Goal: Task Accomplishment & Management: Use online tool/utility

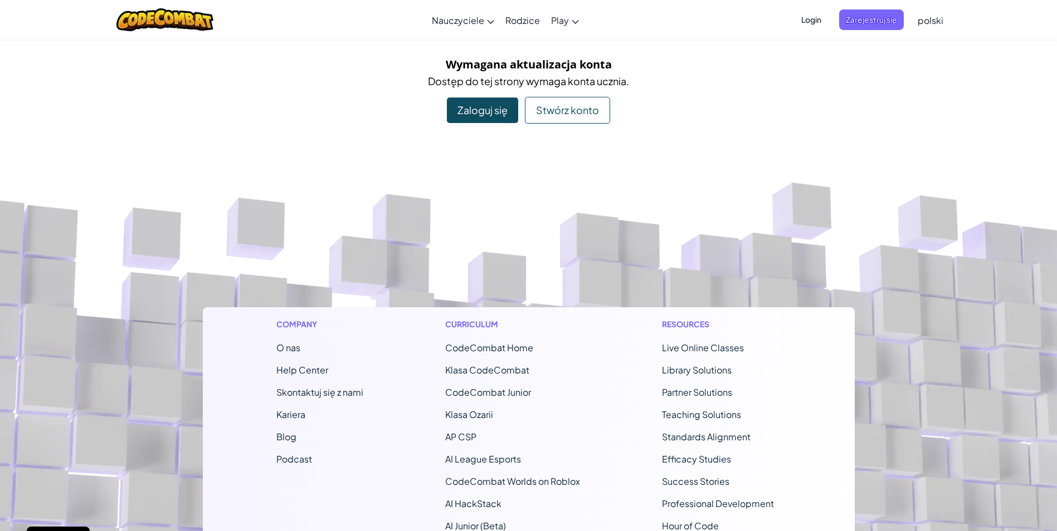
click at [561, 106] on div "Stwórz konto" at bounding box center [567, 110] width 85 height 27
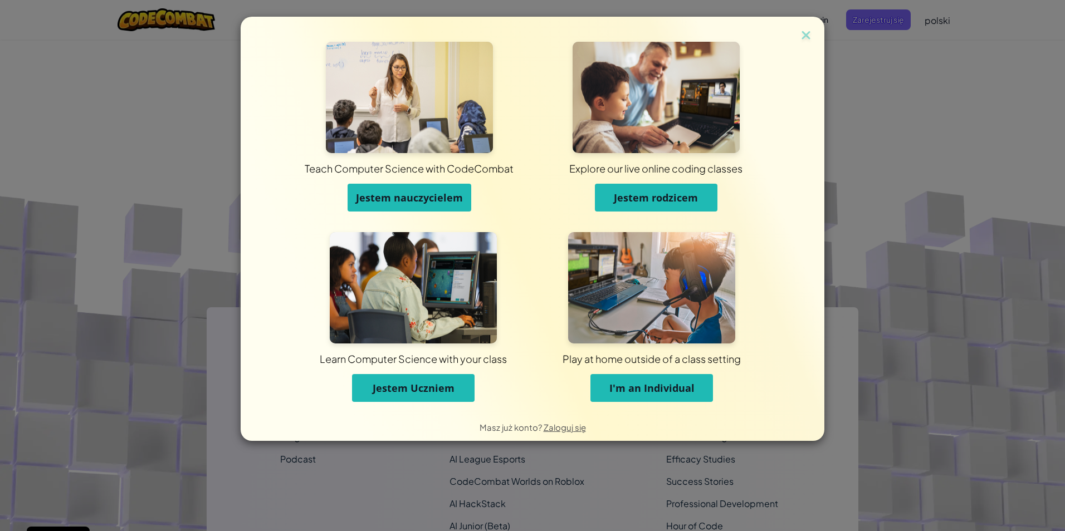
click at [399, 384] on span "Jestem Uczniem" at bounding box center [414, 388] width 82 height 13
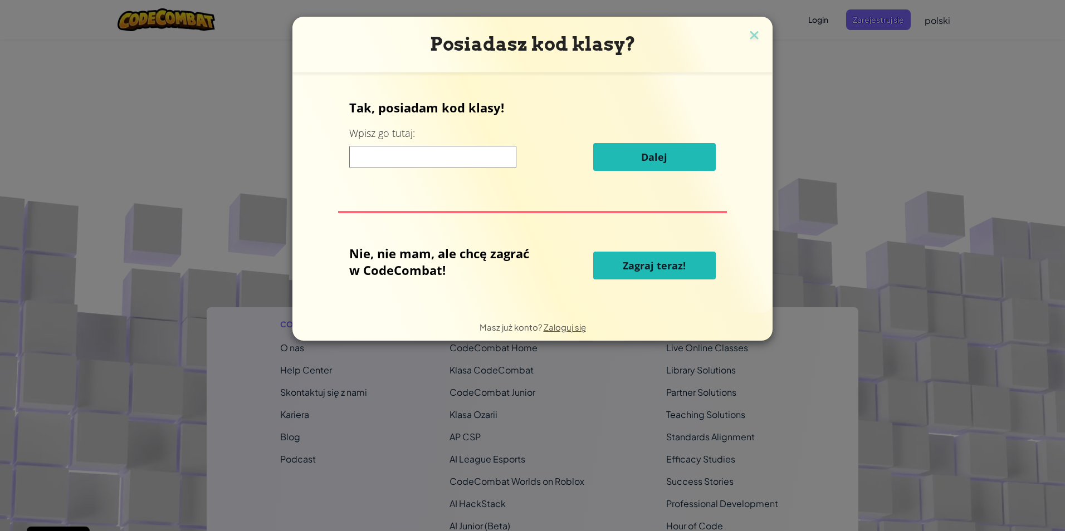
click at [384, 155] on input at bounding box center [432, 157] width 167 height 22
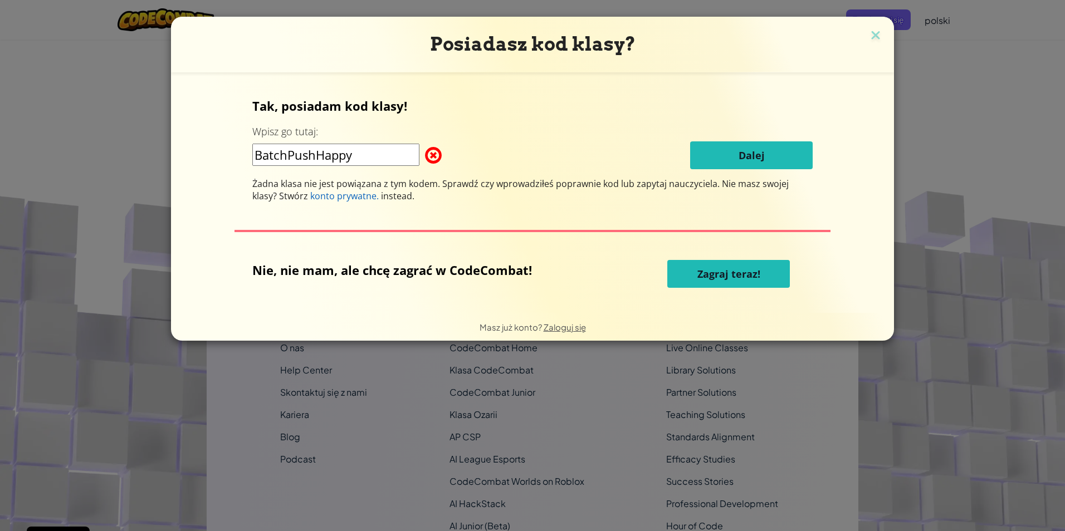
drag, startPoint x: 281, startPoint y: 155, endPoint x: 274, endPoint y: 153, distance: 7.8
click at [279, 154] on input "BatchPushHappy" at bounding box center [335, 155] width 167 height 22
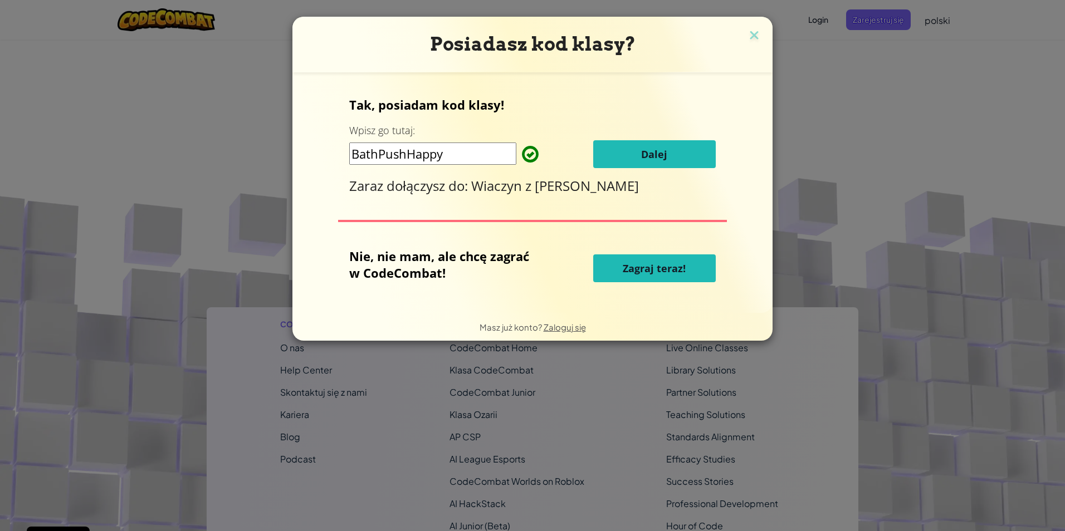
type input "BathPushHappy"
click at [618, 144] on button "Dalej" at bounding box center [654, 154] width 123 height 28
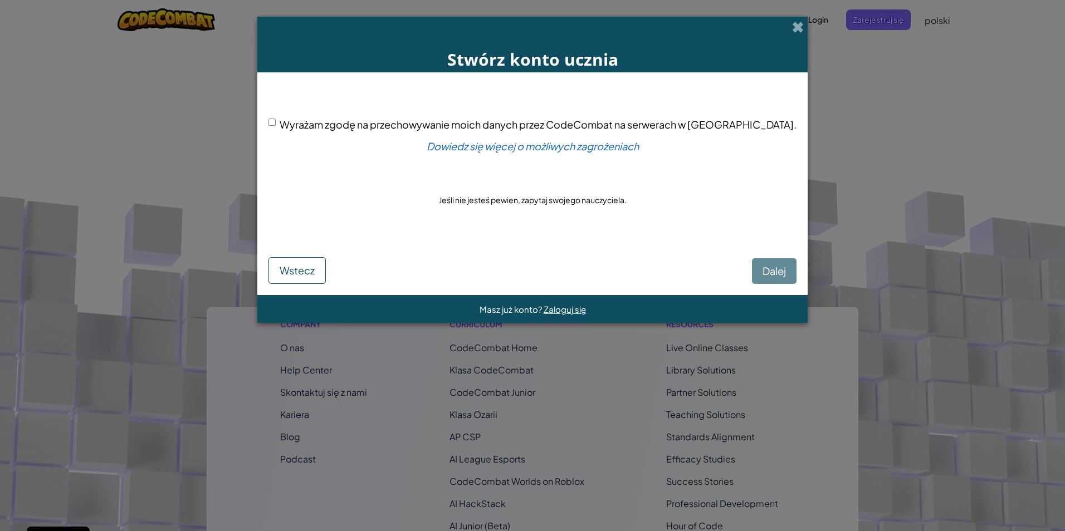
click at [276, 125] on input "Wyrażam zgodę na przechowywanie moich danych przez CodeCombat na serwerach w US…" at bounding box center [271, 122] width 7 height 7
checkbox input "true"
click at [763, 268] on span "Dalej" at bounding box center [774, 271] width 23 height 13
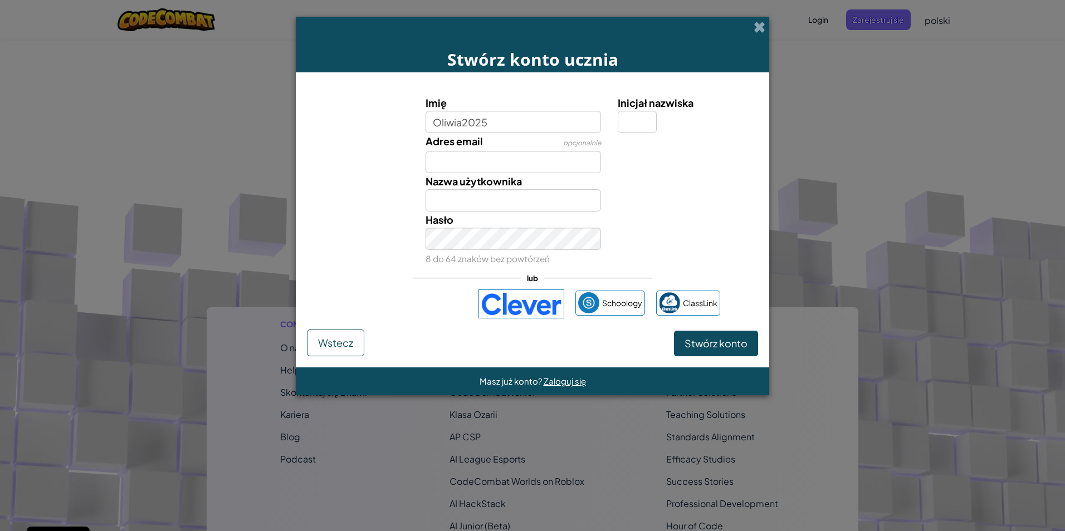
type input "Oliwia2025"
click at [526, 200] on input "Oliwia2025" at bounding box center [514, 200] width 176 height 22
click at [704, 341] on span "Stwórz konto" at bounding box center [716, 343] width 63 height 13
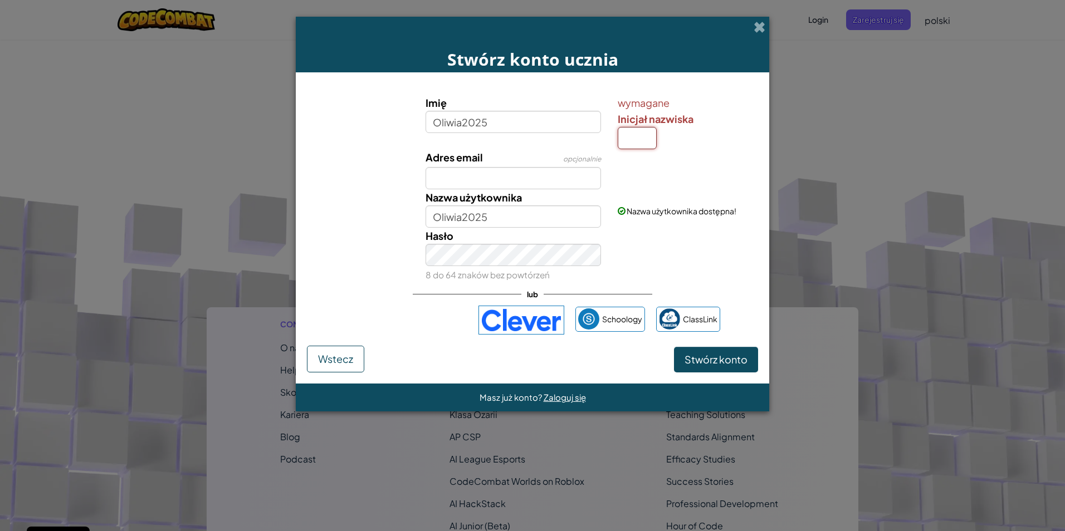
click at [629, 139] on input "Inicjał nazwiska" at bounding box center [637, 138] width 39 height 22
type input "k"
type input "K"
type input "Oliwia2025K"
click at [725, 353] on button "Stwórz konto" at bounding box center [716, 360] width 84 height 26
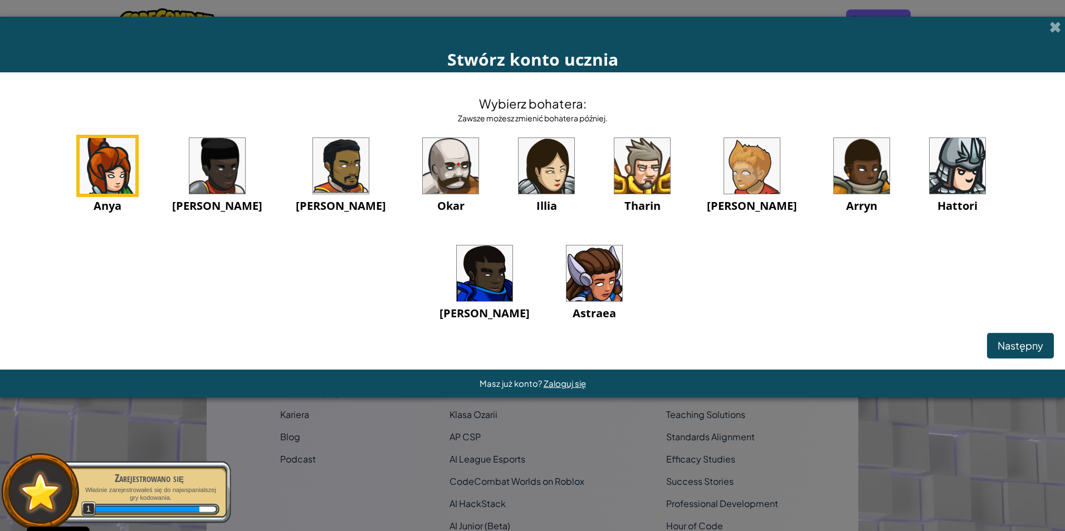
click at [519, 160] on img at bounding box center [547, 166] width 56 height 56
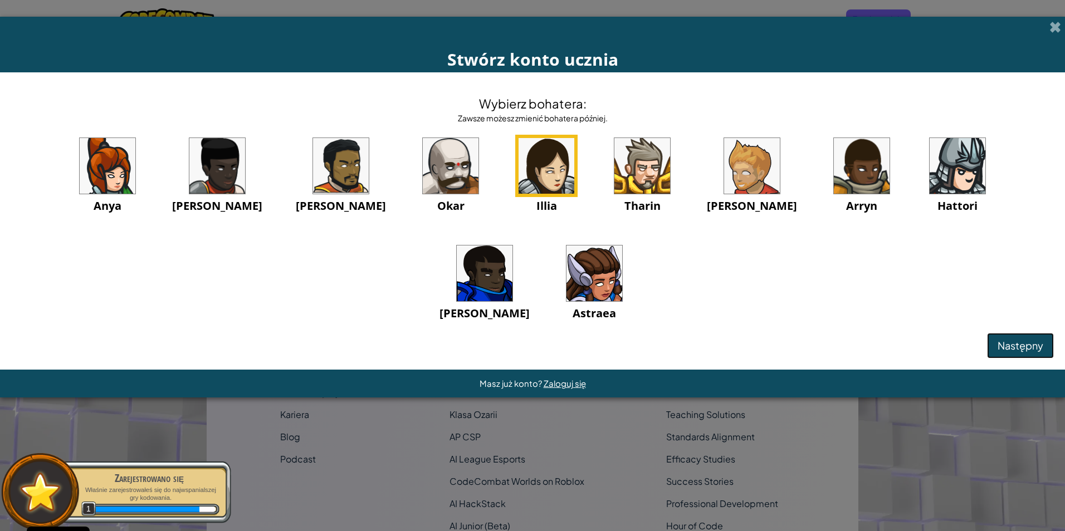
click at [1014, 338] on button "Następny" at bounding box center [1020, 346] width 67 height 26
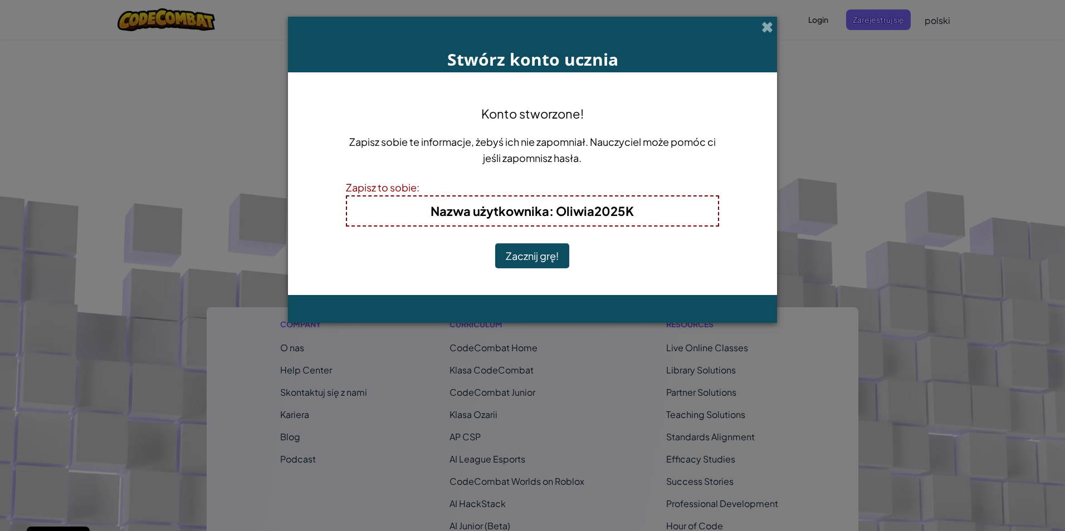
click at [543, 257] on button "Zacznij grę!" at bounding box center [532, 256] width 74 height 26
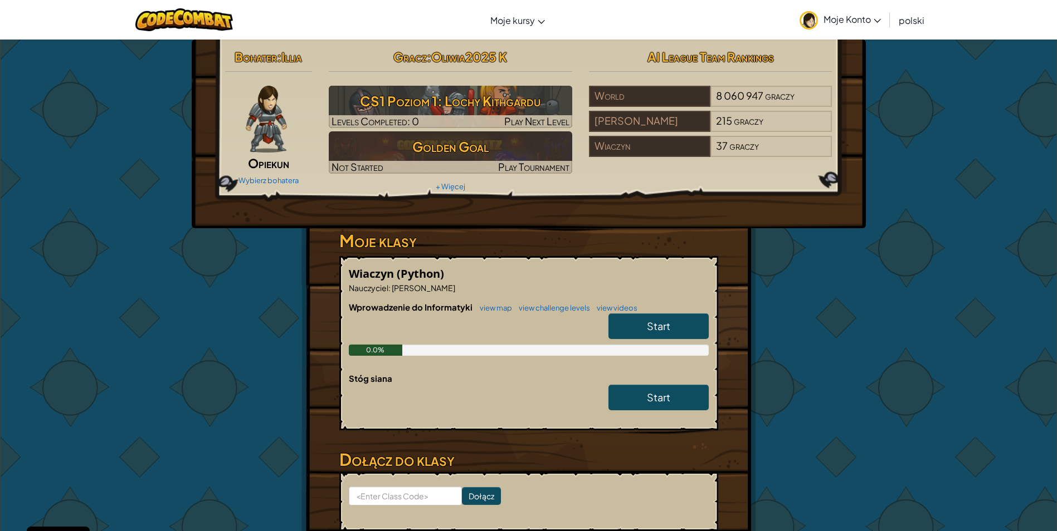
click at [658, 323] on span "Start" at bounding box center [658, 326] width 23 height 13
select select "pl"
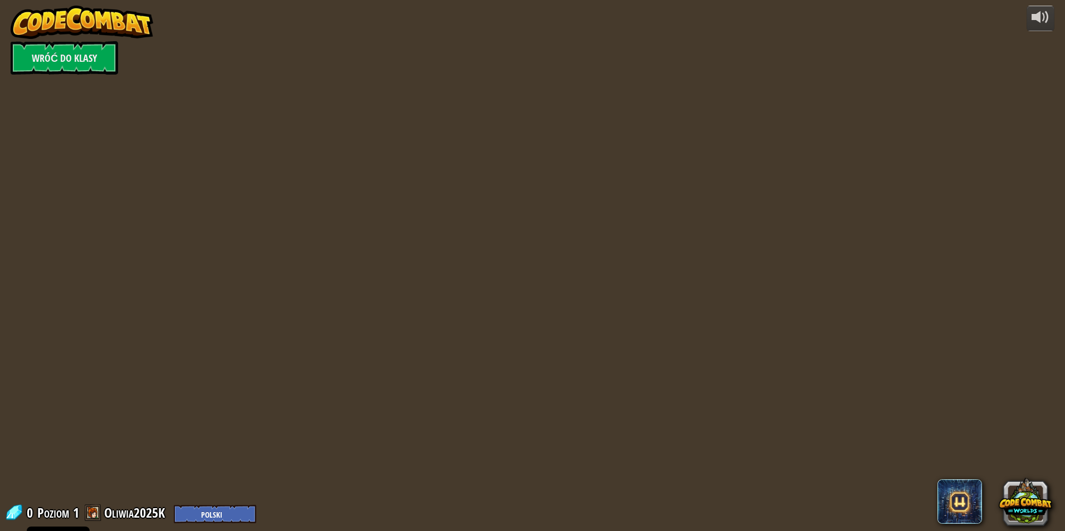
select select "pl"
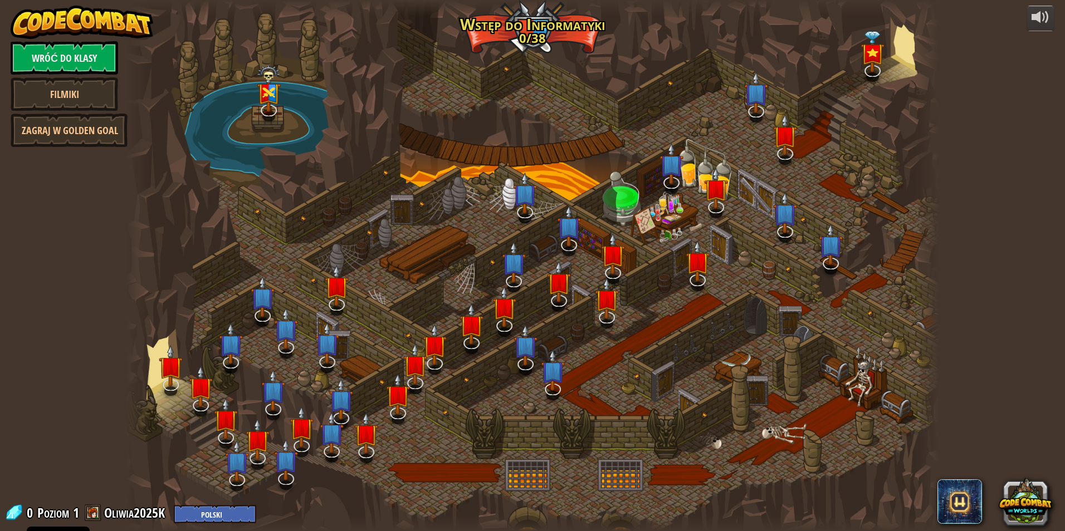
select select "pl"
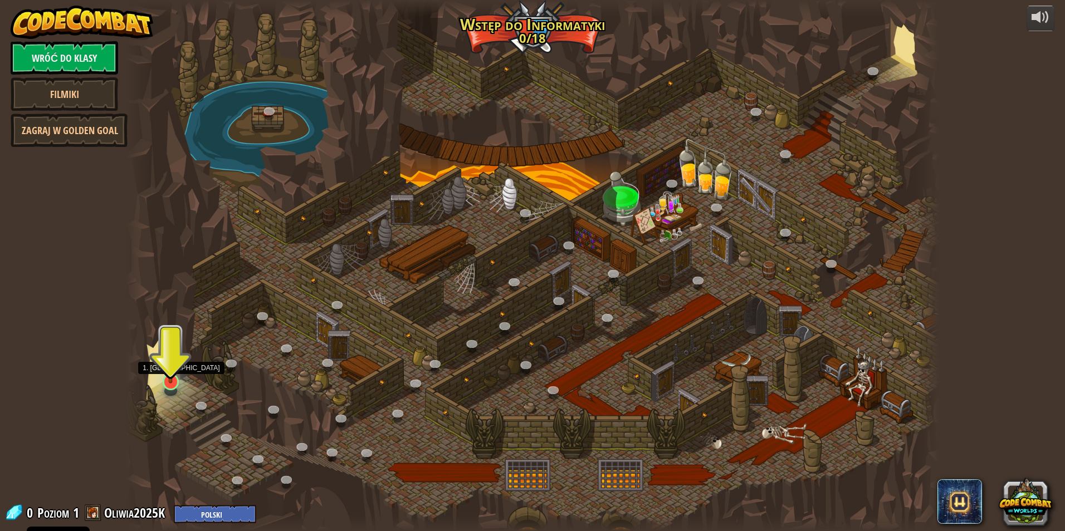
click at [164, 383] on div at bounding box center [171, 382] width 16 height 16
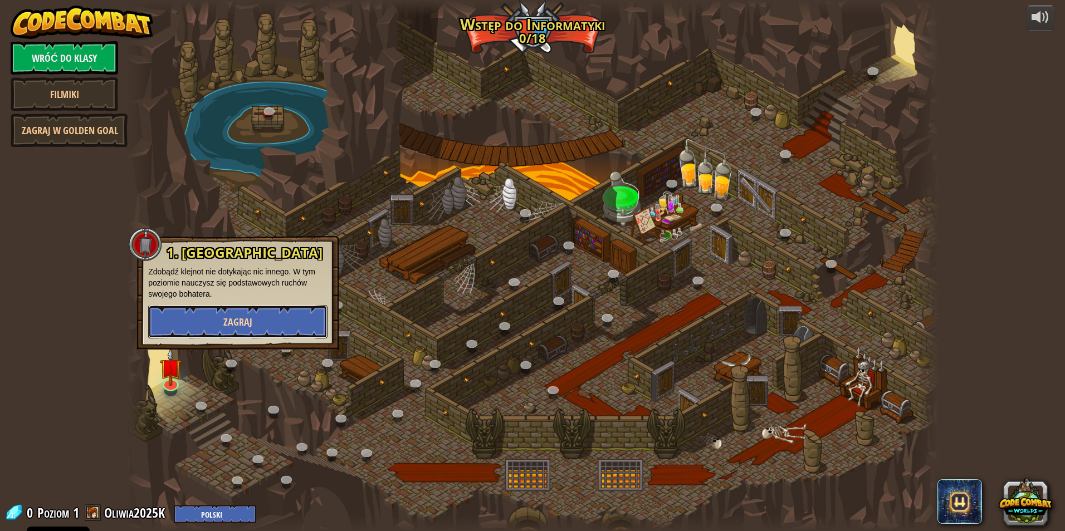
click at [211, 324] on button "Zagraj" at bounding box center [237, 321] width 179 height 33
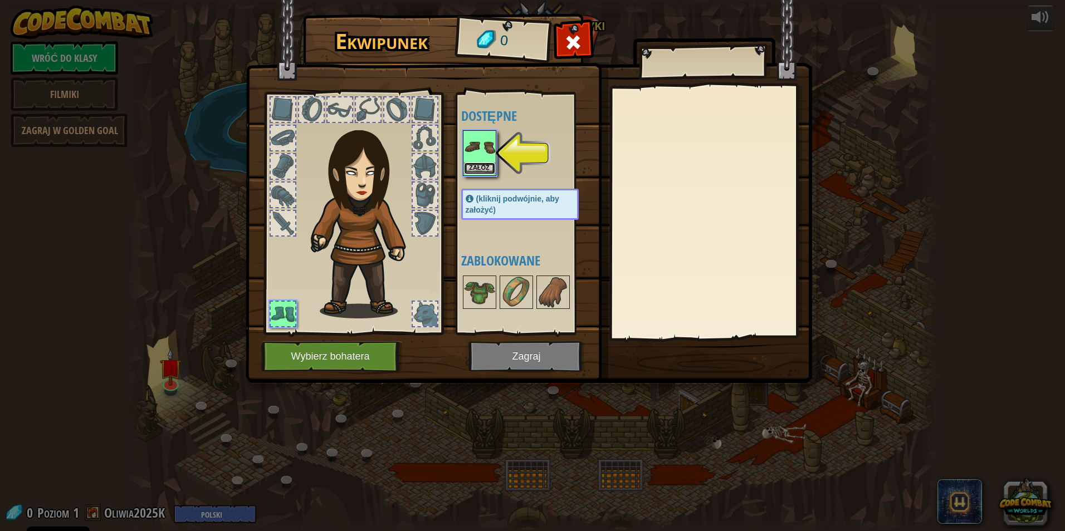
click at [480, 171] on button "Załóż" at bounding box center [479, 169] width 31 height 12
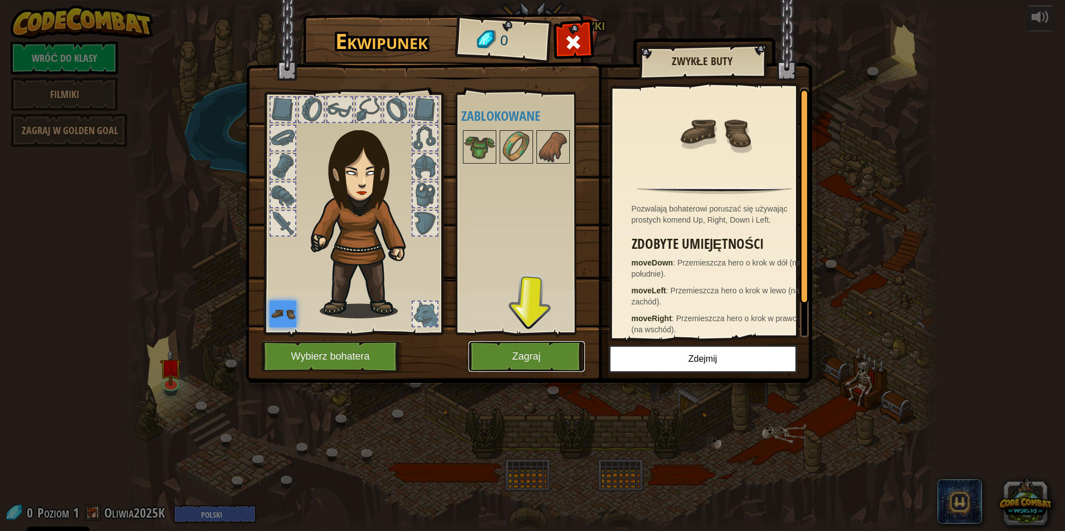
click at [528, 355] on button "Zagraj" at bounding box center [526, 356] width 116 height 31
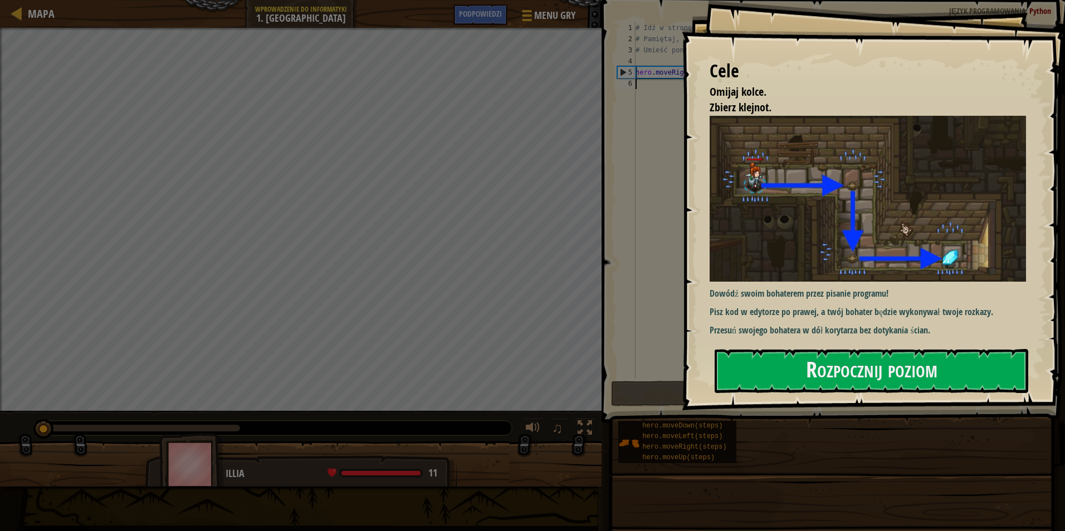
drag, startPoint x: 986, startPoint y: 429, endPoint x: 972, endPoint y: 421, distance: 16.2
click at [976, 431] on div "Cele Omijaj kolce. Zbierz klejnot. Dowódź swoim bohaterem przez pisanie program…" at bounding box center [532, 265] width 1065 height 531
click at [972, 374] on button "Rozpocznij poziom" at bounding box center [872, 371] width 314 height 44
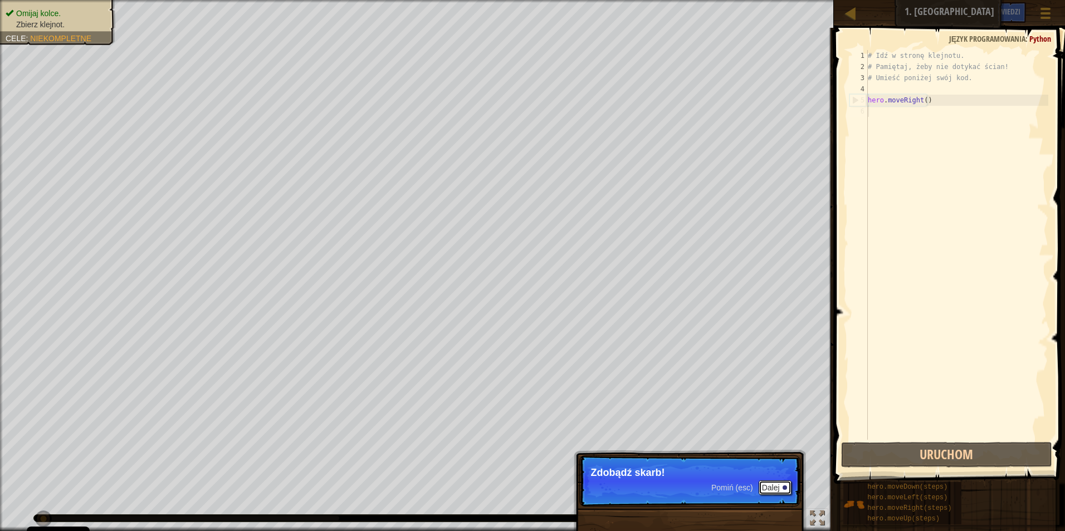
click at [781, 482] on button "Dalej" at bounding box center [775, 488] width 33 height 14
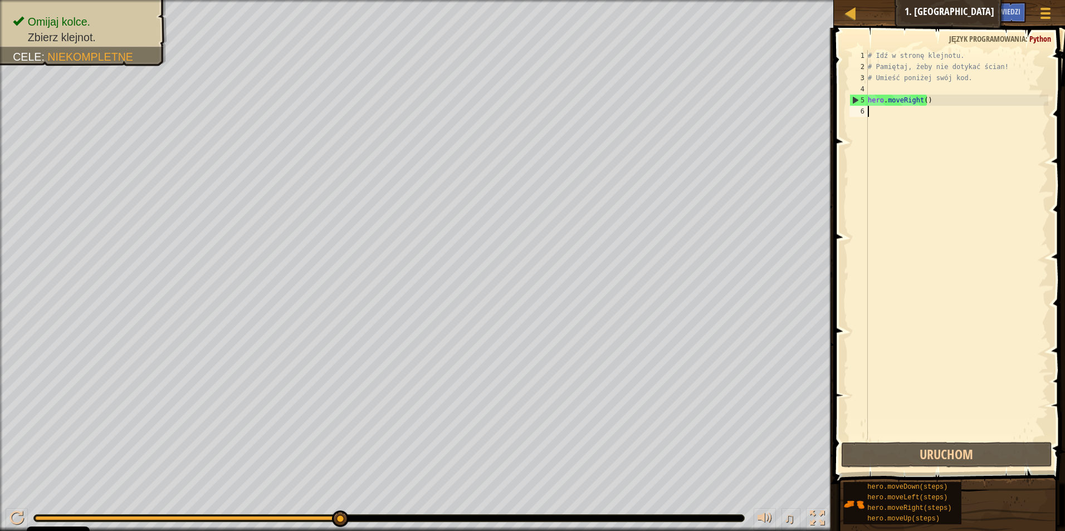
click at [886, 109] on div "# Idź w stronę klejnotu. # Pamiętaj, żeby nie dotykać ścian! # Umieść poniżej s…" at bounding box center [957, 256] width 183 height 412
type textarea "h"
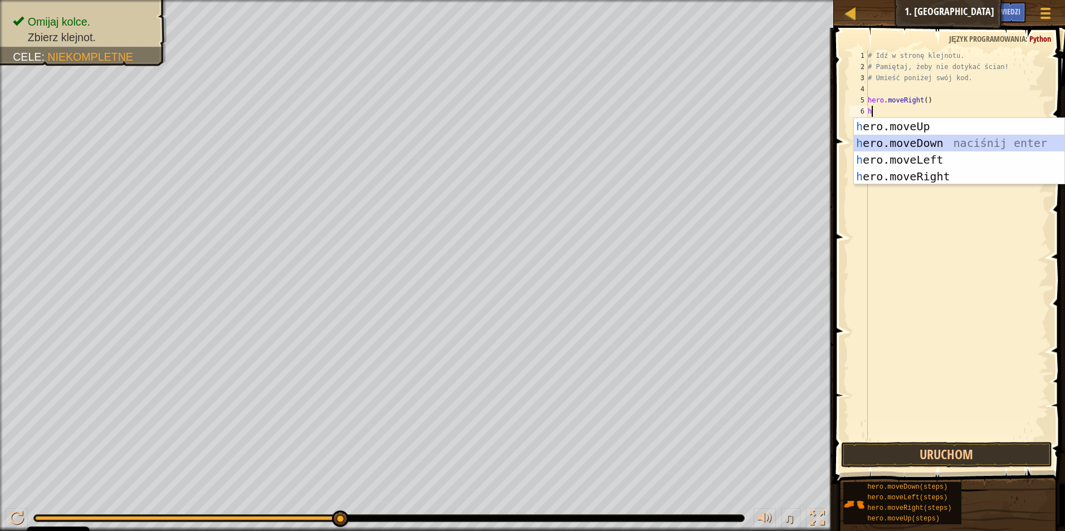
click at [925, 142] on div "h ero.moveUp naciśnij enter h ero.moveDown naciśnij enter h ero.moveLeft naciśn…" at bounding box center [959, 168] width 211 height 100
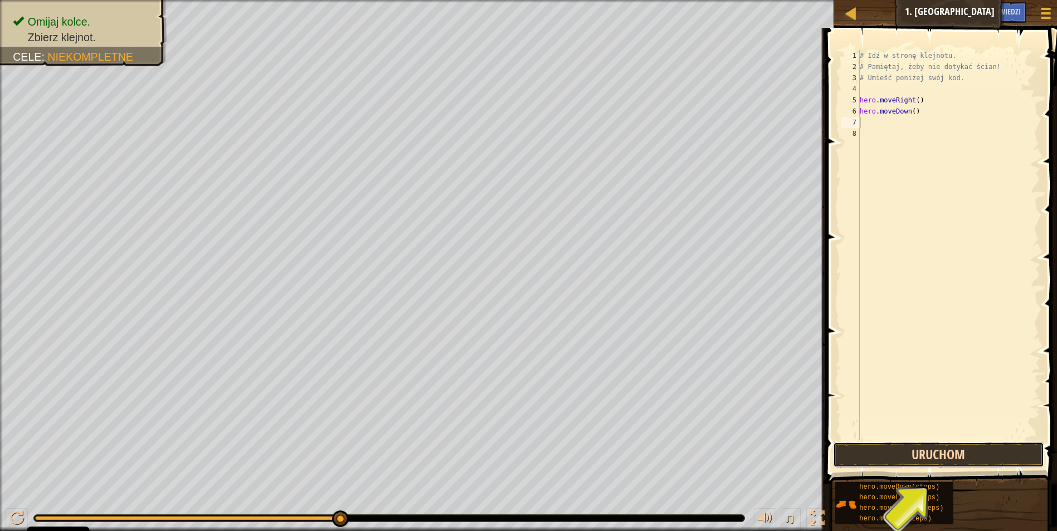
click at [1010, 457] on button "Uruchom" at bounding box center [939, 455] width 212 height 26
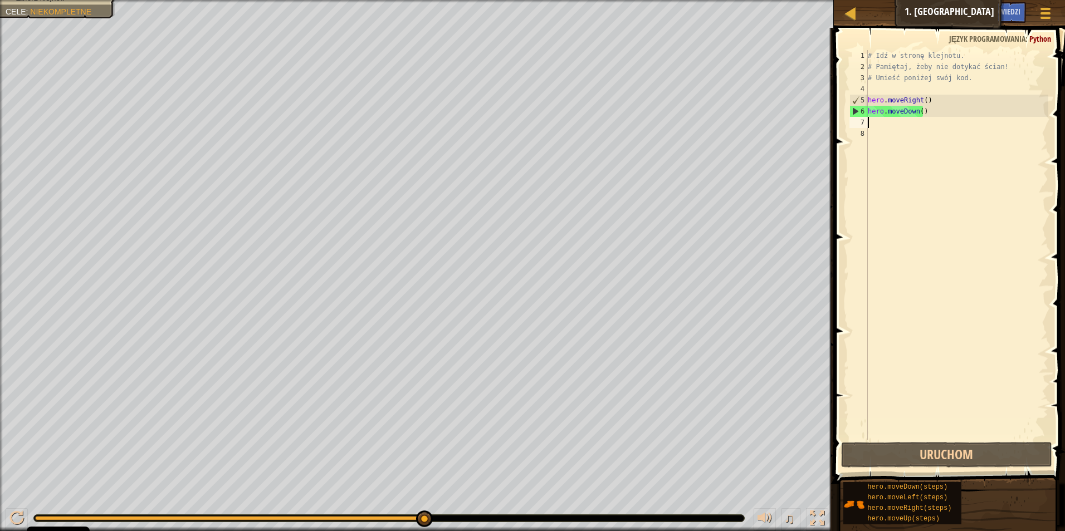
type textarea "h"
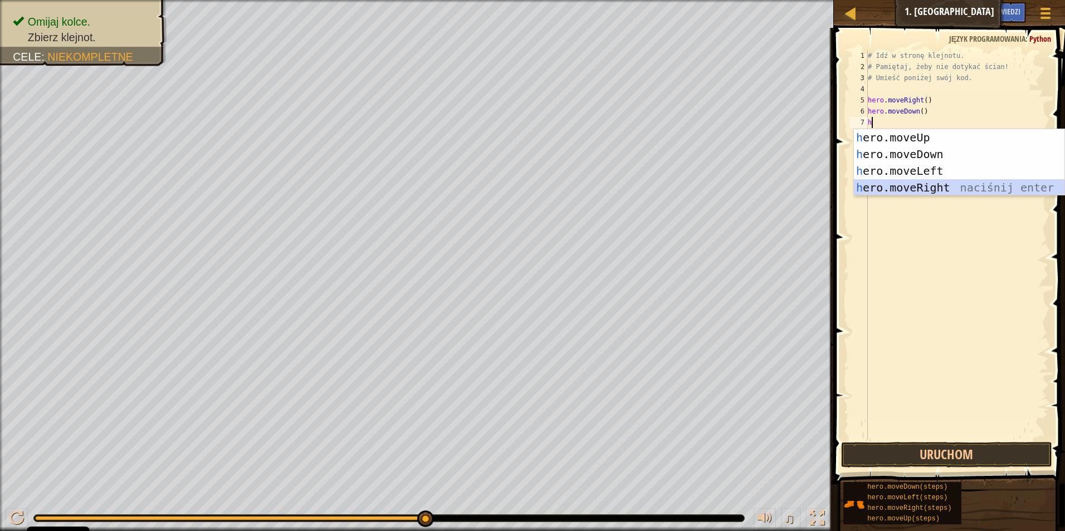
click at [932, 187] on div "h ero.moveUp naciśnij enter h ero.moveDown naciśnij enter h ero.moveLeft naciśn…" at bounding box center [959, 179] width 211 height 100
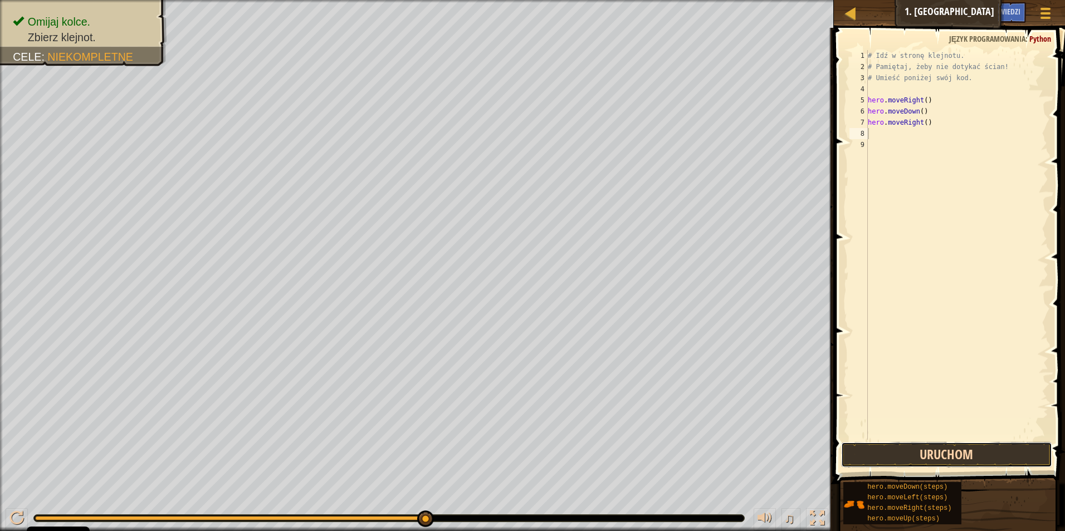
click at [968, 454] on button "Uruchom" at bounding box center [947, 455] width 212 height 26
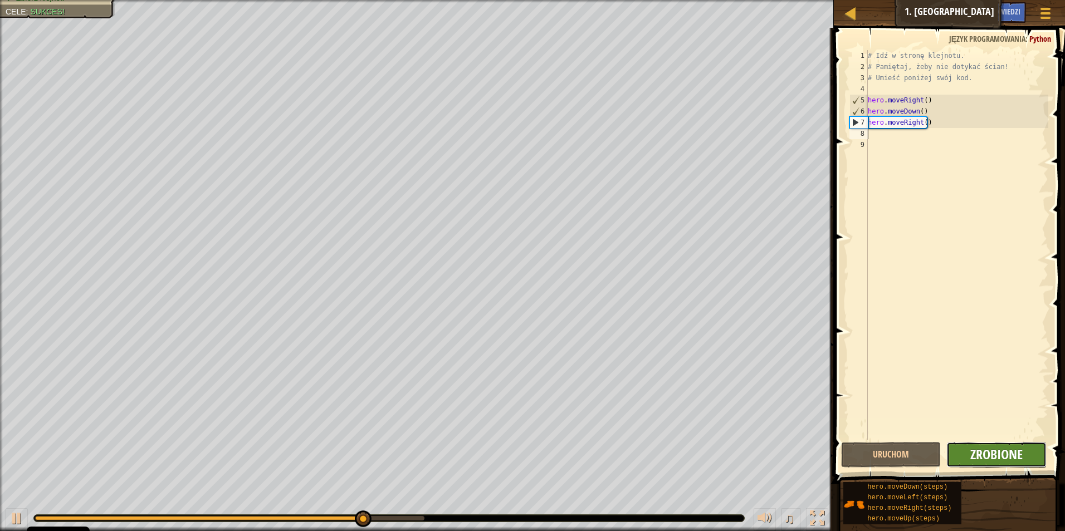
click at [998, 452] on span "Zrobione" at bounding box center [996, 455] width 52 height 18
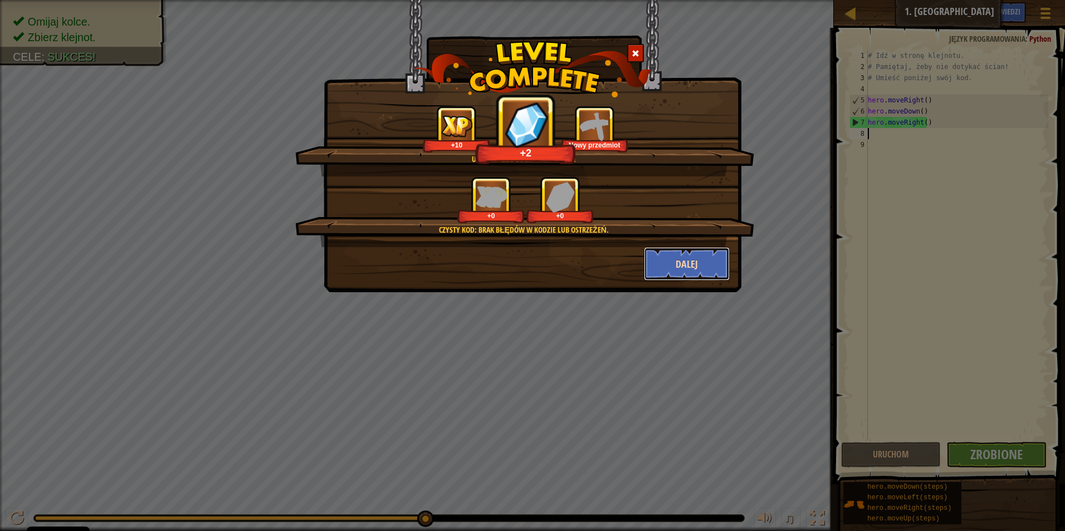
click at [693, 267] on button "Dalej" at bounding box center [687, 263] width 86 height 33
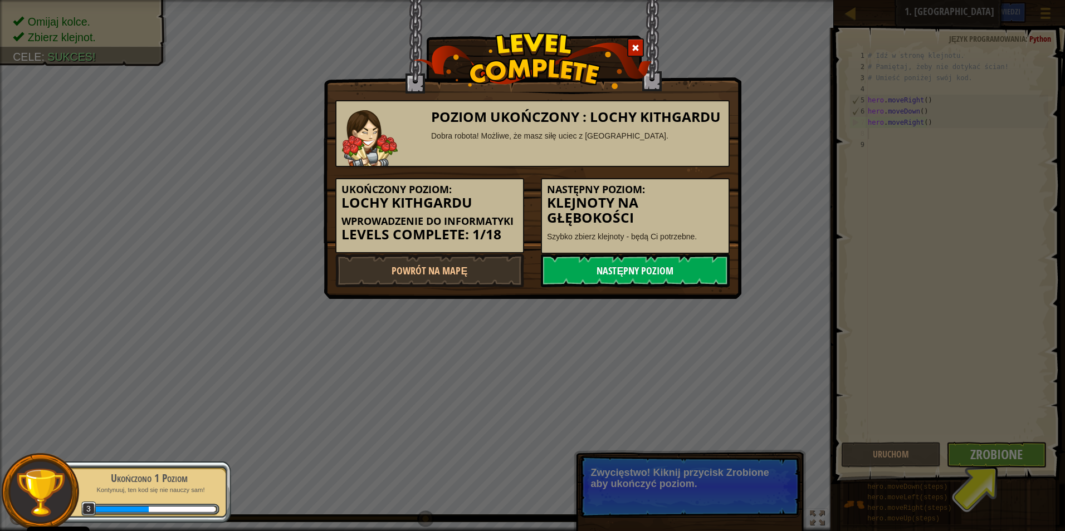
click at [702, 269] on link "Następny poziom" at bounding box center [635, 270] width 189 height 33
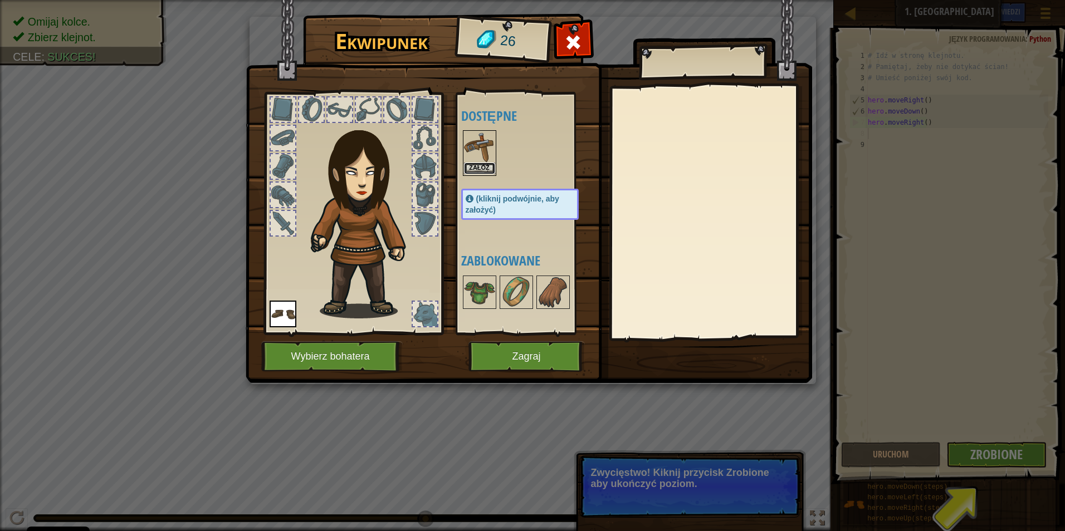
click at [487, 166] on button "Załóż" at bounding box center [479, 169] width 31 height 12
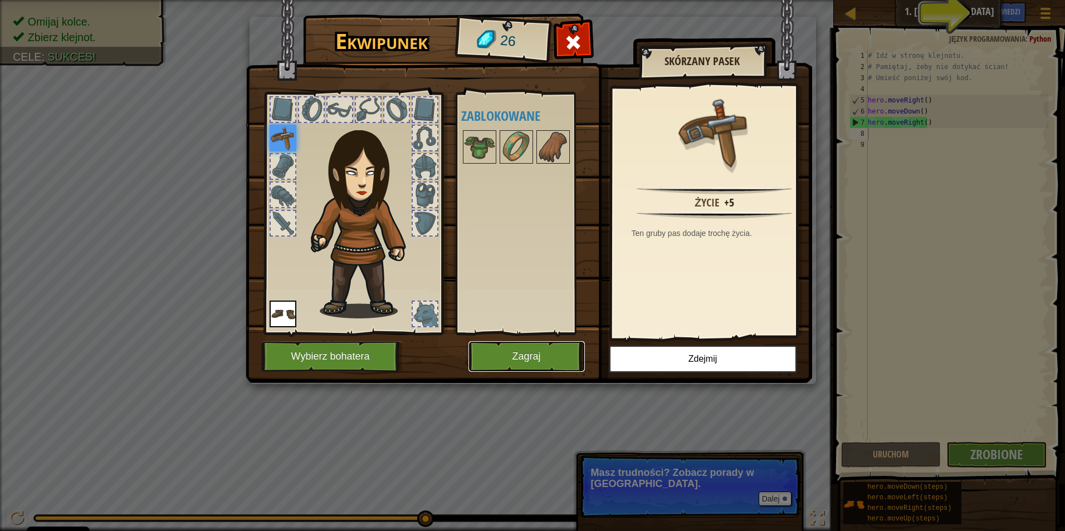
click at [553, 355] on button "Zagraj" at bounding box center [526, 356] width 116 height 31
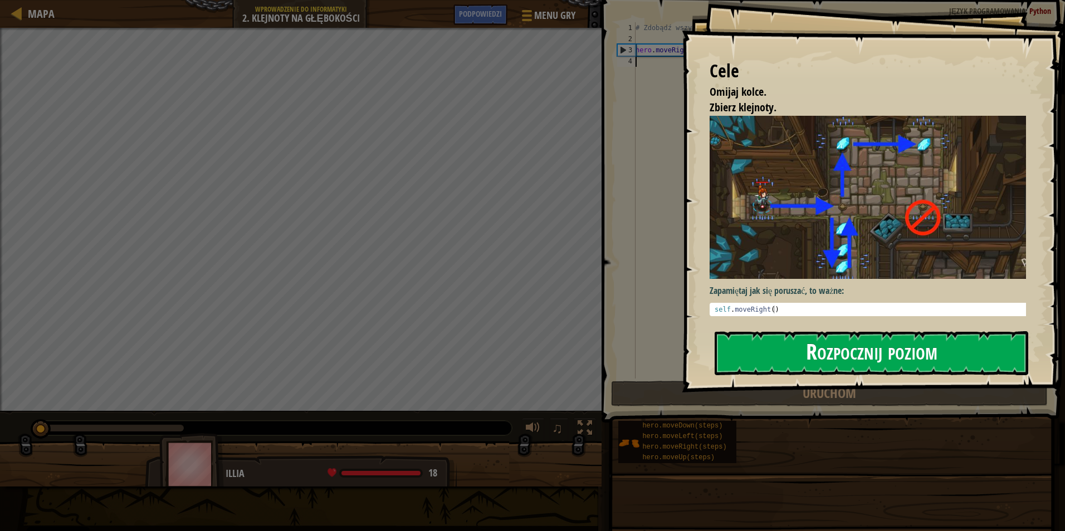
click at [802, 351] on button "Rozpocznij poziom" at bounding box center [872, 353] width 314 height 44
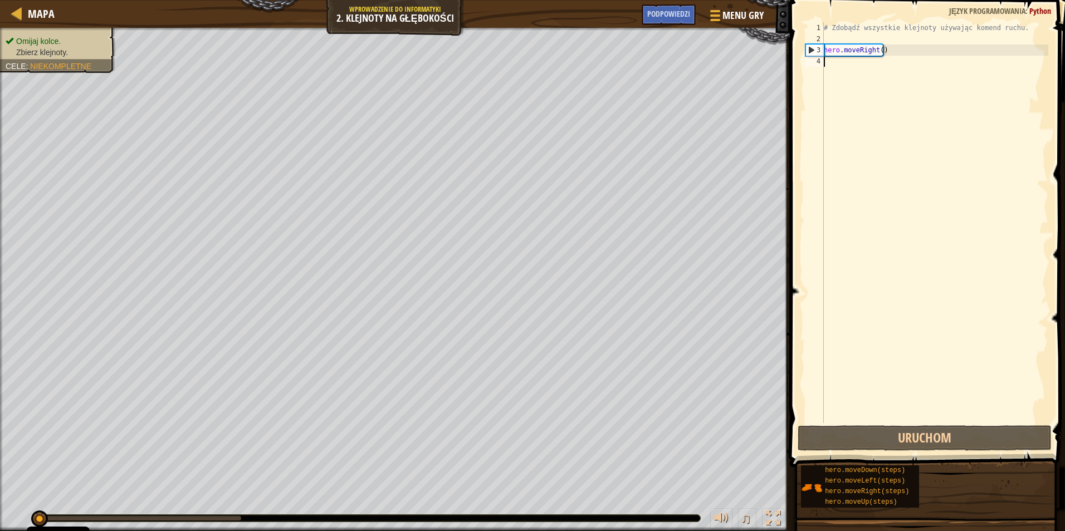
type textarea "h"
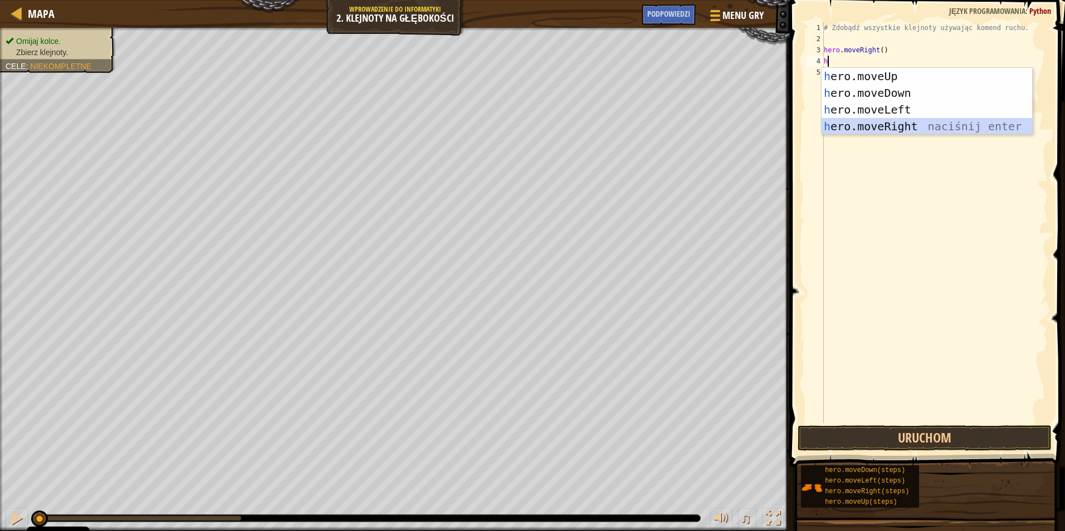
click at [862, 120] on div "h ero.moveUp naciśnij enter h ero.moveDown naciśnij enter h ero.moveLeft naciśn…" at bounding box center [927, 118] width 211 height 100
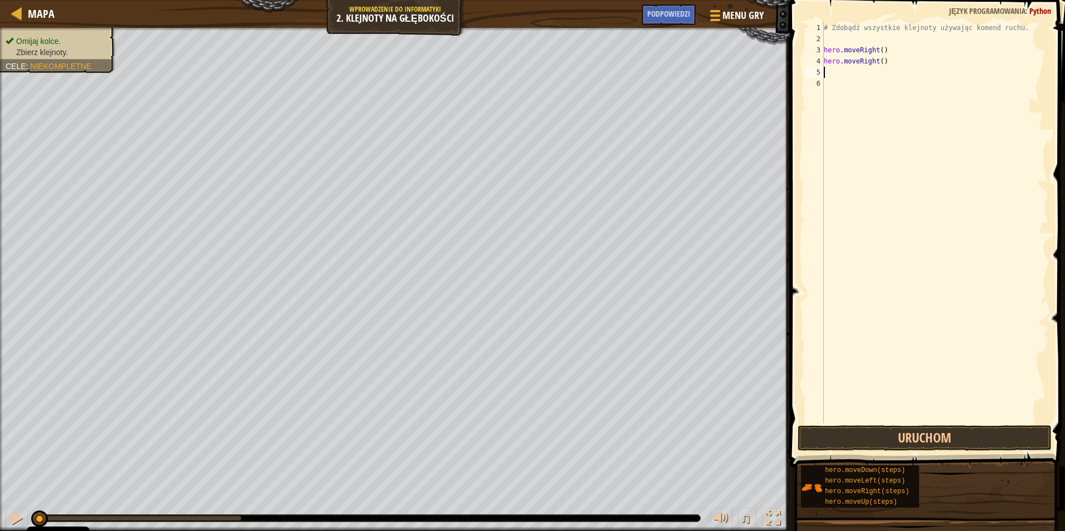
type textarea "h"
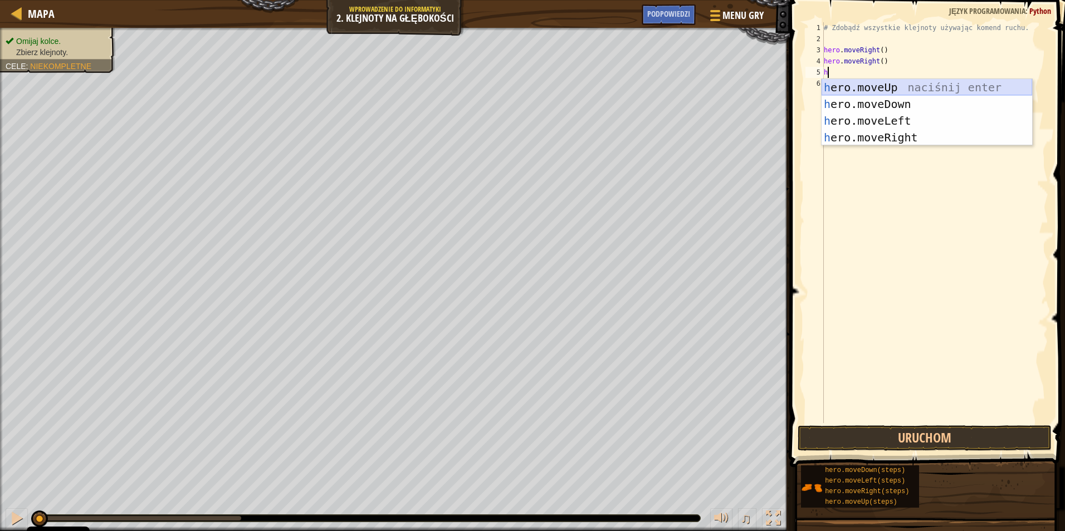
click at [872, 85] on div "h ero.moveUp naciśnij enter h ero.moveDown naciśnij enter h ero.moveLeft naciśn…" at bounding box center [927, 129] width 211 height 100
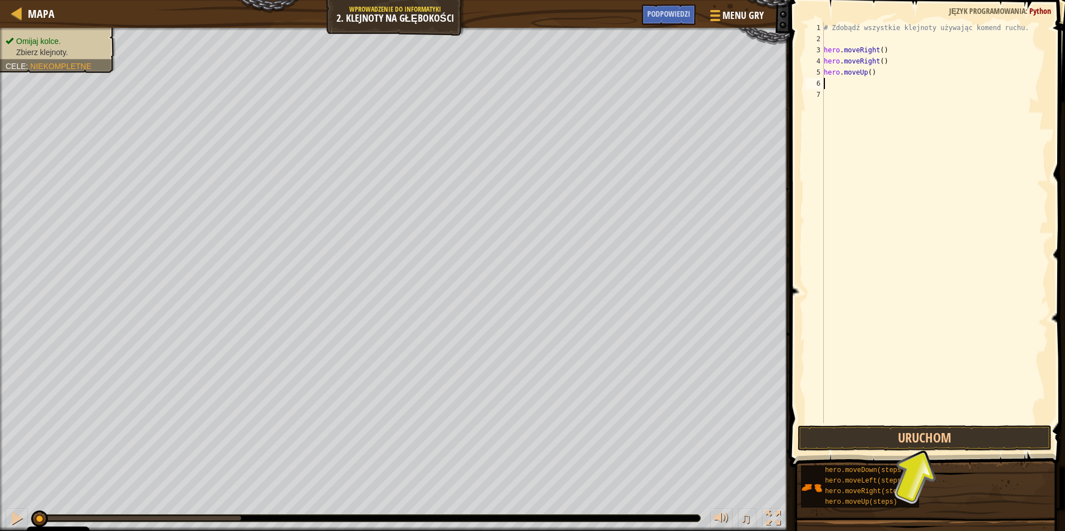
type textarea "h"
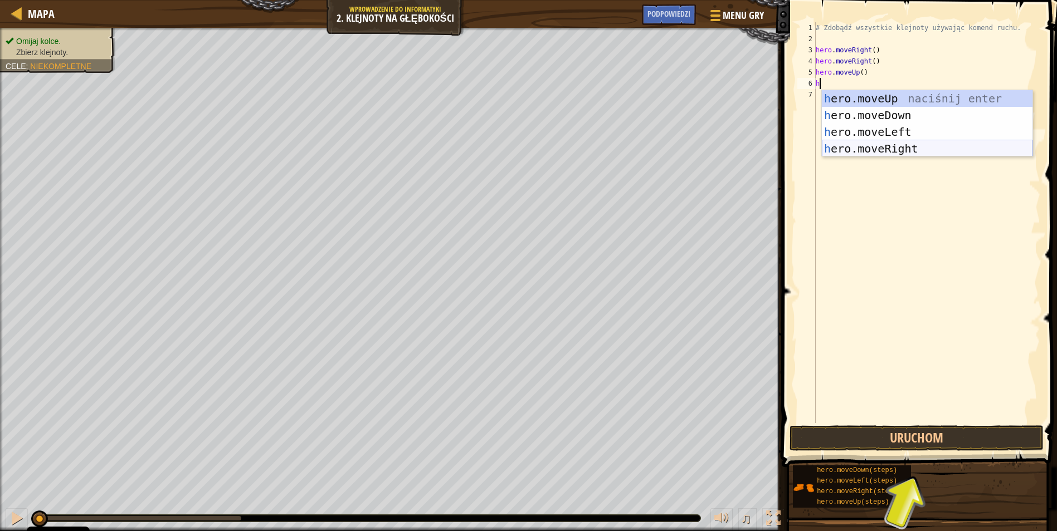
click at [864, 148] on div "h ero.moveUp naciśnij enter h ero.moveDown naciśnij enter h ero.moveLeft naciśn…" at bounding box center [927, 140] width 211 height 100
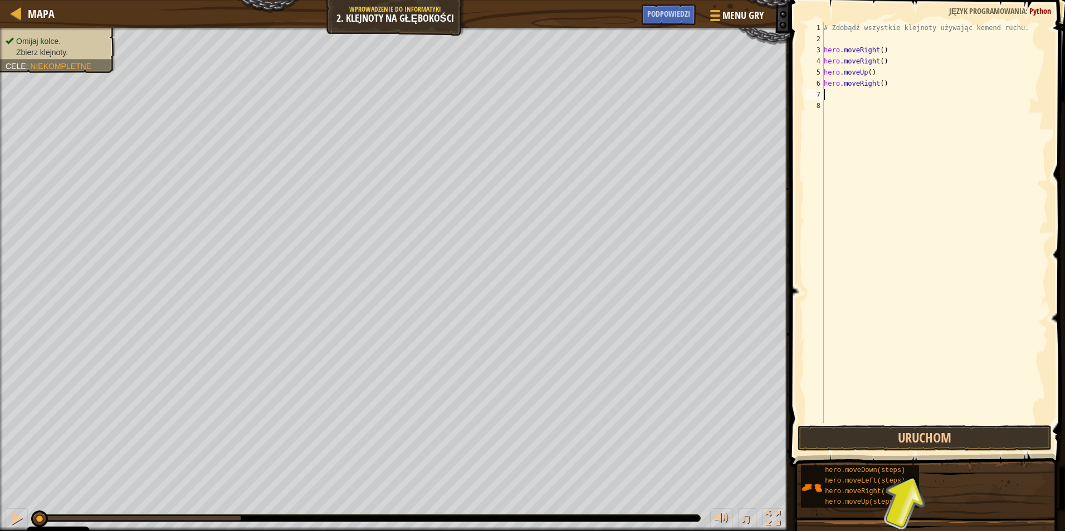
type textarea "h"
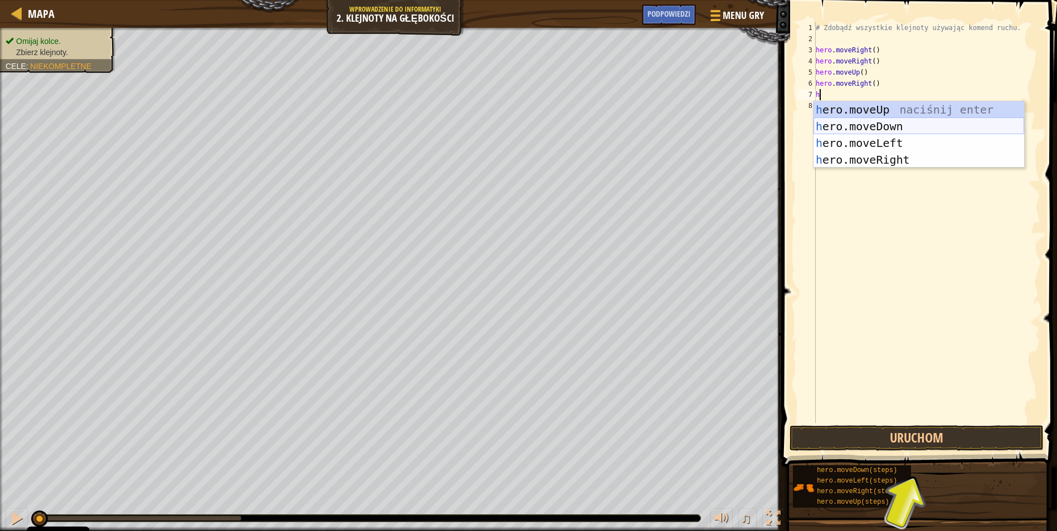
click at [834, 124] on div "h ero.moveUp naciśnij enter h ero.moveDown naciśnij enter h ero.moveLeft naciśn…" at bounding box center [918, 151] width 211 height 100
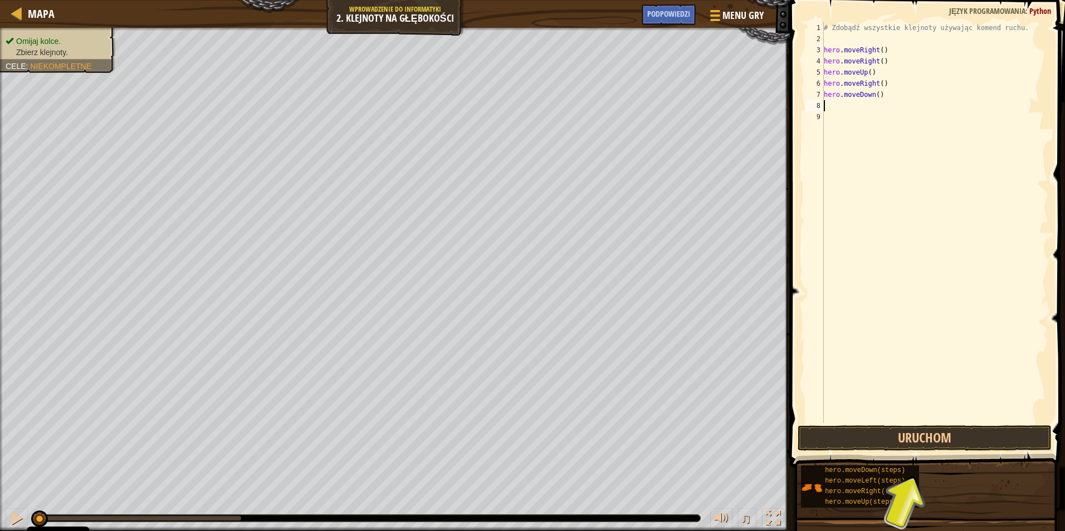
type textarea "h"
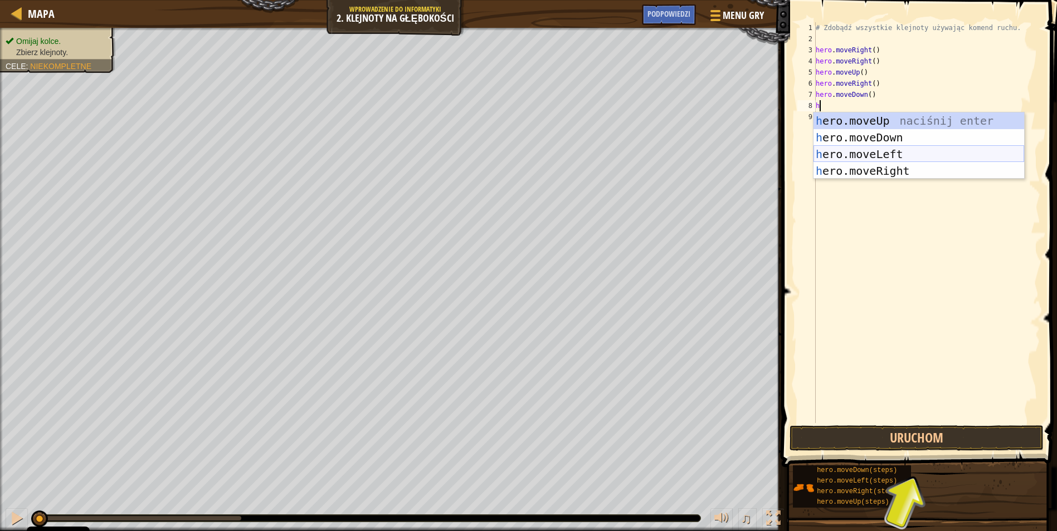
click at [844, 153] on div "h ero.moveUp naciśnij enter h ero.moveDown naciśnij enter h ero.moveLeft naciśn…" at bounding box center [918, 163] width 211 height 100
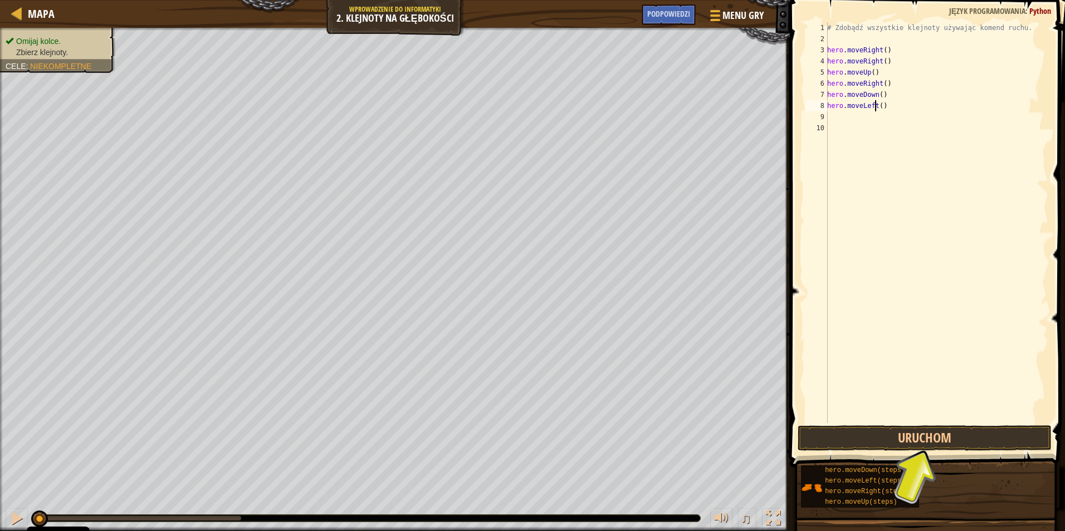
click at [876, 109] on div "# Zdobądź wszystkie klejnoty używając komend ruchu. hero . moveRight ( ) hero .…" at bounding box center [936, 233] width 223 height 423
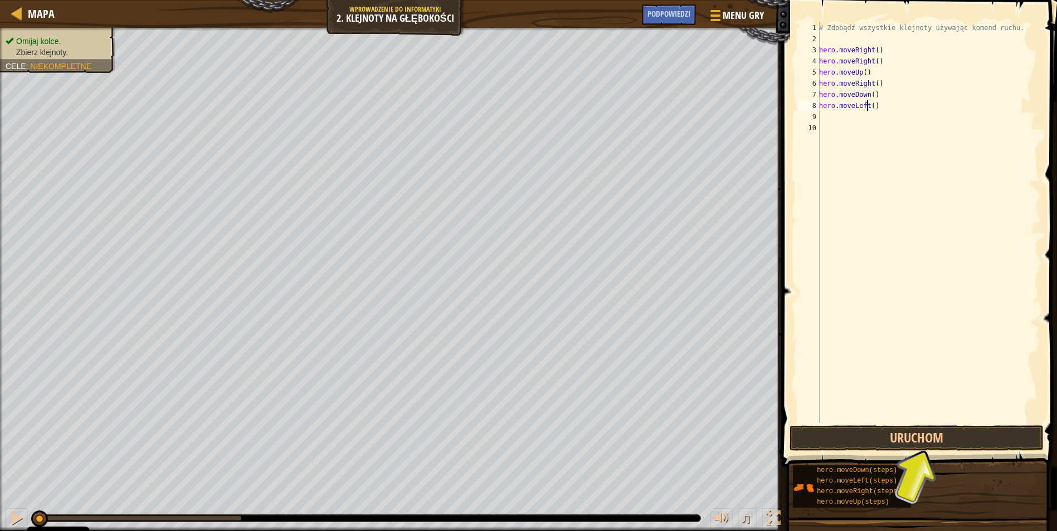
click at [882, 106] on div "# Zdobądź wszystkie klejnoty używając komend ruchu. hero . moveRight ( ) hero .…" at bounding box center [928, 233] width 223 height 423
type textarea "h"
click at [887, 91] on div "# Zdobądź wszystkie klejnoty używając komend ruchu. hero . moveRight ( ) hero .…" at bounding box center [928, 233] width 223 height 423
type textarea "h"
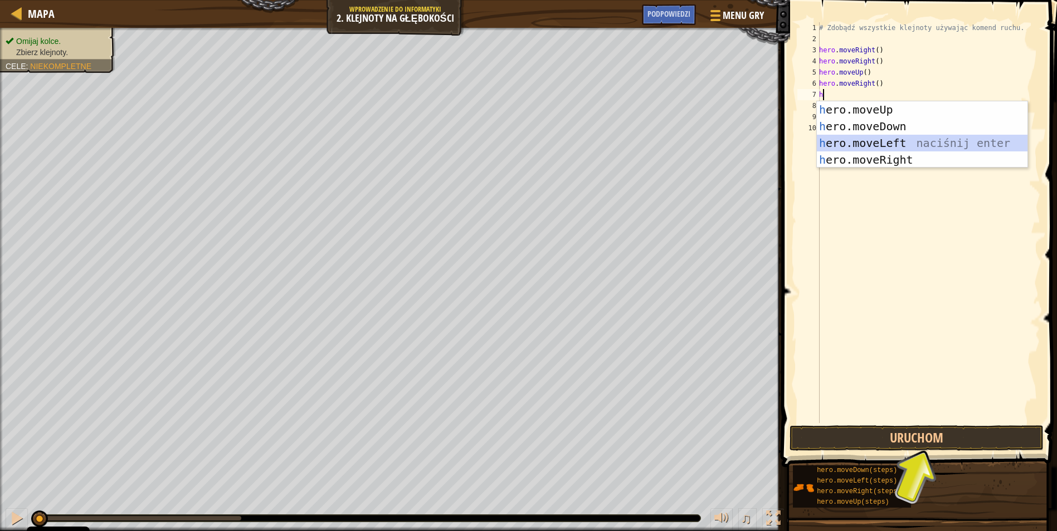
click at [890, 138] on div "h ero.moveUp naciśnij enter h ero.moveDown naciśnij enter h ero.moveLeft naciśn…" at bounding box center [922, 151] width 211 height 100
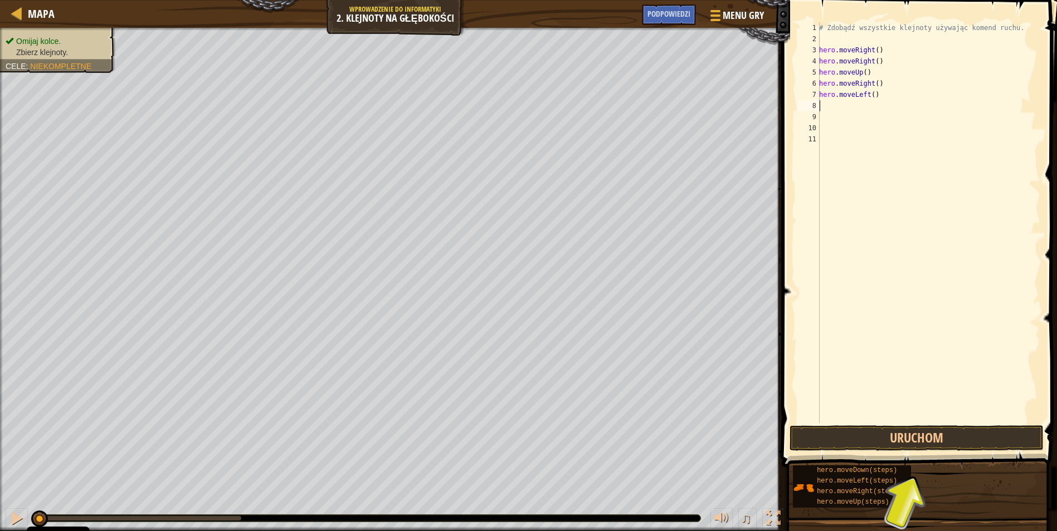
type textarea "h"
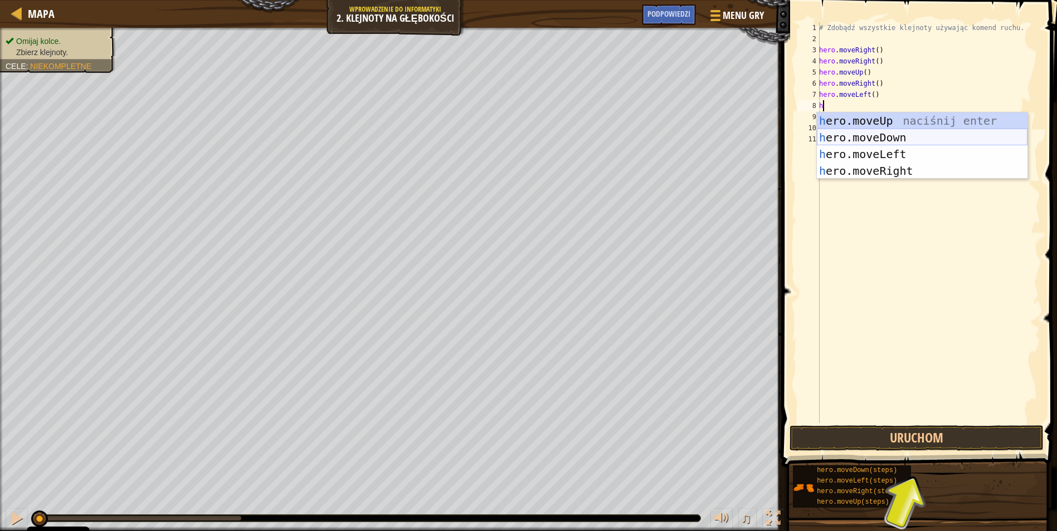
click at [854, 134] on div "h ero.moveUp naciśnij enter h ero.moveDown naciśnij enter h ero.moveLeft naciśn…" at bounding box center [922, 163] width 211 height 100
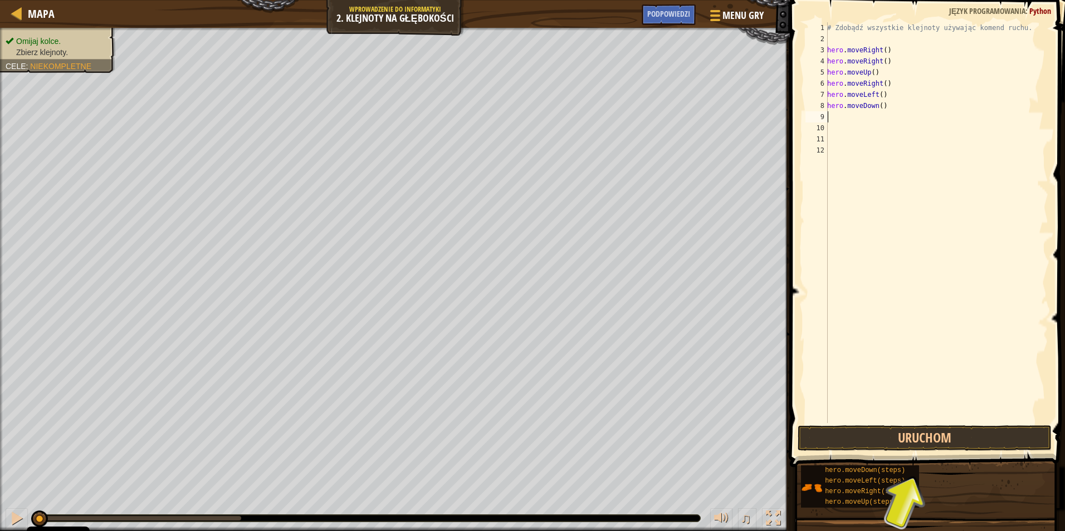
type textarea "h"
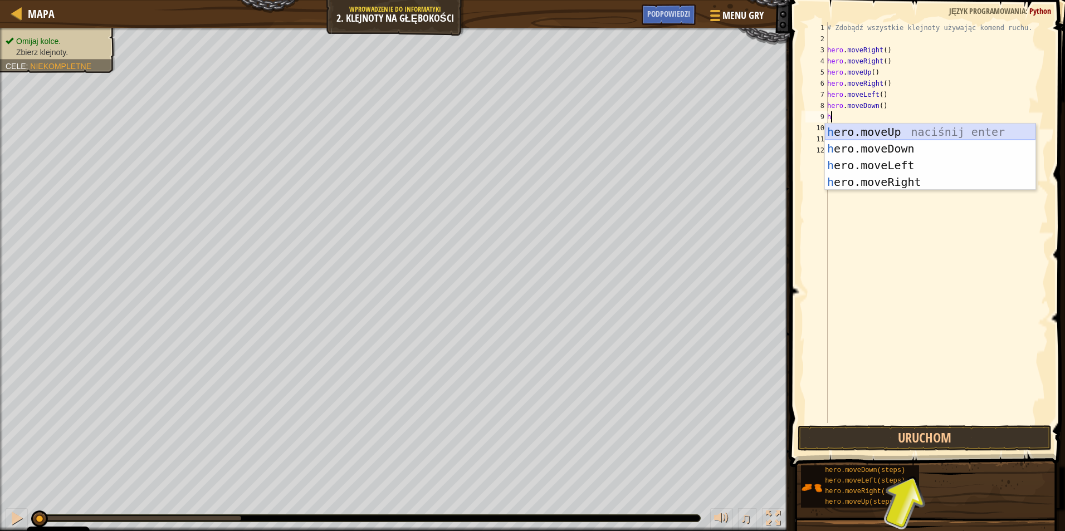
click at [869, 132] on div "h ero.moveUp naciśnij enter h ero.moveDown naciśnij enter h ero.moveLeft naciśn…" at bounding box center [930, 174] width 211 height 100
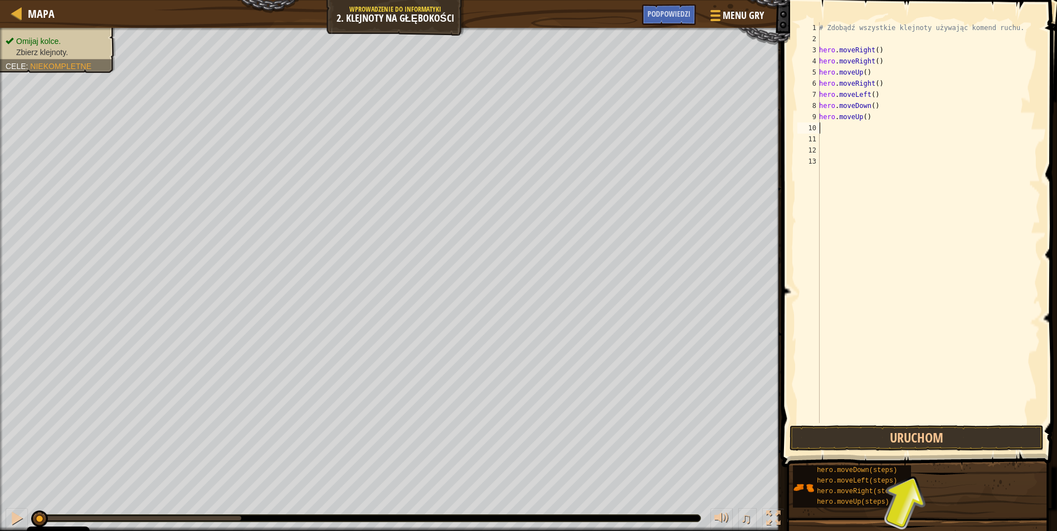
type textarea "g"
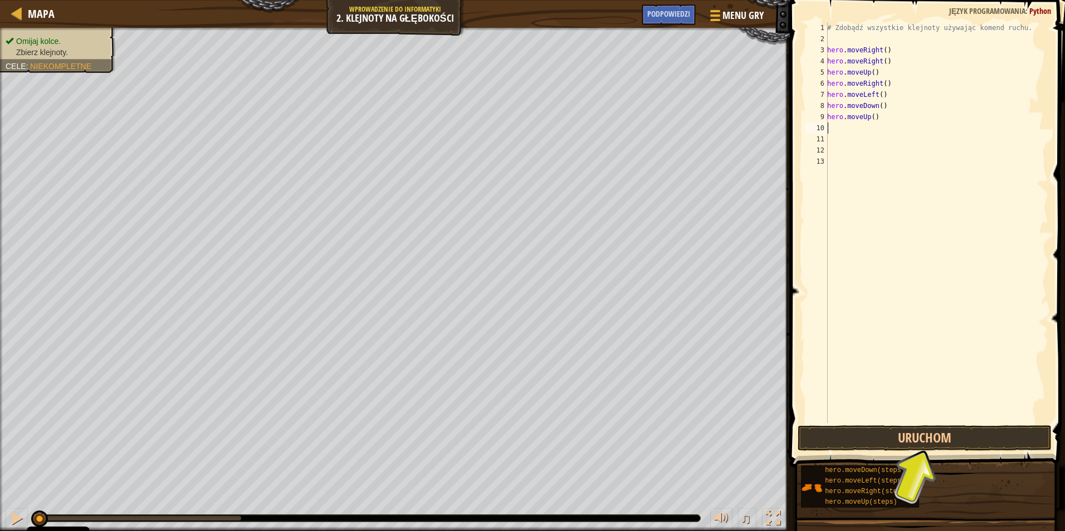
type textarea "h"
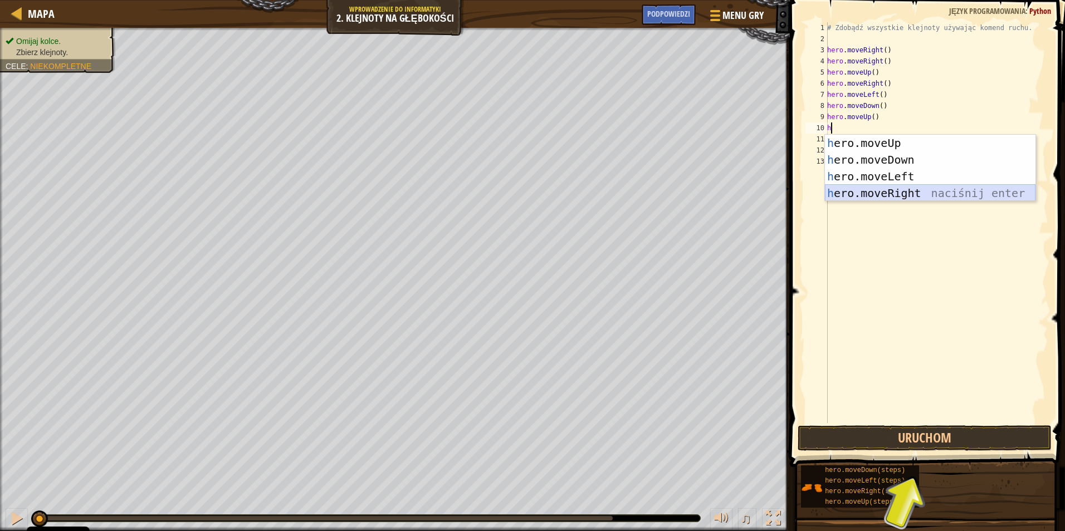
click at [857, 191] on div "h ero.moveUp naciśnij enter h ero.moveDown naciśnij enter h ero.moveLeft naciśn…" at bounding box center [930, 185] width 211 height 100
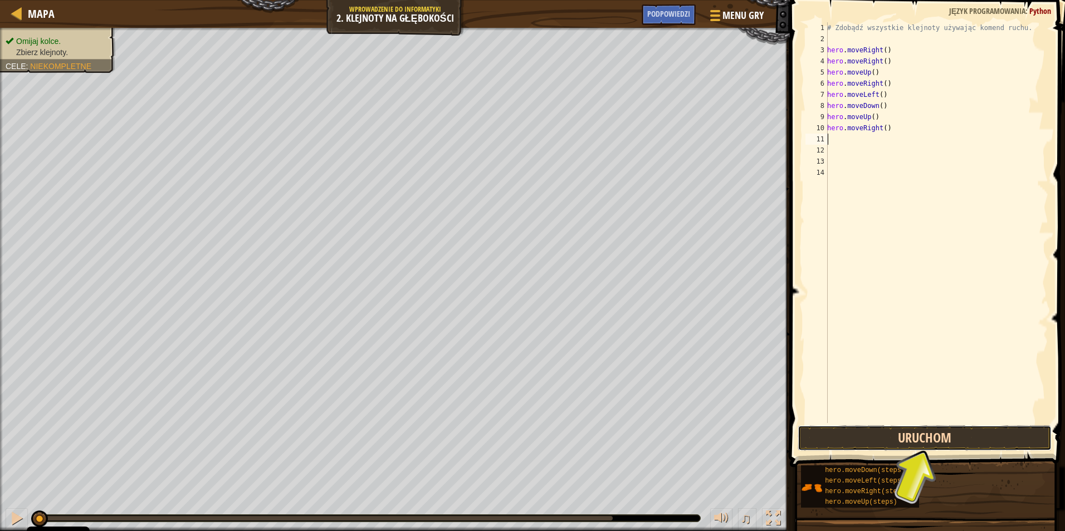
click at [908, 441] on button "Uruchom" at bounding box center [925, 439] width 254 height 26
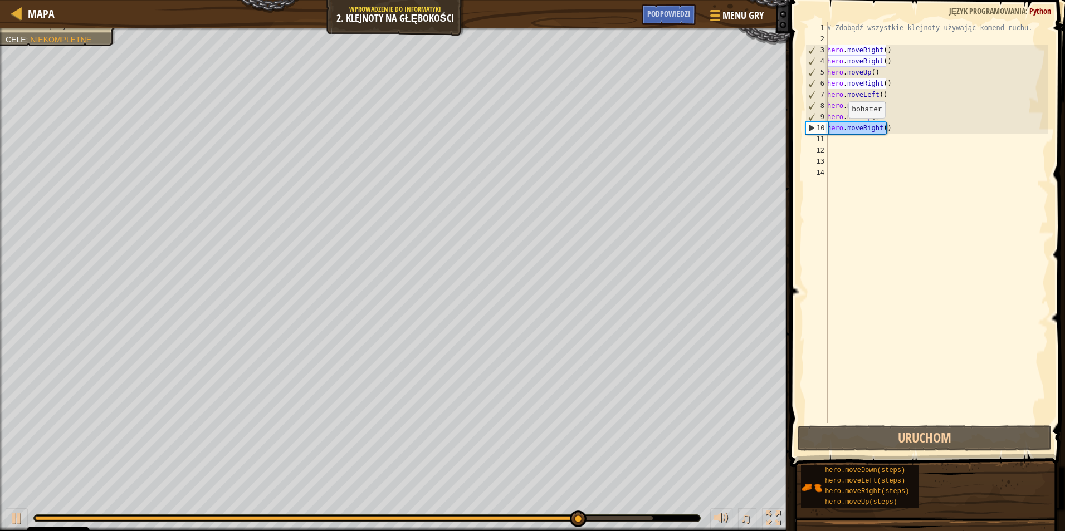
click at [750, 129] on div "Mapa Wprowadzenie do Informatyki 2. Klejnoty na głębokości Menu gry Zrobione Po…" at bounding box center [532, 265] width 1065 height 531
type textarea "hero.moveRight()"
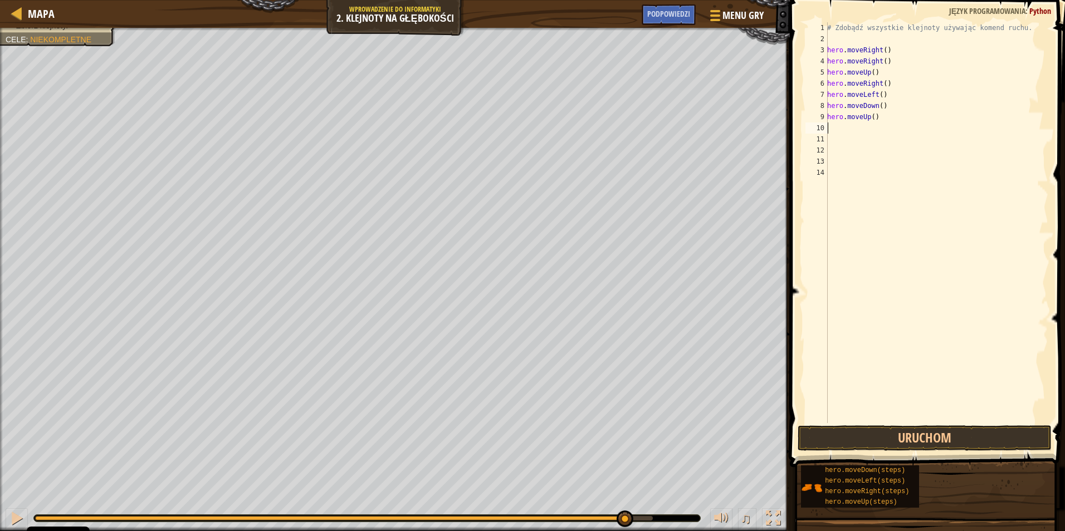
click at [877, 114] on div "# Zdobądź wszystkie klejnoty używając komend ruchu. hero . moveRight ( ) hero .…" at bounding box center [936, 233] width 223 height 423
type textarea "h"
click at [887, 106] on div "# Zdobądź wszystkie klejnoty używając komend ruchu. hero . moveRight ( ) hero .…" at bounding box center [936, 233] width 223 height 423
type textarea "h"
click at [885, 95] on div "# Zdobądź wszystkie klejnoty używając komend ruchu. hero . moveRight ( ) hero .…" at bounding box center [936, 233] width 223 height 423
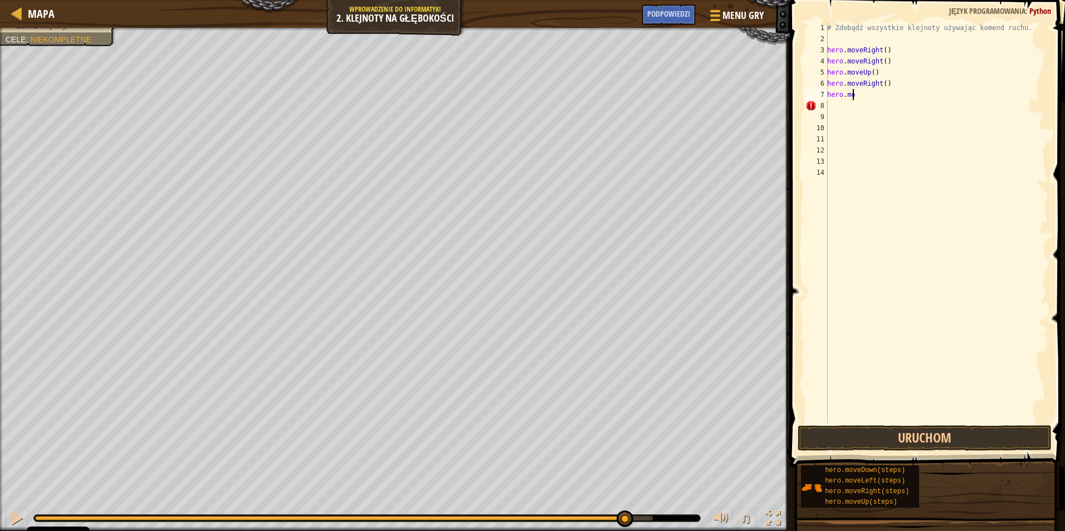
type textarea "h"
click at [937, 434] on button "Uruchom" at bounding box center [925, 439] width 254 height 26
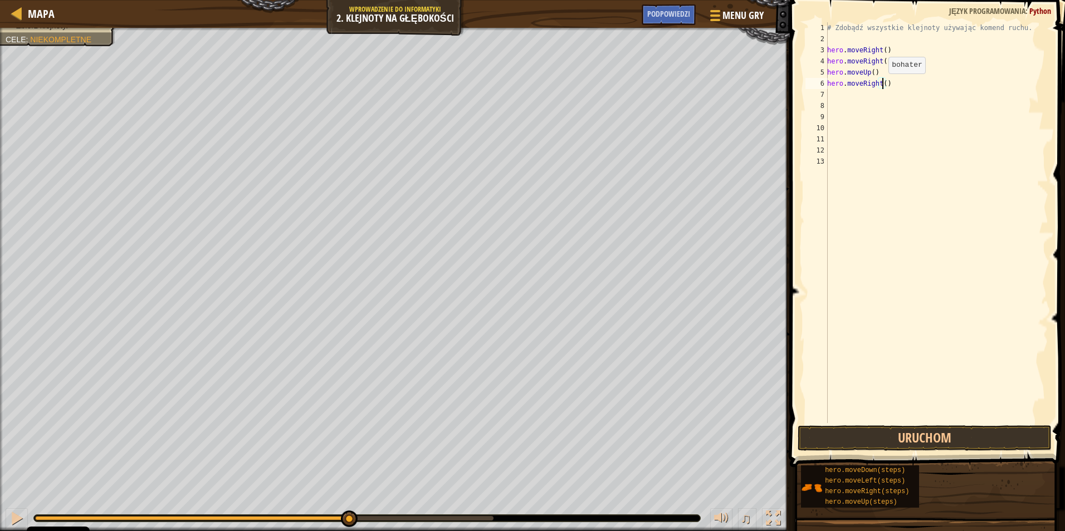
drag, startPoint x: 882, startPoint y: 85, endPoint x: 840, endPoint y: 85, distance: 42.3
click at [840, 85] on div "# Zdobądź wszystkie klejnoty używając komend ruchu. hero . moveRight ( ) hero .…" at bounding box center [936, 233] width 223 height 423
click at [844, 83] on div "# Zdobądź wszystkie klejnoty używając komend ruchu. hero . moveRight ( ) hero .…" at bounding box center [936, 233] width 223 height 423
type textarea "h"
click at [908, 434] on button "Uruchom" at bounding box center [925, 439] width 254 height 26
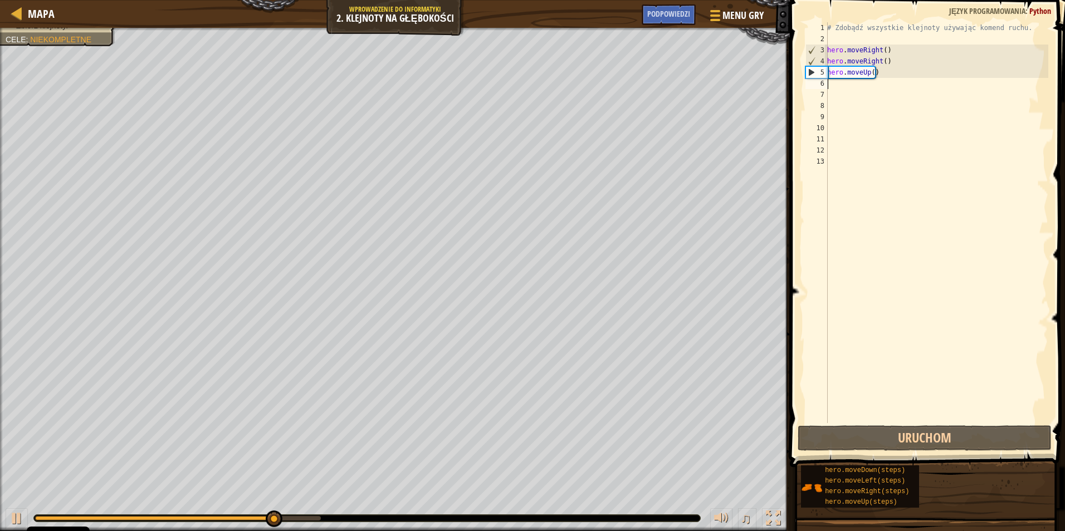
type textarea "h"
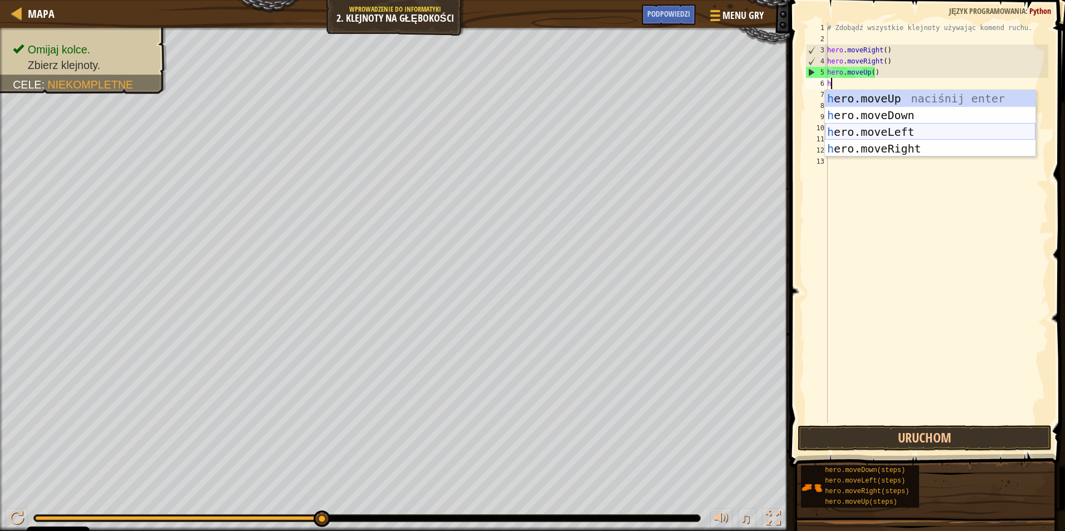
click at [895, 136] on div "h ero.moveUp naciśnij enter h ero.moveDown naciśnij enter h ero.moveLeft naciśn…" at bounding box center [930, 140] width 211 height 100
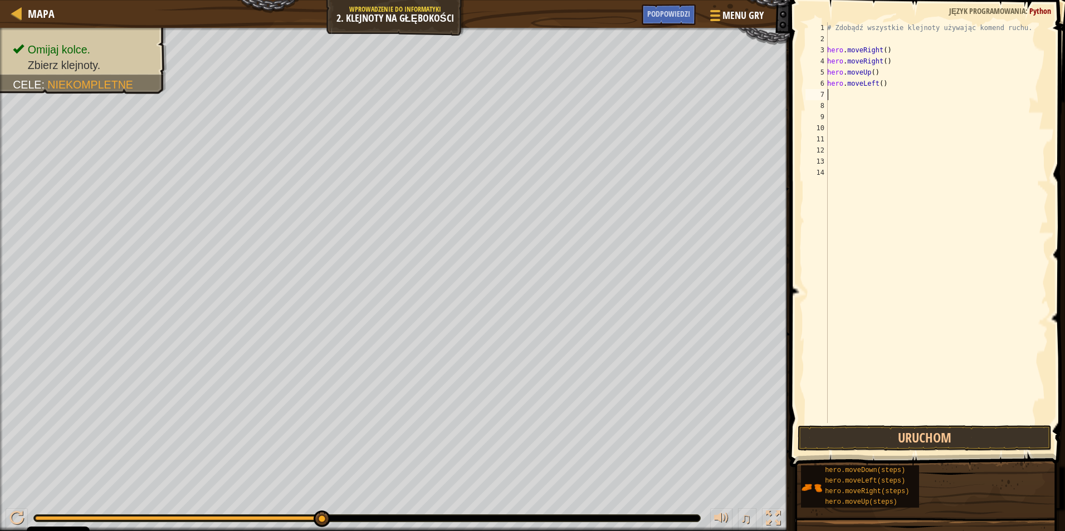
type textarea "h"
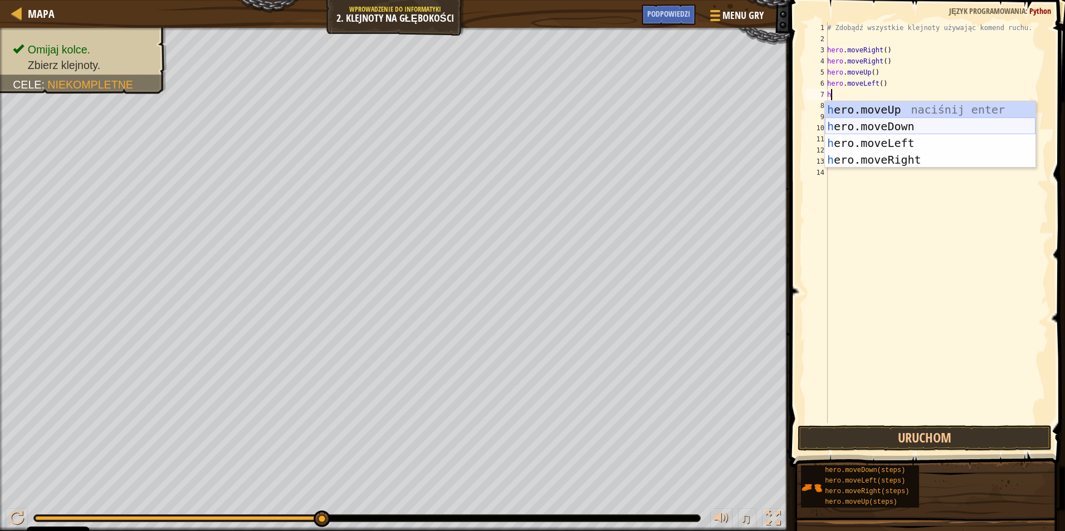
click at [890, 127] on div "h ero.moveUp naciśnij enter h ero.moveDown naciśnij enter h ero.moveLeft naciśn…" at bounding box center [930, 151] width 211 height 100
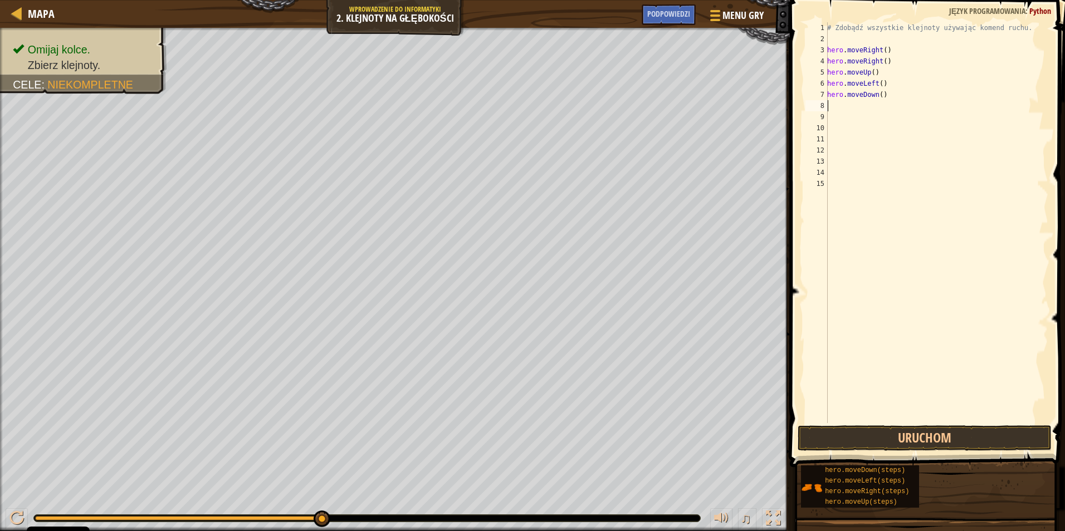
type textarea "h"
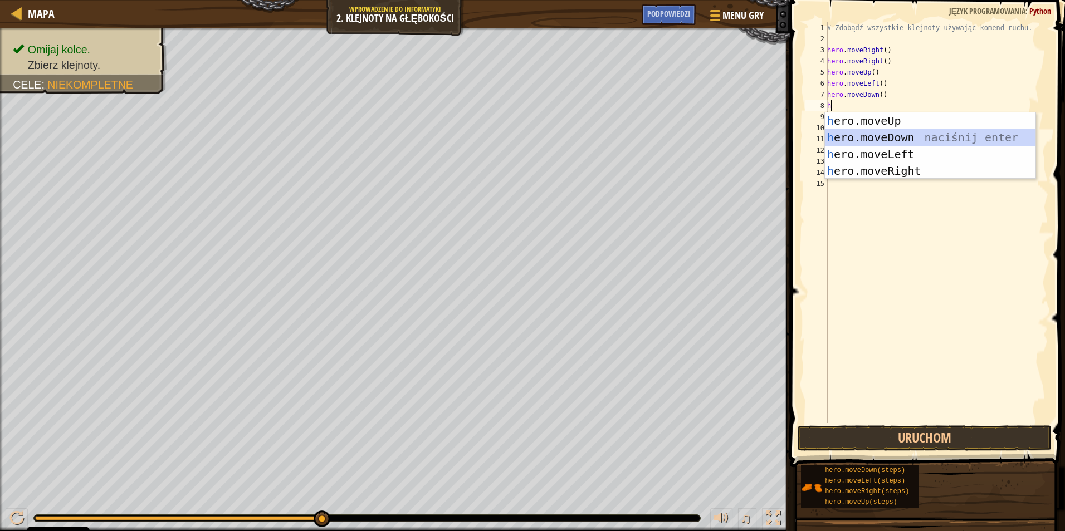
click at [860, 135] on div "h ero.moveUp naciśnij enter h ero.moveDown naciśnij enter h ero.moveLeft naciśn…" at bounding box center [930, 163] width 211 height 100
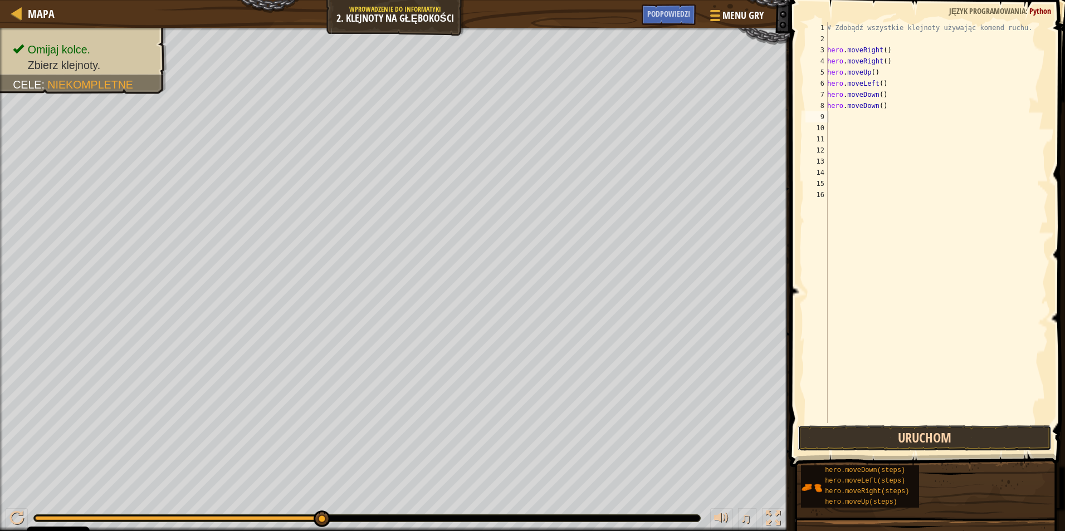
click at [860, 440] on button "Uruchom" at bounding box center [925, 439] width 254 height 26
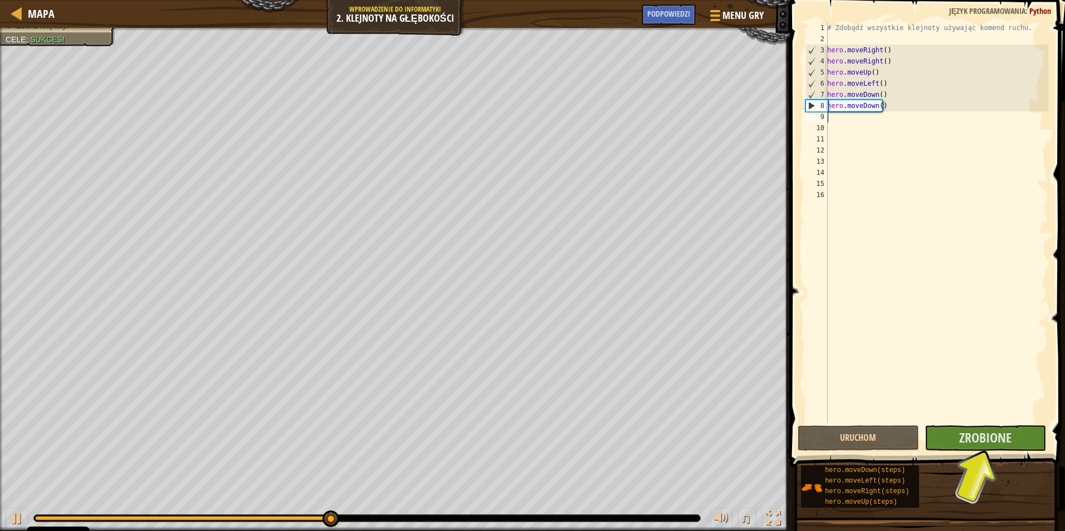
click at [833, 124] on div "# Zdobądź wszystkie klejnoty używając komend ruchu. hero . moveRight ( ) hero .…" at bounding box center [936, 233] width 223 height 423
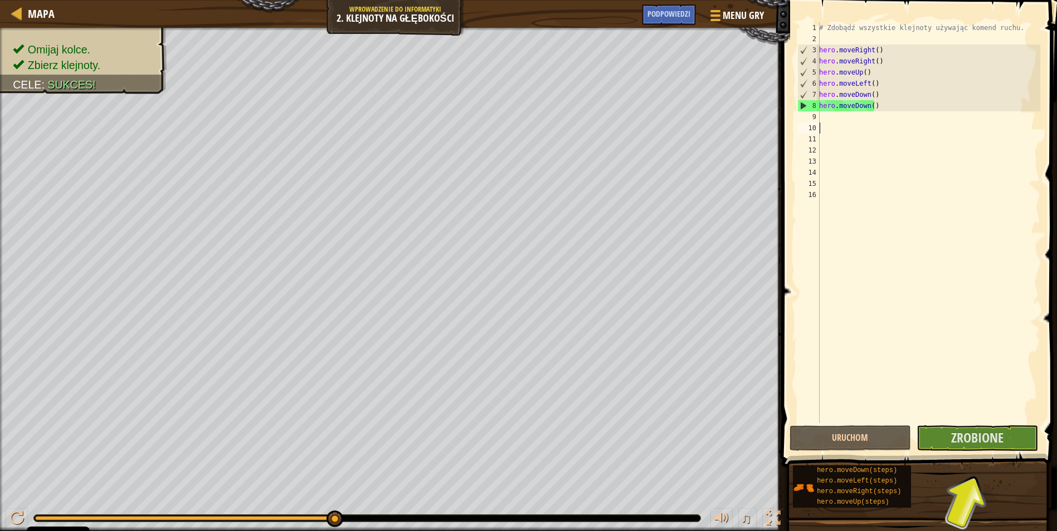
click at [834, 119] on div "# Zdobądź wszystkie klejnoty używając komend ruchu. hero . moveRight ( ) hero .…" at bounding box center [928, 233] width 223 height 423
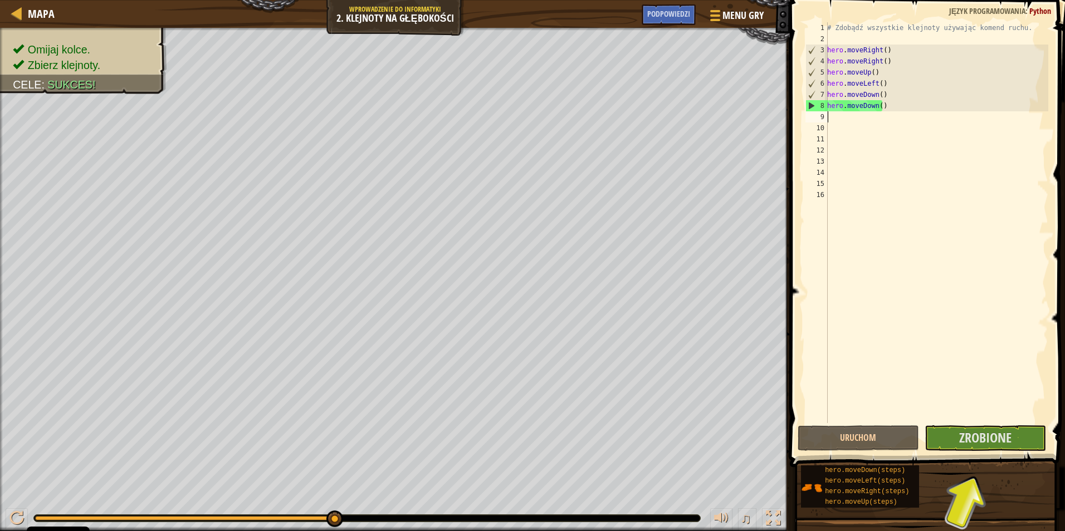
type textarea "h"
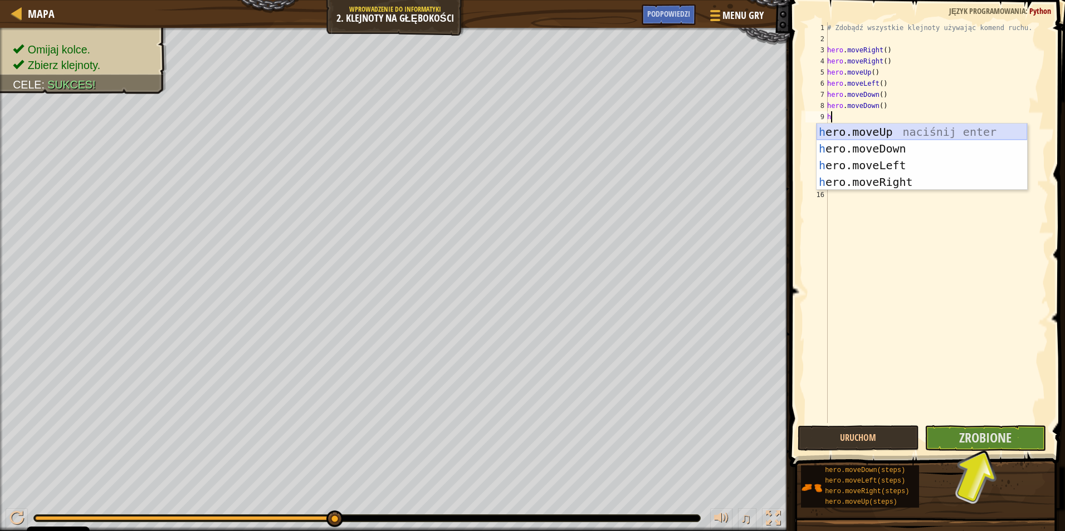
click at [868, 130] on div "h ero.moveUp naciśnij enter h ero.moveDown naciśnij enter h ero.moveLeft naciśn…" at bounding box center [922, 174] width 211 height 100
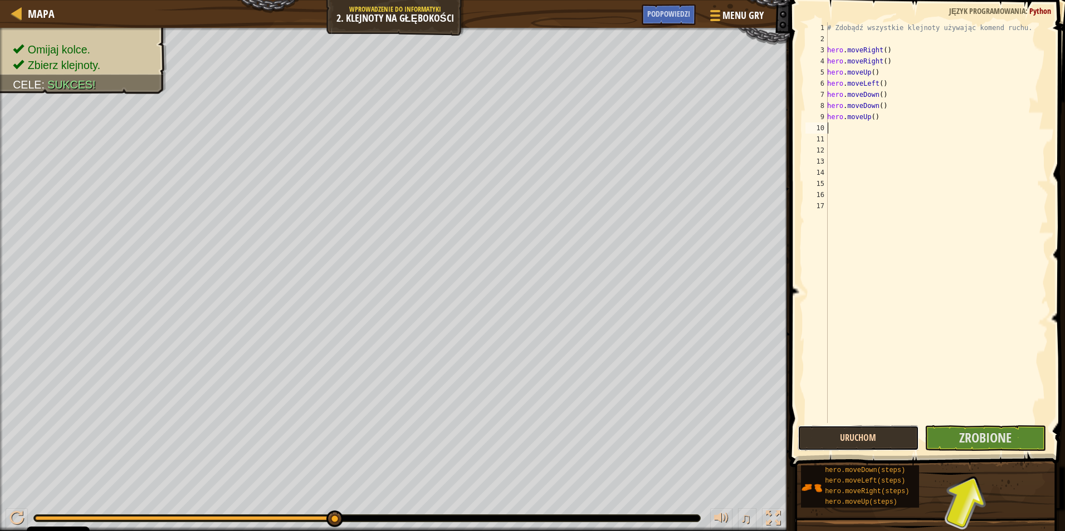
click at [853, 432] on button "Uruchom" at bounding box center [858, 439] width 121 height 26
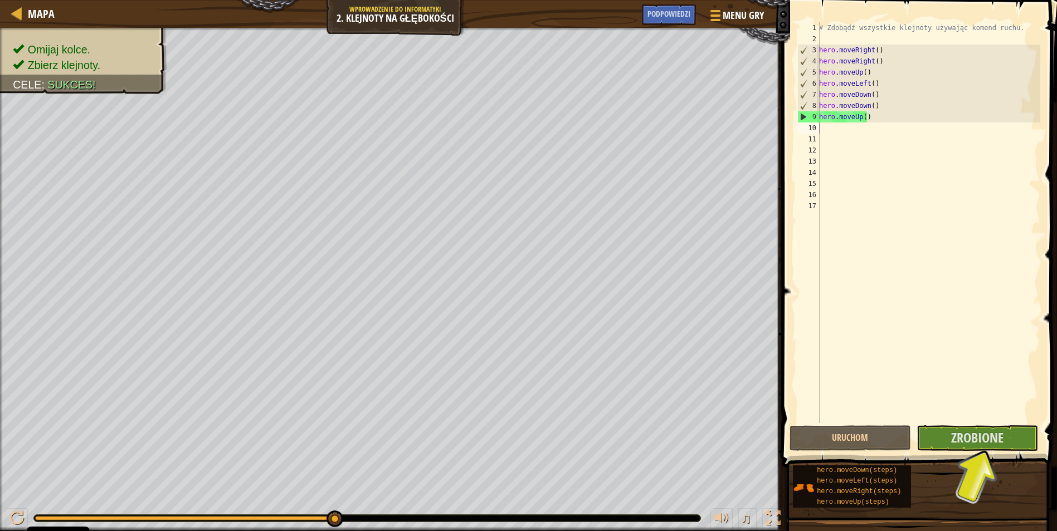
type textarea "h"
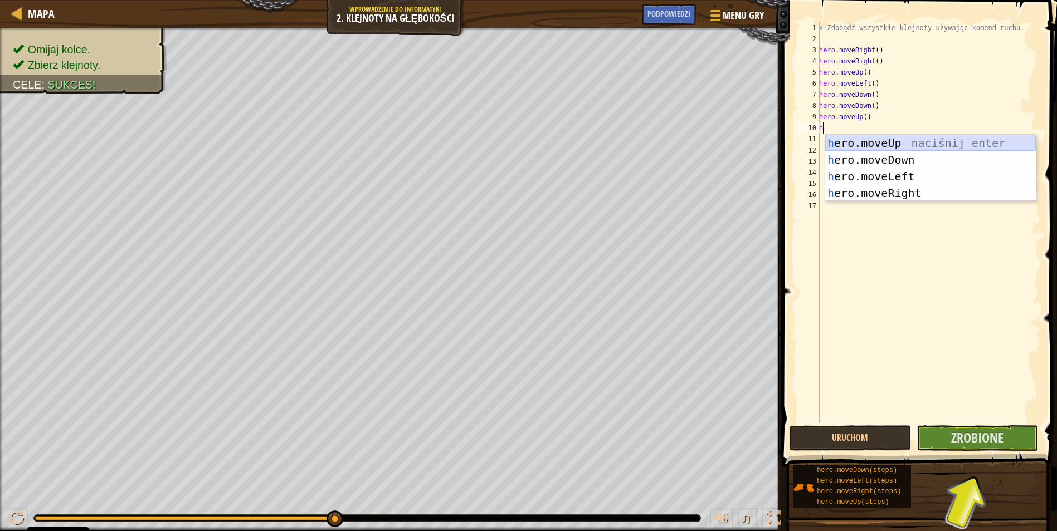
click at [854, 144] on div "h ero.moveUp naciśnij enter h ero.moveDown naciśnij enter h ero.moveLeft naciśn…" at bounding box center [930, 185] width 211 height 100
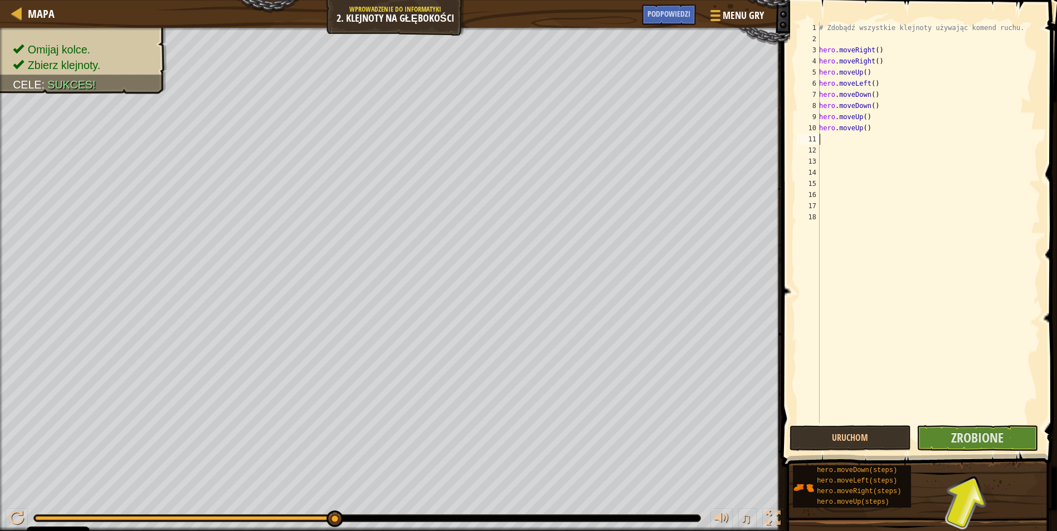
type textarea "h"
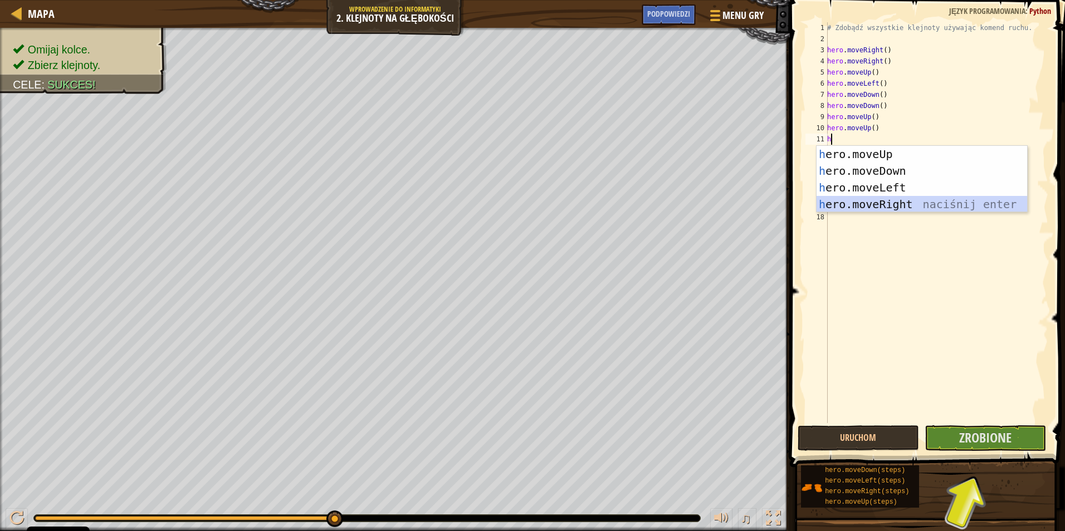
click at [868, 202] on div "h ero.moveUp naciśnij enter h ero.moveDown naciśnij enter h ero.moveLeft naciśn…" at bounding box center [922, 196] width 211 height 100
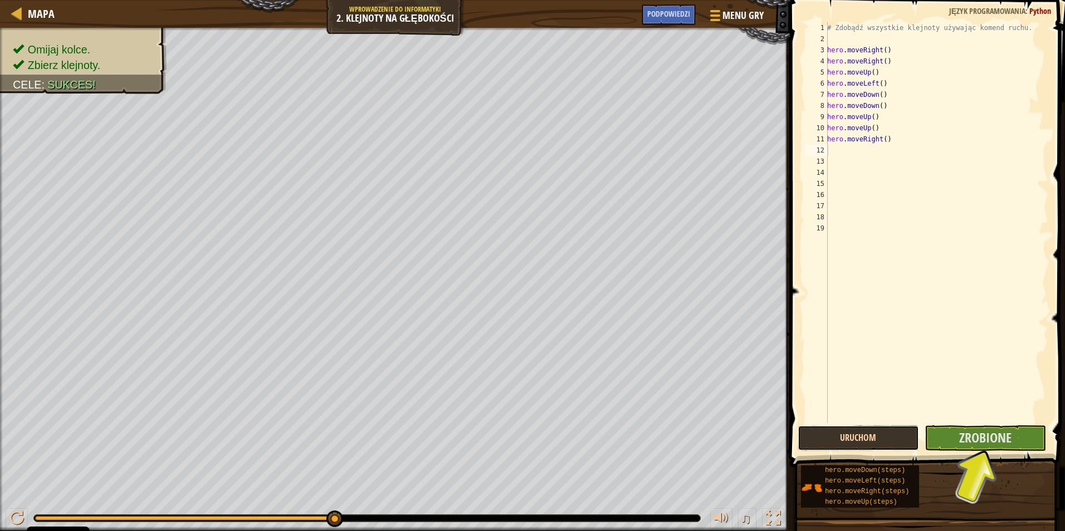
click at [858, 432] on button "Uruchom" at bounding box center [858, 439] width 121 height 26
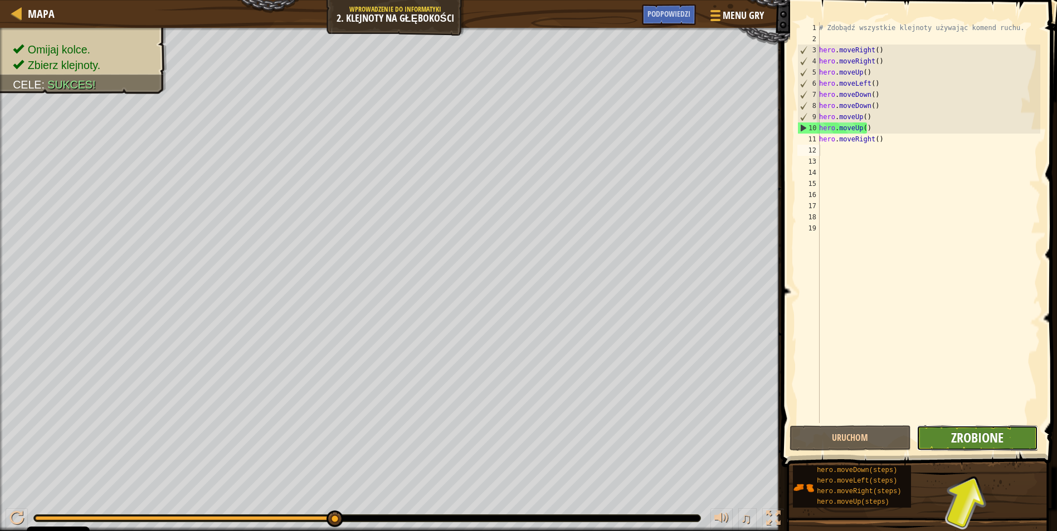
click at [961, 438] on span "Zrobione" at bounding box center [977, 438] width 52 height 18
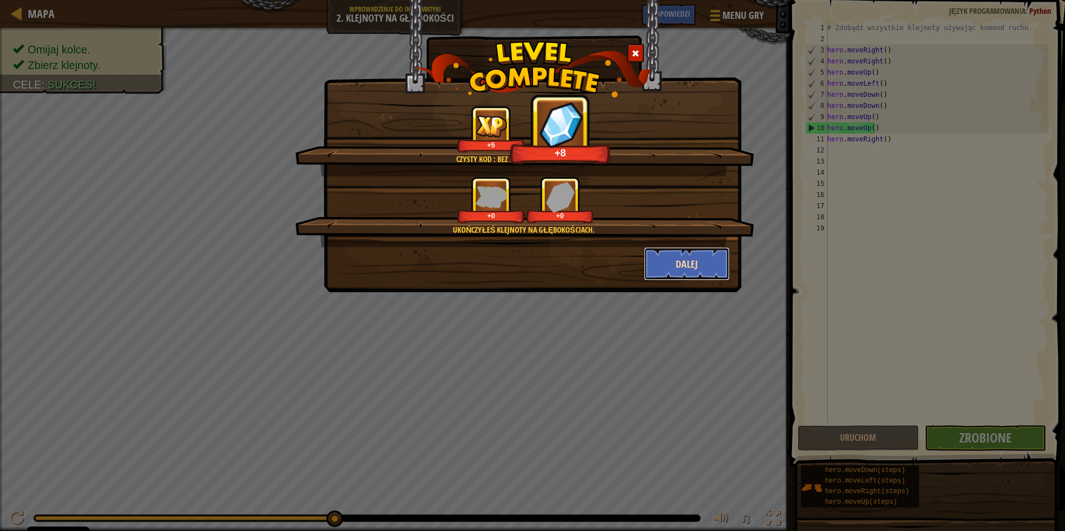
click at [671, 266] on button "Dalej" at bounding box center [687, 263] width 86 height 33
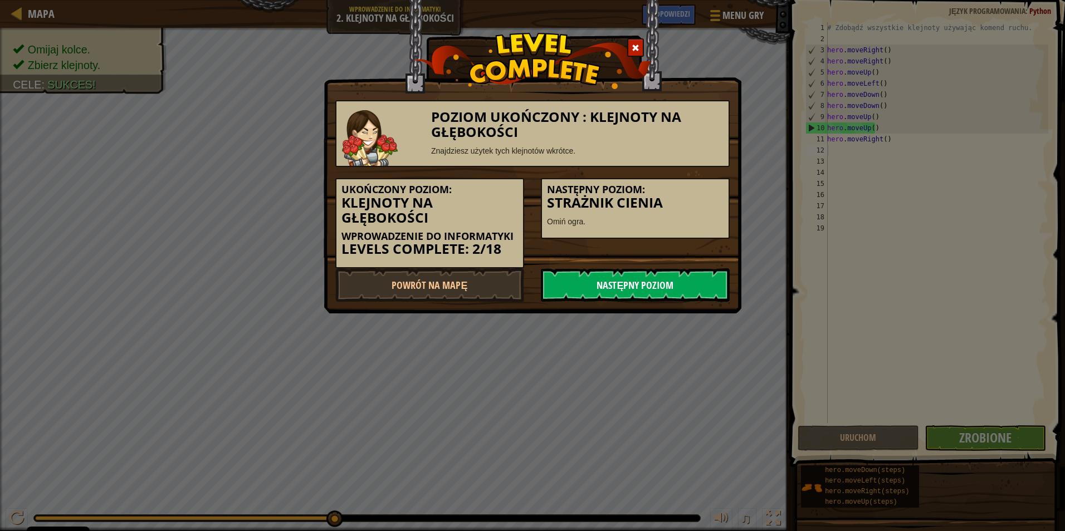
click at [636, 287] on link "Następny poziom" at bounding box center [635, 284] width 189 height 33
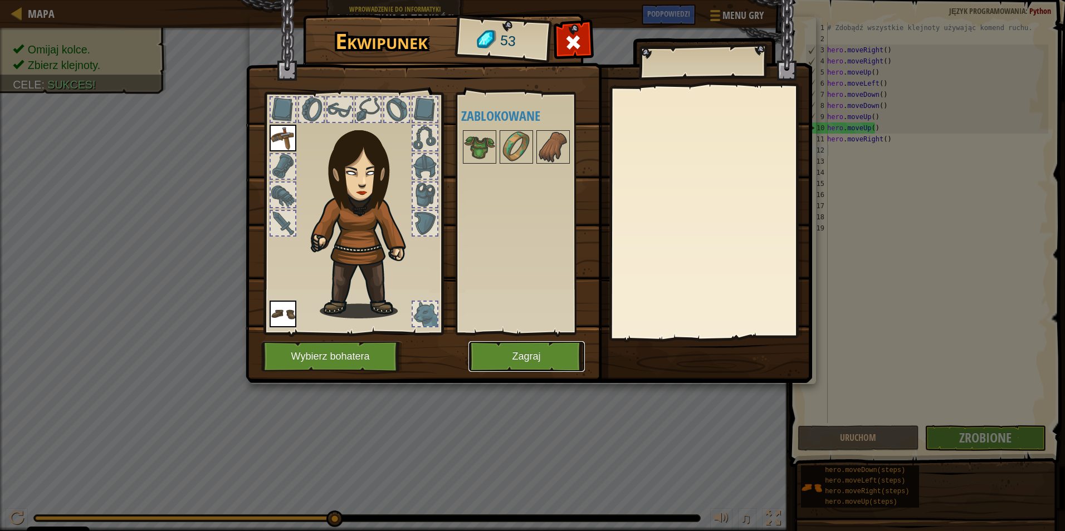
click at [541, 354] on button "Zagraj" at bounding box center [526, 356] width 116 height 31
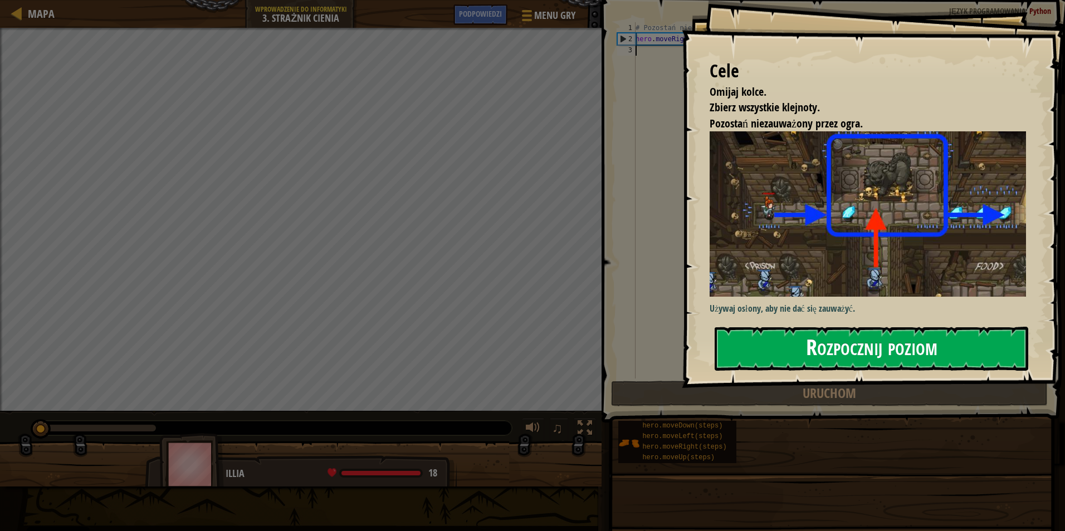
click at [842, 354] on button "Rozpocznij poziom" at bounding box center [872, 349] width 314 height 44
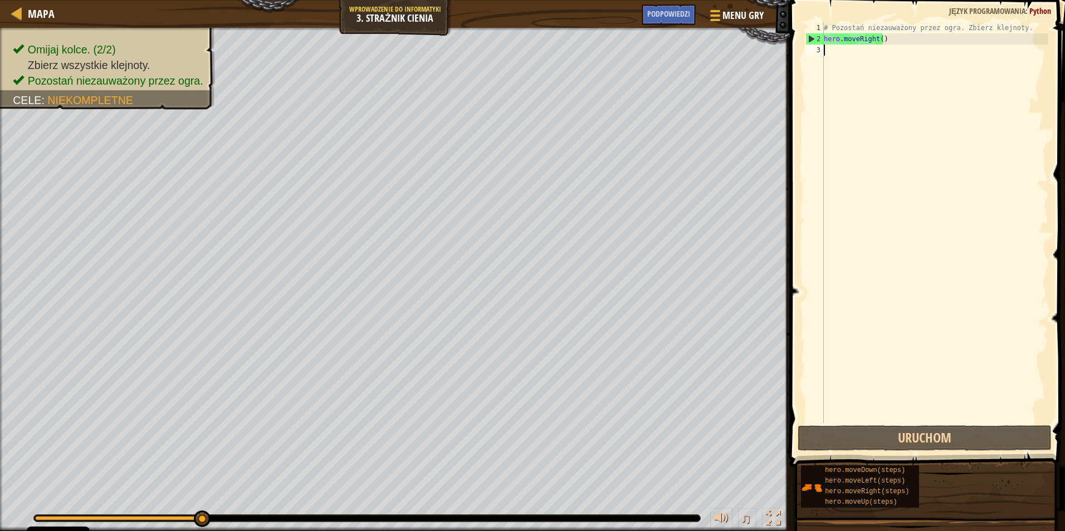
click at [833, 52] on div "# Pozostań niezauważony przez ogra. Zbierz klejnoty. hero . moveRight ( )" at bounding box center [935, 233] width 227 height 423
type textarea "h"
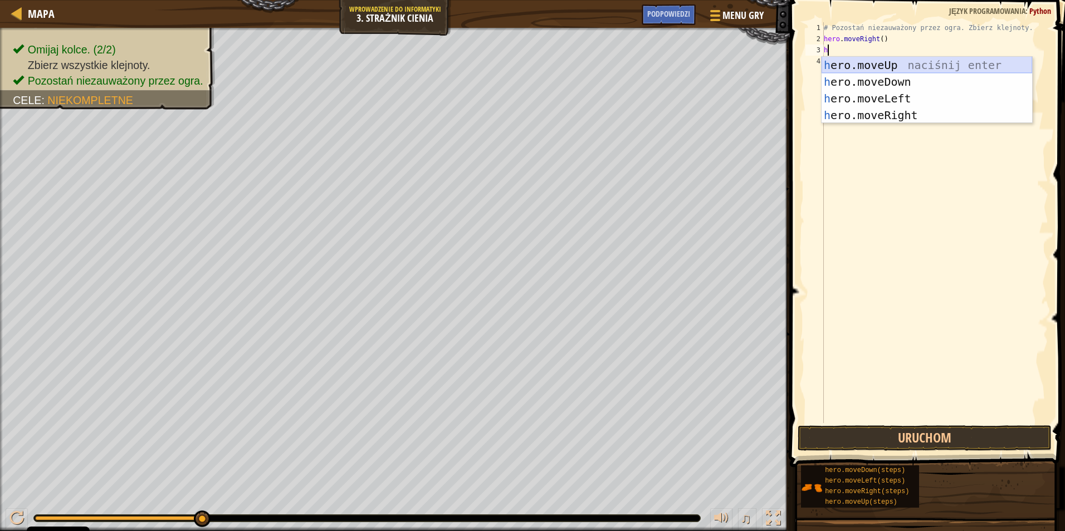
click at [849, 64] on div "h ero.moveUp naciśnij enter h ero.moveDown naciśnij enter h ero.moveLeft naciśn…" at bounding box center [927, 107] width 211 height 100
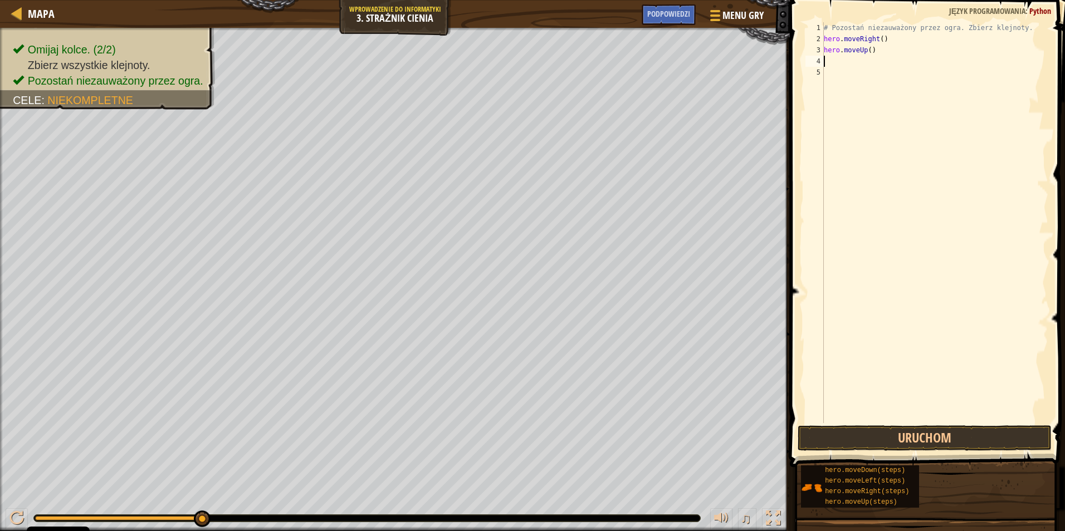
type textarea "h"
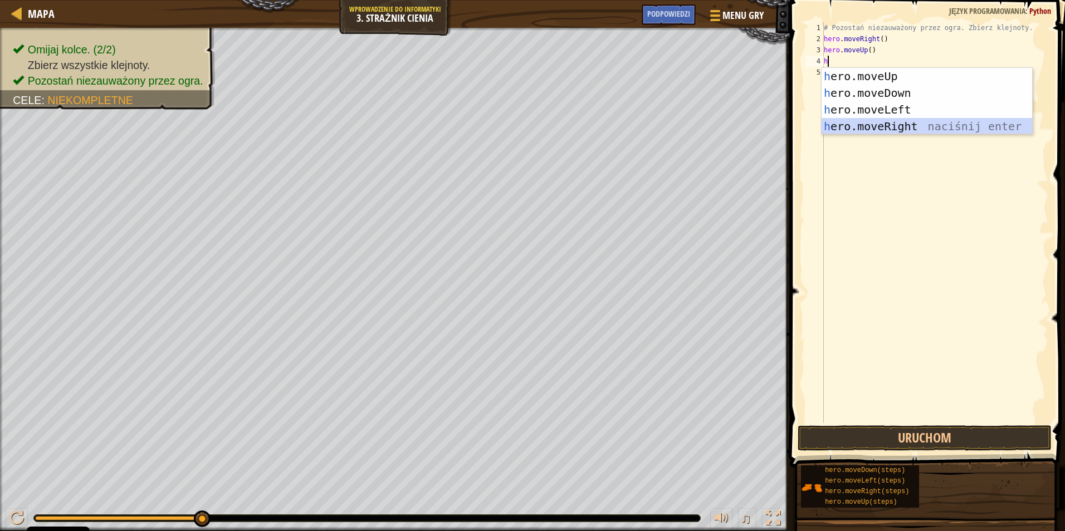
click at [882, 128] on div "h ero.moveUp naciśnij enter h ero.moveDown naciśnij enter h ero.moveLeft naciśn…" at bounding box center [927, 118] width 211 height 100
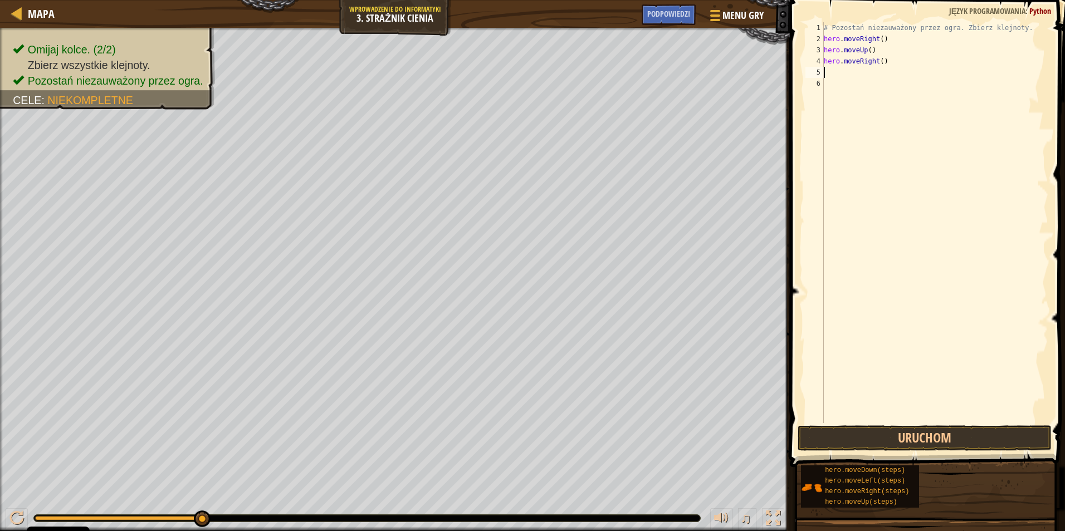
type textarea "h"
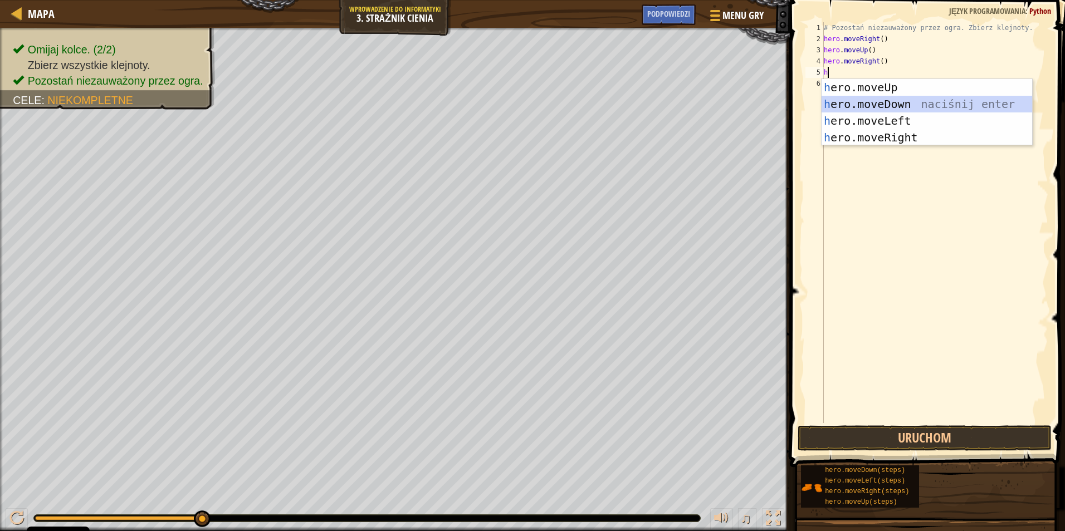
click at [890, 107] on div "h ero.moveUp naciśnij enter h ero.moveDown naciśnij enter h ero.moveLeft naciśn…" at bounding box center [927, 129] width 211 height 100
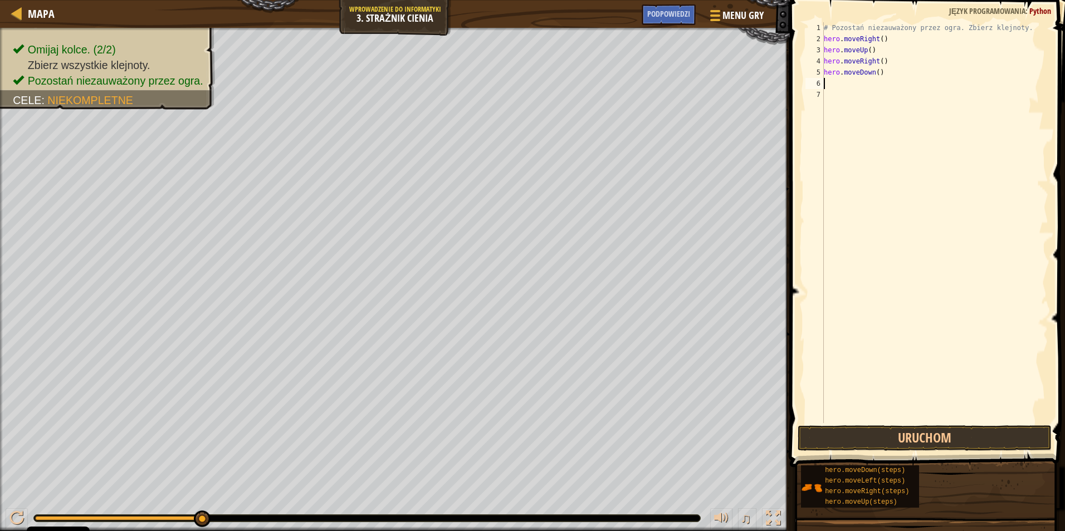
type textarea "h"
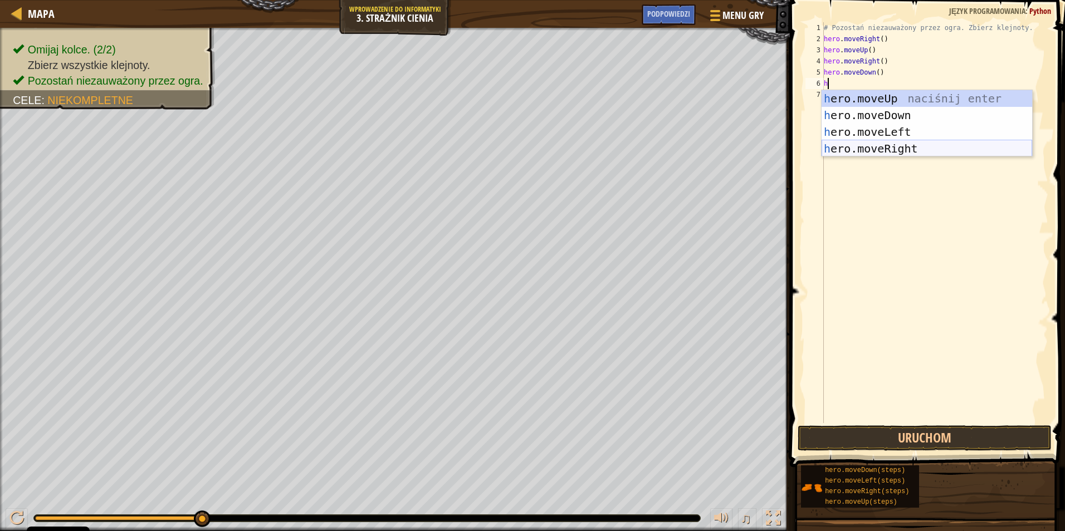
click at [874, 149] on div "h ero.moveUp naciśnij enter h ero.moveDown naciśnij enter h ero.moveLeft naciśn…" at bounding box center [927, 140] width 211 height 100
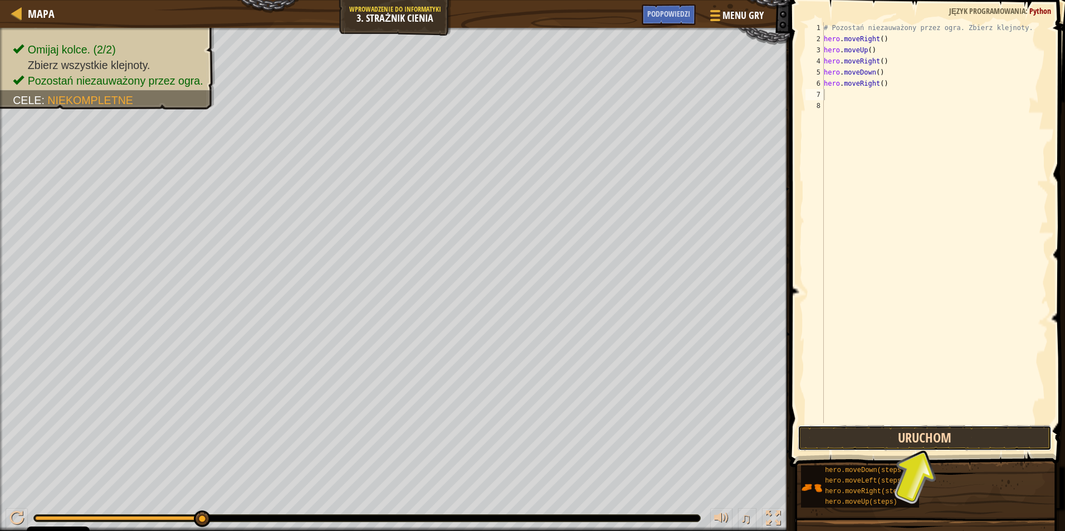
click at [905, 437] on button "Uruchom" at bounding box center [925, 439] width 254 height 26
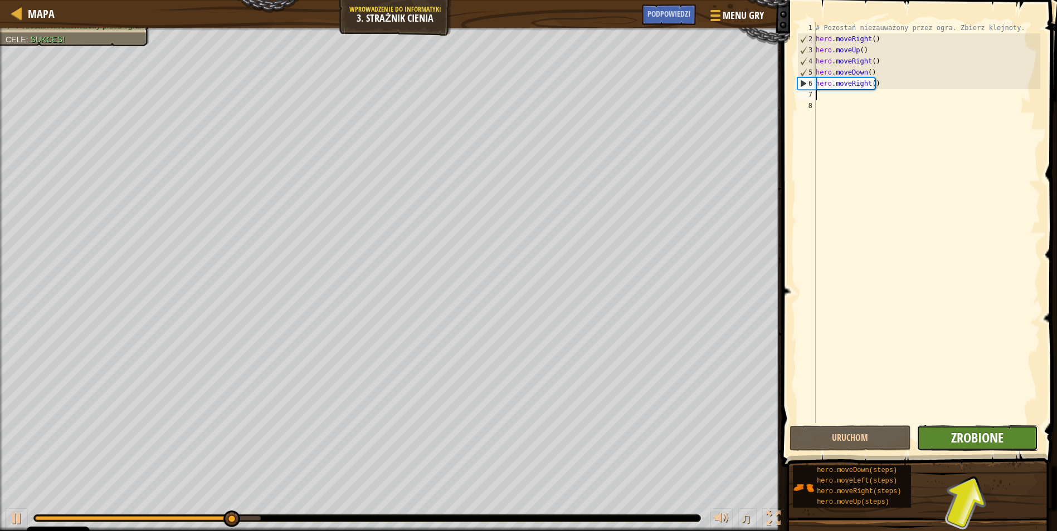
click at [957, 441] on span "Zrobione" at bounding box center [977, 438] width 52 height 18
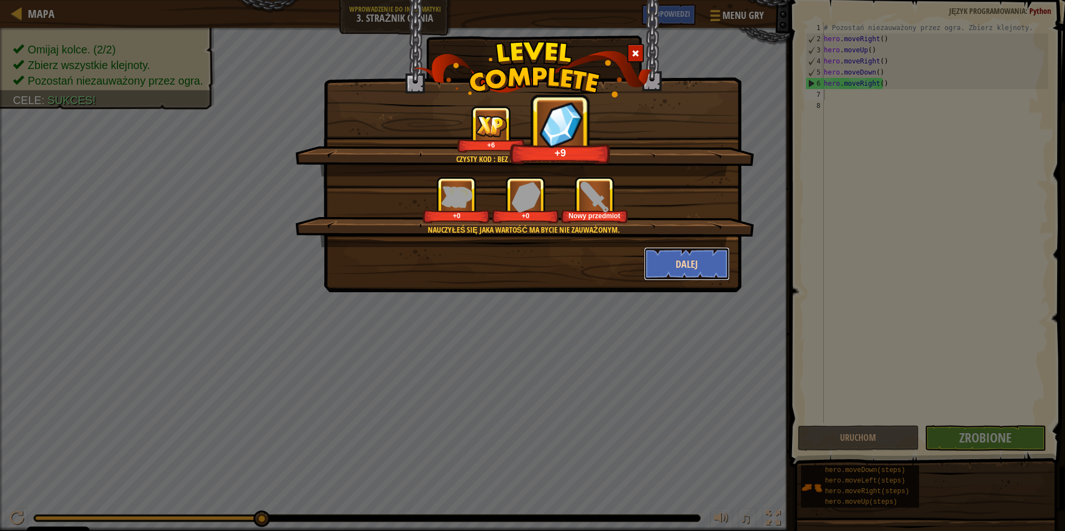
click at [686, 261] on button "Dalej" at bounding box center [687, 263] width 86 height 33
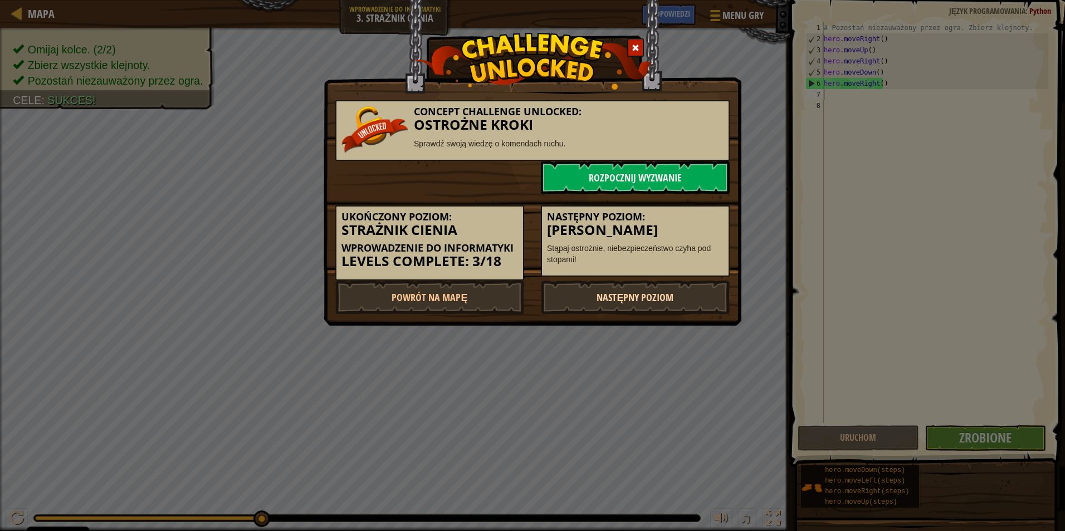
click at [651, 297] on link "Następny poziom" at bounding box center [635, 297] width 189 height 33
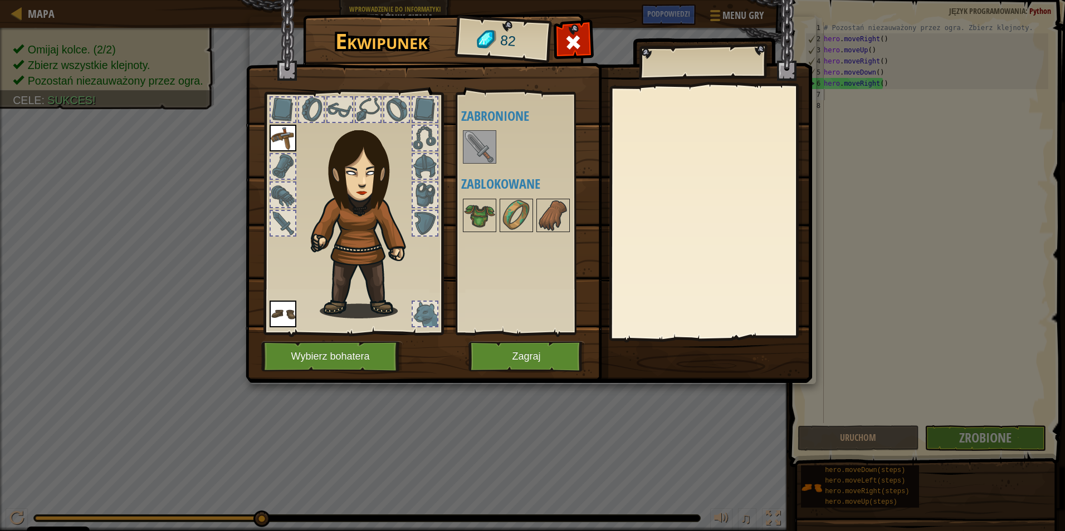
click at [476, 152] on img at bounding box center [479, 146] width 31 height 31
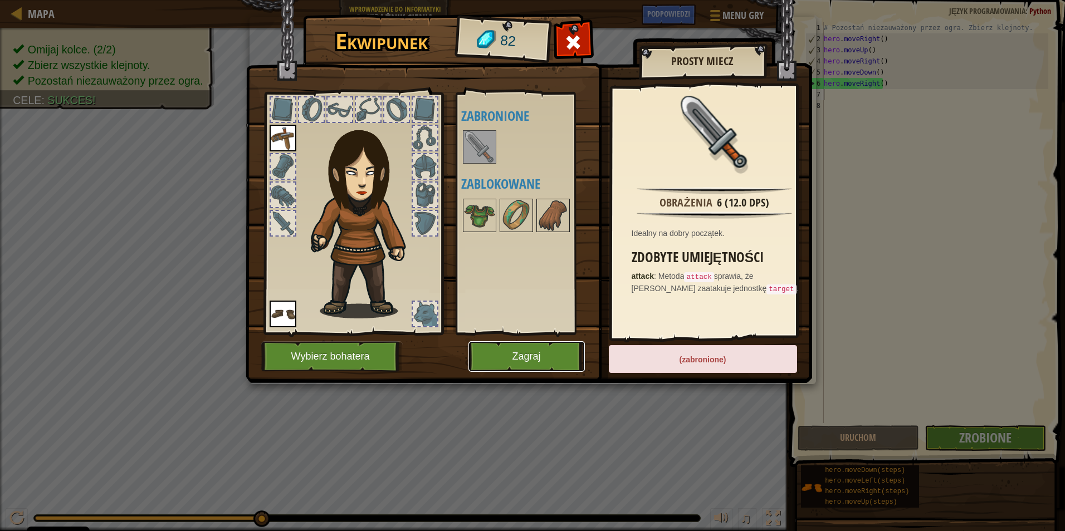
click at [512, 349] on button "Zagraj" at bounding box center [526, 356] width 116 height 31
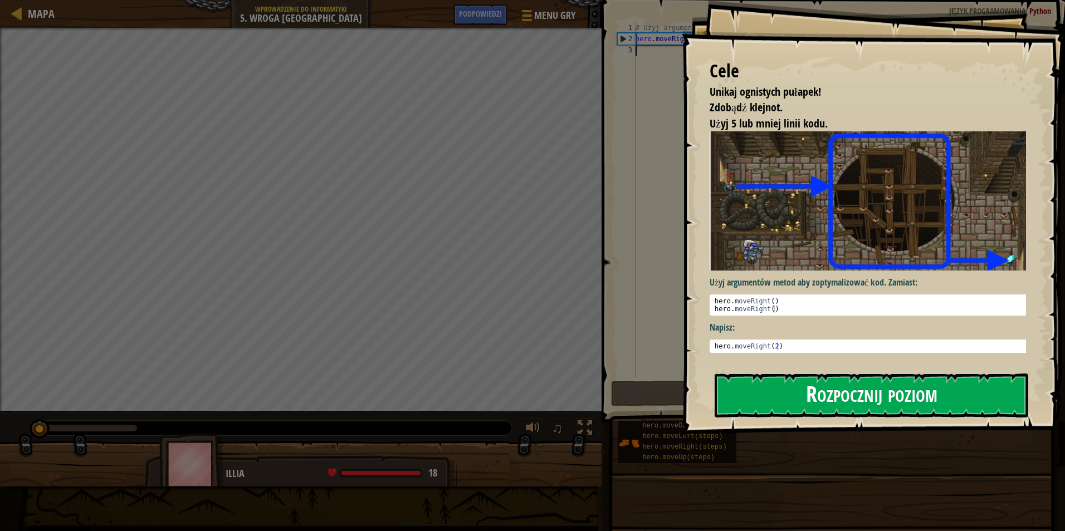
click at [949, 389] on button "Rozpocznij poziom" at bounding box center [872, 396] width 314 height 44
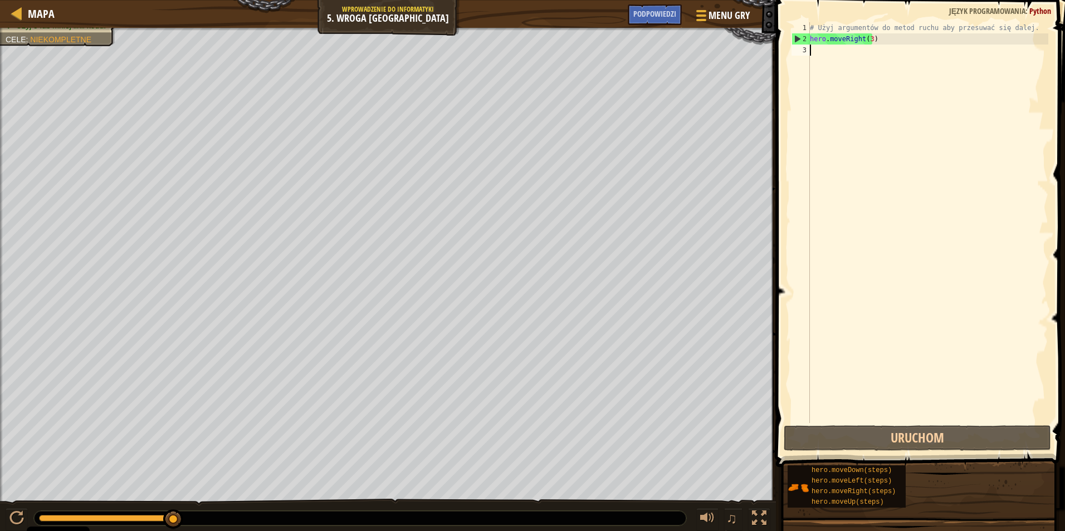
click at [823, 50] on div "# Użyj argumentów do metod ruchu aby przesuwać się dalej. hero . moveRight ( 3 )" at bounding box center [928, 233] width 241 height 423
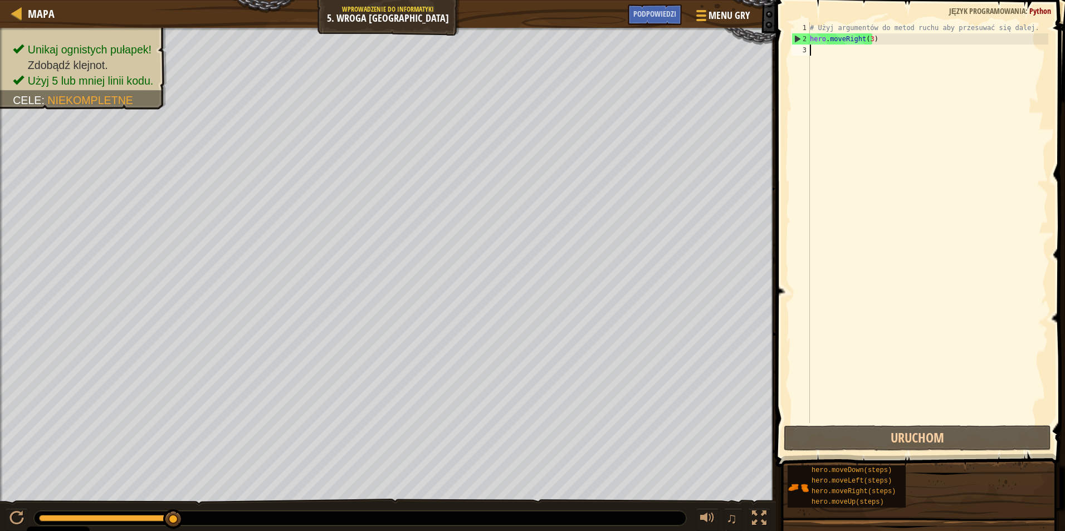
type textarea "h"
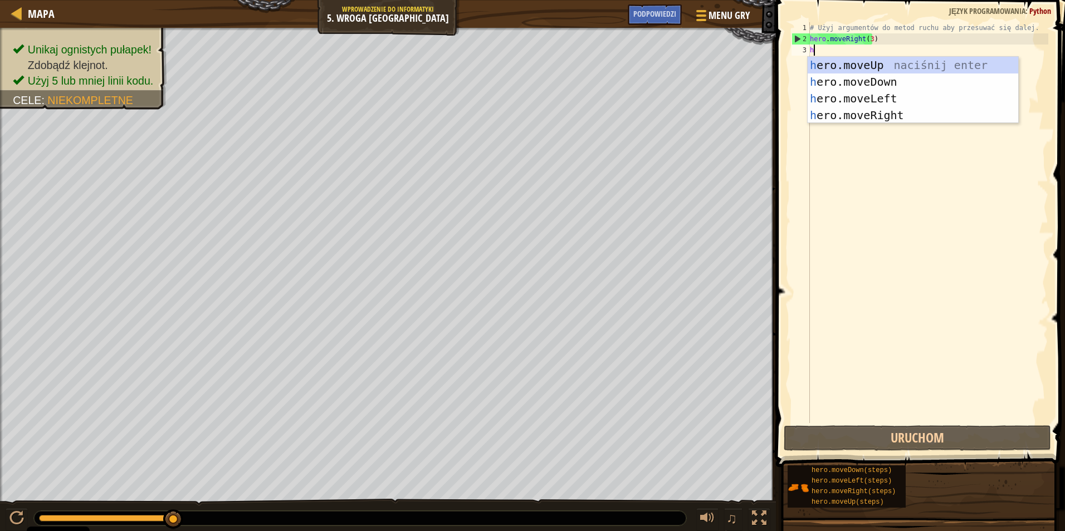
scroll to position [5, 0]
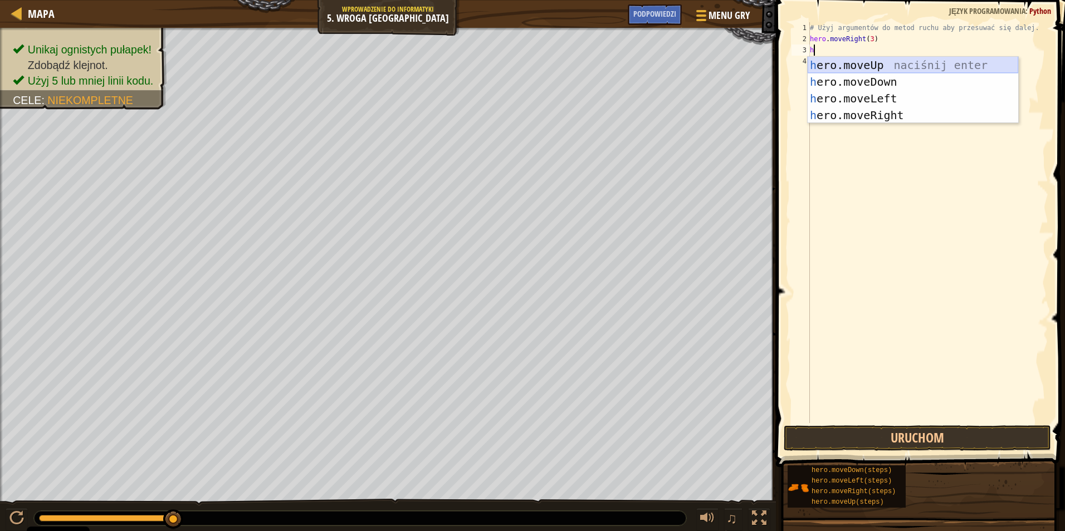
click at [862, 61] on div "h ero.moveUp naciśnij enter h ero.moveDown naciśnij enter h ero.moveLeft naciśn…" at bounding box center [913, 107] width 211 height 100
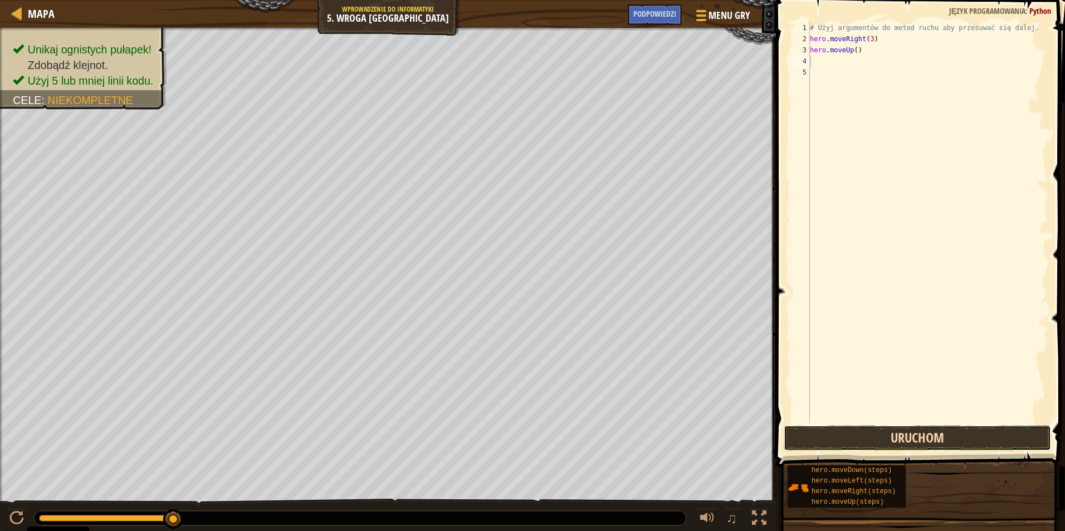
click at [843, 431] on button "Uruchom" at bounding box center [917, 439] width 267 height 26
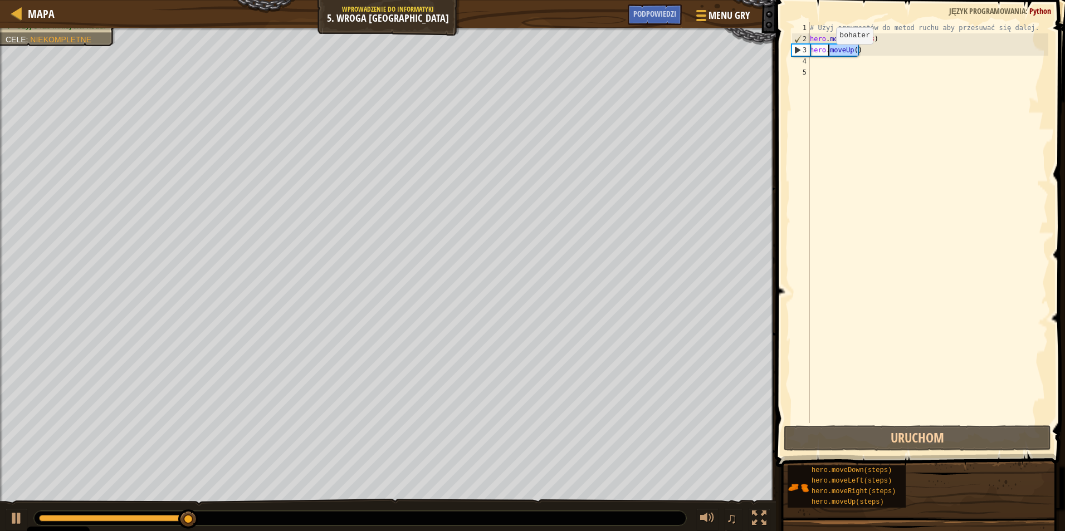
drag, startPoint x: 858, startPoint y: 48, endPoint x: 818, endPoint y: 57, distance: 40.4
click at [818, 57] on div "# Użyj argumentów do metod ruchu aby przesuwać się dalej. hero . moveRight ( 3 …" at bounding box center [928, 233] width 241 height 423
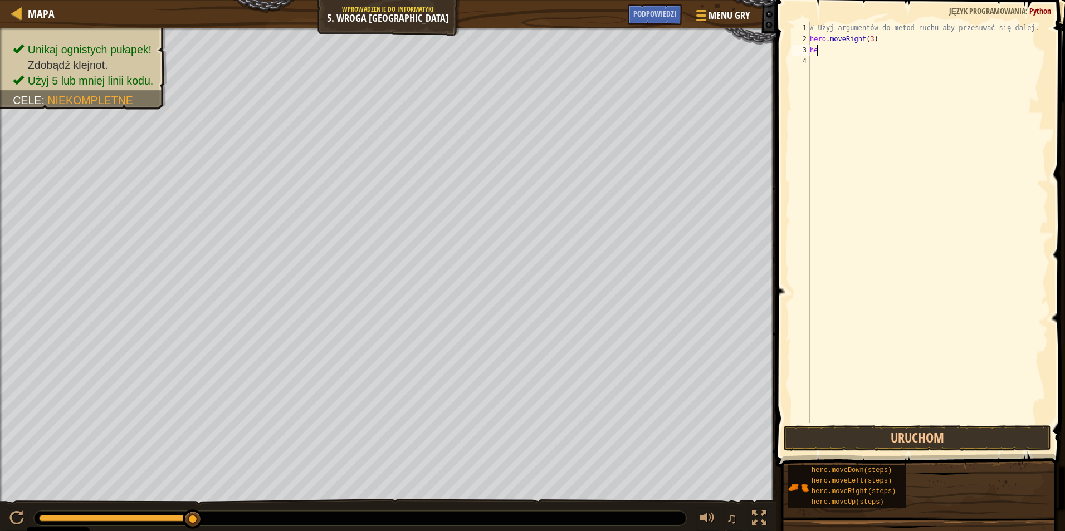
type textarea "h"
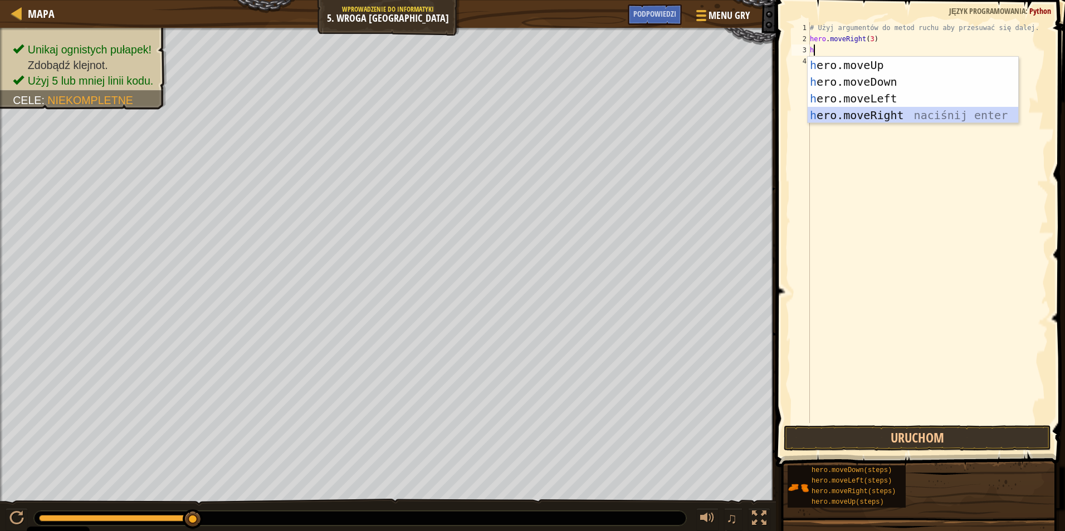
click at [888, 114] on div "h ero.moveUp naciśnij enter h ero.moveDown naciśnij enter h ero.moveLeft naciśn…" at bounding box center [913, 107] width 211 height 100
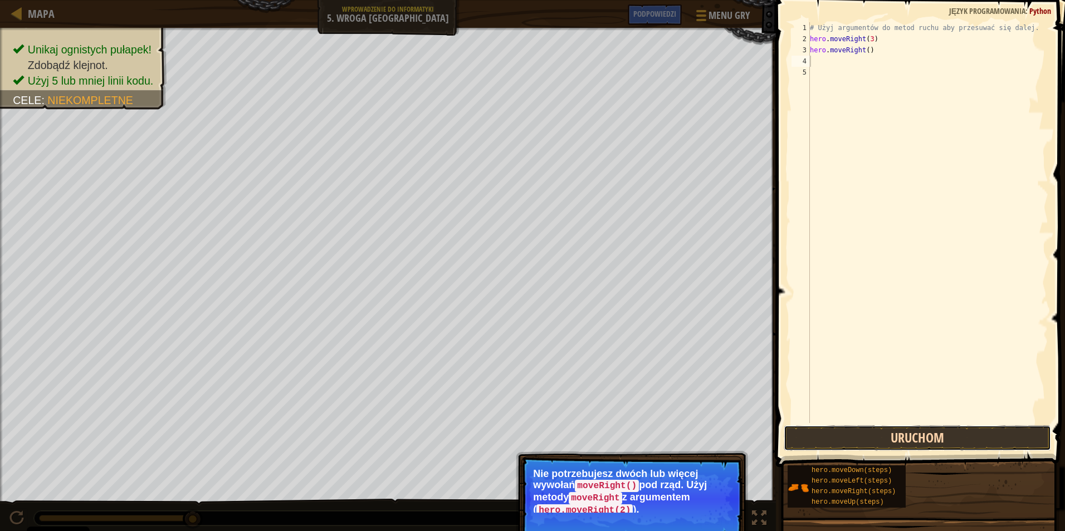
click at [873, 446] on button "Uruchom" at bounding box center [917, 439] width 267 height 26
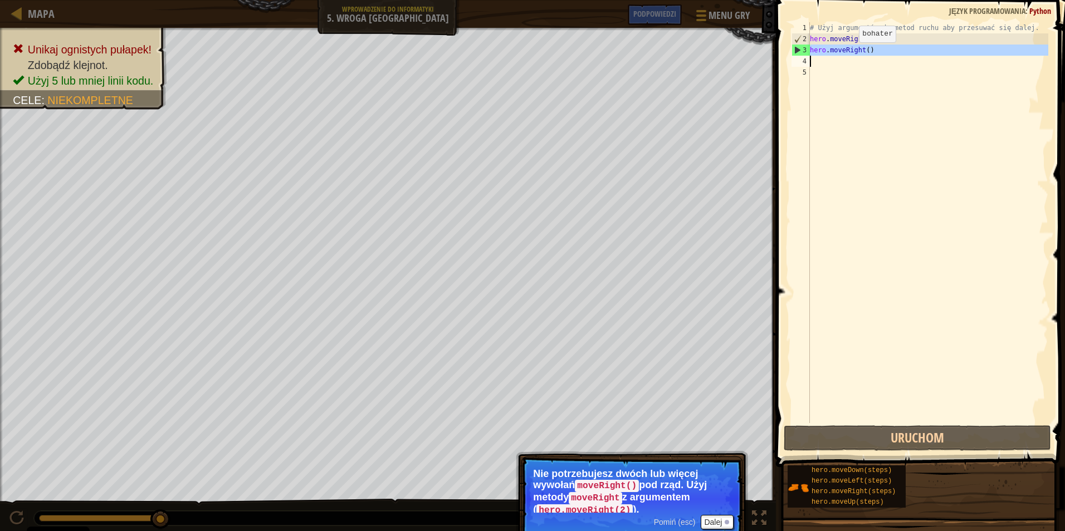
drag, startPoint x: 809, startPoint y: 48, endPoint x: 872, endPoint y: 57, distance: 63.6
click at [873, 57] on div "1 2 3 4 5 # Użyj argumentów do metod ruchu aby przesuwać się dalej. hero . move…" at bounding box center [918, 222] width 259 height 401
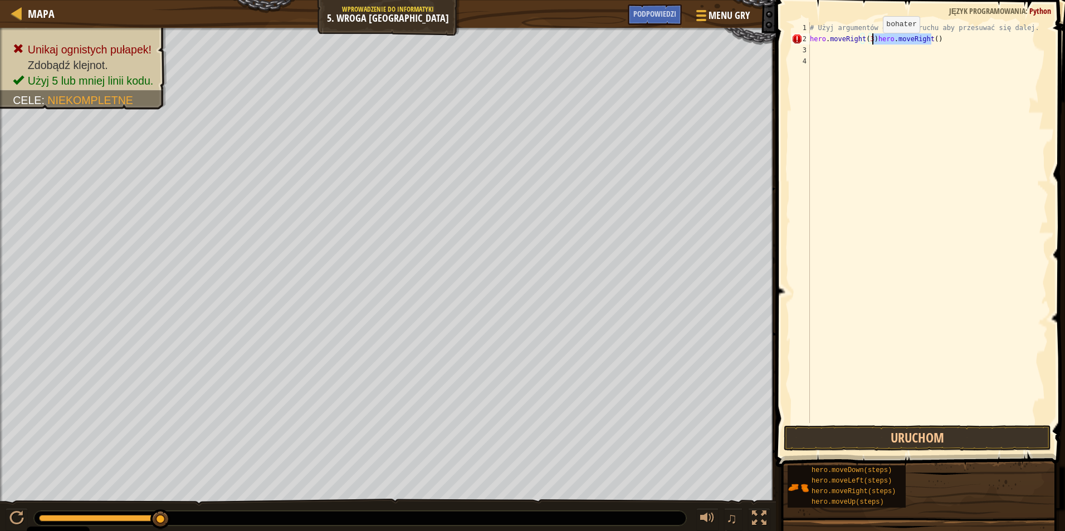
drag, startPoint x: 937, startPoint y: 39, endPoint x: 873, endPoint y: 44, distance: 63.7
click at [873, 44] on div "# Użyj argumentów do metod ruchu aby przesuwać się dalej. hero . moveRight ( 3 …" at bounding box center [928, 233] width 241 height 423
type textarea "hero.moveRight(3)"
click at [819, 50] on div "# Użyj argumentów do metod ruchu aby przesuwać się dalej. hero . moveRight ( 3 )" at bounding box center [928, 233] width 241 height 423
type textarea "h"
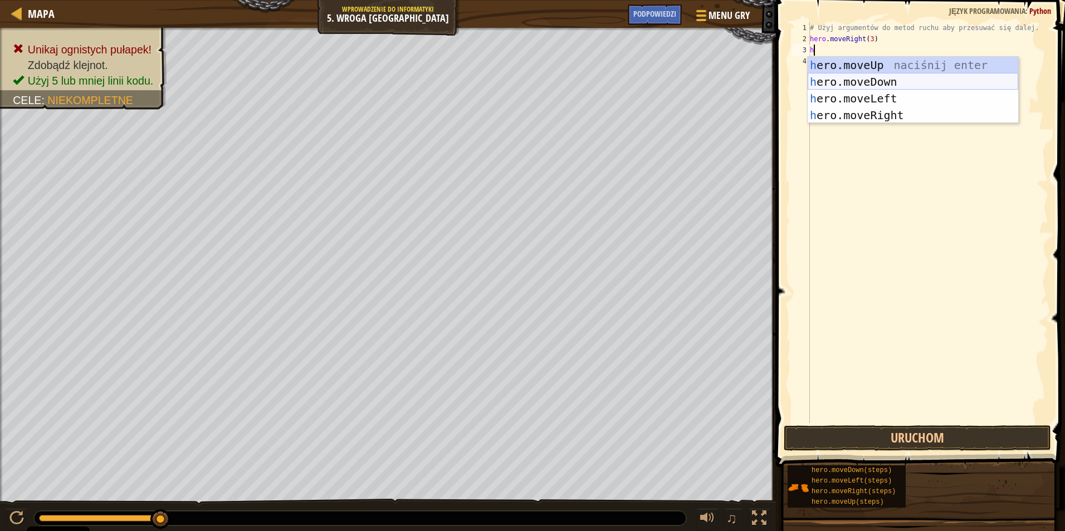
click at [887, 79] on div "h ero.moveUp naciśnij enter h ero.moveDown naciśnij enter h ero.moveLeft naciśn…" at bounding box center [913, 107] width 211 height 100
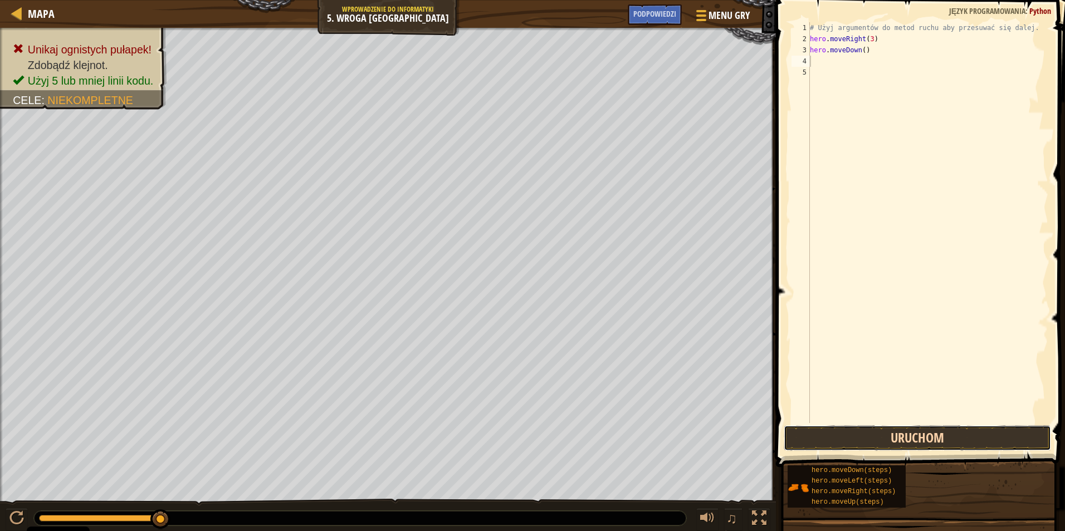
drag, startPoint x: 845, startPoint y: 448, endPoint x: 845, endPoint y: 435, distance: 12.8
click at [845, 440] on button "Uruchom" at bounding box center [917, 439] width 267 height 26
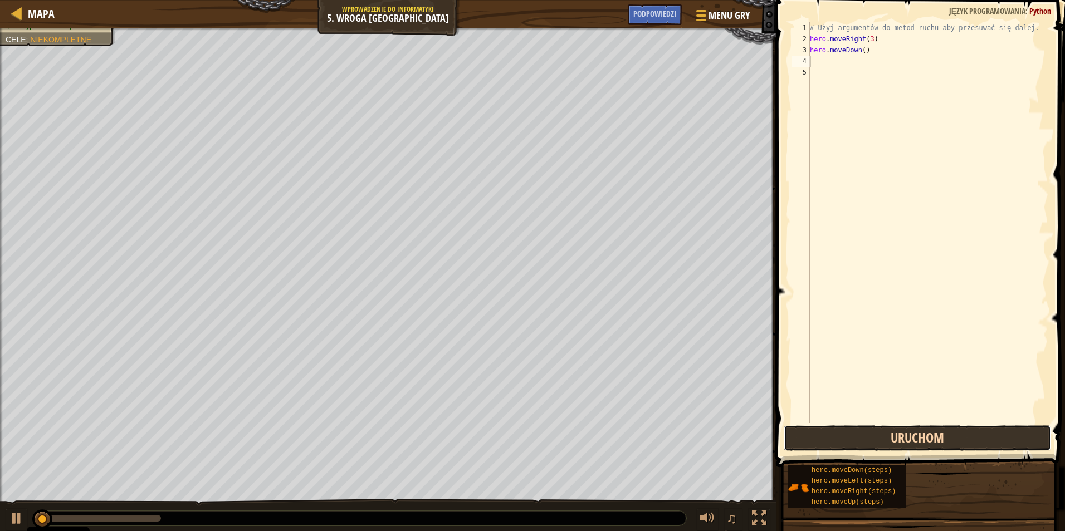
click at [845, 434] on button "Uruchom" at bounding box center [917, 439] width 267 height 26
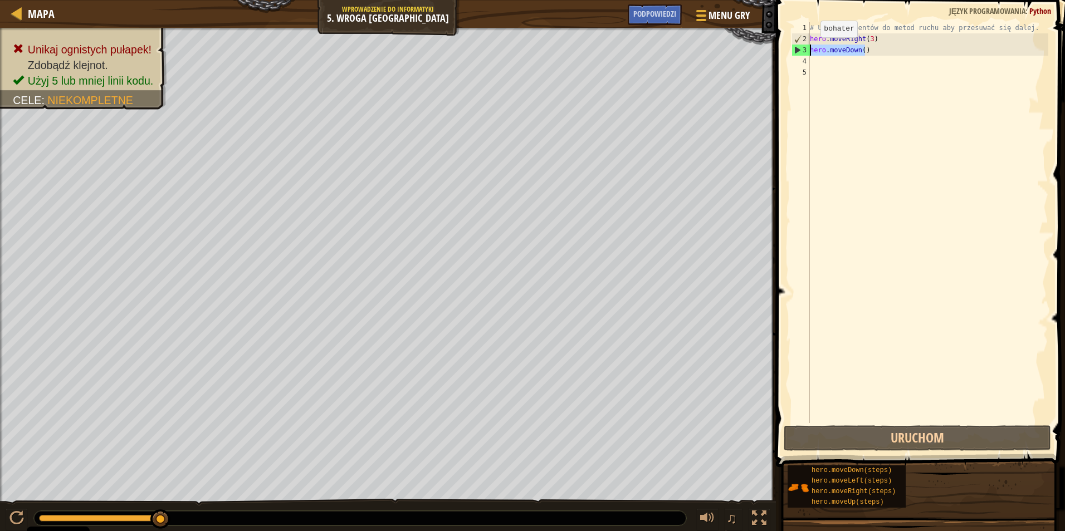
drag, startPoint x: 866, startPoint y: 47, endPoint x: 809, endPoint y: 49, distance: 56.9
click at [809, 49] on div "1 2 3 4 5 # Użyj argumentów do metod ruchu aby przesuwać się dalej. hero . move…" at bounding box center [918, 222] width 259 height 401
type textarea "hero.moveDown()"
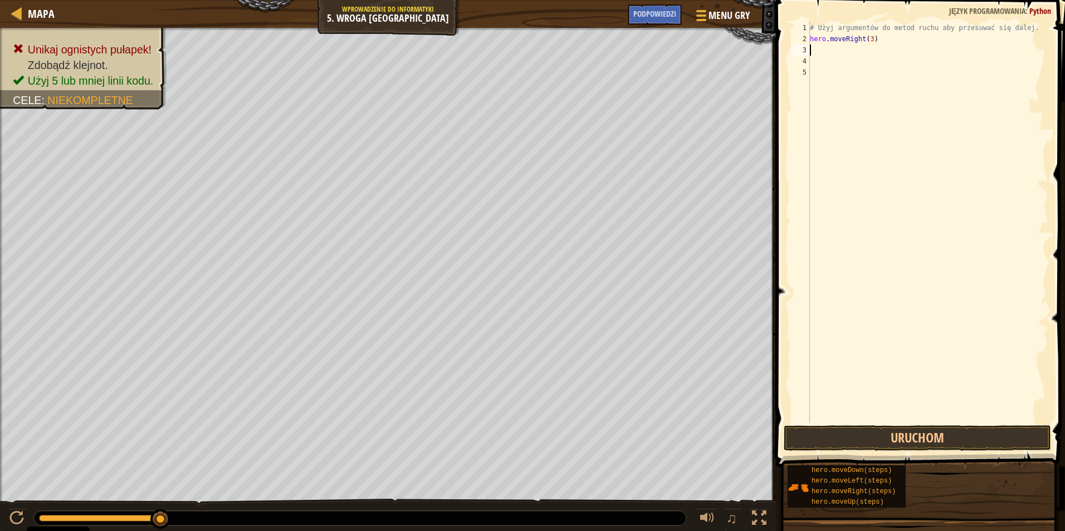
type textarea "h"
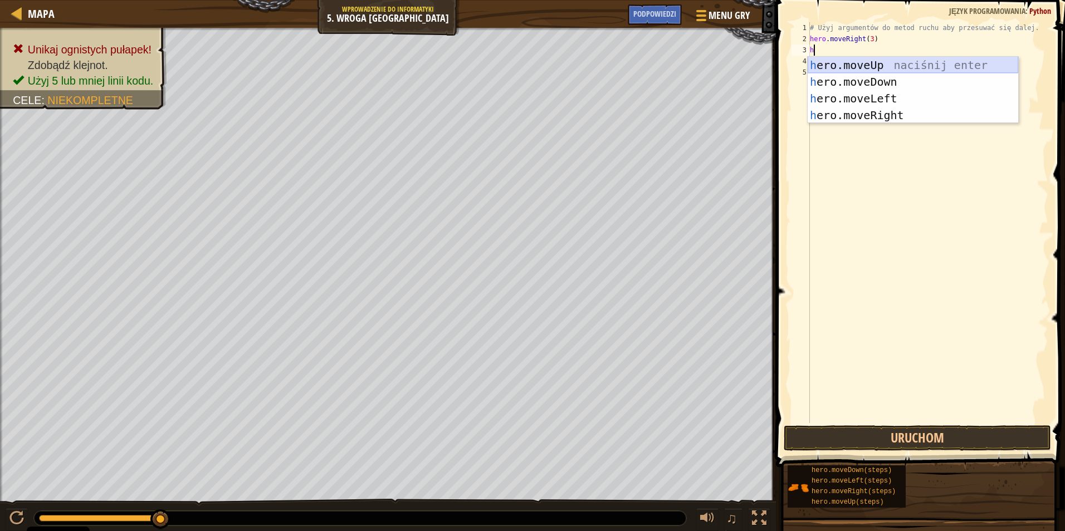
click at [861, 67] on div "h ero.moveUp naciśnij enter h ero.moveDown naciśnij enter h ero.moveLeft naciśn…" at bounding box center [913, 107] width 211 height 100
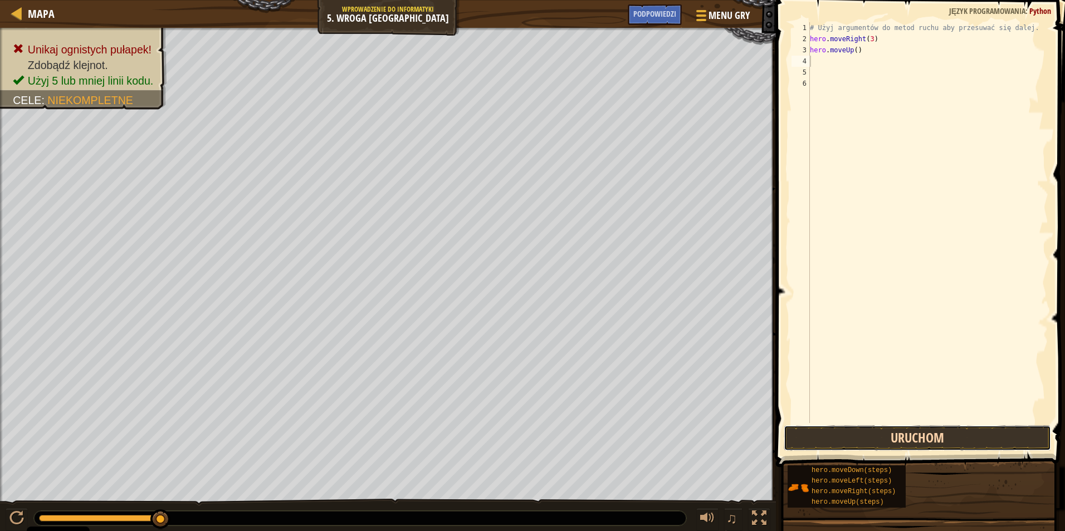
click at [842, 447] on button "Uruchom" at bounding box center [917, 439] width 267 height 26
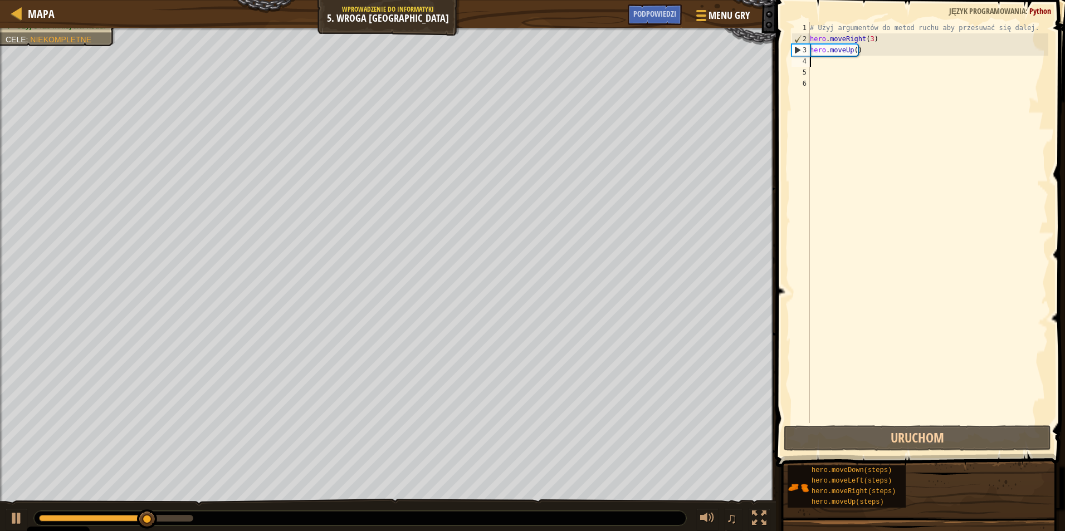
type textarea "h"
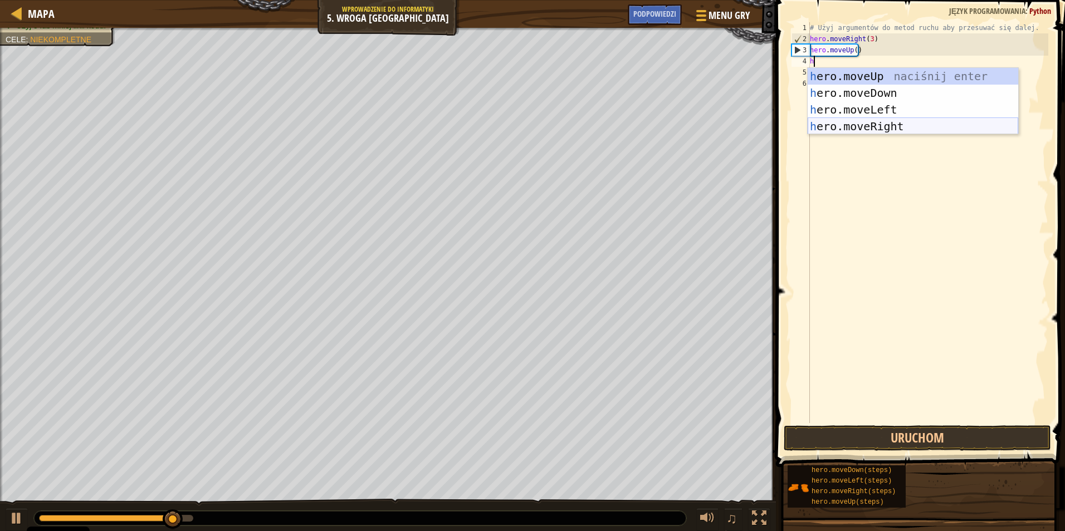
click at [857, 123] on div "h ero.moveUp naciśnij enter h ero.moveDown naciśnij enter h ero.moveLeft naciśn…" at bounding box center [913, 118] width 211 height 100
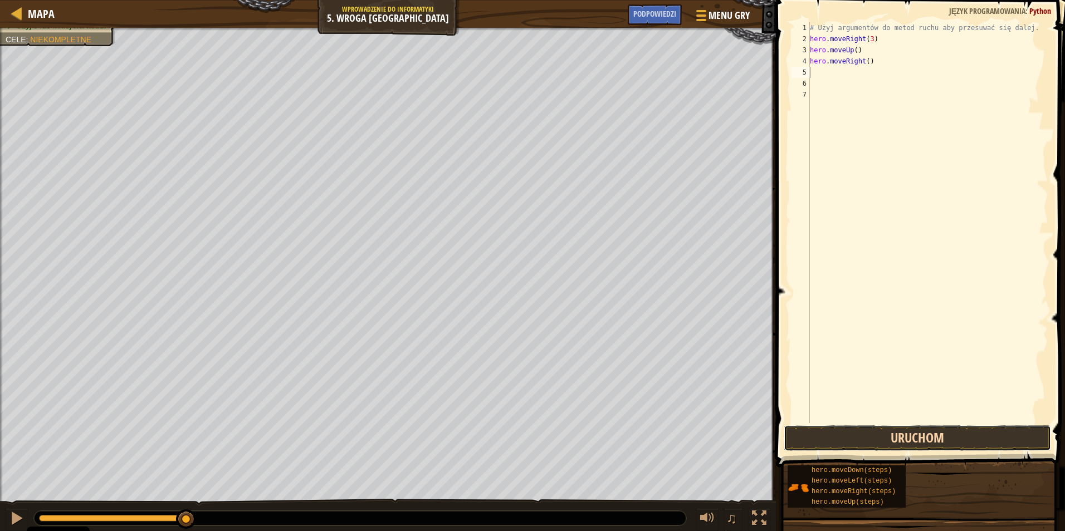
click at [838, 432] on button "Uruchom" at bounding box center [917, 439] width 267 height 26
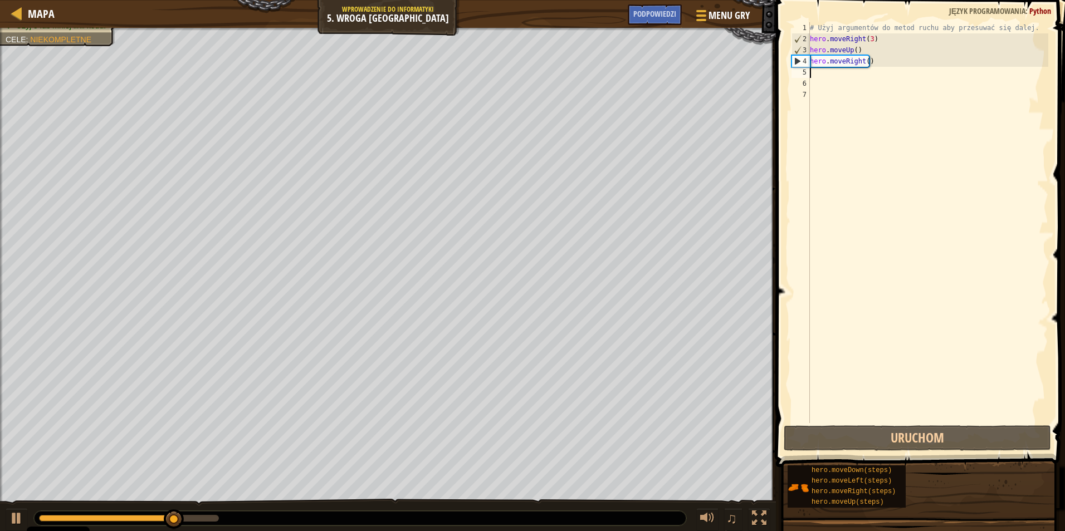
type textarea "h"
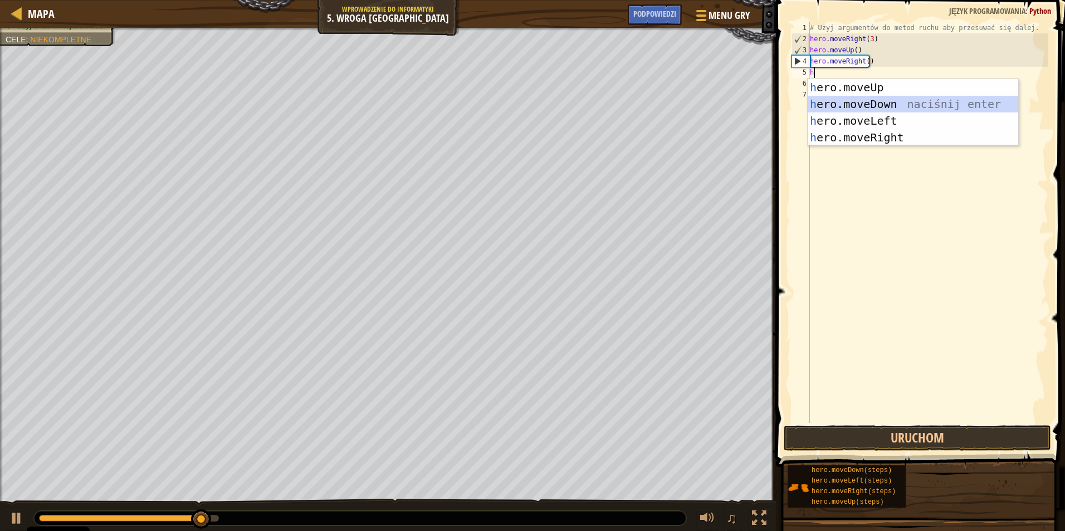
click at [862, 101] on div "h ero.moveUp naciśnij enter h ero.moveDown naciśnij enter h ero.moveLeft naciśn…" at bounding box center [913, 129] width 211 height 100
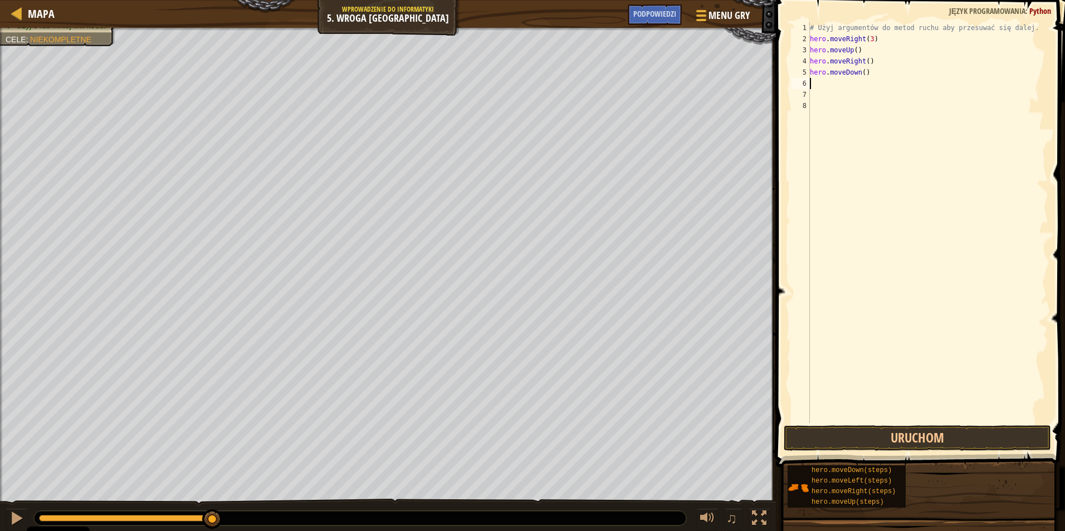
type textarea "h"
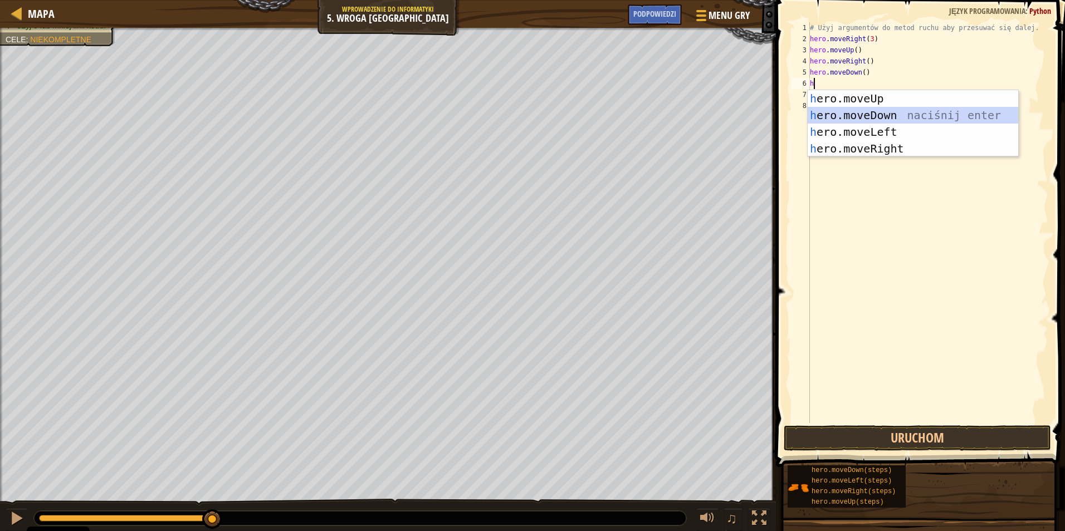
click at [830, 119] on div "h ero.moveUp naciśnij enter h ero.moveDown naciśnij enter h ero.moveLeft naciśn…" at bounding box center [913, 140] width 211 height 100
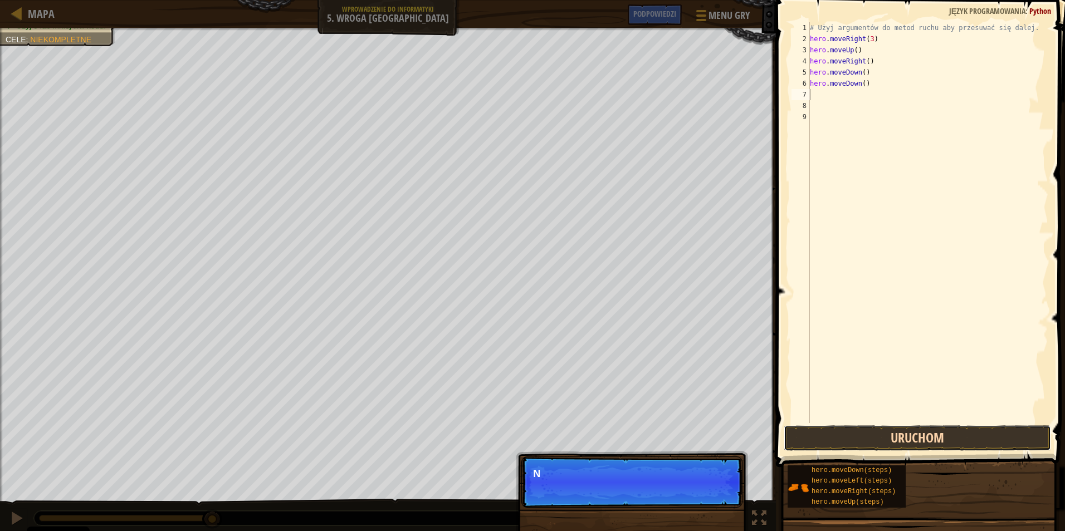
click at [855, 435] on button "Uruchom" at bounding box center [917, 439] width 267 height 26
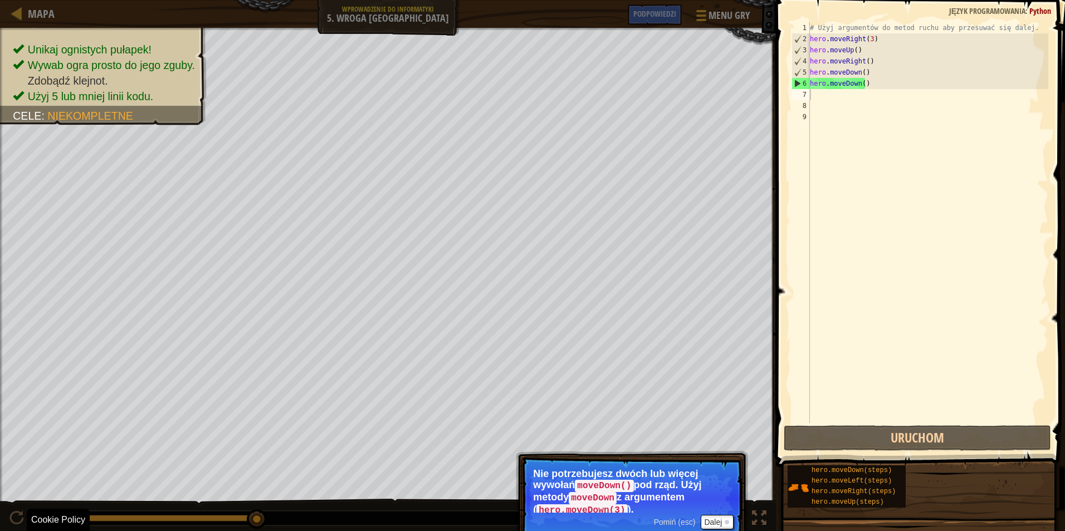
click at [652, 521] on p "Pomiń (esc) Dalej Nie potrzebujesz dwóch lub więcej wywołań moveDown() pod rząd…" at bounding box center [631, 499] width 221 height 85
click at [666, 525] on span "Pomiń (esc)" at bounding box center [675, 522] width 42 height 9
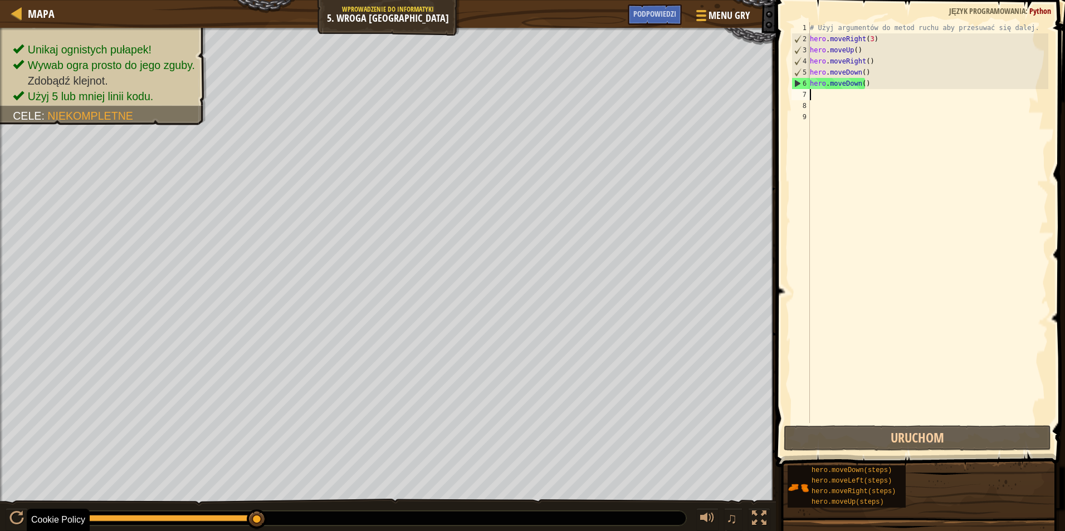
drag, startPoint x: 855, startPoint y: 84, endPoint x: 810, endPoint y: 87, distance: 44.7
click at [810, 87] on div "# Użyj argumentów do metod ruchu aby przesuwać się dalej. hero . moveRight ( 3 …" at bounding box center [928, 233] width 241 height 423
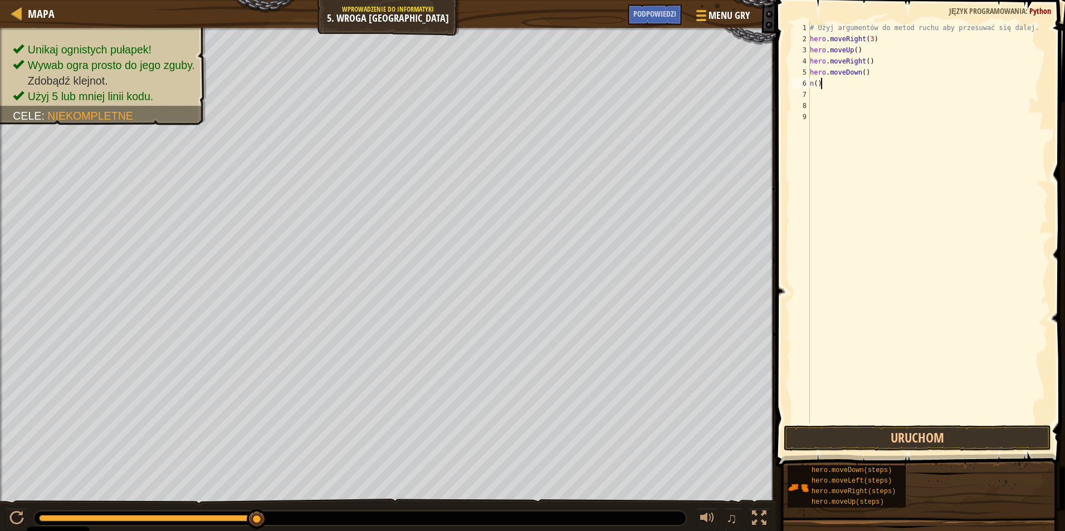
click at [820, 82] on div "# Użyj argumentów do metod ruchu aby przesuwać się dalej. hero . moveRight ( 3 …" at bounding box center [928, 233] width 241 height 423
type textarea "n"
click at [861, 70] on div "# Użyj argumentów do metod ruchu aby przesuwać się dalej. hero . moveRight ( 3 …" at bounding box center [928, 233] width 241 height 423
type textarea "hero.moveDown(3)"
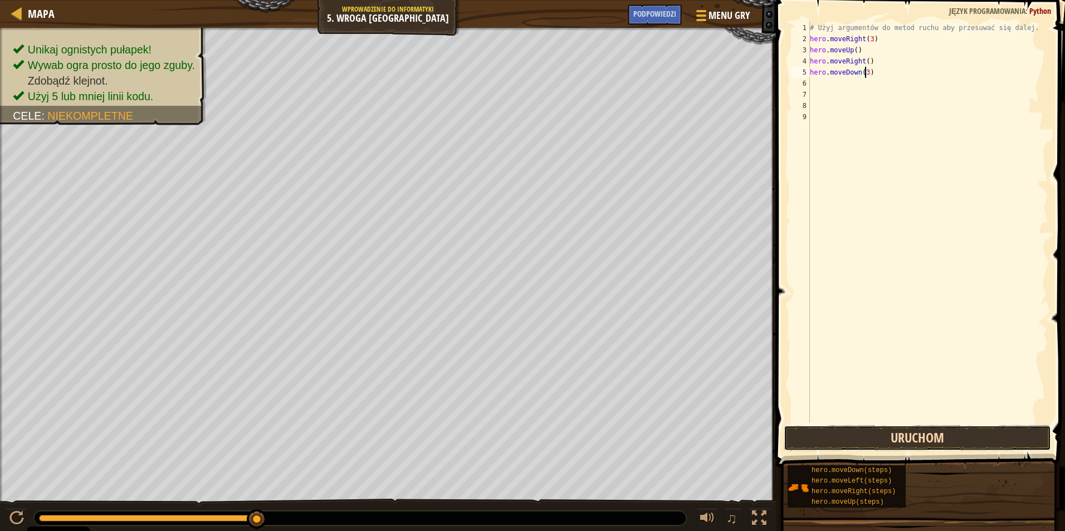
click at [864, 428] on button "Uruchom" at bounding box center [917, 439] width 267 height 26
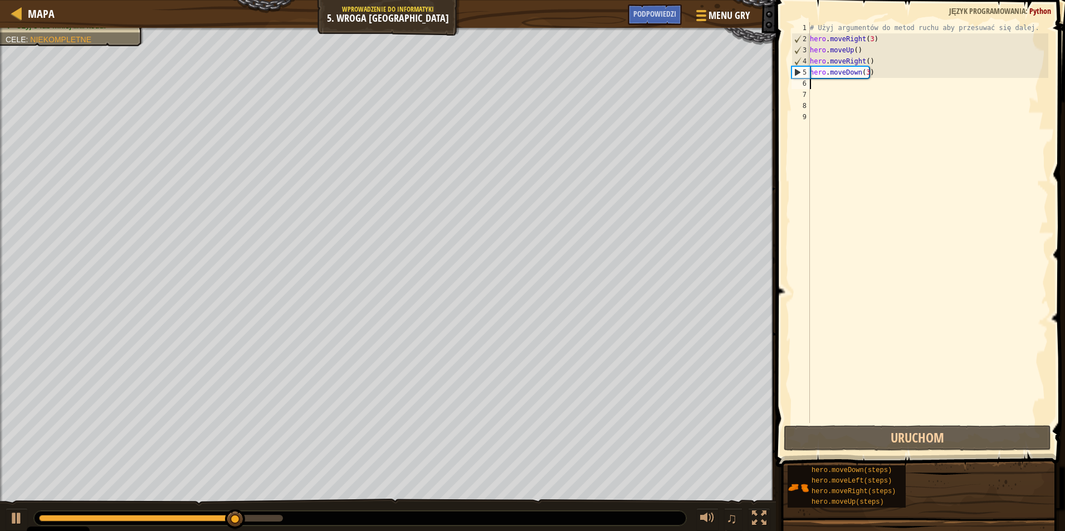
click at [814, 87] on div "# Użyj argumentów do metod ruchu aby przesuwać się dalej. hero . moveRight ( 3 …" at bounding box center [928, 233] width 241 height 423
type textarea "h"
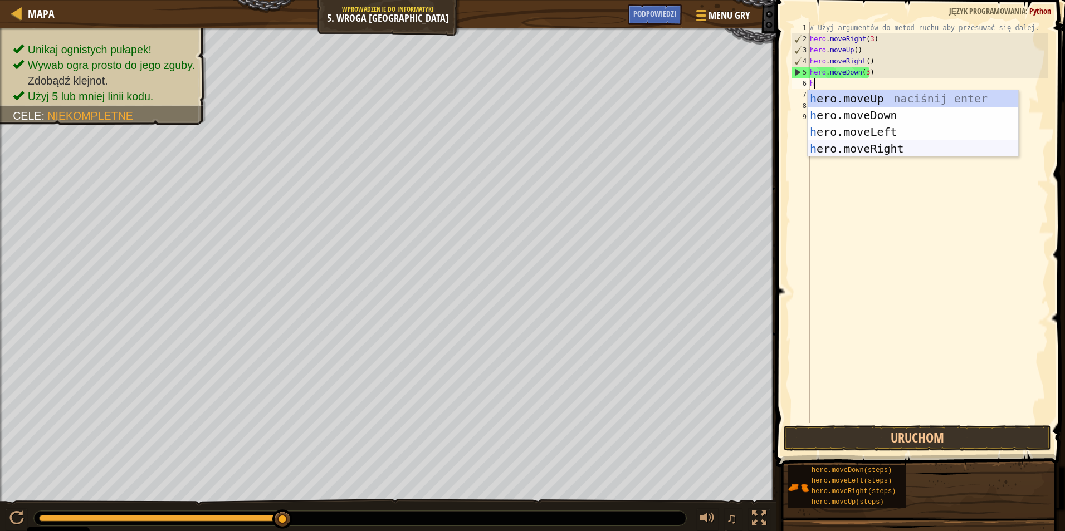
click at [863, 145] on div "h ero.moveUp naciśnij enter h ero.moveDown naciśnij enter h ero.moveLeft naciśn…" at bounding box center [913, 140] width 211 height 100
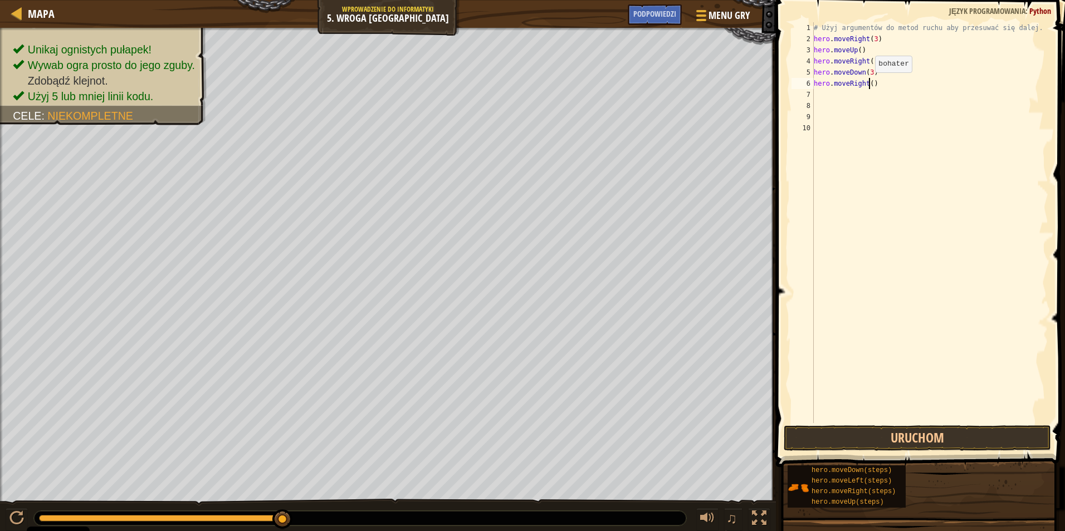
click at [869, 84] on div "# Użyj argumentów do metod ruchu aby przesuwać się dalej. hero . moveRight ( 3 …" at bounding box center [930, 233] width 237 height 423
type textarea "hero.moveRight(2)"
click at [859, 424] on div "1 2 3 4 5 6 7 8 9 10 11 # Użyj argumentów do metod ruchu aby przesuwać się dale…" at bounding box center [919, 256] width 292 height 500
click at [887, 437] on button "Uruchom" at bounding box center [917, 439] width 267 height 26
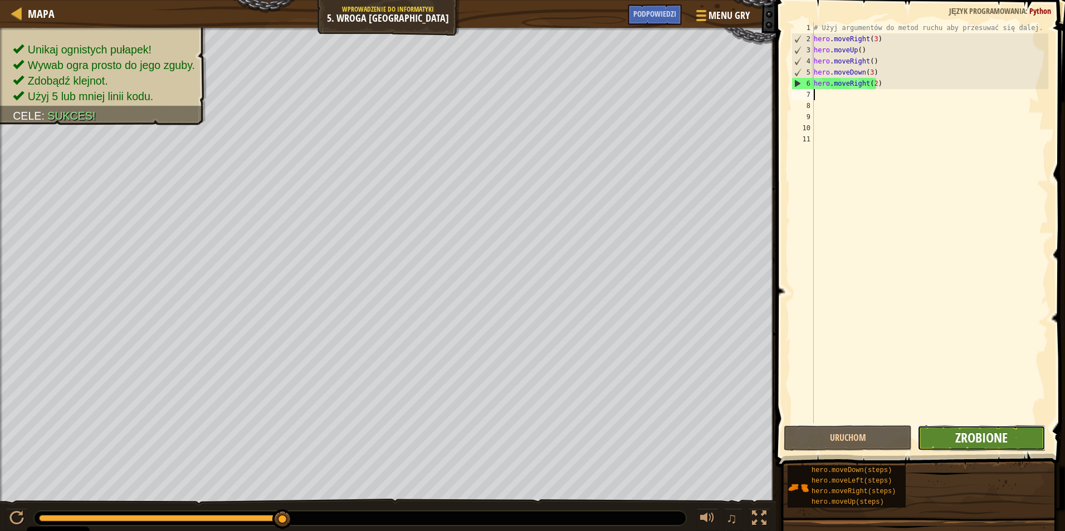
click at [983, 433] on span "Zrobione" at bounding box center [981, 438] width 52 height 18
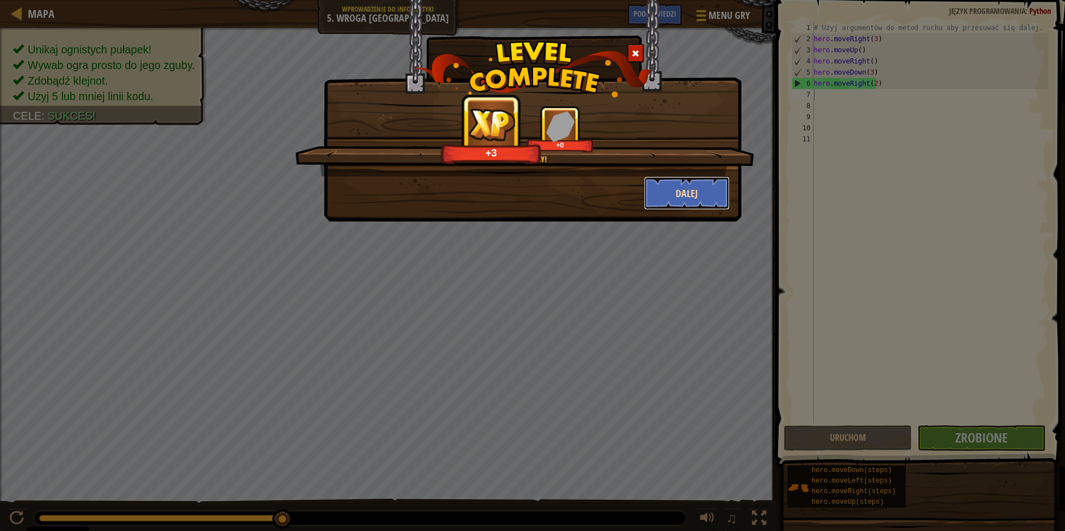
click at [706, 178] on button "Dalej" at bounding box center [687, 193] width 86 height 33
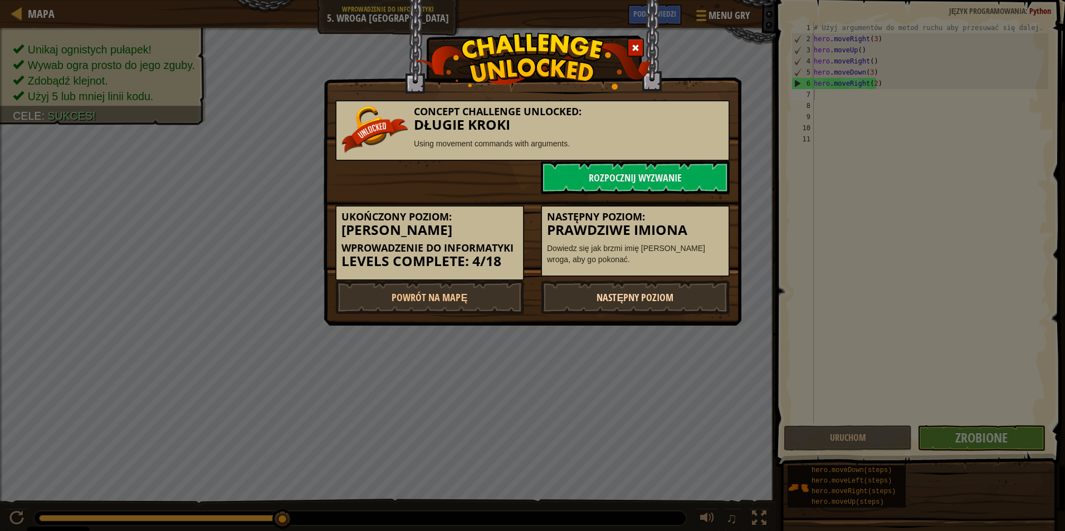
click at [655, 294] on link "Następny poziom" at bounding box center [635, 297] width 189 height 33
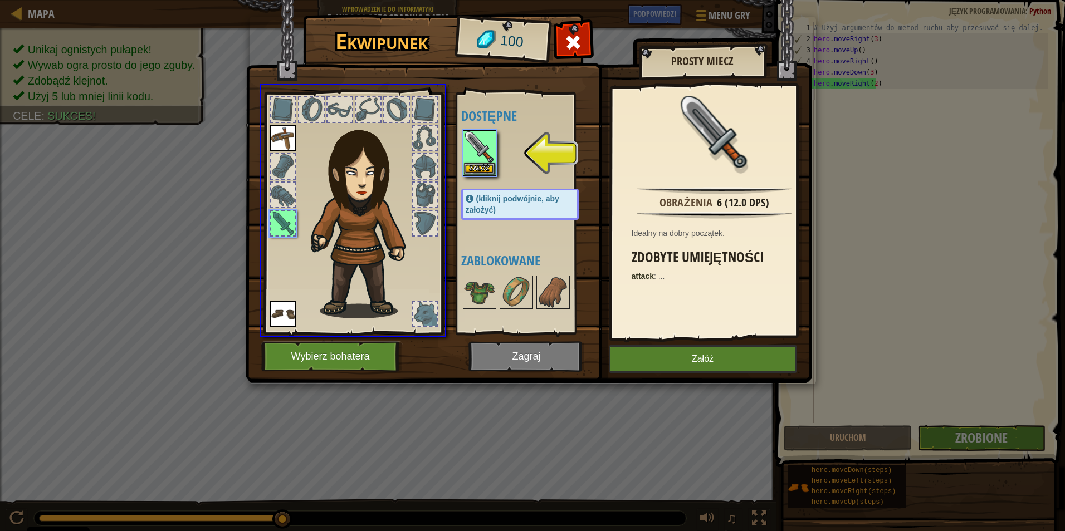
drag, startPoint x: 481, startPoint y: 159, endPoint x: 481, endPoint y: 169, distance: 10.0
click at [481, 169] on div "Ekwipunek 100 Dostępne Załóż Załóż Załóż (kliknij podwójnie, aby założyć) Zablo…" at bounding box center [532, 265] width 1065 height 531
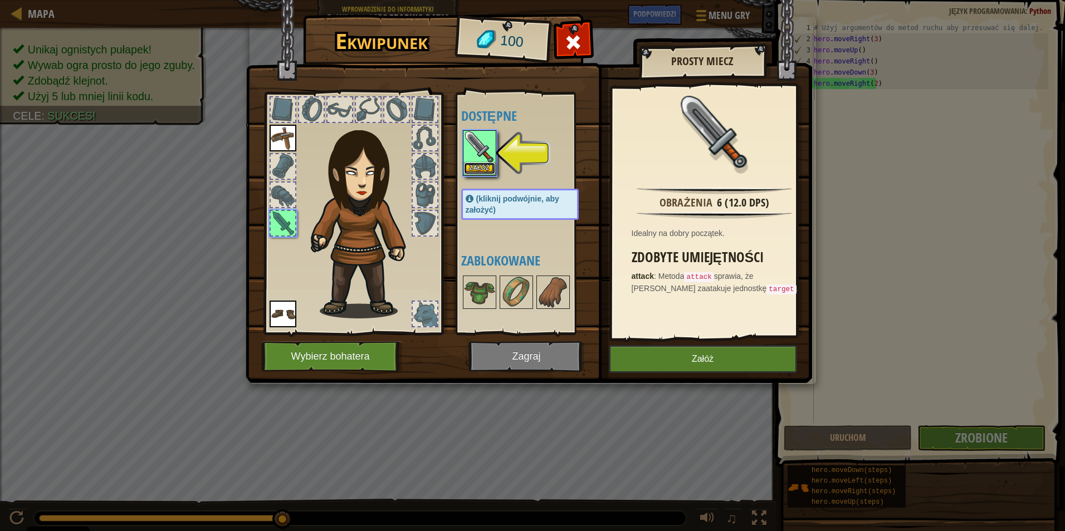
click at [475, 168] on button "Załóż" at bounding box center [479, 169] width 31 height 12
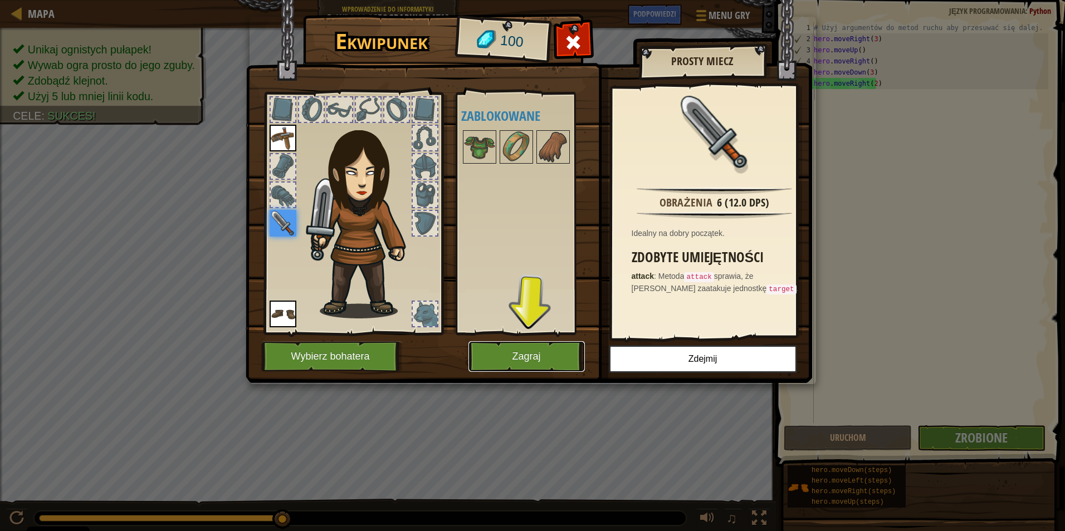
click at [533, 349] on button "Zagraj" at bounding box center [526, 356] width 116 height 31
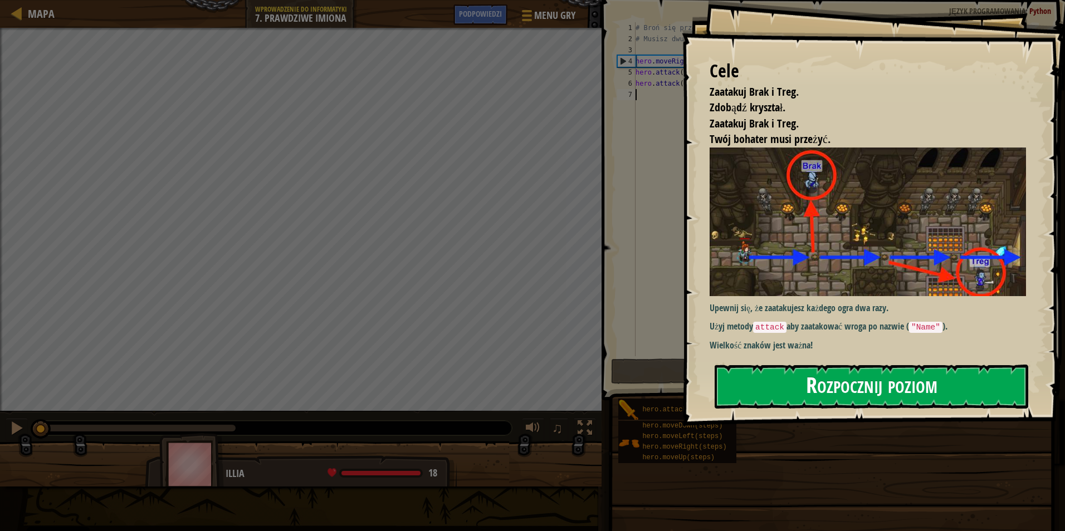
click at [826, 375] on button "Rozpocznij poziom" at bounding box center [872, 387] width 314 height 44
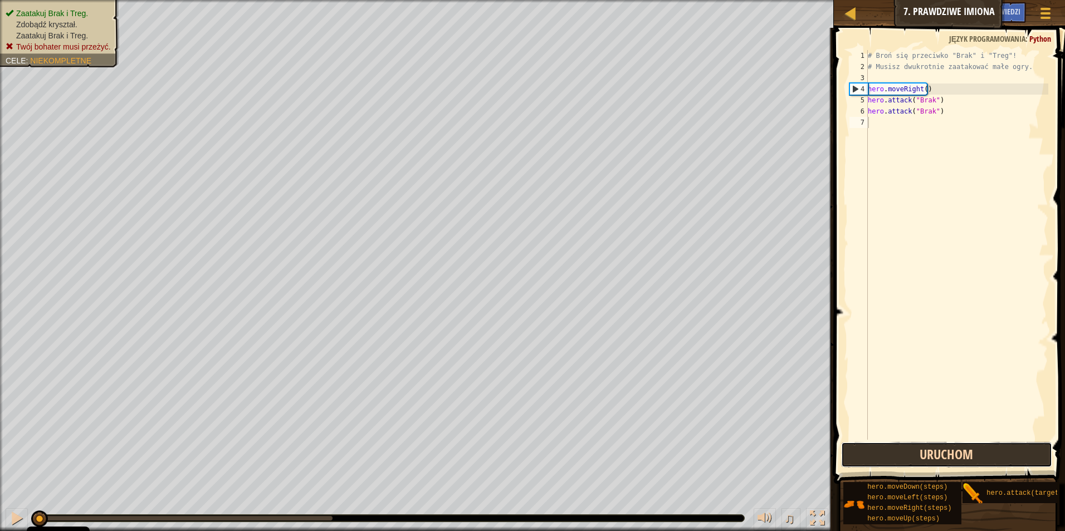
click at [918, 464] on button "Uruchom" at bounding box center [947, 455] width 212 height 26
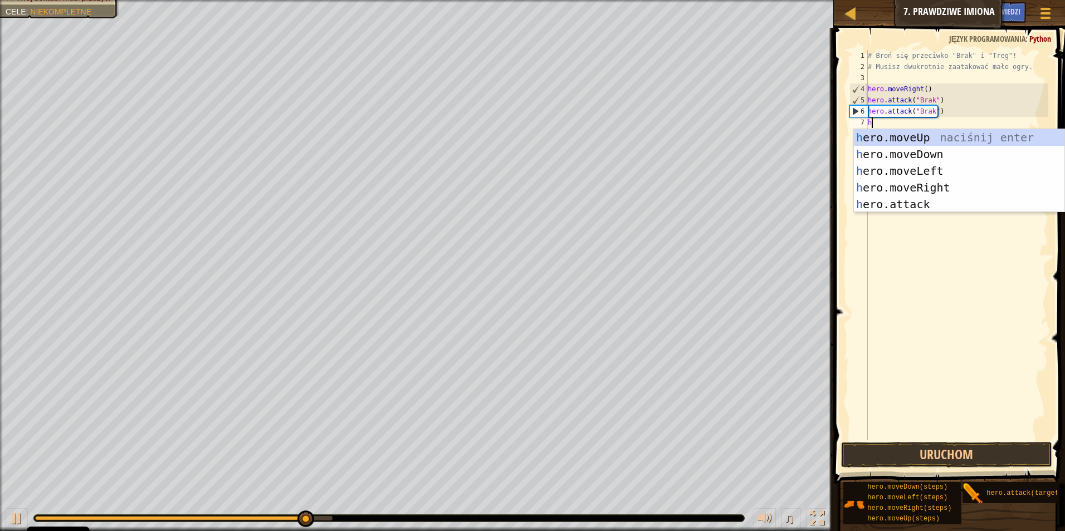
scroll to position [5, 0]
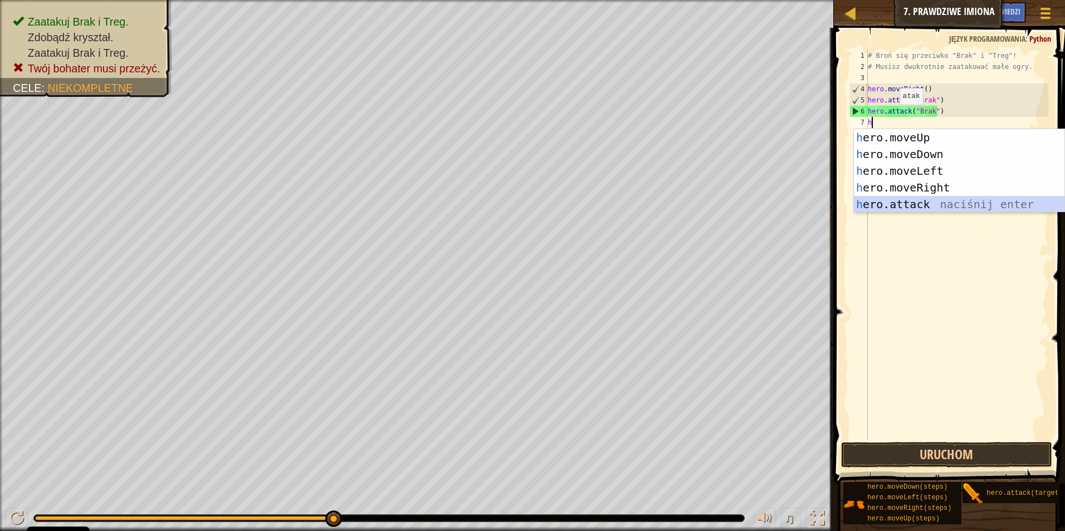
click at [917, 201] on div "h ero.moveUp naciśnij enter h ero.moveDown naciśnij enter h ero.moveLeft naciśn…" at bounding box center [959, 187] width 211 height 117
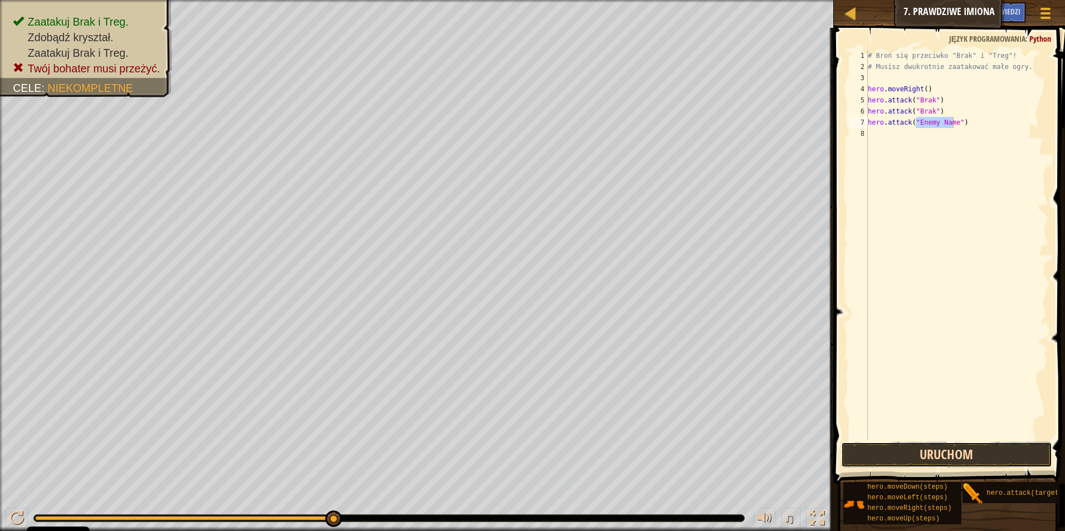
click at [936, 451] on button "Uruchom" at bounding box center [947, 455] width 212 height 26
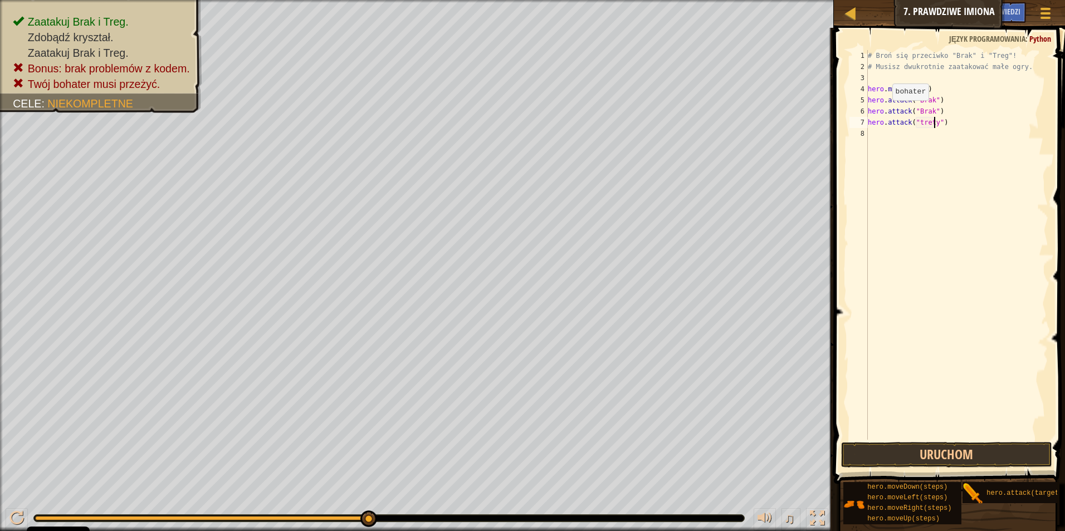
scroll to position [5, 5]
type textarea "hero.attack("treg")"
click at [916, 123] on div "# Broń się przeciwko "Brak" i "Treg"! # Musisz dwukrotnie zaatakować małe ogry.…" at bounding box center [957, 256] width 183 height 412
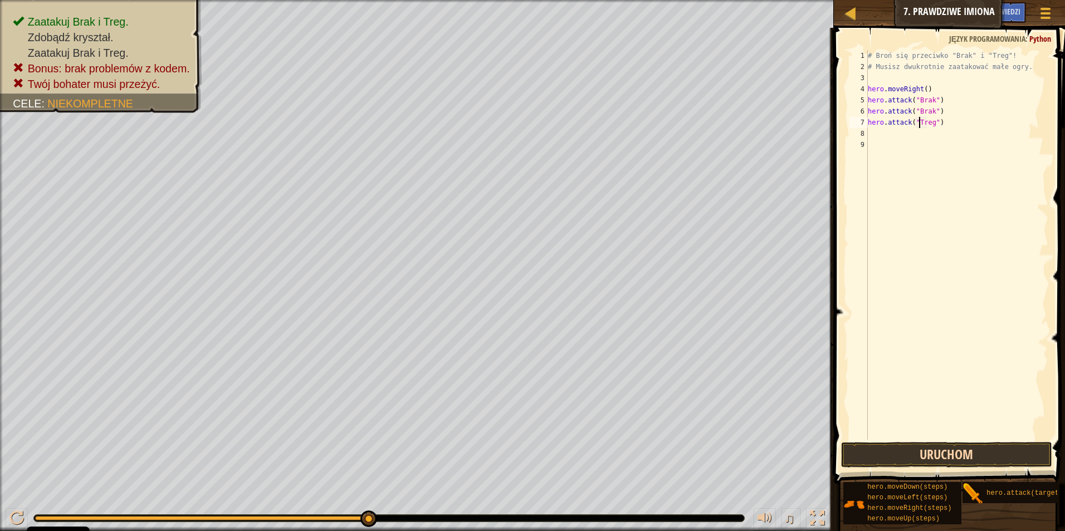
type textarea "hero.attack("Treg")"
click at [912, 453] on button "Uruchom" at bounding box center [947, 455] width 212 height 26
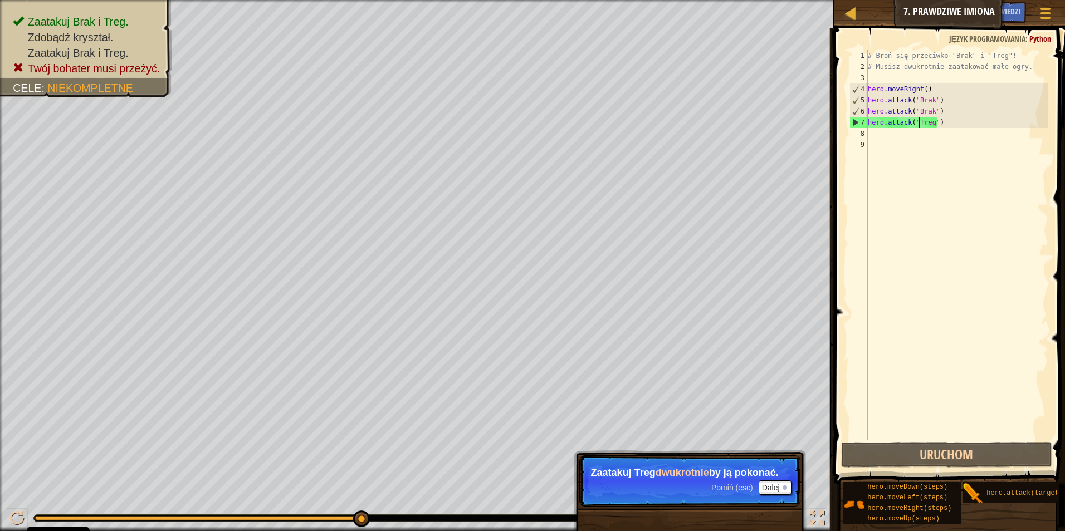
click at [875, 134] on div "# Broń się przeciwko "Brak" i "Treg"! # Musisz dwukrotnie zaatakować małe ogry.…" at bounding box center [957, 256] width 183 height 412
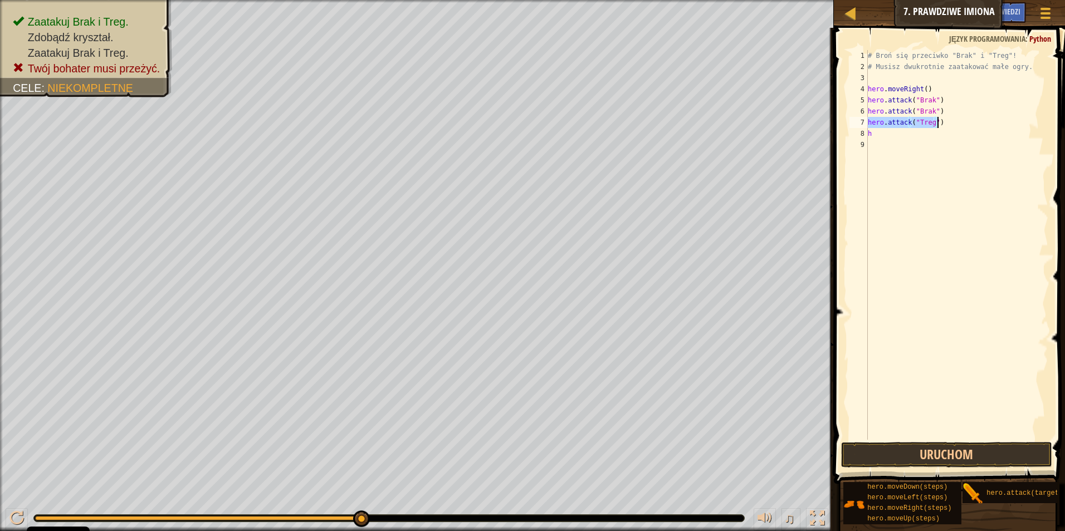
drag, startPoint x: 868, startPoint y: 120, endPoint x: 940, endPoint y: 122, distance: 71.3
click at [940, 122] on div "# Broń się przeciwko "Brak" i "Treg"! # Musisz dwukrotnie zaatakować małe ogry.…" at bounding box center [957, 256] width 183 height 412
click at [875, 134] on div "# Broń się przeciwko "Brak" i "Treg"! # Musisz dwukrotnie zaatakować małe ogry.…" at bounding box center [957, 256] width 183 height 412
type textarea "h"
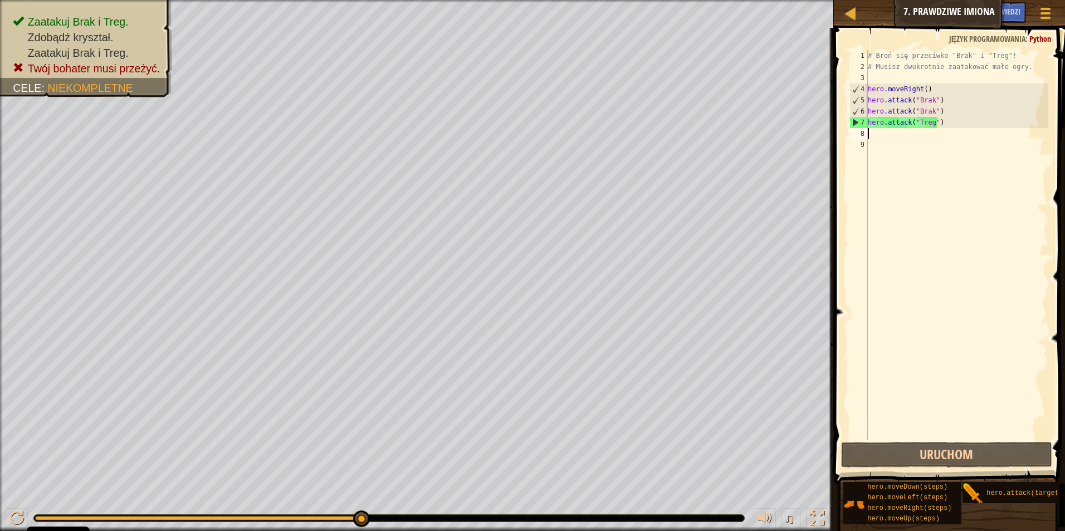
paste textarea "hero.attack("Treg")"
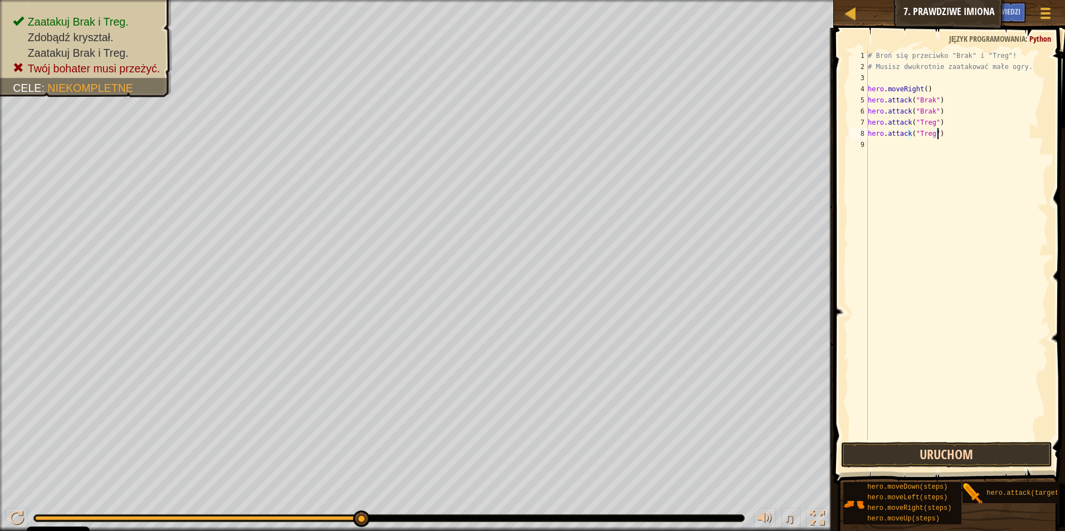
type textarea "hero.attack("Treg")"
click at [931, 457] on button "Uruchom" at bounding box center [947, 455] width 212 height 26
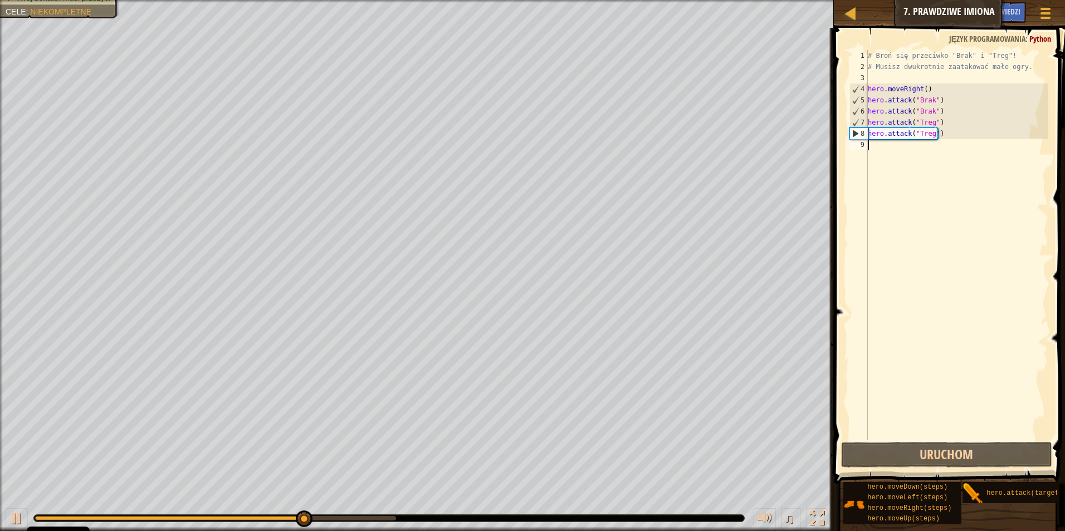
click at [893, 151] on div "# Broń się przeciwko "Brak" i "Treg"! # Musisz dwukrotnie zaatakować małe ogry.…" at bounding box center [957, 256] width 183 height 412
type textarea "h"
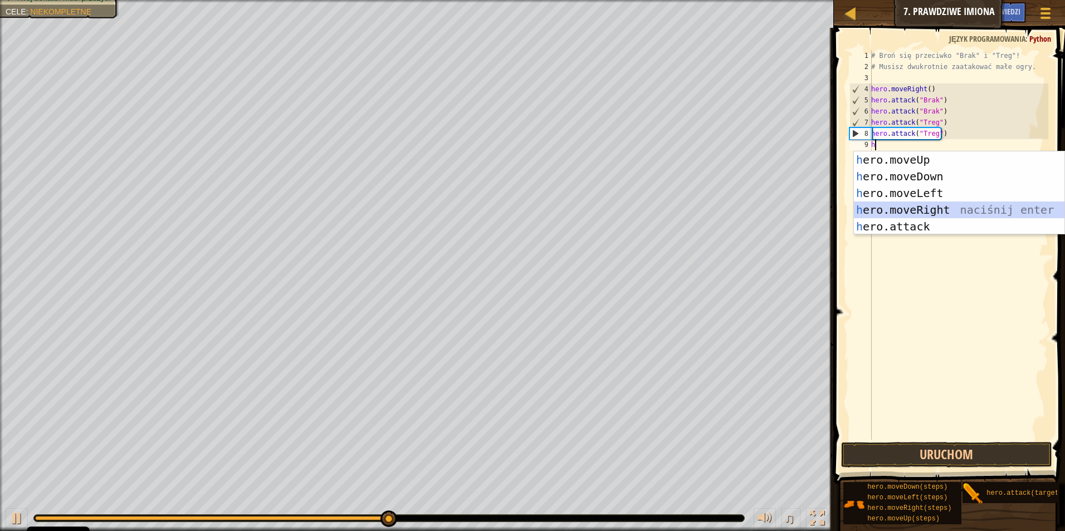
click at [896, 207] on div "h ero.moveUp naciśnij enter h ero.moveDown naciśnij enter h ero.moveLeft naciśn…" at bounding box center [959, 210] width 211 height 117
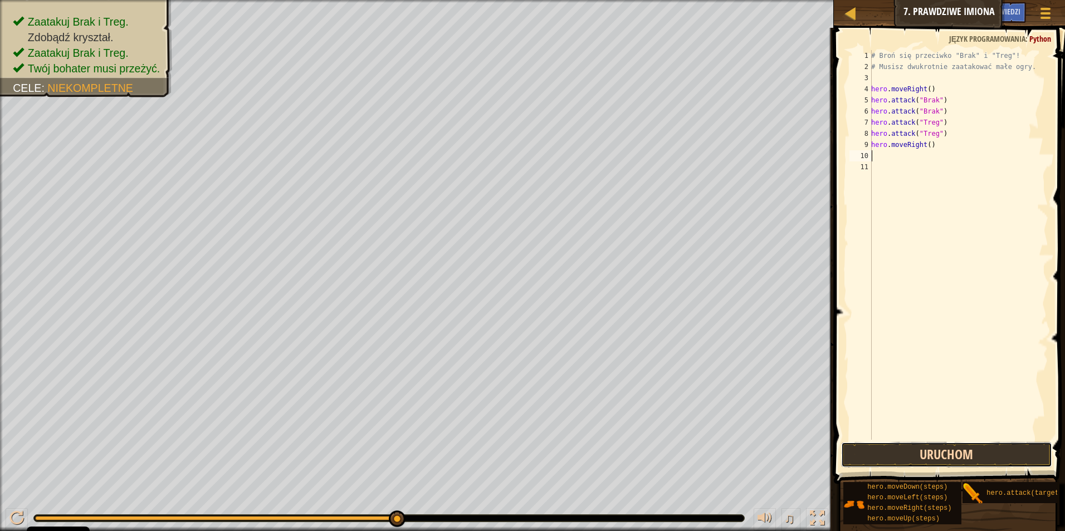
click at [932, 458] on button "Uruchom" at bounding box center [947, 455] width 212 height 26
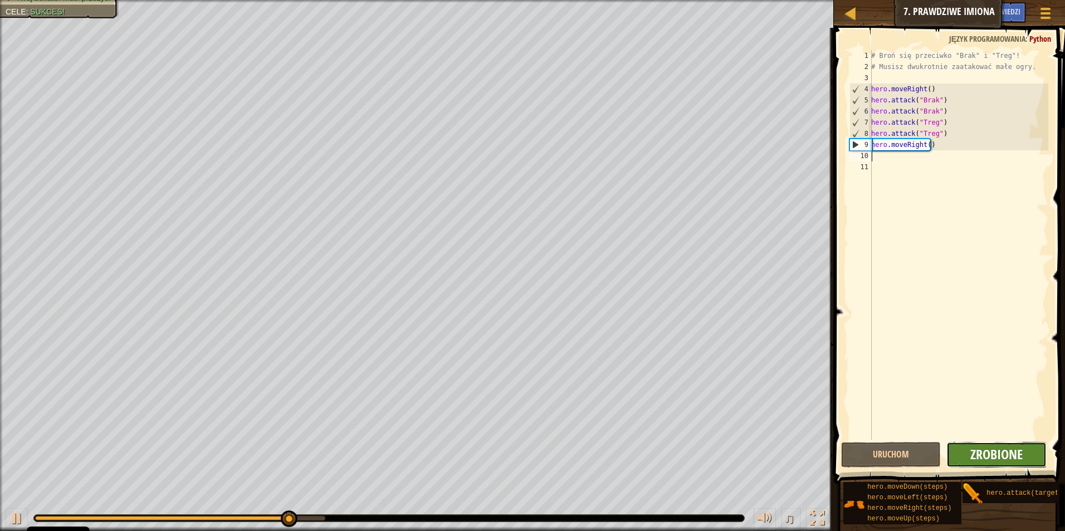
click at [993, 456] on span "Zrobione" at bounding box center [996, 455] width 52 height 18
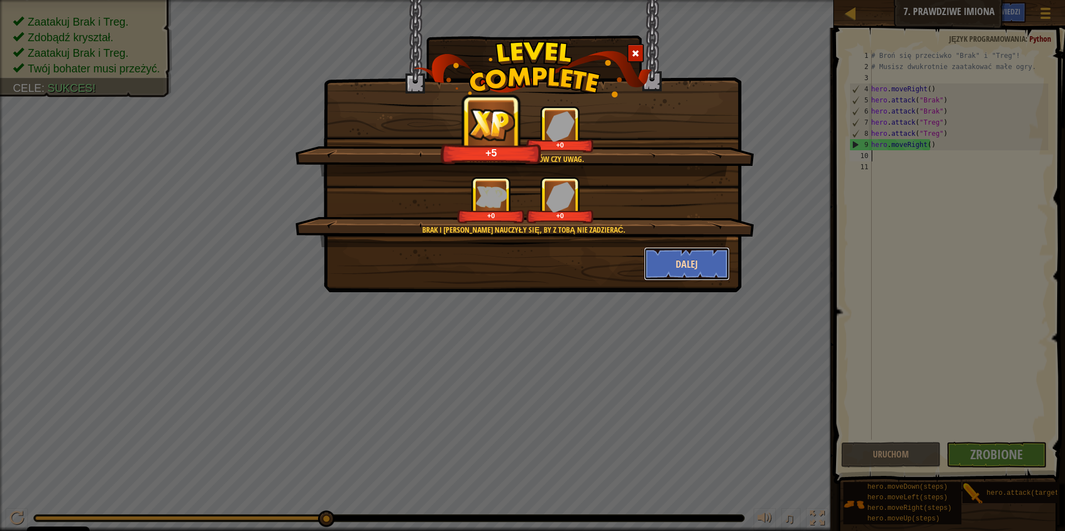
click at [678, 259] on button "Dalej" at bounding box center [687, 263] width 86 height 33
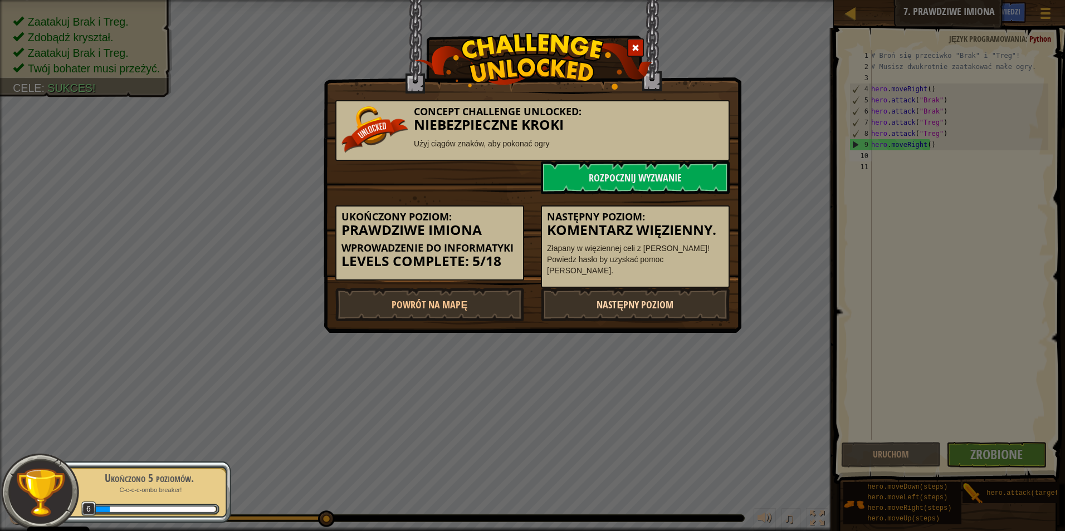
click at [603, 307] on link "Następny poziom" at bounding box center [635, 304] width 189 height 33
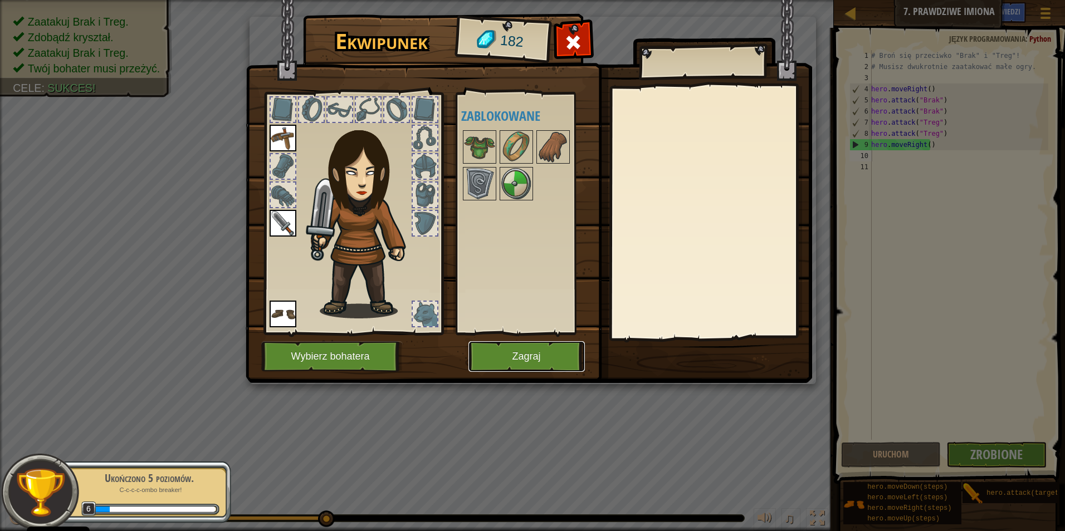
click at [534, 358] on button "Zagraj" at bounding box center [526, 356] width 116 height 31
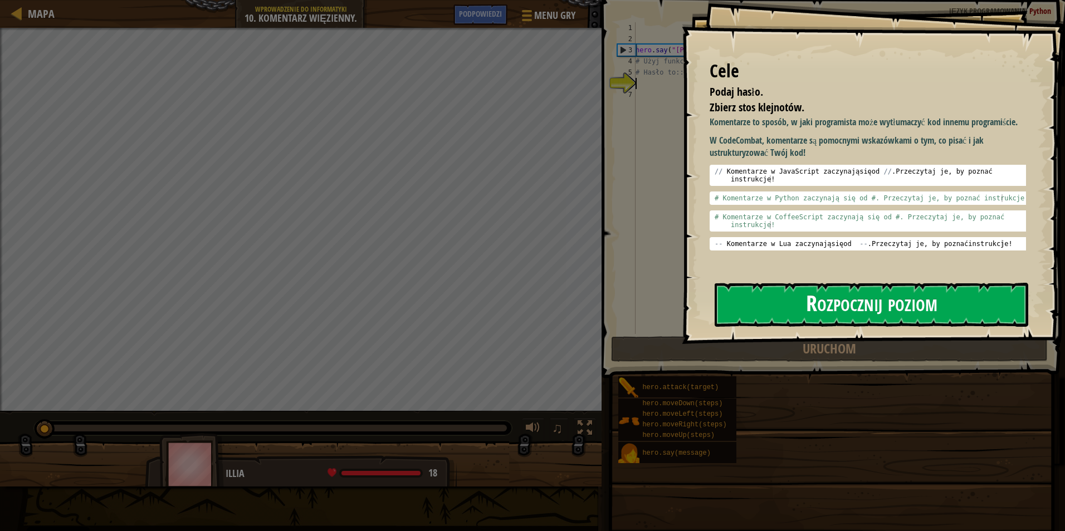
click at [791, 312] on button "Rozpocznij poziom" at bounding box center [872, 305] width 314 height 44
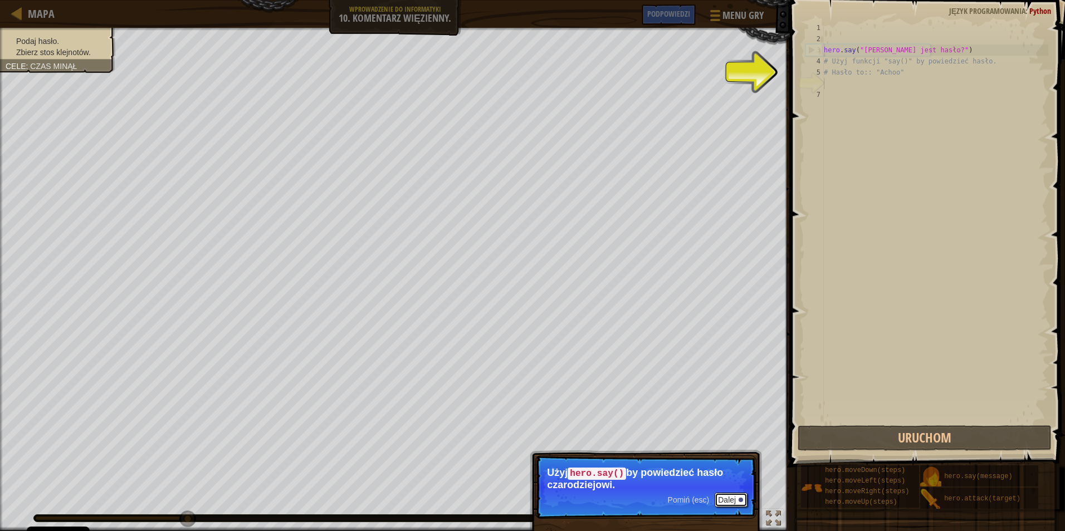
click at [732, 499] on button "Dalej" at bounding box center [731, 500] width 33 height 14
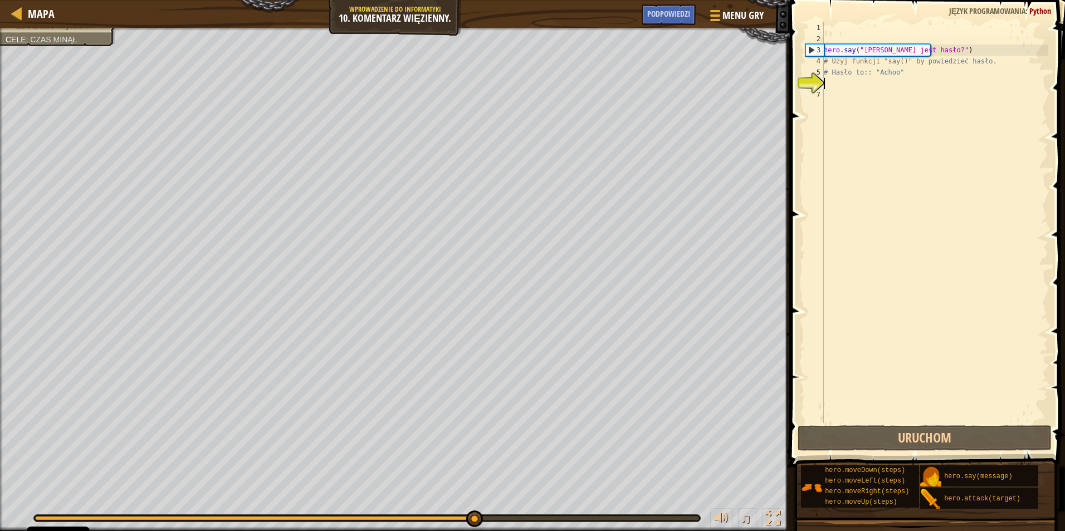
click at [846, 82] on div "hero . say ( "[PERSON_NAME] jest hasło?" ) # Użyj funkcji "say()" by powiedzieć…" at bounding box center [935, 233] width 227 height 423
click at [832, 82] on div "hero . say ( "[PERSON_NAME] jest hasło?" ) # Użyj funkcji "say()" by powiedzieć…" at bounding box center [935, 233] width 227 height 423
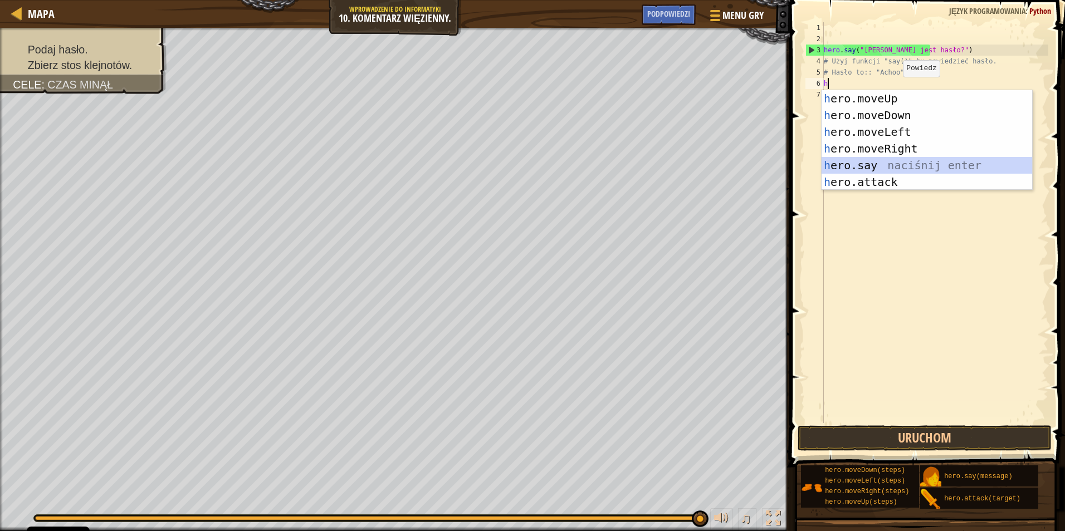
click at [885, 169] on div "h ero.moveUp naciśnij enter h ero.moveDown naciśnij enter h ero.moveLeft naciśn…" at bounding box center [927, 157] width 211 height 134
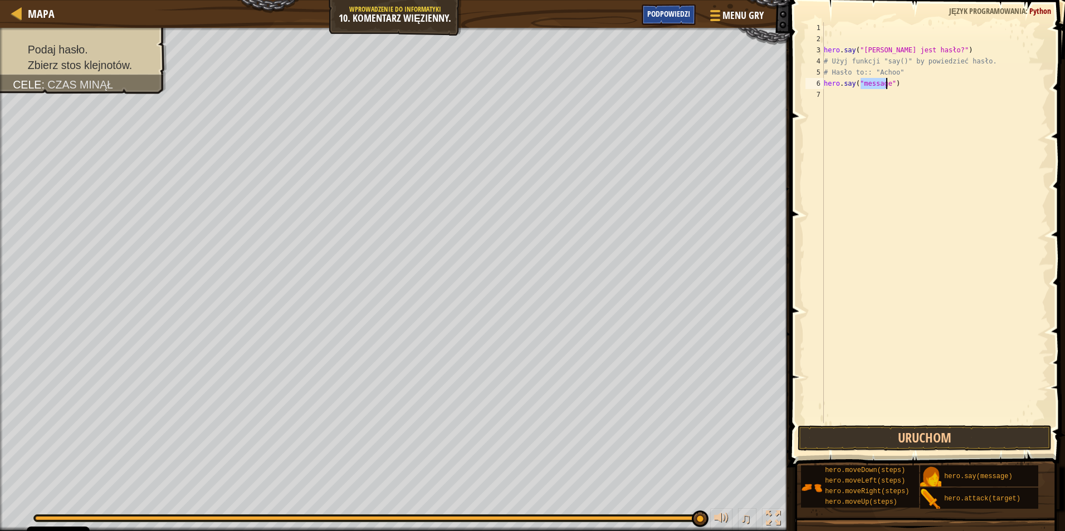
type textarea "hero.say("message")"
click at [682, 11] on span "Podpowiedzi" at bounding box center [668, 13] width 43 height 11
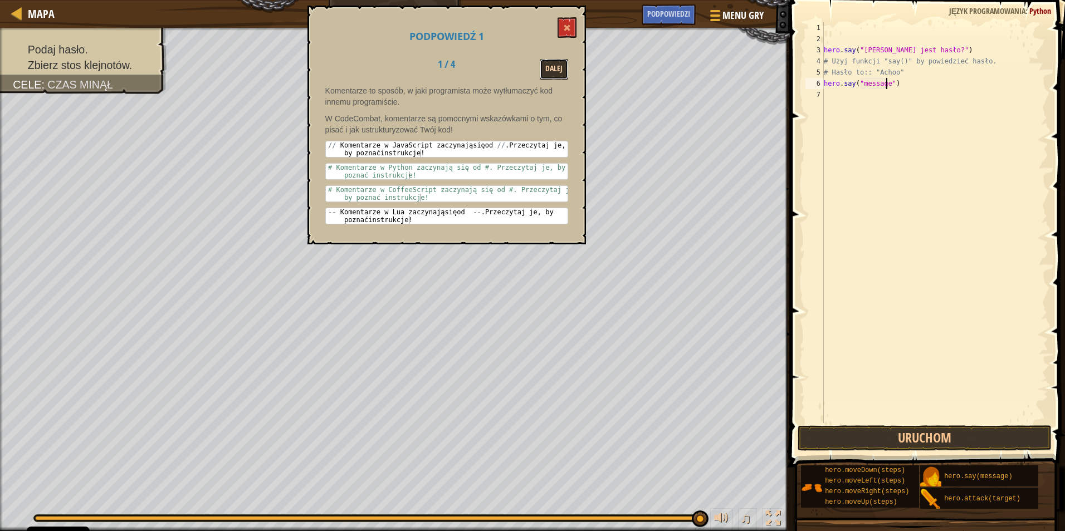
click at [554, 65] on button "Dalej" at bounding box center [554, 69] width 28 height 21
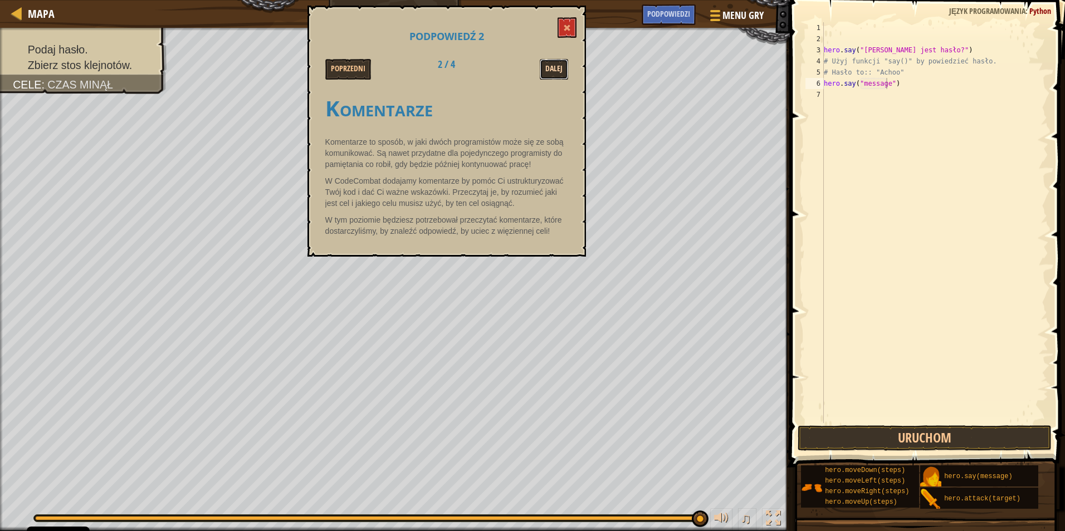
click at [554, 65] on button "Dalej" at bounding box center [554, 69] width 28 height 21
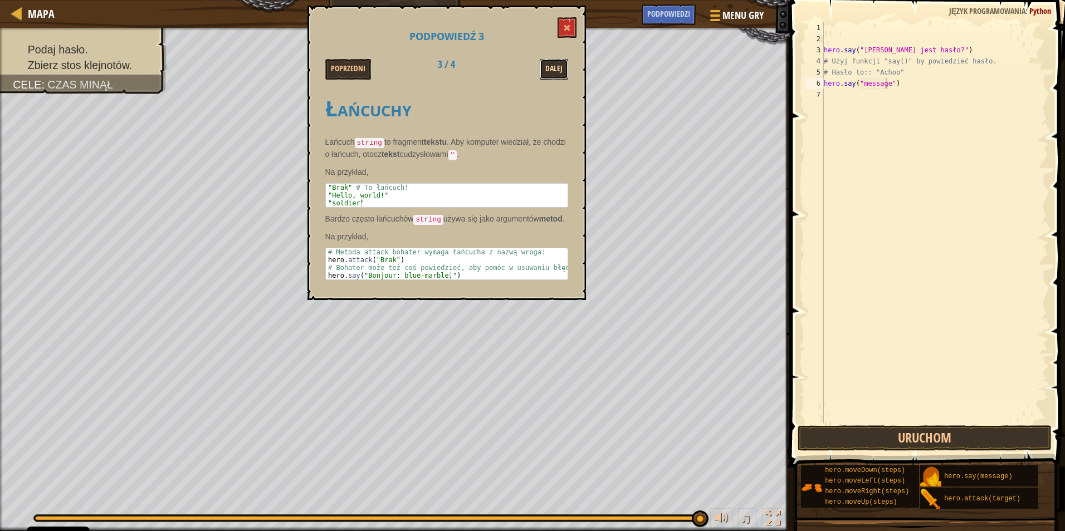
click at [555, 72] on button "Dalej" at bounding box center [554, 69] width 28 height 21
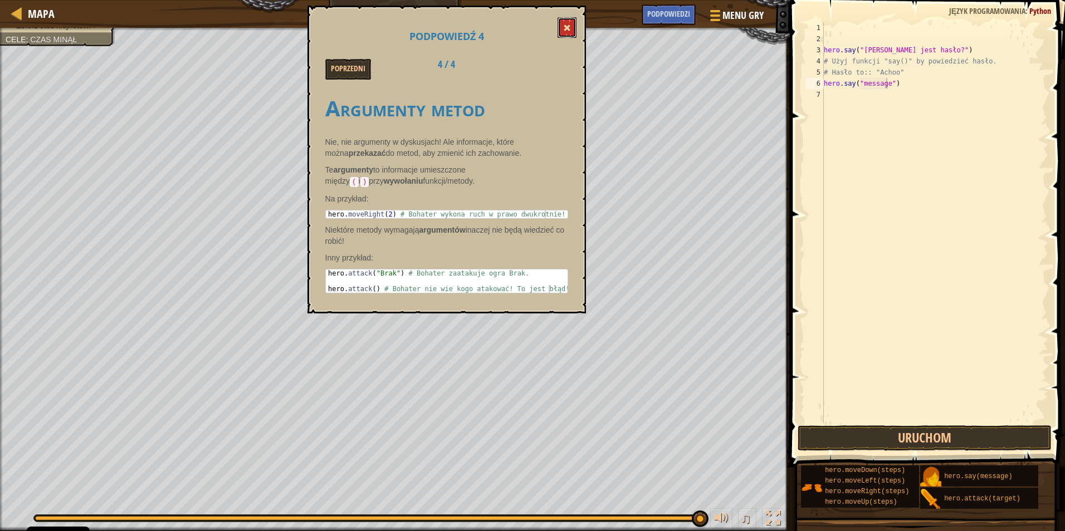
click at [566, 22] on button at bounding box center [567, 27] width 19 height 21
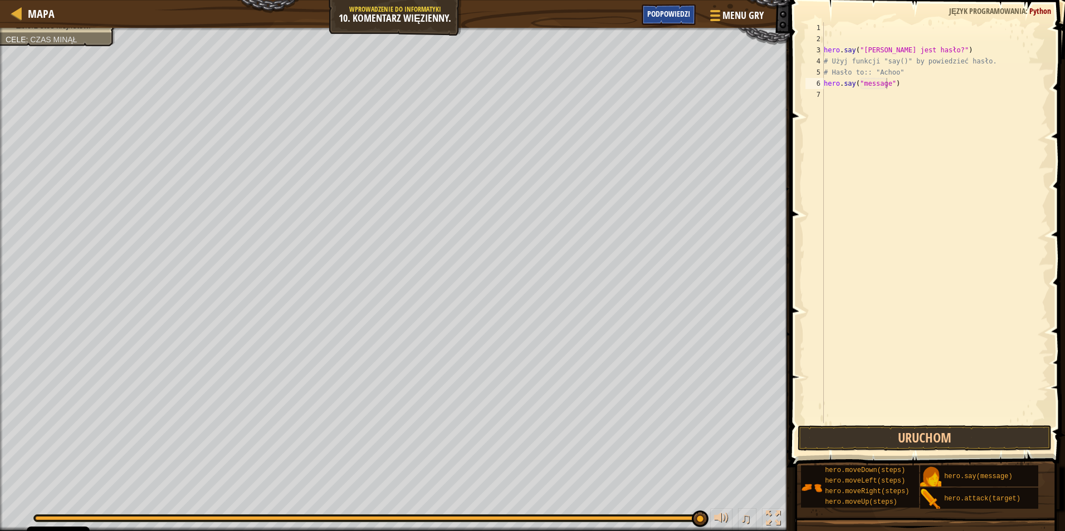
click at [661, 17] on span "Podpowiedzi" at bounding box center [668, 13] width 43 height 11
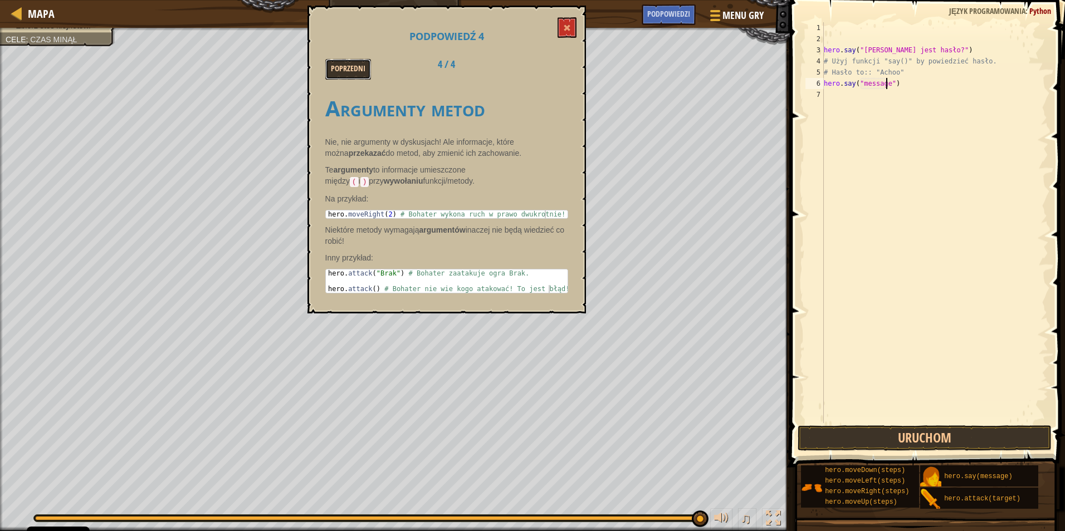
click at [360, 74] on button "Poprzedni" at bounding box center [348, 69] width 46 height 21
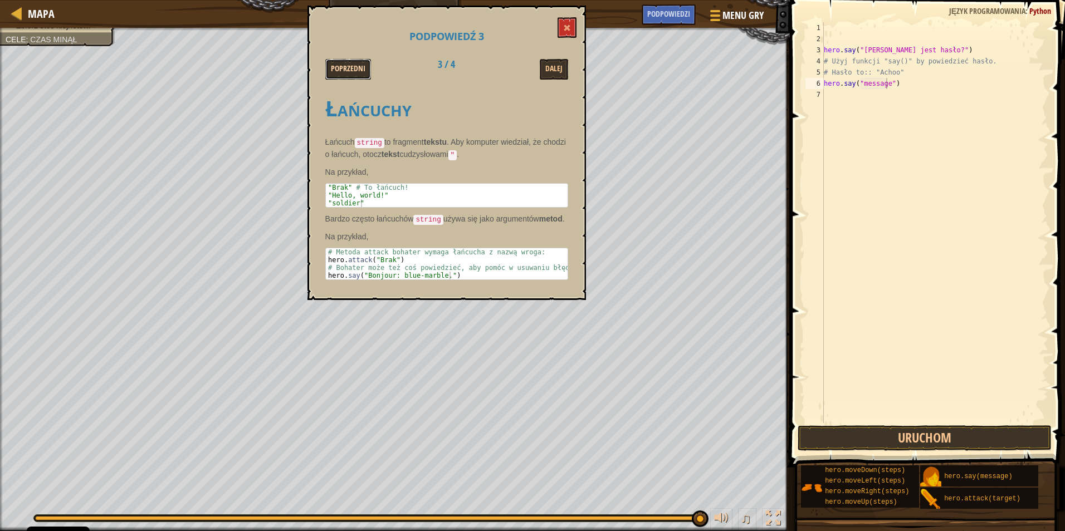
click at [357, 69] on button "Poprzedni" at bounding box center [348, 69] width 46 height 21
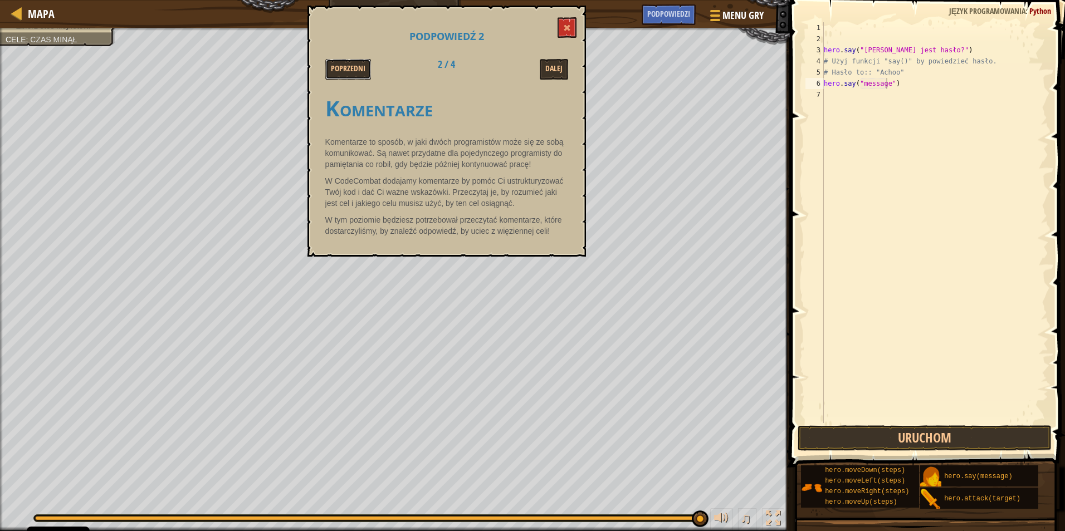
click at [357, 69] on button "Poprzedni" at bounding box center [348, 69] width 46 height 21
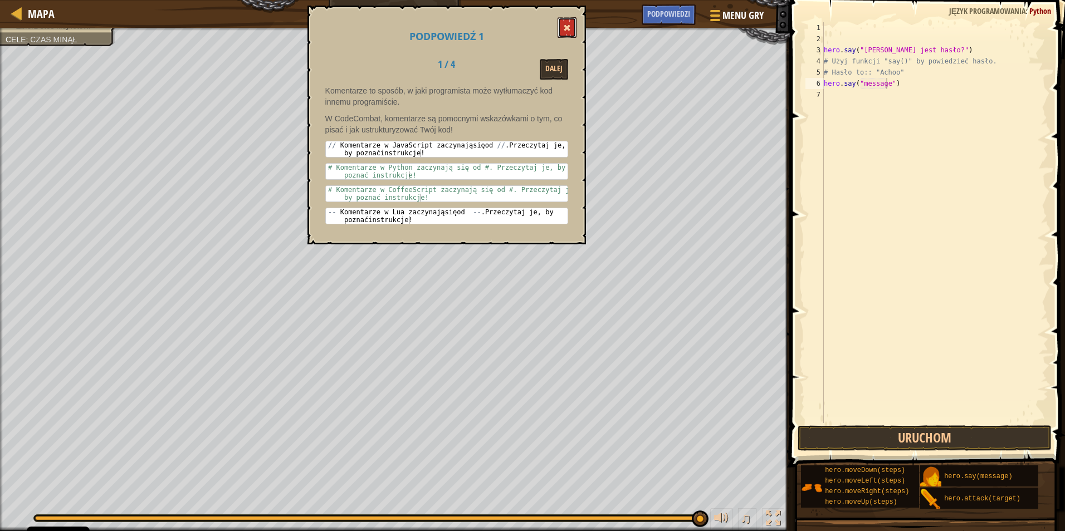
click at [563, 27] on button at bounding box center [567, 27] width 19 height 21
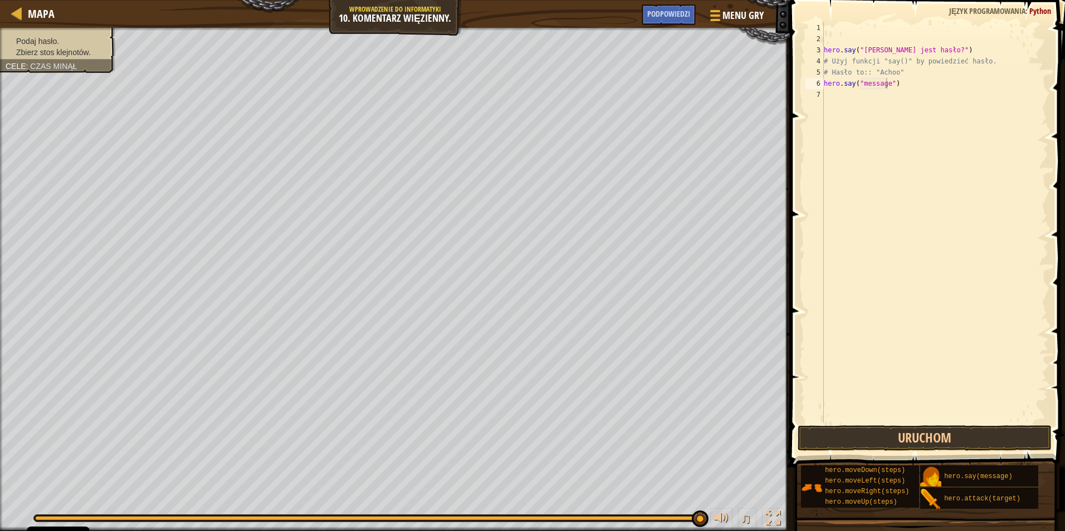
click at [77, 43] on div "Podaj hasło. Zbierz stos klejnotów. Cele : Czas minął" at bounding box center [51, 47] width 128 height 52
click at [645, 4] on div "Podpowiedzi" at bounding box center [669, 14] width 54 height 21
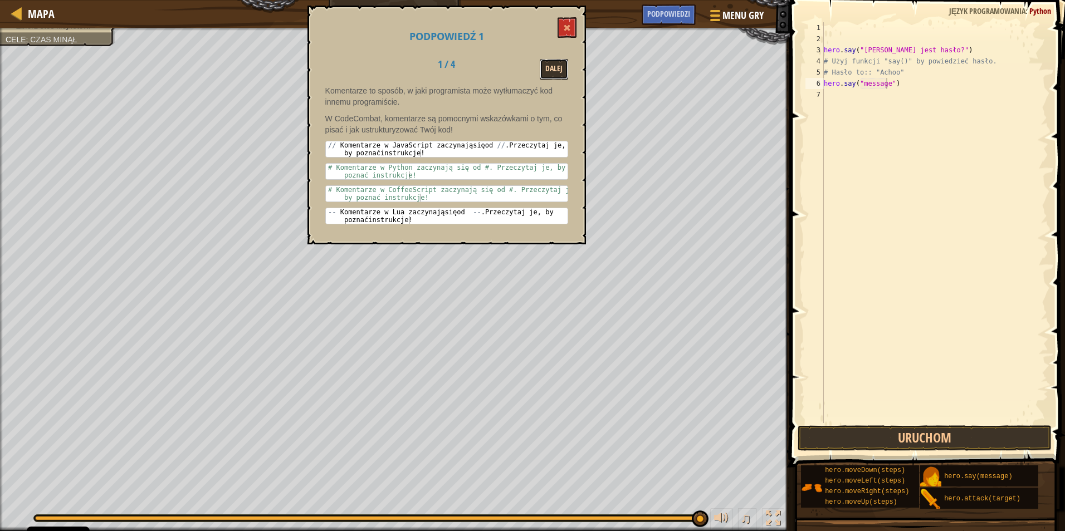
click at [555, 70] on button "Dalej" at bounding box center [554, 69] width 28 height 21
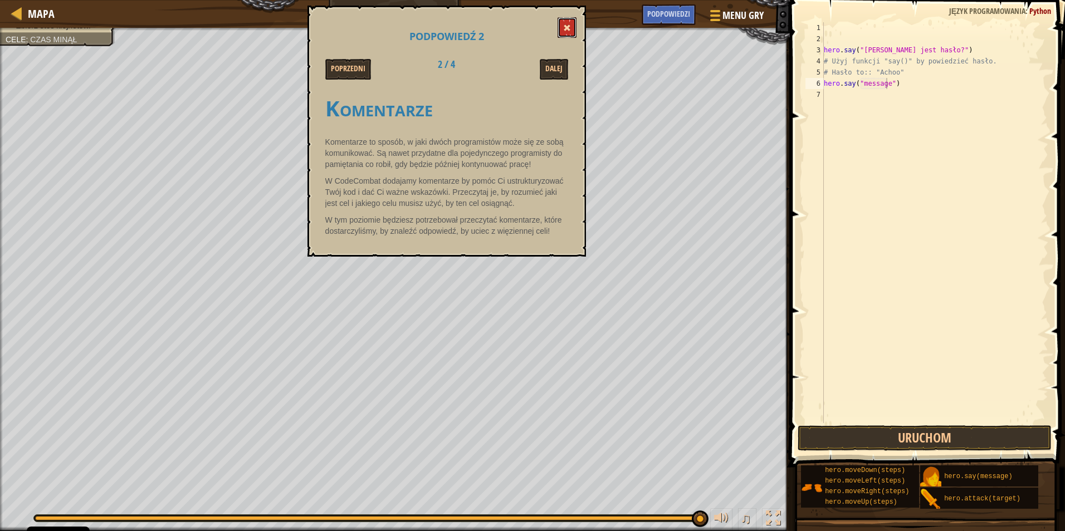
click at [572, 27] on button at bounding box center [567, 27] width 19 height 21
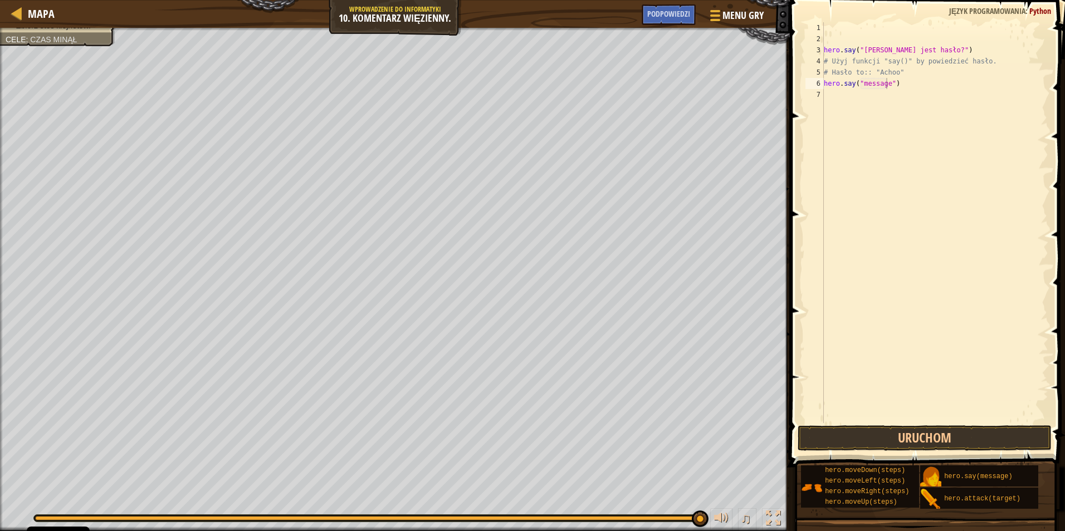
click at [833, 92] on div "hero . say ( "[PERSON_NAME] jest hasło?" ) # Użyj funkcji "say()" by powiedzieć…" at bounding box center [935, 233] width 227 height 423
type textarea "h"
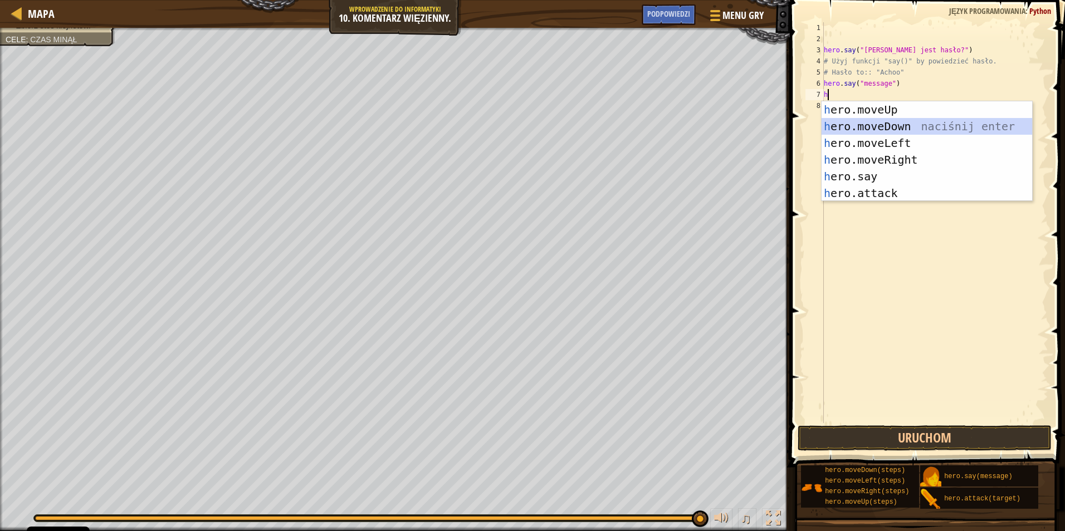
click at [866, 122] on div "h ero.moveUp naciśnij enter h ero.moveDown naciśnij enter h ero.moveLeft naciśn…" at bounding box center [927, 168] width 211 height 134
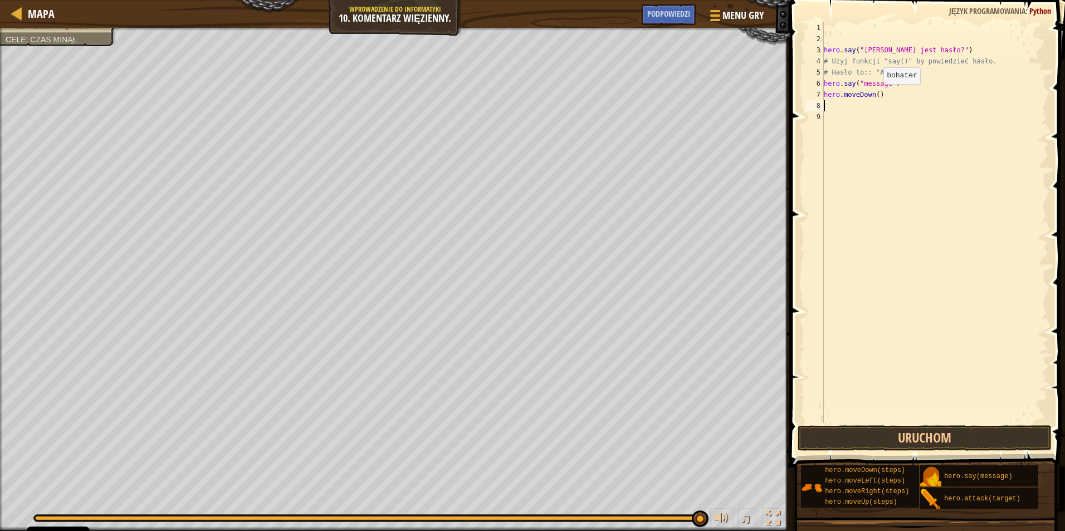
click at [874, 95] on div "hero . say ( "[PERSON_NAME] jest hasło?" ) # Użyj funkcji "say()" by powiedzieć…" at bounding box center [935, 233] width 227 height 423
type textarea "hero.moveDown(45)"
click at [959, 437] on button "Uruchom" at bounding box center [925, 439] width 254 height 26
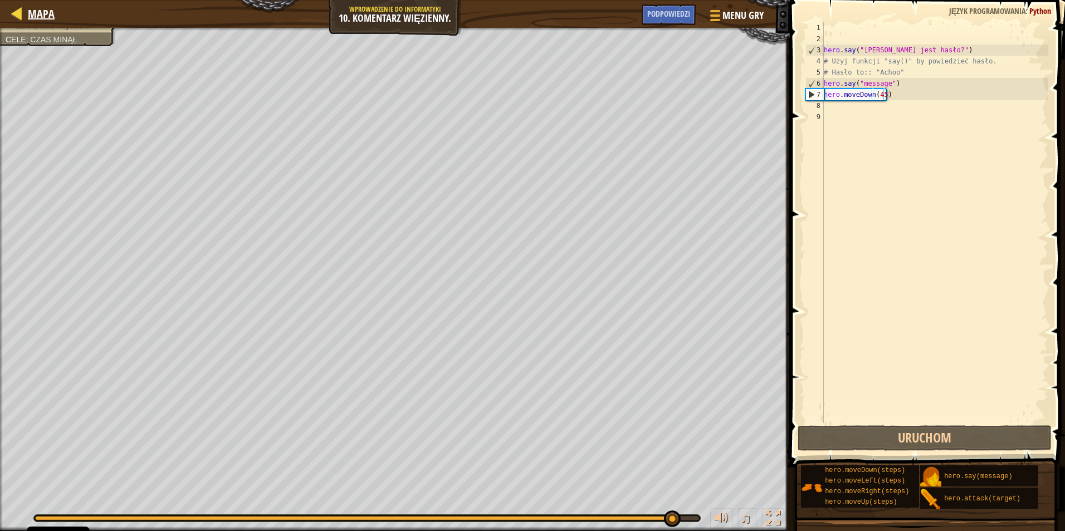
click at [30, 3] on div "Mapa" at bounding box center [38, 14] width 32 height 28
select select "pl"
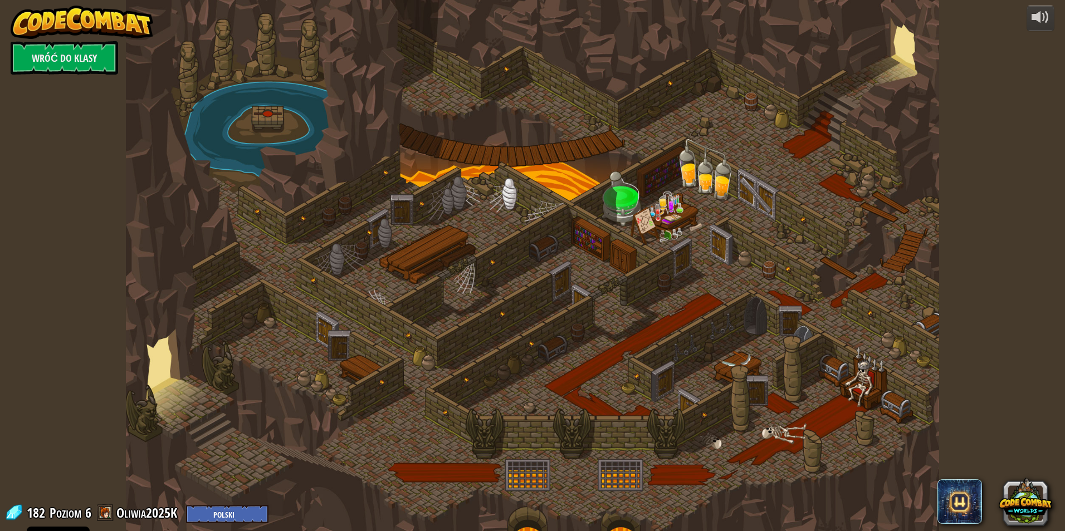
select select "pl"
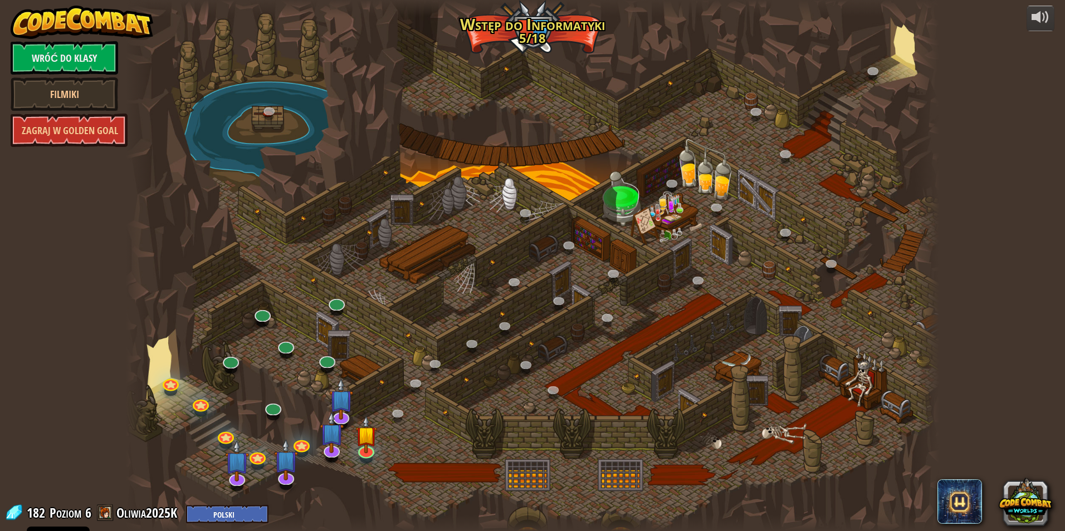
select select "pl"
click at [364, 456] on link at bounding box center [365, 449] width 22 height 22
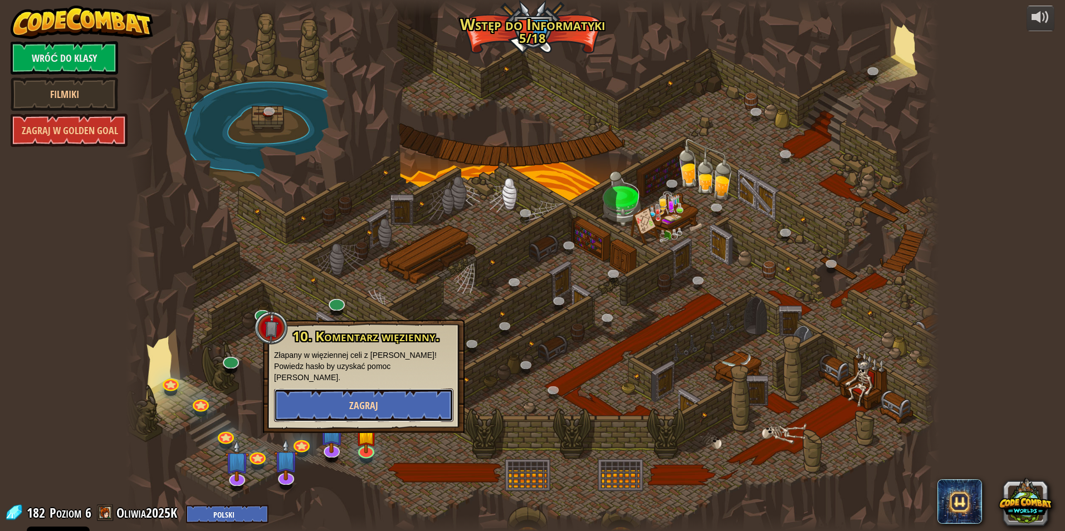
click at [354, 399] on span "Zagraj" at bounding box center [363, 406] width 29 height 14
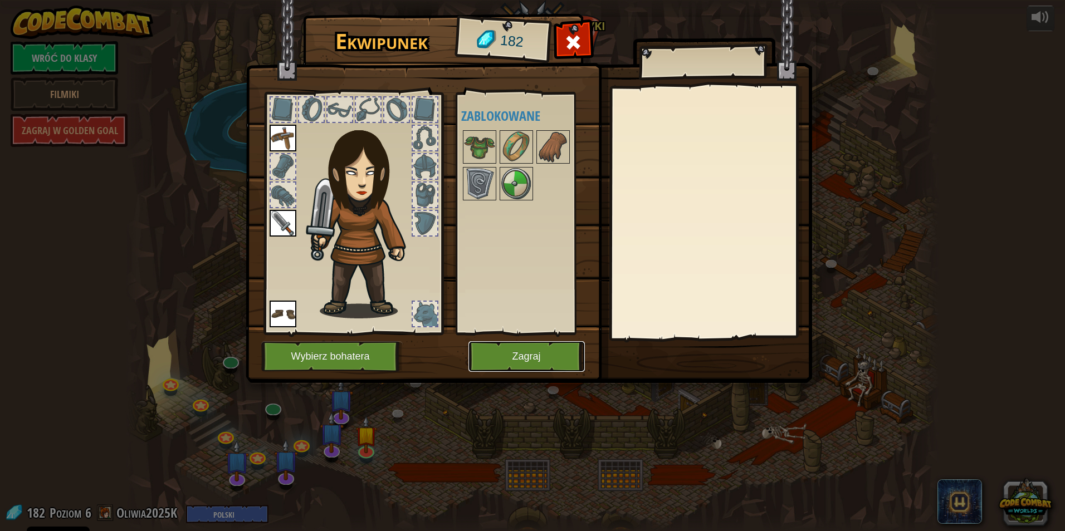
click at [518, 356] on button "Zagraj" at bounding box center [526, 356] width 116 height 31
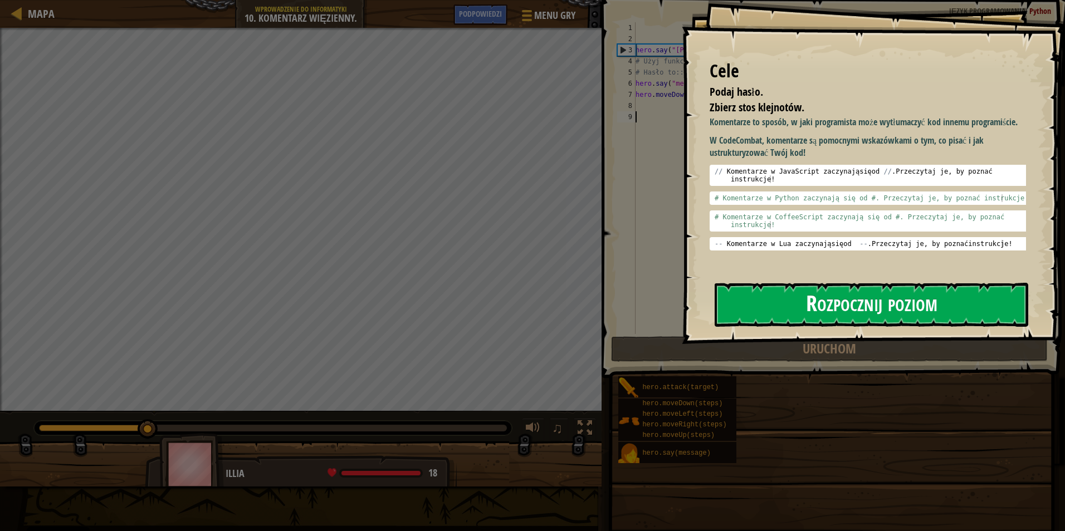
click at [799, 310] on button "Rozpocznij poziom" at bounding box center [872, 305] width 314 height 44
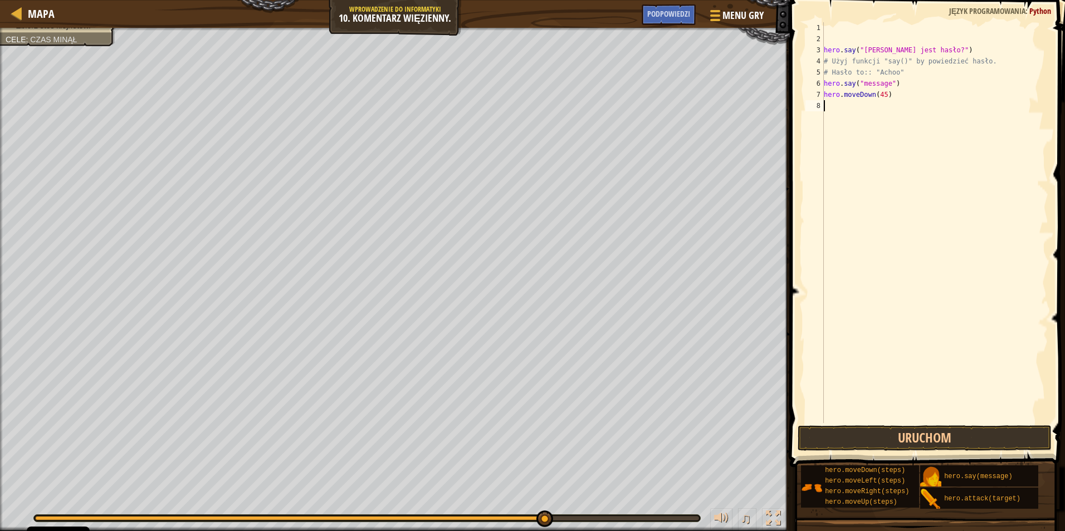
click at [887, 95] on div "hero . say ( "[PERSON_NAME] jest hasło?" ) # Użyj funkcji "say()" by powiedzieć…" at bounding box center [935, 233] width 227 height 423
type textarea "hero.moveDown(45)"
drag, startPoint x: 878, startPoint y: 97, endPoint x: 823, endPoint y: 95, distance: 55.2
click at [823, 95] on div "hero.moveDown(45) 1 2 3 4 5 6 7 8 hero . say ( "[PERSON_NAME] jest hasło?" ) # …" at bounding box center [925, 222] width 245 height 401
type textarea "h"
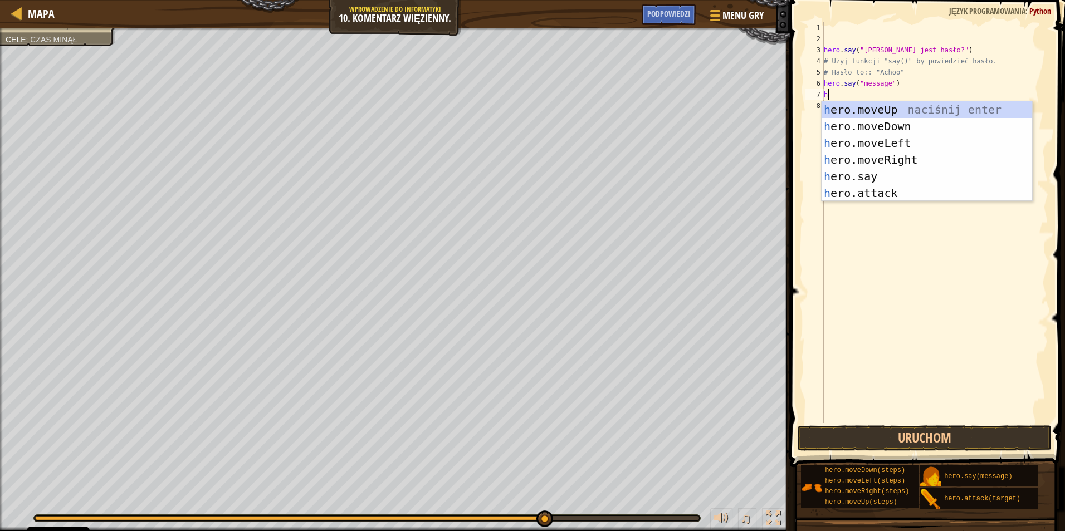
scroll to position [5, 0]
click at [858, 113] on div "h ero.moveUp naciśnij enter h ero.moveDown naciśnij enter h ero.moveLeft naciśn…" at bounding box center [927, 168] width 211 height 134
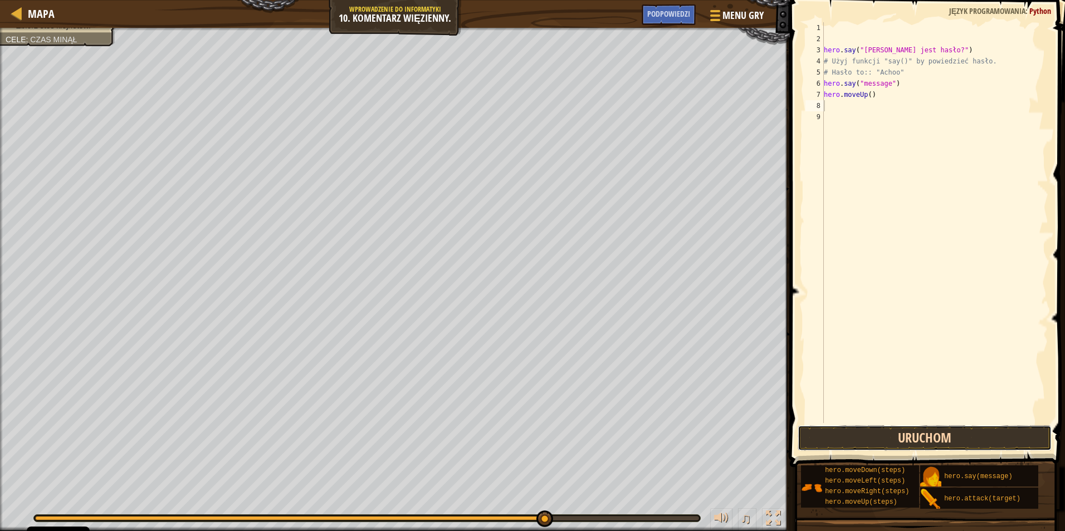
click at [875, 439] on button "Uruchom" at bounding box center [925, 439] width 254 height 26
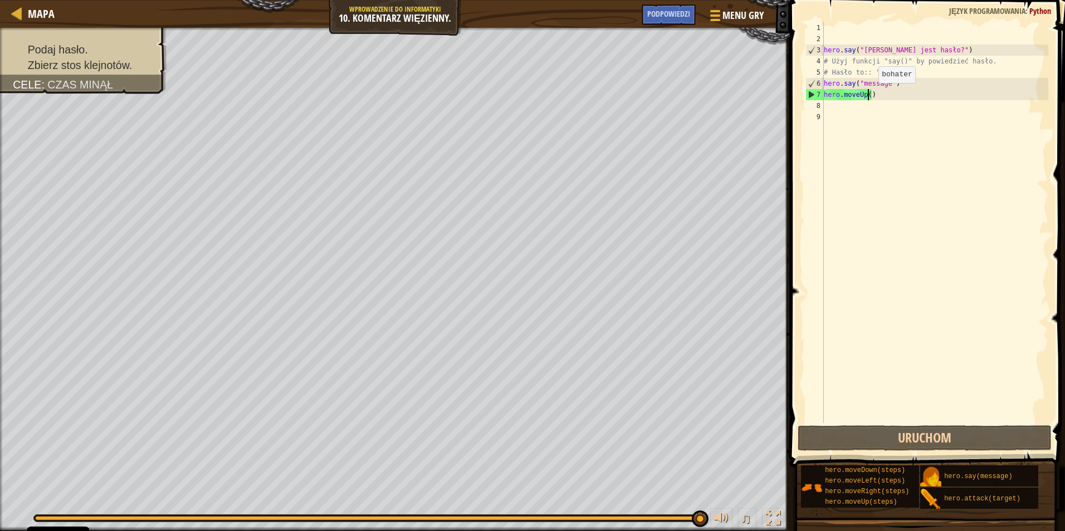
click at [869, 94] on div "hero . say ( "[PERSON_NAME] jest hasło?" ) # Użyj funkcji "say()" by powiedzieć…" at bounding box center [935, 233] width 227 height 423
type textarea "hero.moveUp(2)"
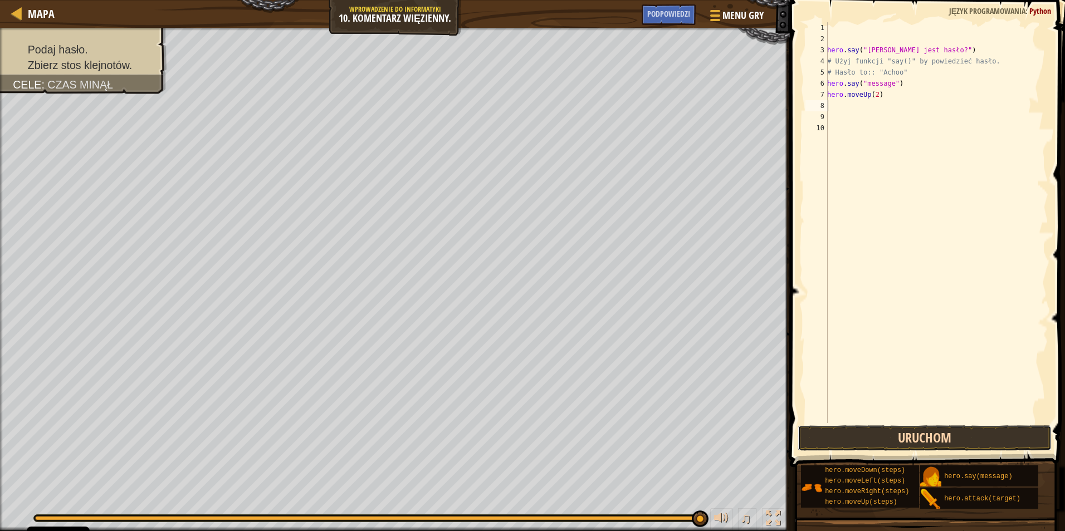
click at [923, 435] on button "Uruchom" at bounding box center [925, 439] width 254 height 26
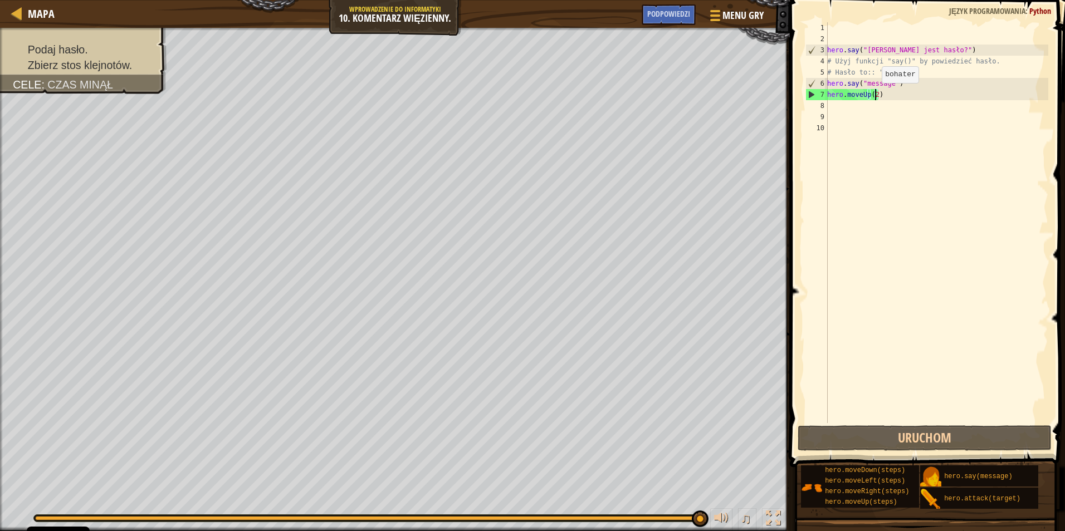
click at [876, 94] on div "hero . say ( "[PERSON_NAME] jest hasło?" ) # Użyj funkcji "say()" by powiedzieć…" at bounding box center [936, 233] width 223 height 423
click at [882, 94] on div "hero . say ( "[PERSON_NAME] jest hasło?" ) # Użyj funkcji "say()" by powiedzieć…" at bounding box center [936, 233] width 223 height 423
drag, startPoint x: 889, startPoint y: 85, endPoint x: 864, endPoint y: 86, distance: 25.1
click at [864, 86] on div "hero . say ( "[PERSON_NAME] jest hasło?" ) # Użyj funkcji "say()" by powiedzieć…" at bounding box center [936, 233] width 223 height 423
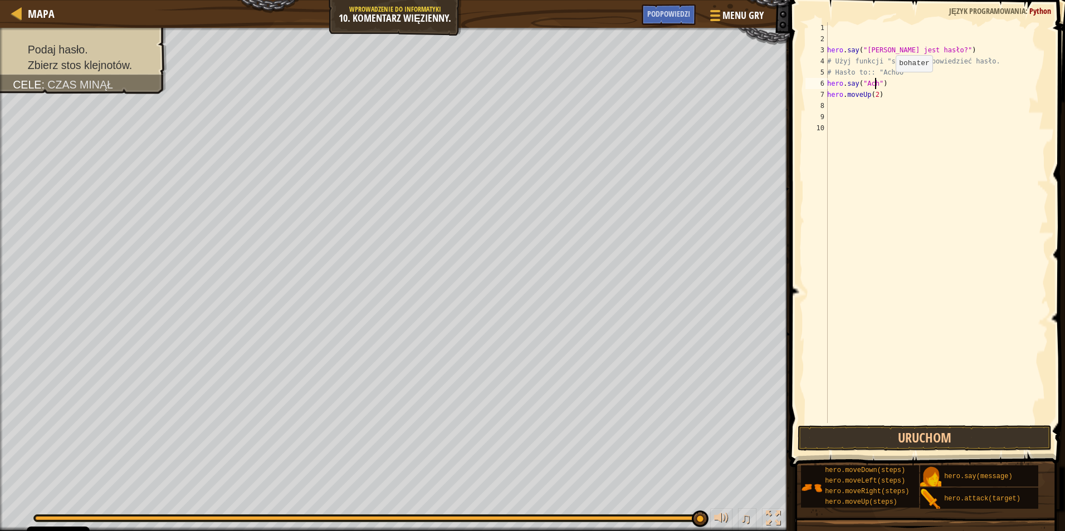
scroll to position [5, 4]
type textarea "hero.say("Achoo")"
click at [893, 437] on button "Uruchom" at bounding box center [925, 439] width 254 height 26
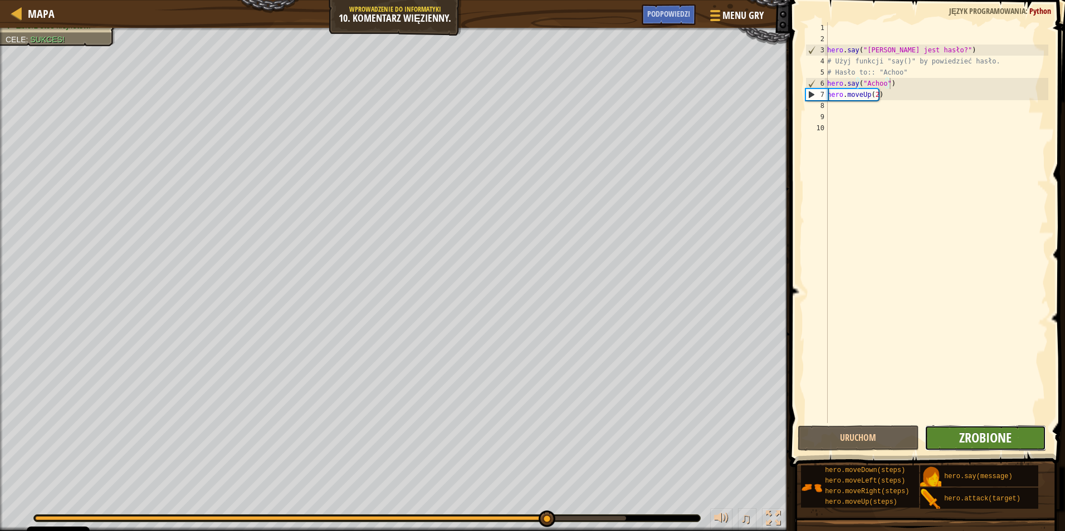
click at [963, 439] on span "Zrobione" at bounding box center [985, 438] width 52 height 18
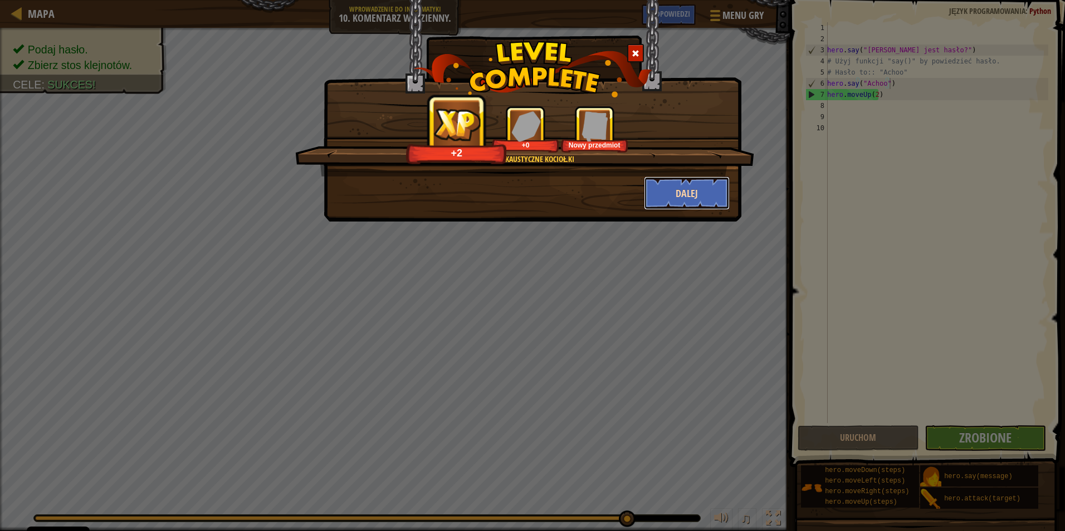
click at [659, 185] on button "Dalej" at bounding box center [687, 193] width 86 height 33
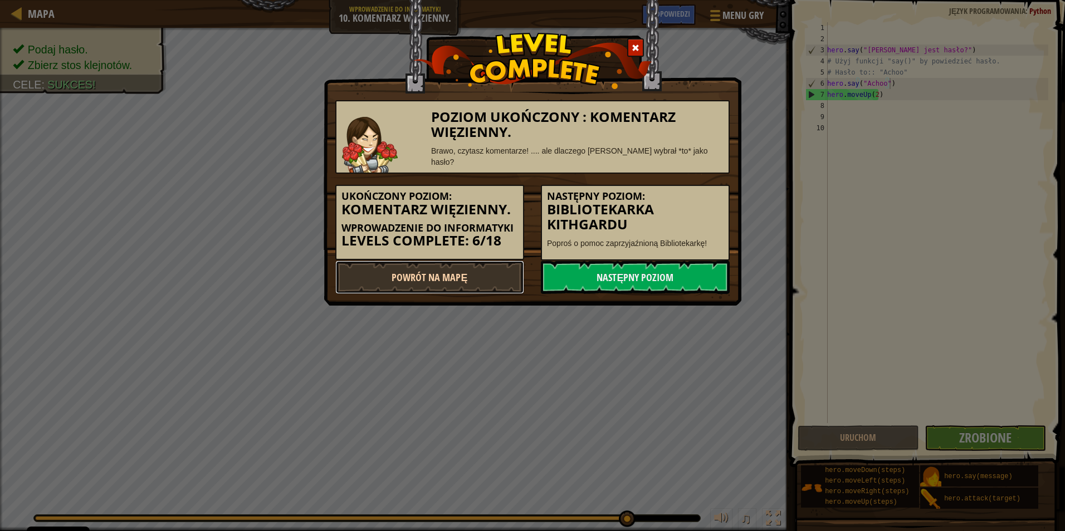
click at [485, 262] on link "Powrót na Mapę" at bounding box center [429, 277] width 189 height 33
select select "pl"
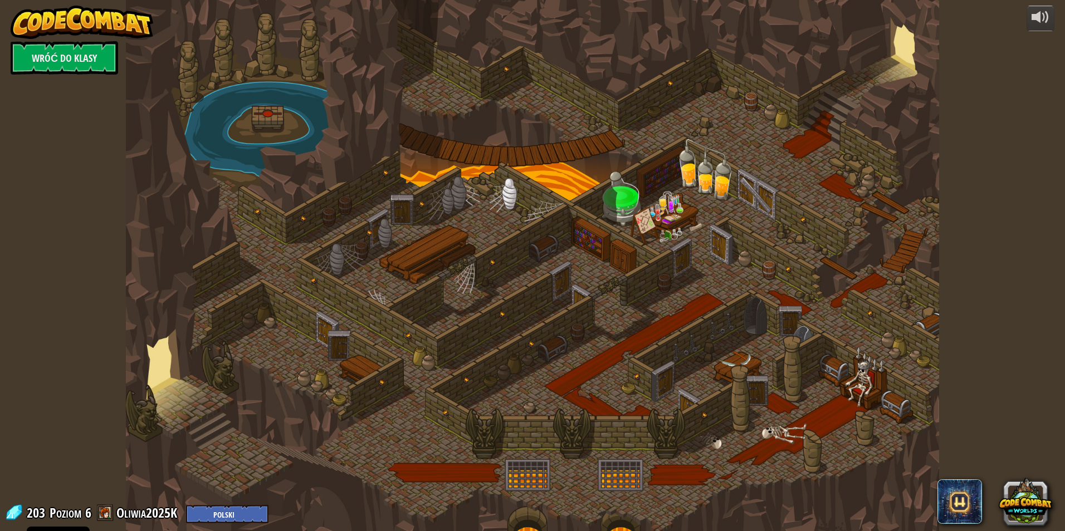
select select "pl"
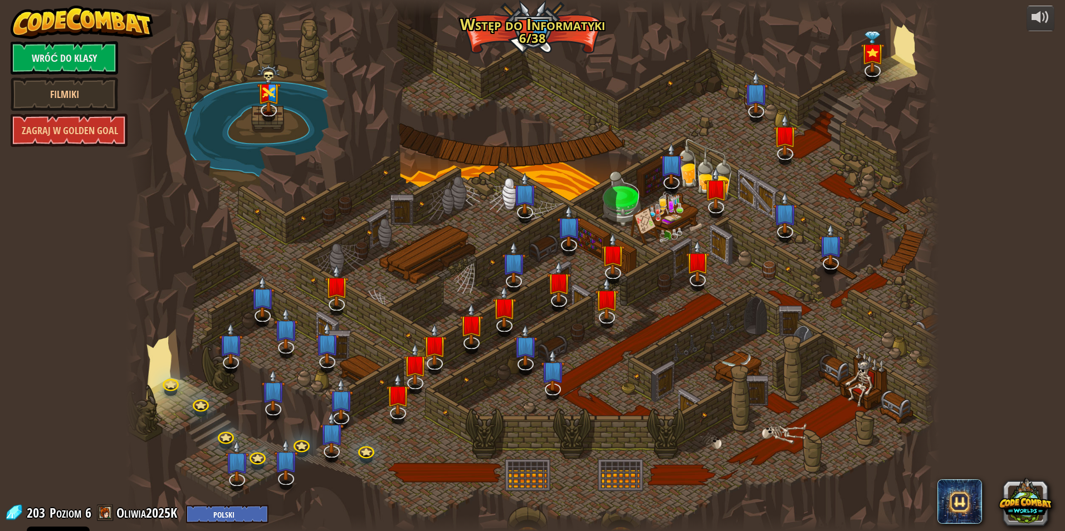
select select "pl"
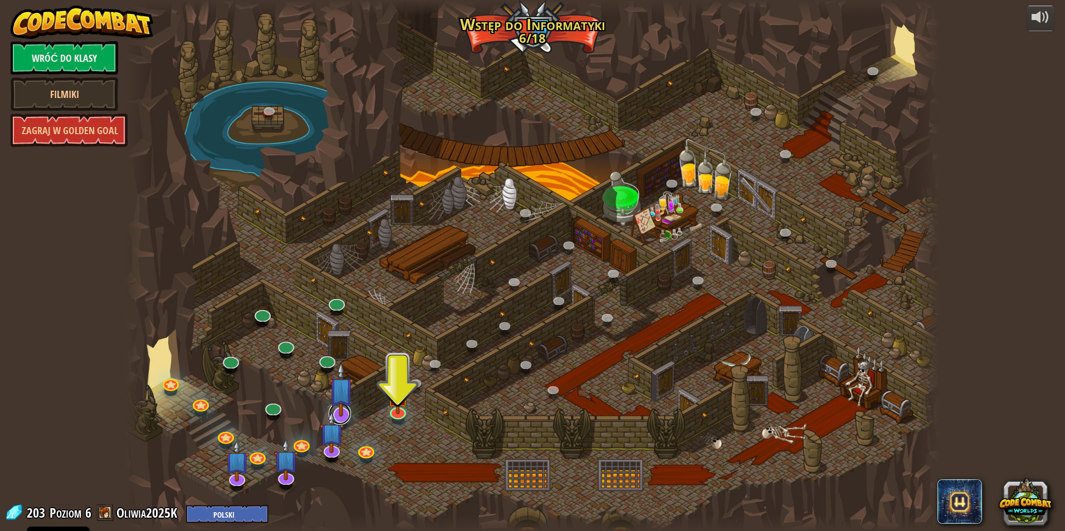
click at [346, 419] on link at bounding box center [340, 414] width 22 height 22
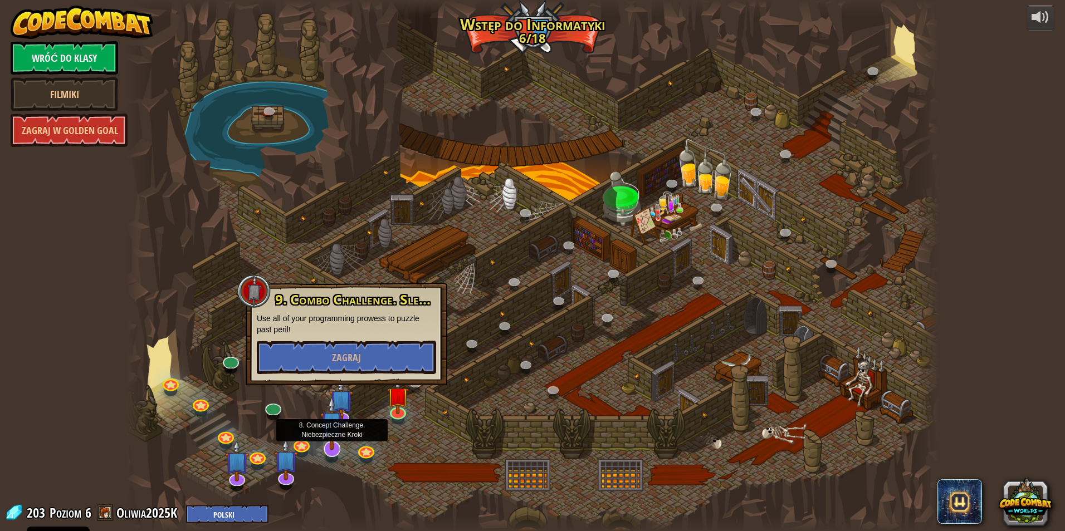
click at [328, 450] on img at bounding box center [332, 423] width 24 height 55
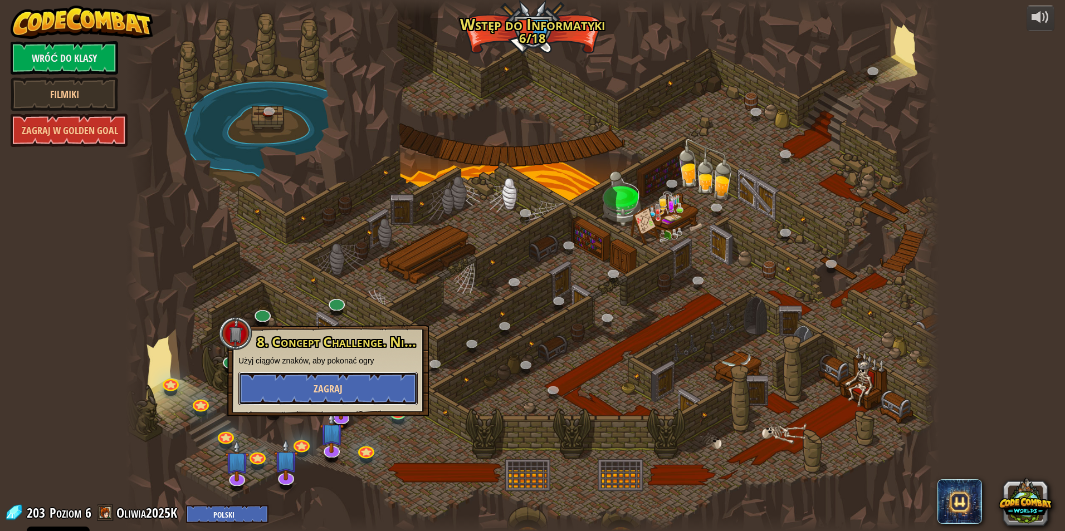
click at [334, 396] on button "Zagraj" at bounding box center [327, 388] width 179 height 33
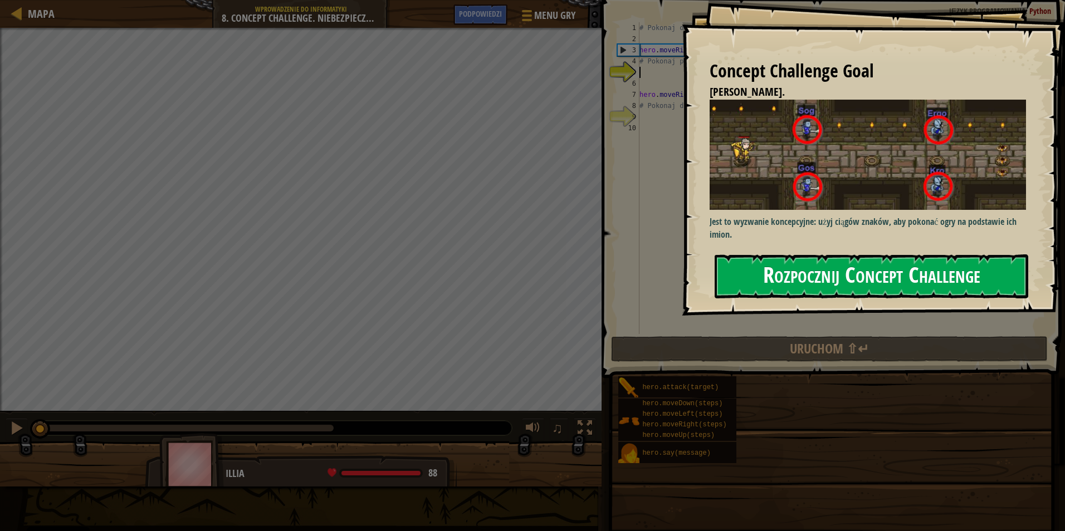
click at [910, 280] on button "Rozpocznij Concept Challenge" at bounding box center [872, 277] width 314 height 44
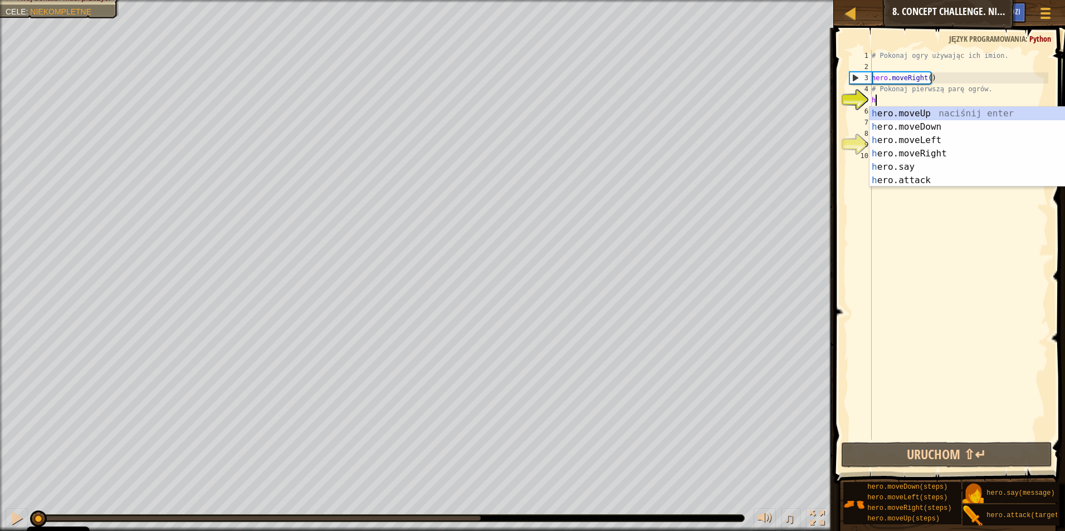
scroll to position [5, 0]
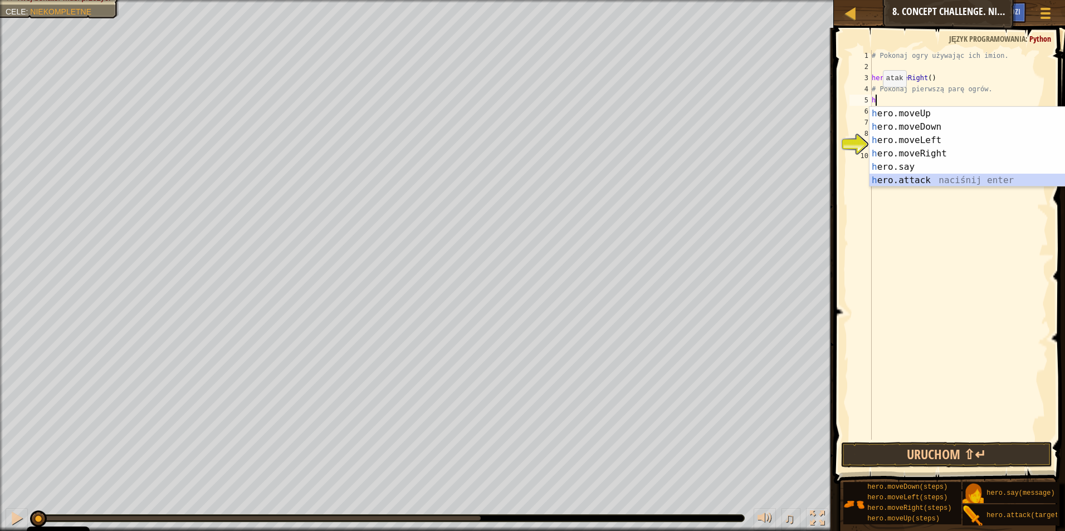
click at [897, 182] on div "h ero.moveUp naciśnij enter h ero.moveDown naciśnij enter h ero.moveLeft naciśn…" at bounding box center [974, 160] width 211 height 107
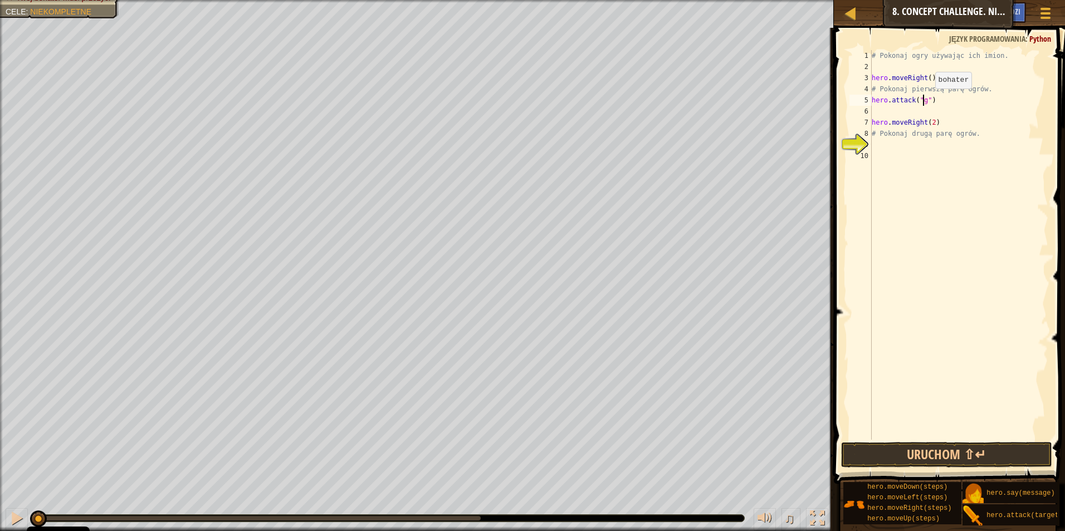
scroll to position [5, 4]
type textarea "hero.attack("gos")"
click at [880, 114] on div "# Pokonaj ogry używając ich imion. hero . moveRight ( ) # Pokonaj pierwszą parę…" at bounding box center [958, 256] width 179 height 412
click at [877, 110] on div "# Pokonaj ogry używając ich imion. hero . moveRight ( ) # Pokonaj pierwszą parę…" at bounding box center [958, 256] width 179 height 412
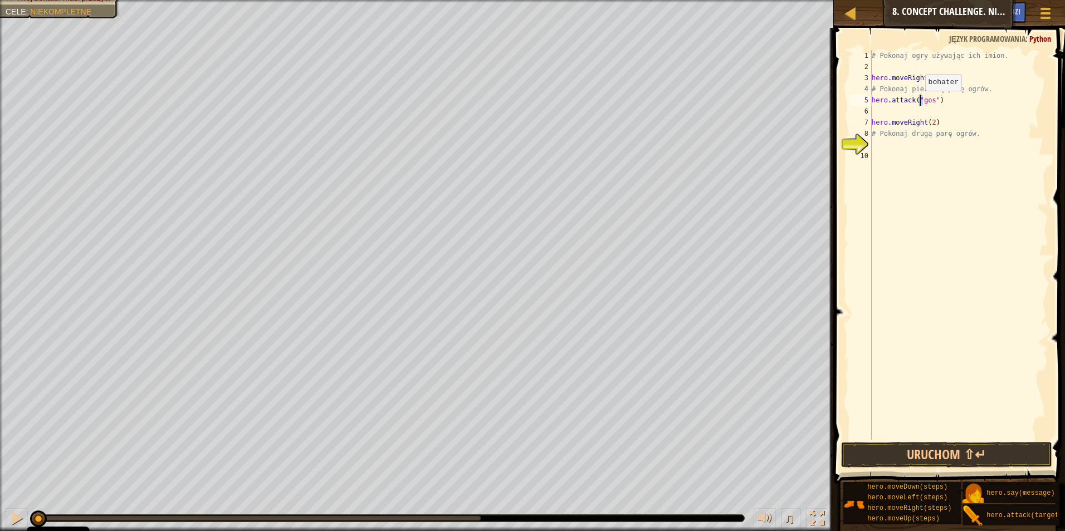
click at [920, 102] on div "# Pokonaj ogry używając ich imion. hero . moveRight ( ) # Pokonaj pierwszą parę…" at bounding box center [958, 256] width 179 height 412
type textarea "hero.attack("Gos")"
click at [880, 108] on div "# Pokonaj ogry używając ich imion. hero . moveRight ( ) # Pokonaj pierwszą parę…" at bounding box center [958, 256] width 179 height 412
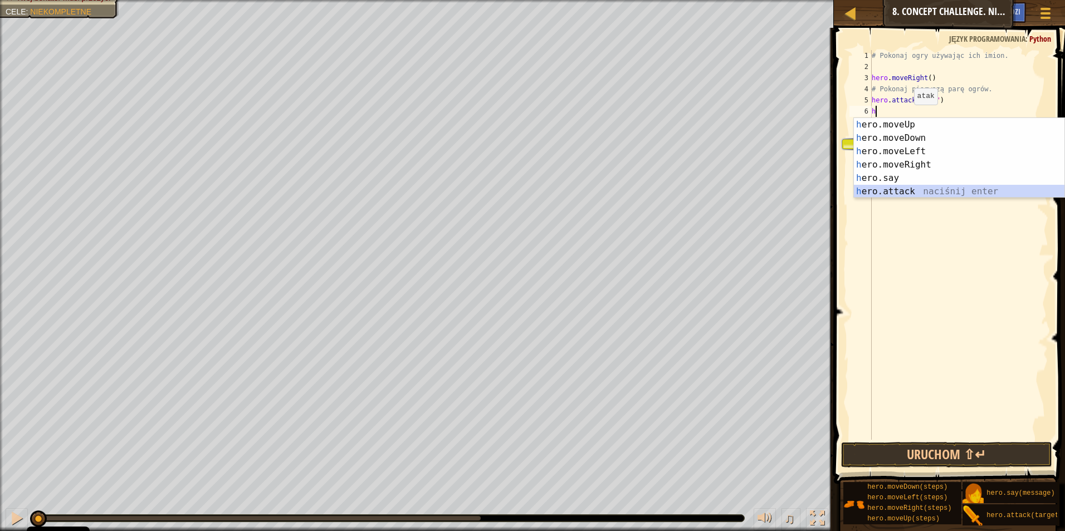
click at [895, 190] on div "h ero.moveUp naciśnij enter h ero.moveDown naciśnij enter h ero.moveLeft naciśn…" at bounding box center [959, 171] width 211 height 107
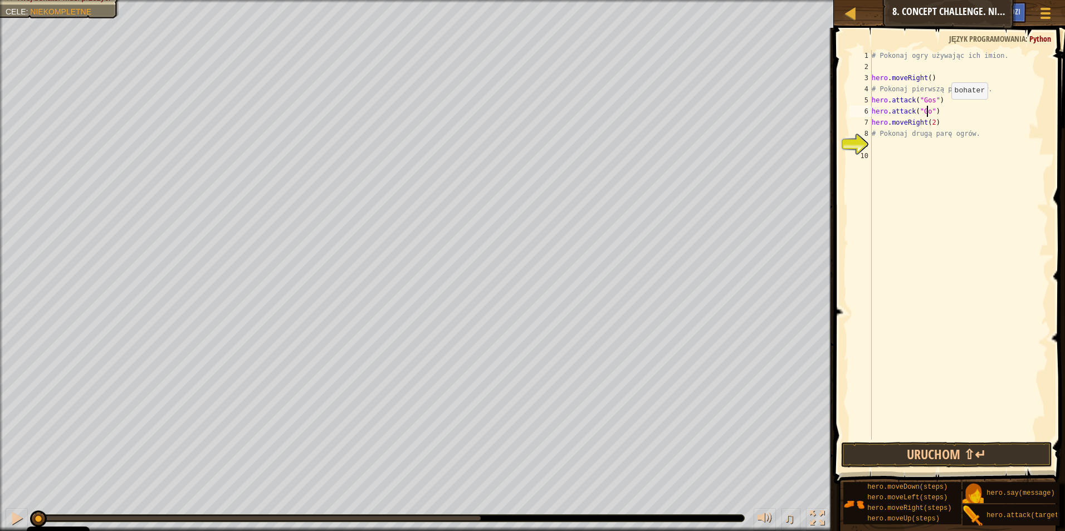
scroll to position [5, 4]
type textarea "hero.attack("Gos")"
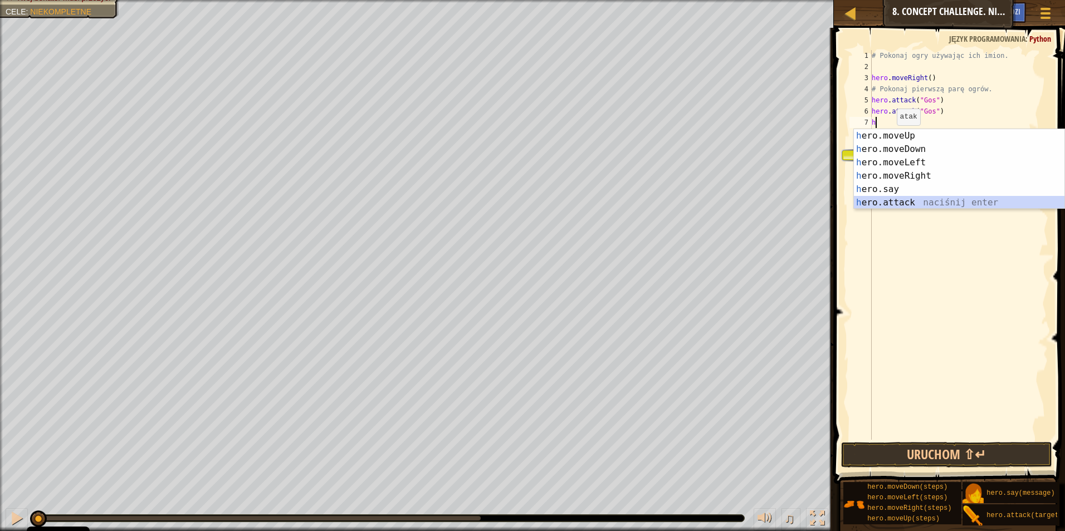
click at [911, 204] on div "h ero.moveUp naciśnij enter h ero.moveDown naciśnij enter h ero.moveLeft naciśn…" at bounding box center [959, 182] width 211 height 107
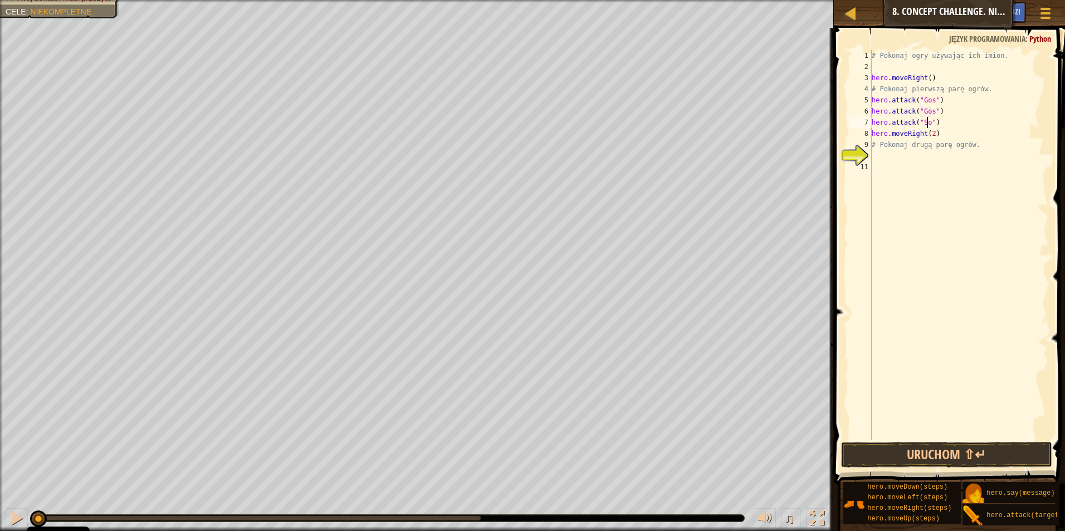
scroll to position [5, 4]
type textarea "hero.attack("Sog")"
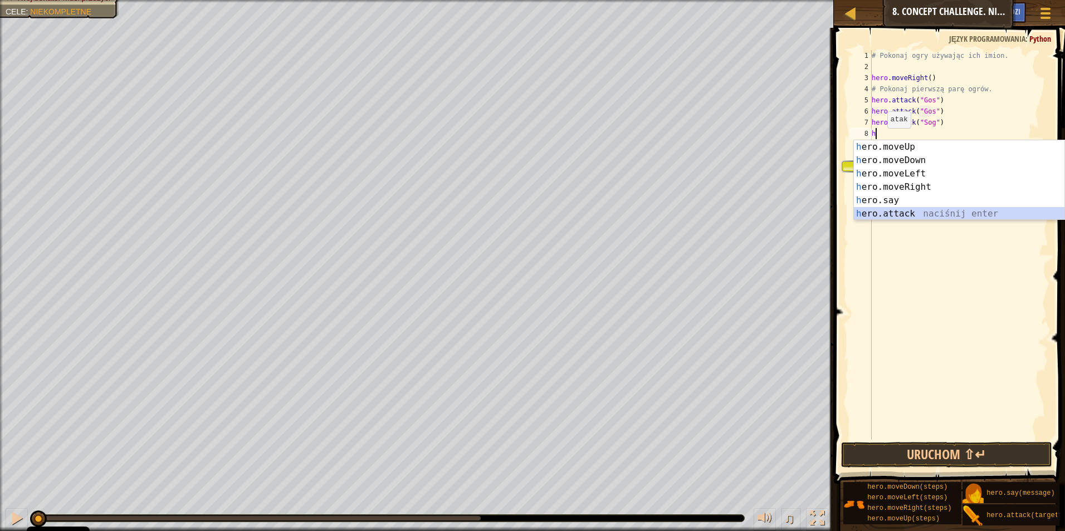
drag, startPoint x: 890, startPoint y: 216, endPoint x: 913, endPoint y: 145, distance: 74.0
click at [888, 209] on div "h ero.moveUp naciśnij enter h ero.moveDown naciśnij enter h ero.moveLeft naciśn…" at bounding box center [959, 193] width 211 height 107
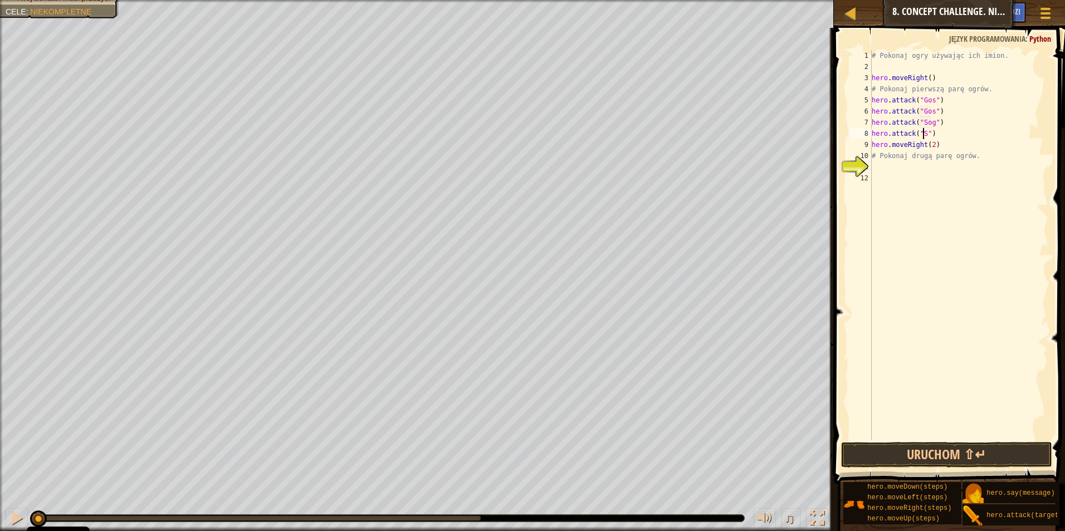
scroll to position [5, 4]
type textarea "hero.attack("Sog")"
click at [992, 453] on button "Uruchom ⇧↵" at bounding box center [947, 455] width 212 height 26
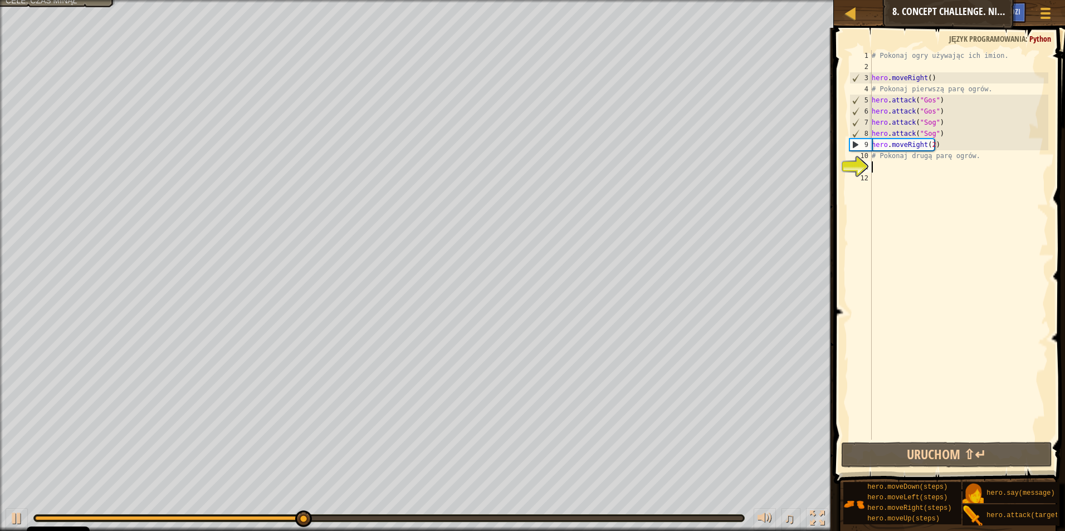
click at [875, 165] on div "# Pokonaj ogry używając ich imion. hero . moveRight ( ) # Pokonaj pierwszą parę…" at bounding box center [958, 256] width 179 height 412
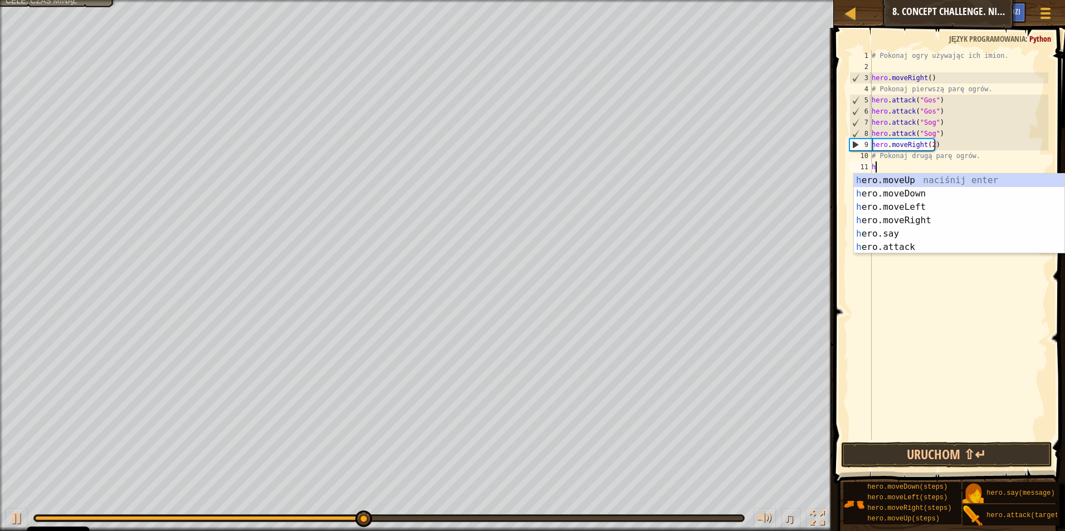
click at [913, 252] on div "h ero.moveUp naciśnij enter h ero.moveDown naciśnij enter h ero.moveLeft naciśn…" at bounding box center [959, 227] width 211 height 107
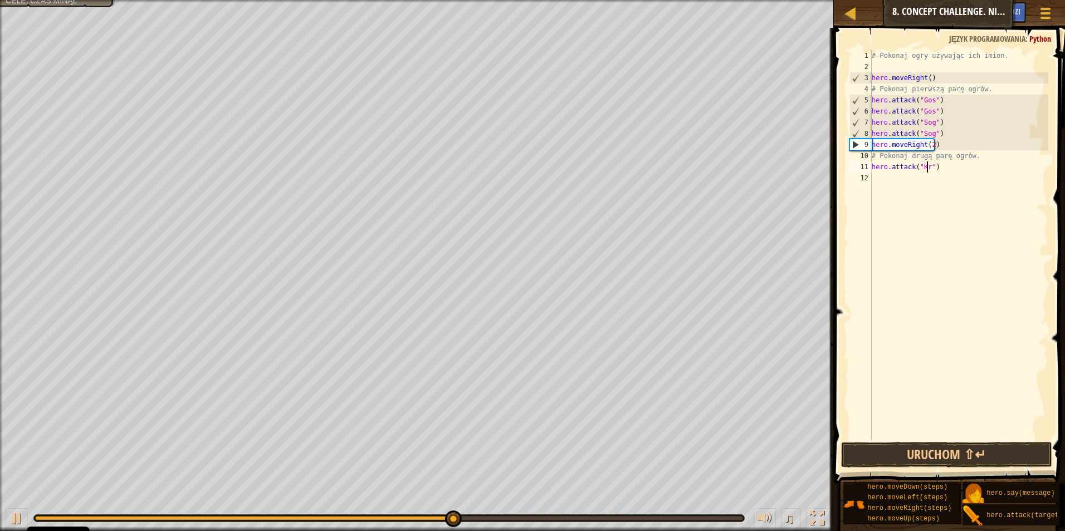
scroll to position [5, 4]
type textarea "hero.attack("Kro")"
click at [869, 177] on div "12" at bounding box center [860, 178] width 22 height 11
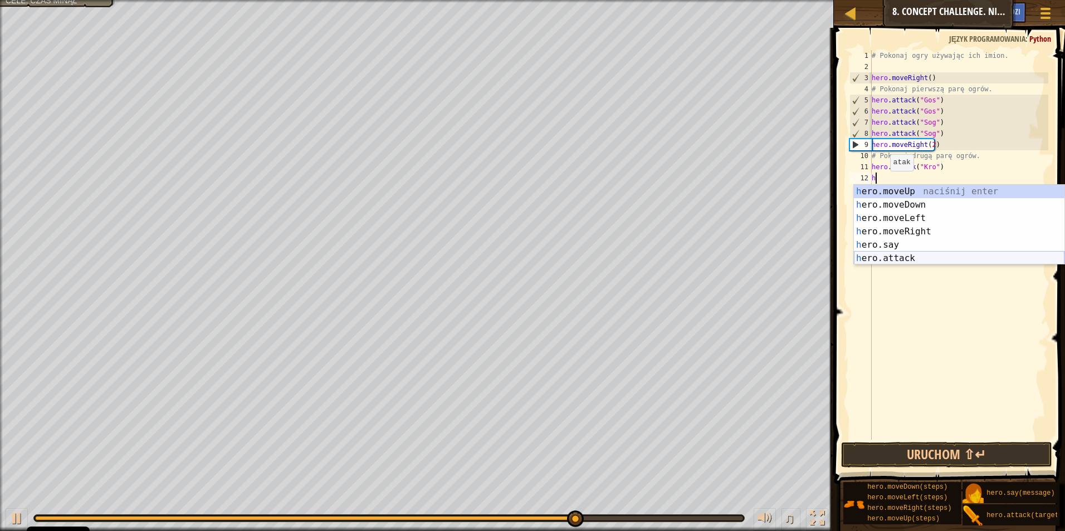
click at [895, 257] on div "h ero.moveUp naciśnij enter h ero.moveDown naciśnij enter h ero.moveLeft naciśn…" at bounding box center [959, 238] width 211 height 107
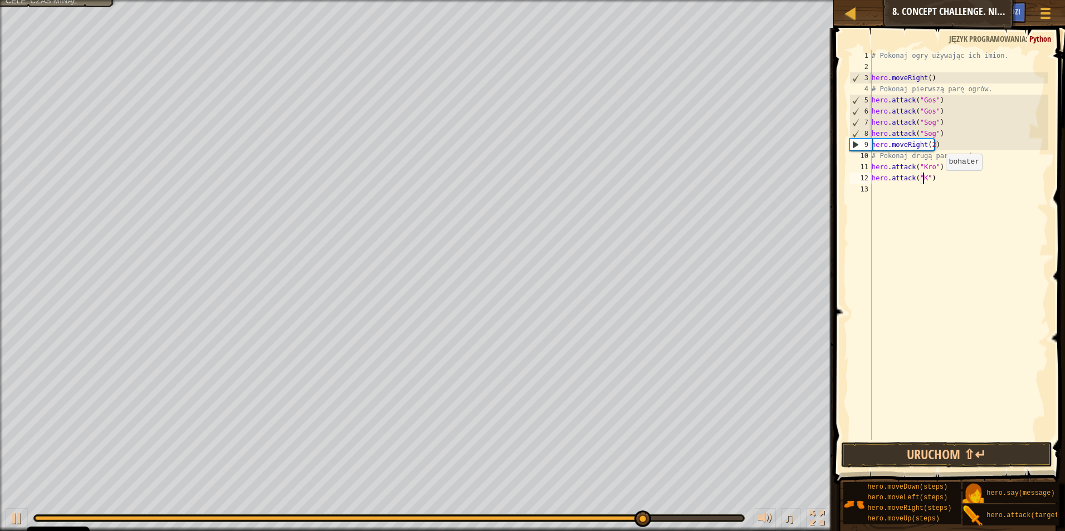
scroll to position [5, 4]
type textarea "hero.attack("Kro")"
click at [881, 188] on div "# Pokonaj ogry używając ich imion. hero . moveRight ( ) # Pokonaj pierwszą parę…" at bounding box center [958, 256] width 179 height 412
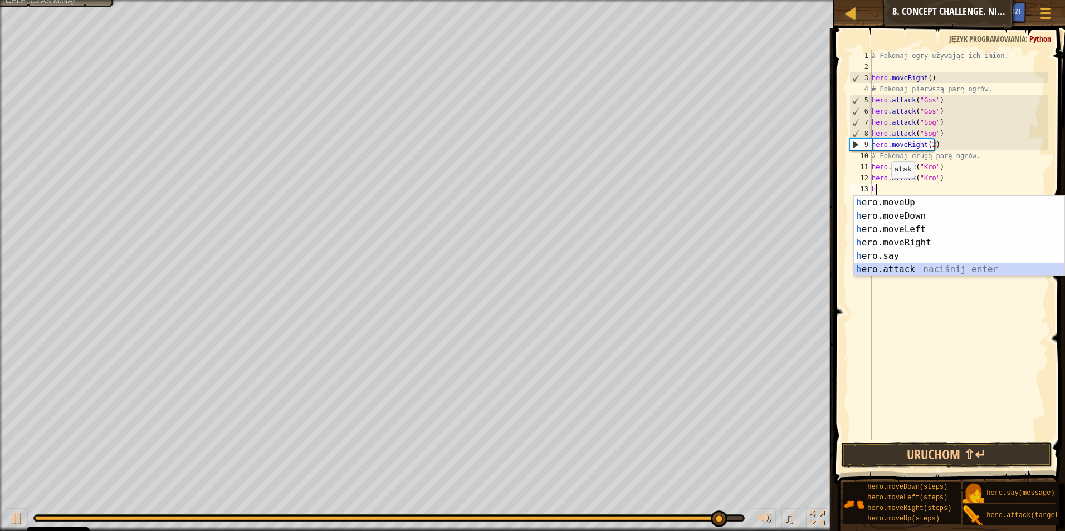
click at [893, 268] on div "h ero.moveUp naciśnij enter h ero.moveDown naciśnij enter h ero.moveLeft naciśn…" at bounding box center [959, 249] width 211 height 107
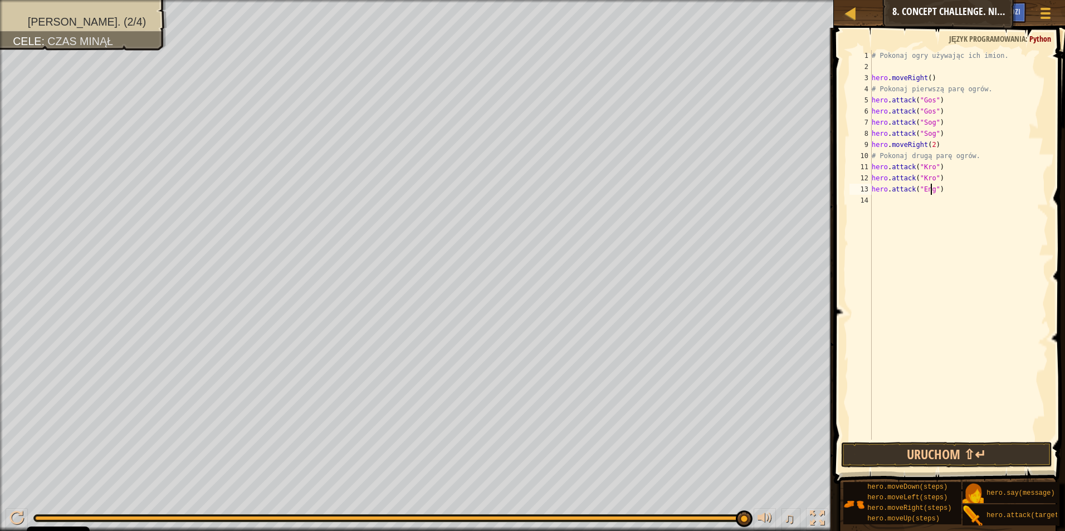
scroll to position [5, 5]
type textarea "hero.attack("Engro")"
click at [876, 199] on div "# Pokonaj ogry używając ich imion. hero . moveRight ( ) # Pokonaj pierwszą parę…" at bounding box center [958, 256] width 179 height 412
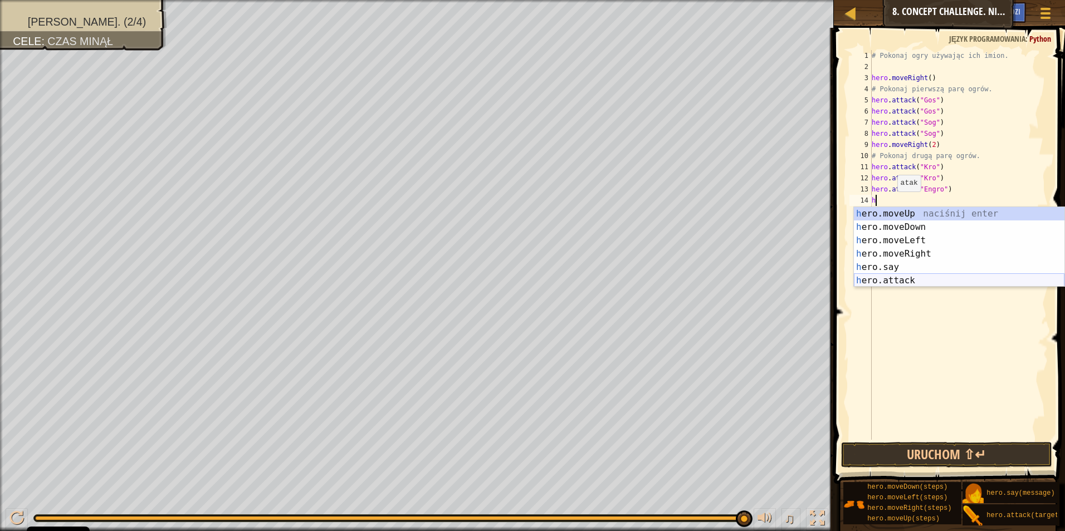
click at [898, 278] on div "h ero.moveUp naciśnij enter h ero.moveDown naciśnij enter h ero.moveLeft naciśn…" at bounding box center [959, 260] width 211 height 107
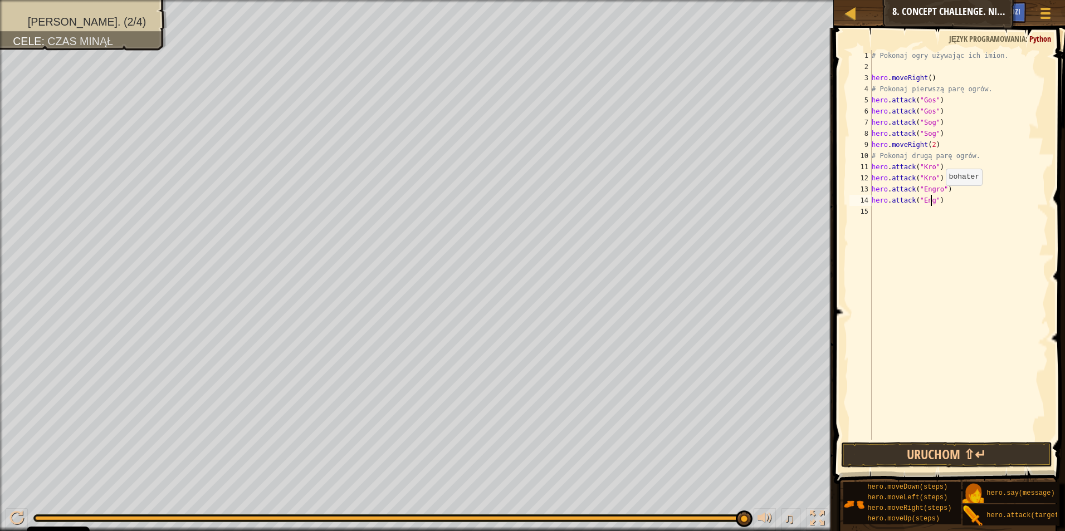
scroll to position [5, 5]
click at [917, 456] on button "Uruchom ⇧↵" at bounding box center [947, 455] width 212 height 26
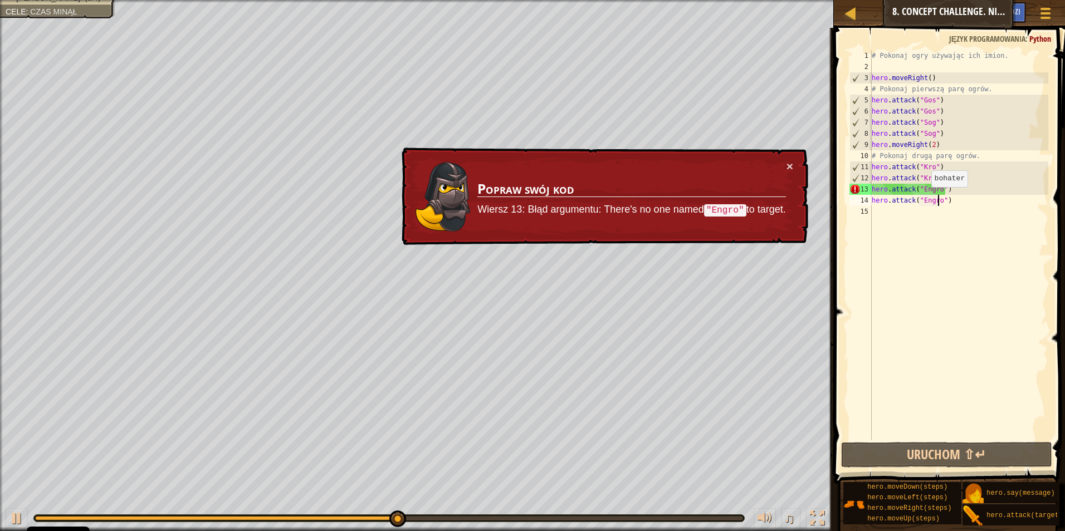
click at [926, 198] on div "# Pokonaj ogry używając ich imion. hero . moveRight ( ) # Pokonaj pierwszą parę…" at bounding box center [958, 256] width 179 height 412
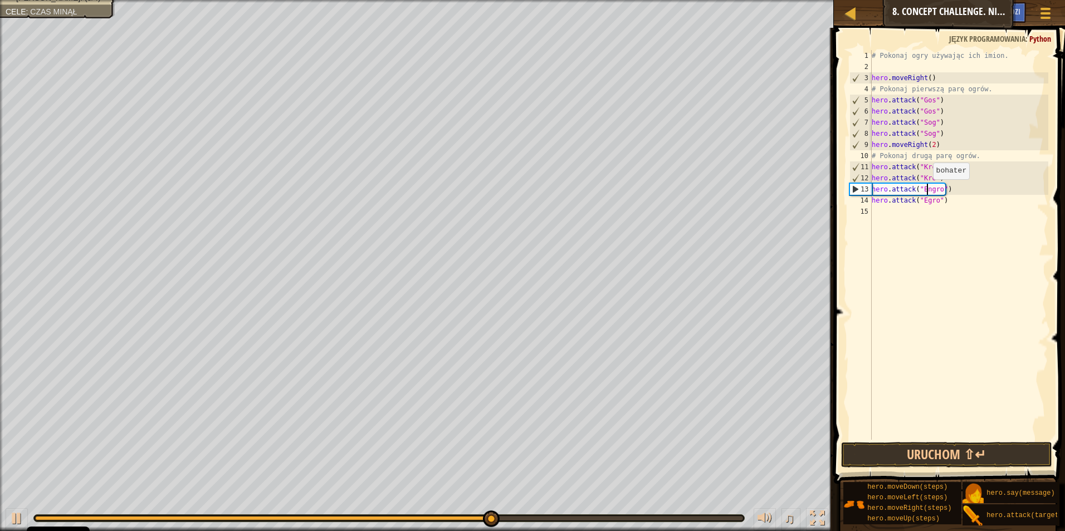
click at [927, 190] on div "# Pokonaj ogry używając ich imion. hero . moveRight ( ) # Pokonaj pierwszą parę…" at bounding box center [958, 256] width 179 height 412
type textarea "hero.attack("Egro")"
click at [946, 326] on div "# Pokonaj ogry używając ich imion. hero . moveRight ( ) # Pokonaj pierwszą parę…" at bounding box center [958, 256] width 179 height 412
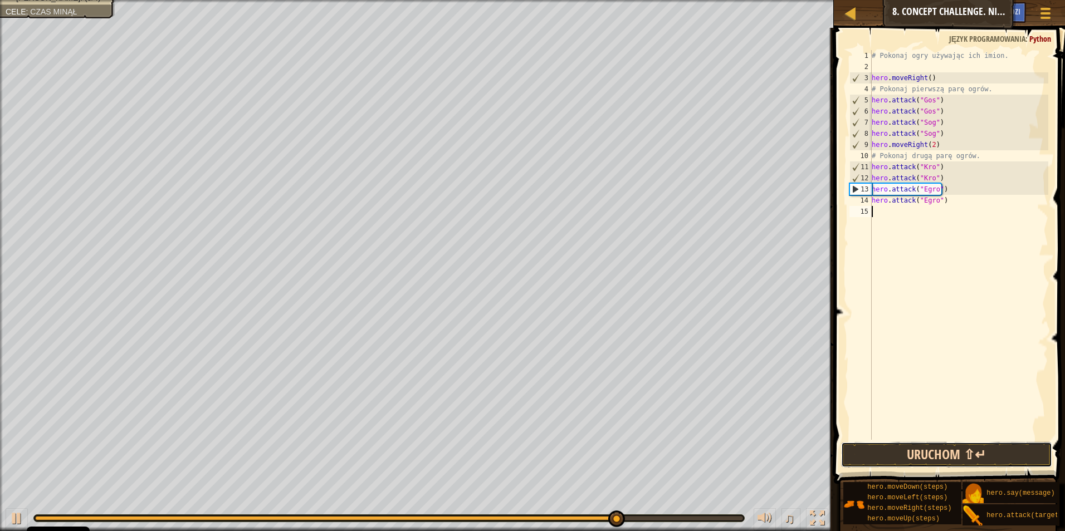
click at [956, 455] on button "Uruchom ⇧↵" at bounding box center [947, 455] width 212 height 26
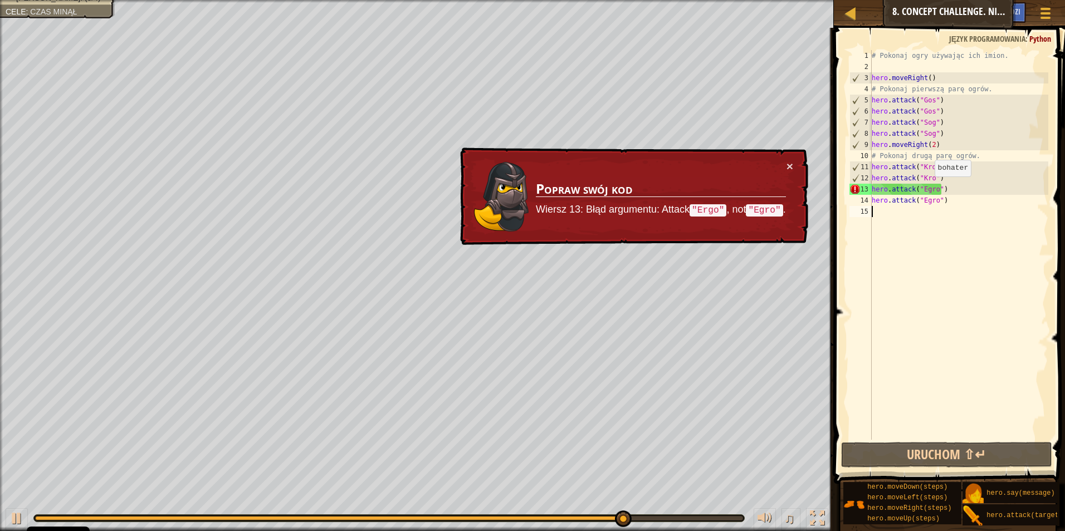
click at [929, 188] on div "# Pokonaj ogry używając ich imion. hero . moveRight ( ) # Pokonaj pierwszą parę…" at bounding box center [958, 256] width 179 height 412
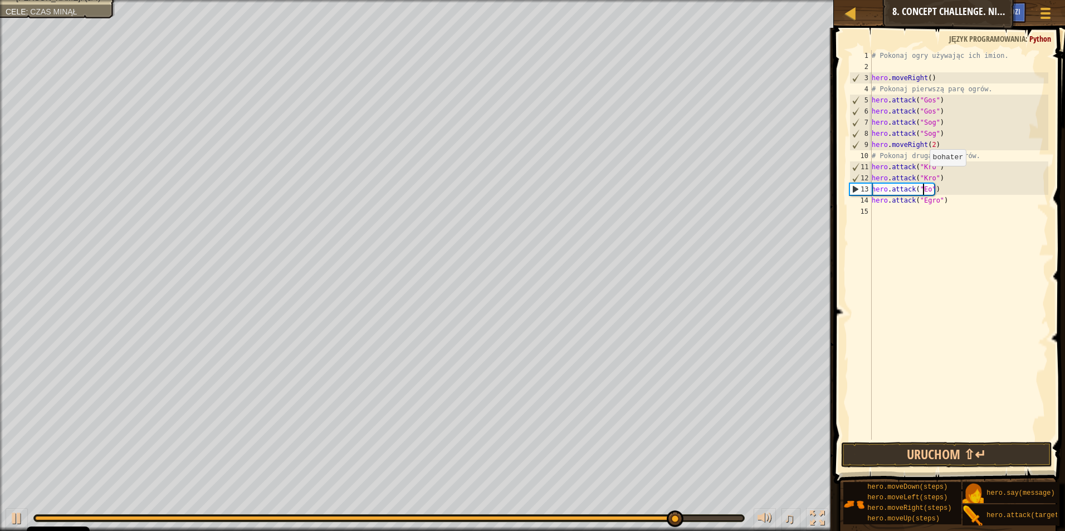
scroll to position [5, 4]
click at [929, 199] on div "# Pokonaj ogry używając ich imion. hero . moveRight ( ) # Pokonaj pierwszą parę…" at bounding box center [958, 256] width 179 height 412
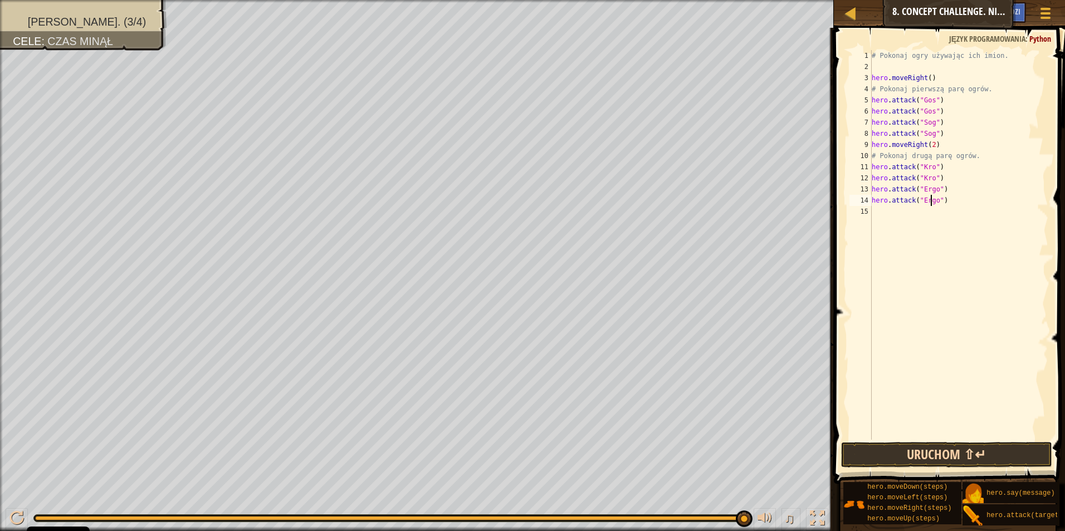
type textarea "hero.attack("Ergo")"
click at [987, 460] on button "Uruchom ⇧↵" at bounding box center [947, 455] width 212 height 26
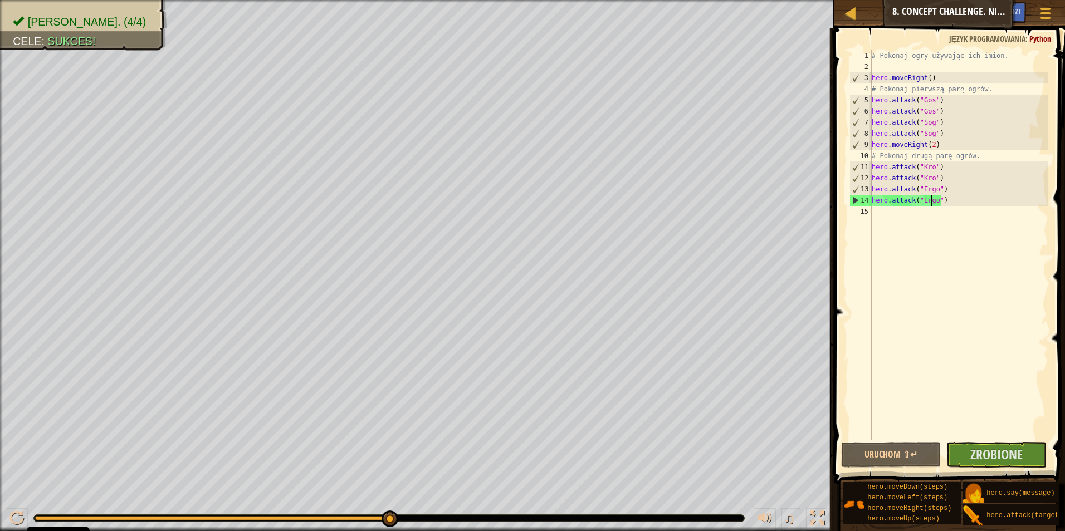
click at [871, 214] on div "15" at bounding box center [860, 211] width 22 height 11
type textarea "h"
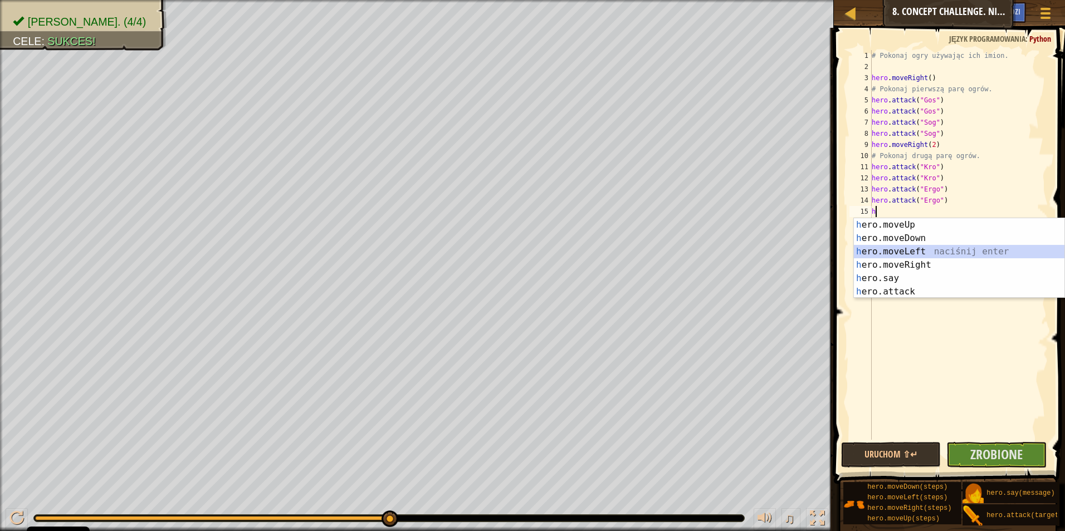
click at [910, 255] on div "h ero.moveUp naciśnij enter h ero.moveDown naciśnij enter h ero.moveLeft naciśn…" at bounding box center [959, 271] width 211 height 107
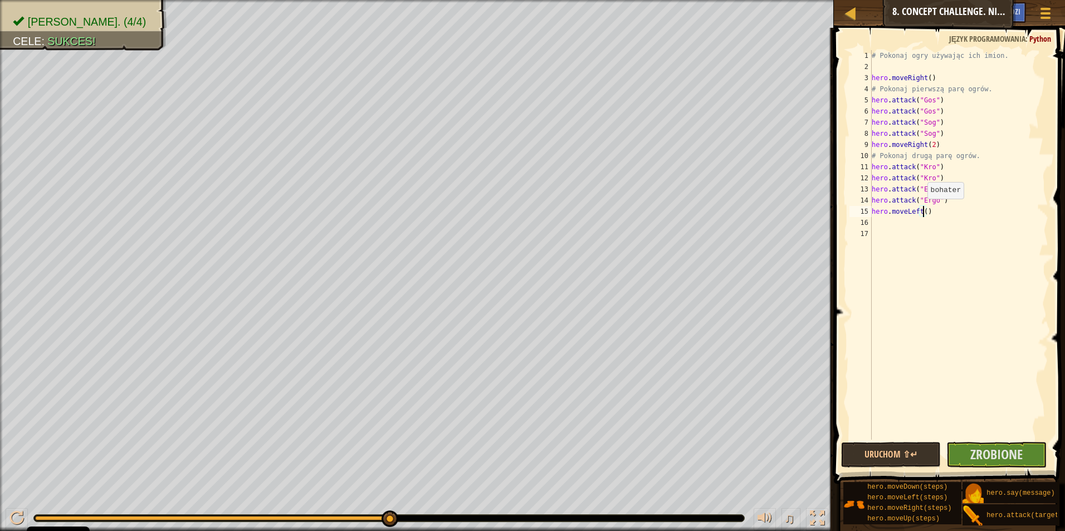
click at [922, 210] on div "# Pokonaj ogry używając ich imion. hero . moveRight ( ) # Pokonaj pierwszą parę…" at bounding box center [958, 256] width 179 height 412
type textarea "hero.moveLeft(2)"
click at [874, 227] on div "# Pokonaj ogry używając ich imion. hero . moveRight ( ) # Pokonaj pierwszą parę…" at bounding box center [958, 256] width 179 height 412
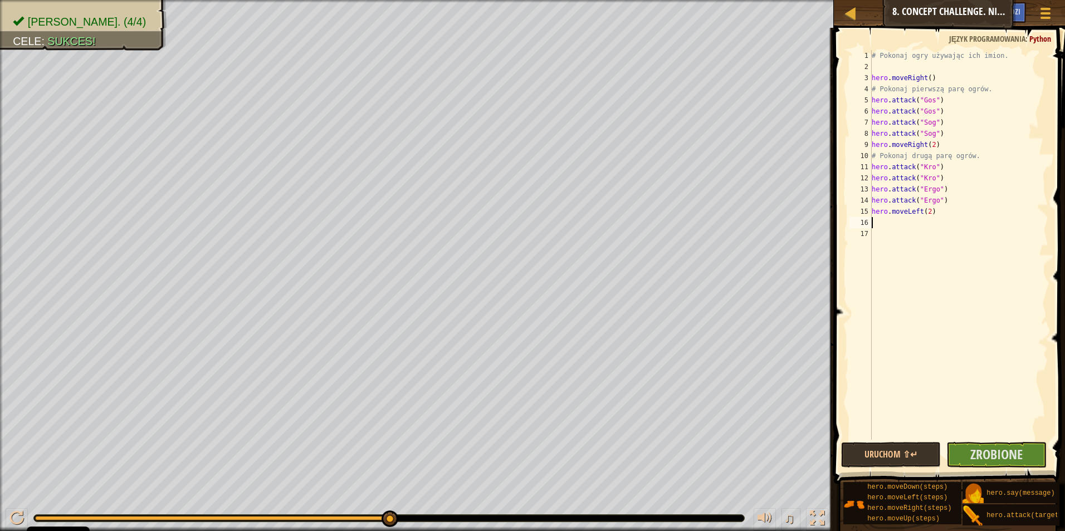
type textarea "h"
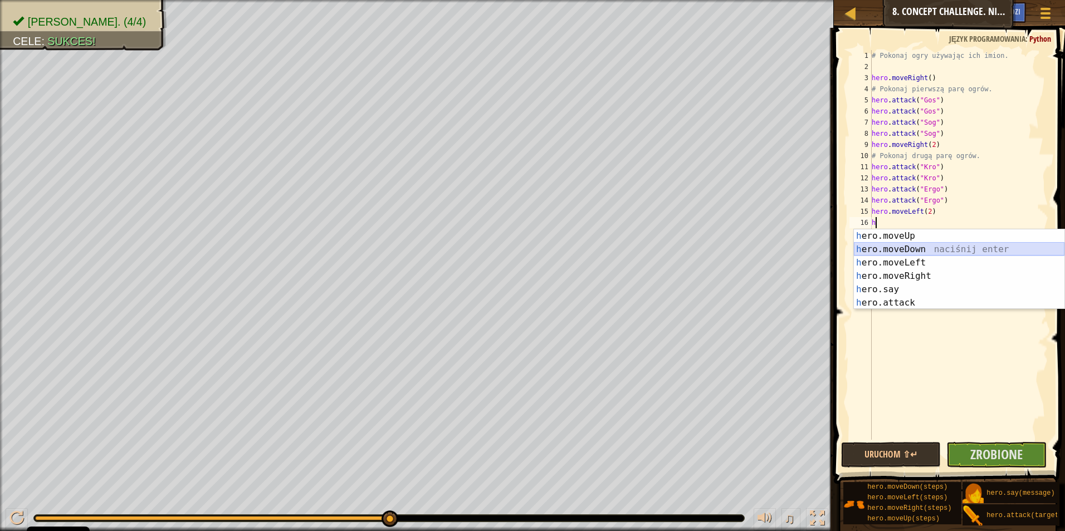
drag, startPoint x: 887, startPoint y: 248, endPoint x: 891, endPoint y: 236, distance: 12.7
click at [890, 243] on div "h ero.moveUp naciśnij enter h ero.moveDown naciśnij enter h ero.moveLeft naciśn…" at bounding box center [959, 282] width 211 height 107
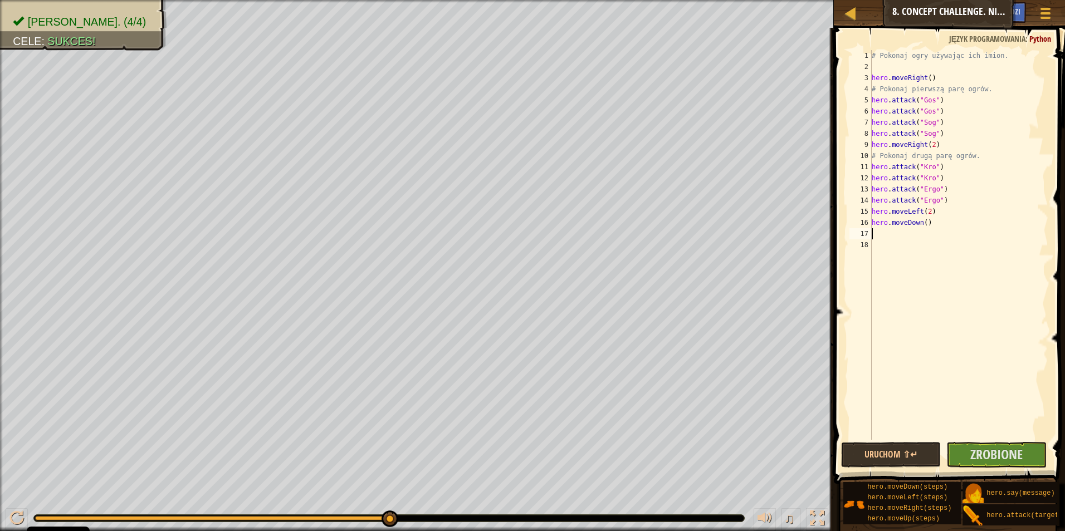
type textarea "h"
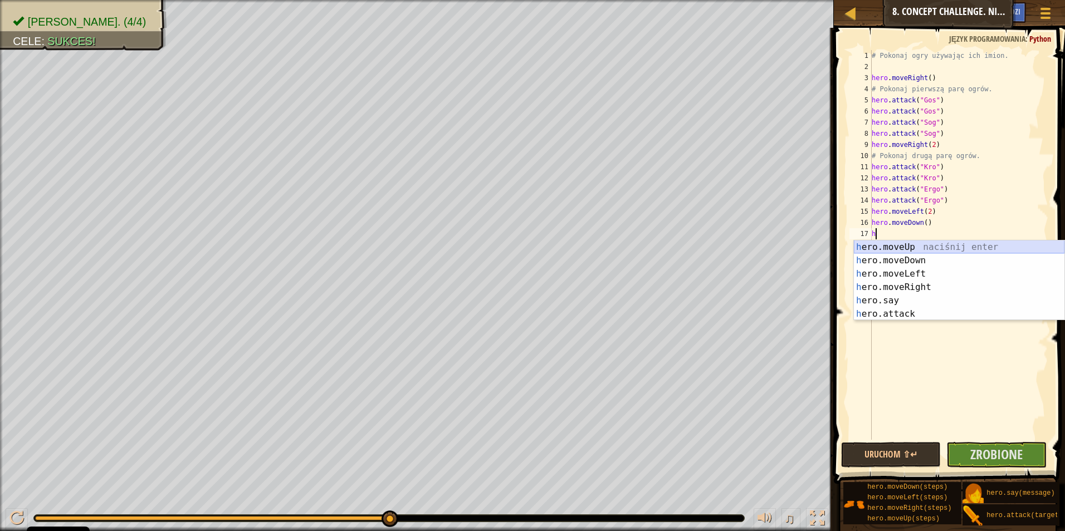
click at [895, 251] on div "h ero.moveUp naciśnij enter h ero.moveDown naciśnij enter h ero.moveLeft naciśn…" at bounding box center [959, 294] width 211 height 107
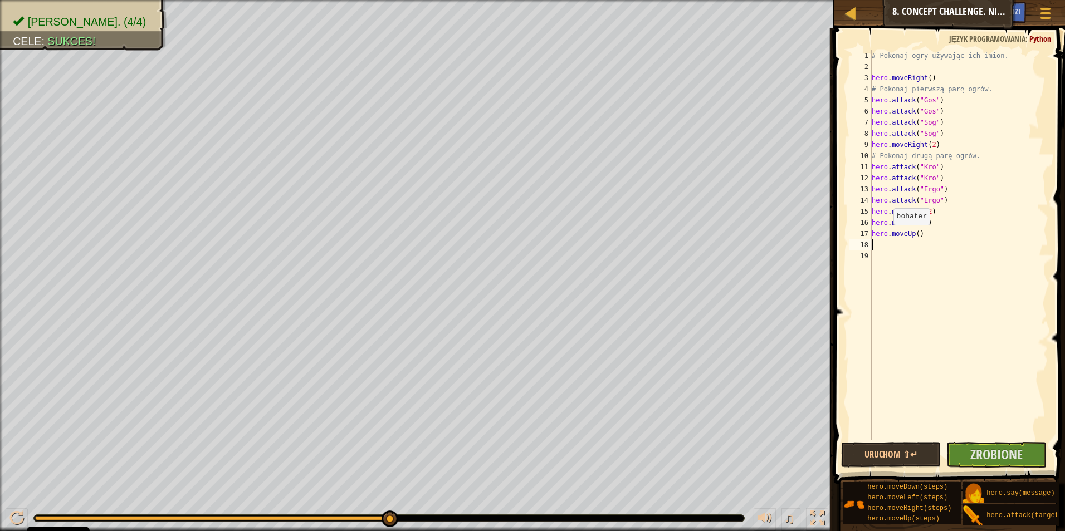
type textarea "h"
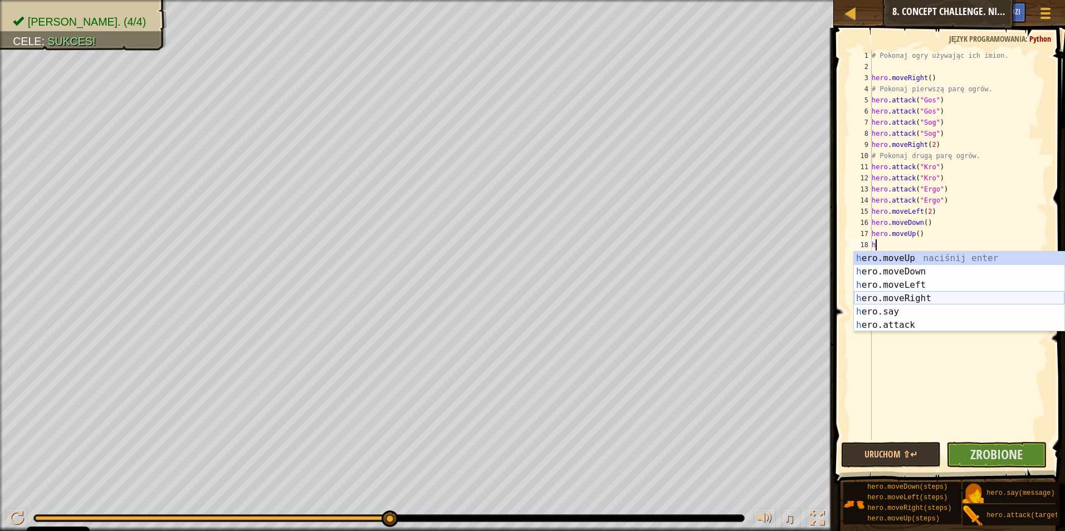
click at [902, 301] on div "h ero.moveUp naciśnij enter h ero.moveDown naciśnij enter h ero.moveLeft naciśn…" at bounding box center [959, 305] width 211 height 107
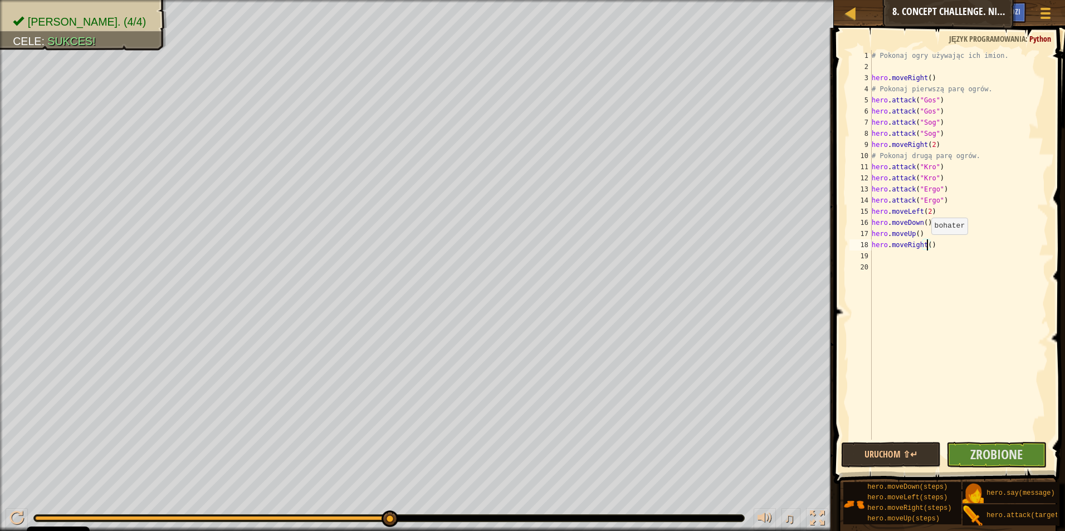
click at [926, 246] on div "# Pokonaj ogry używając ich imion. hero . moveRight ( ) # Pokonaj pierwszą parę…" at bounding box center [958, 256] width 179 height 412
type textarea "hero.moveRight(2)"
click at [884, 257] on div "# Pokonaj ogry używając ich imion. hero . moveRight ( ) # Pokonaj pierwszą parę…" at bounding box center [958, 256] width 179 height 412
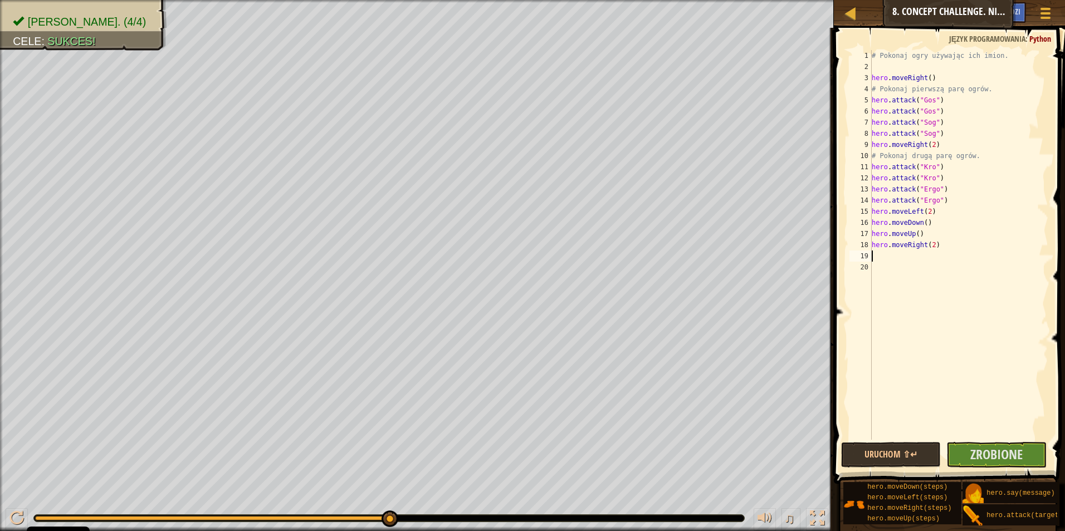
type textarea "h"
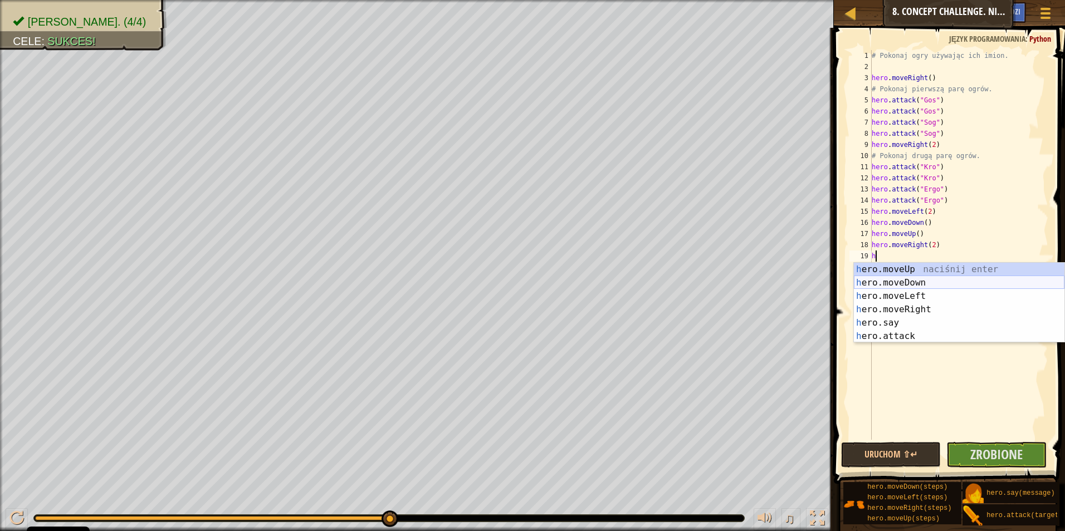
click at [890, 279] on div "h ero.moveUp naciśnij enter h ero.moveDown naciśnij enter h ero.moveLeft naciśn…" at bounding box center [959, 316] width 211 height 107
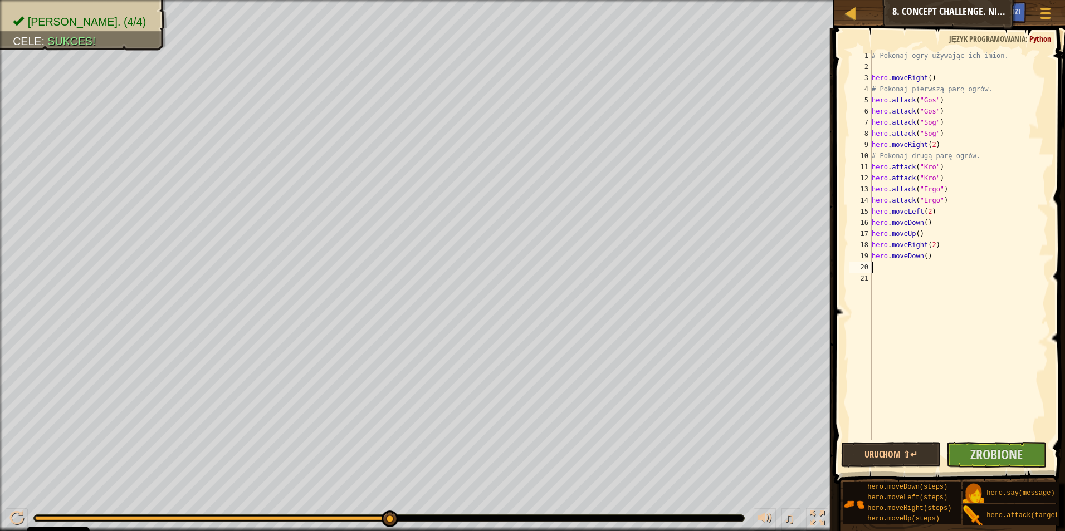
type textarea "h"
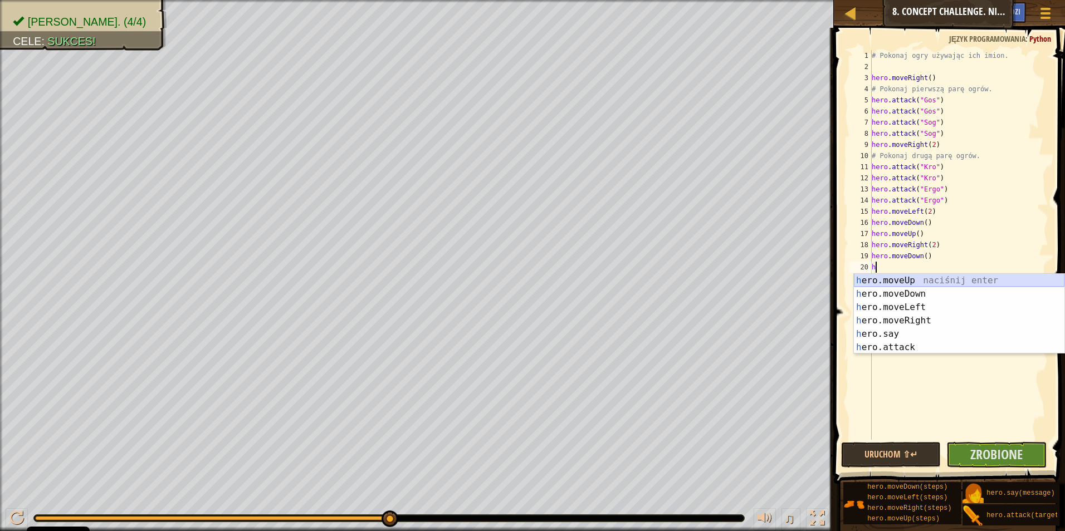
click at [887, 284] on div "h ero.moveUp naciśnij enter h ero.moveDown naciśnij enter h ero.moveLeft naciśn…" at bounding box center [959, 327] width 211 height 107
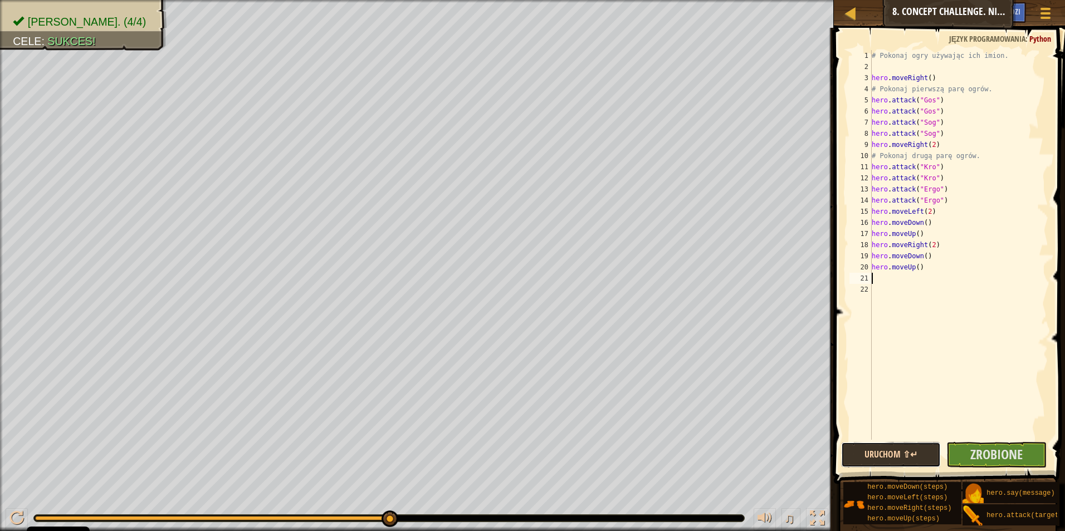
click at [922, 451] on button "Uruchom ⇧↵" at bounding box center [891, 455] width 100 height 26
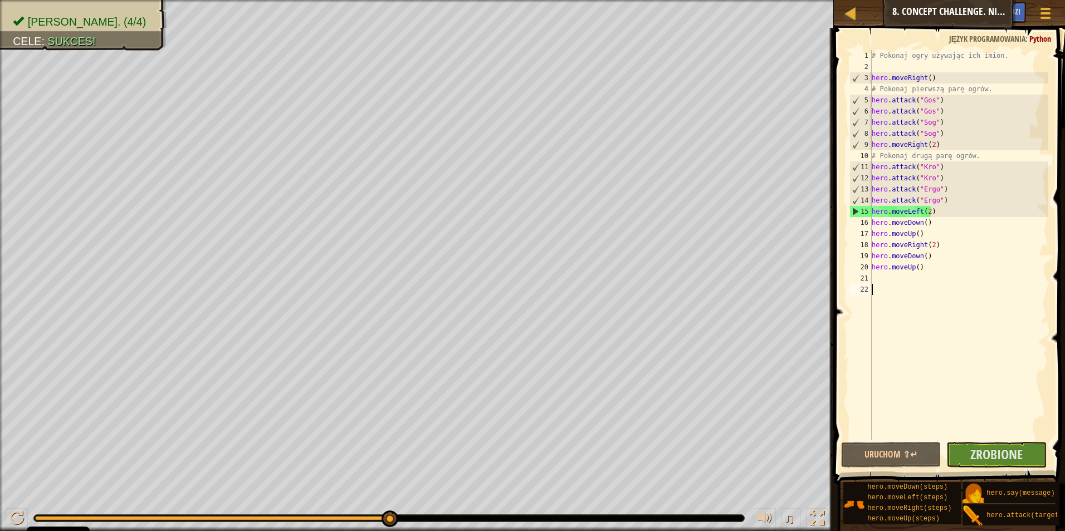
click at [995, 439] on div "# Pokonaj ogry używając ich imion. hero . moveRight ( ) # Pokonaj pierwszą parę…" at bounding box center [958, 256] width 179 height 412
click at [996, 455] on span "Zrobione" at bounding box center [996, 455] width 52 height 18
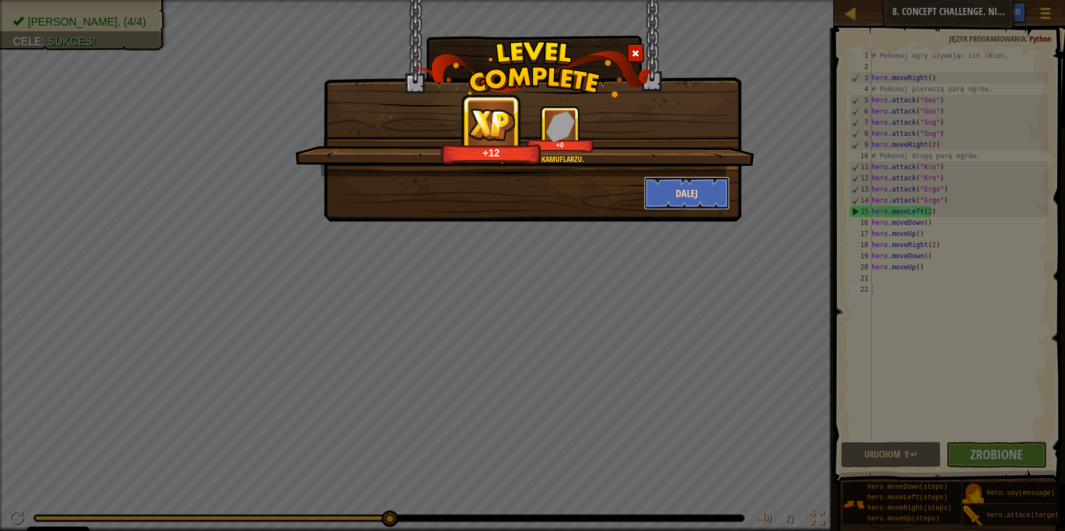
click at [679, 194] on button "Dalej" at bounding box center [687, 193] width 86 height 33
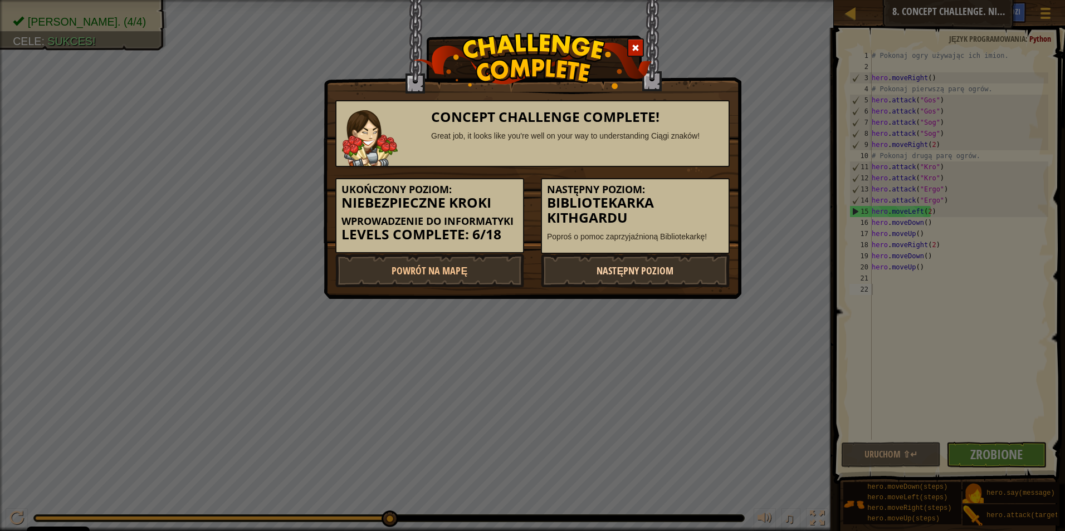
click at [604, 268] on link "Następny poziom" at bounding box center [635, 270] width 189 height 33
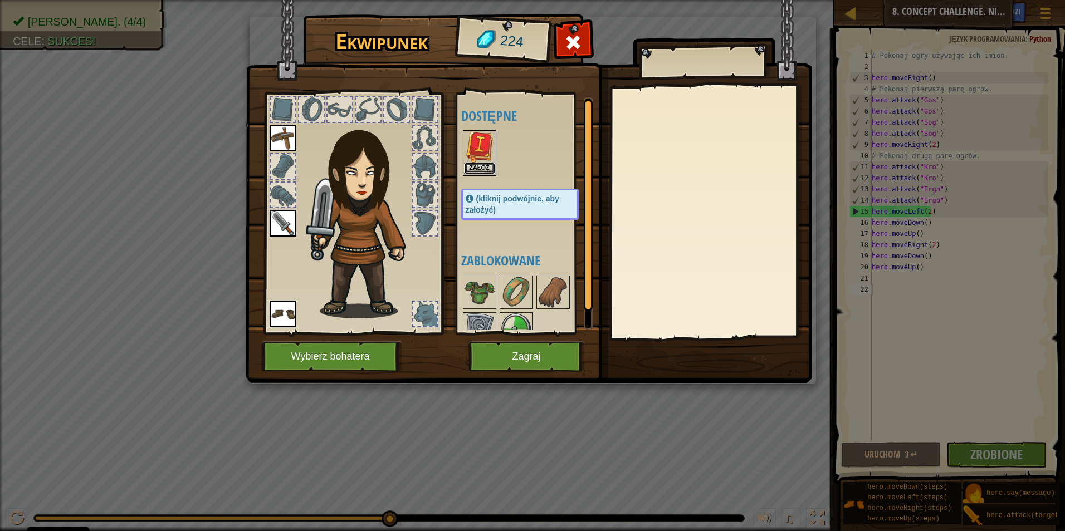
click at [481, 164] on button "Załóż" at bounding box center [479, 169] width 31 height 12
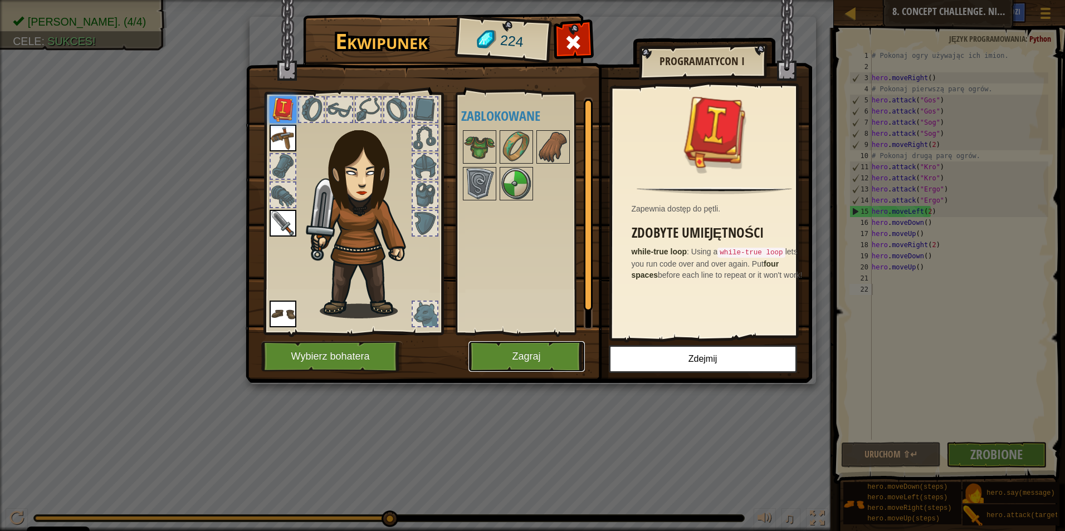
click at [519, 357] on button "Zagraj" at bounding box center [526, 356] width 116 height 31
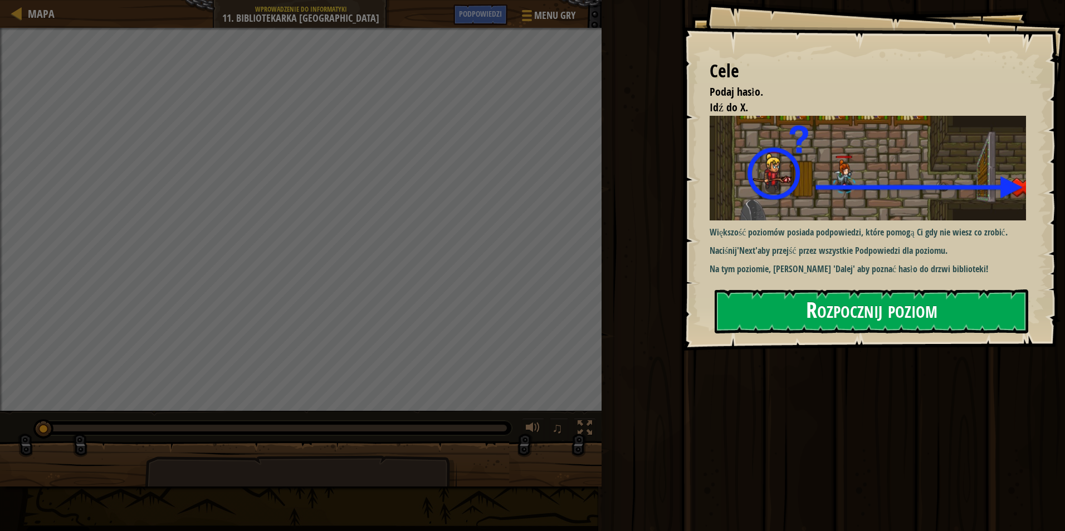
click at [767, 318] on button "Rozpocznij poziom" at bounding box center [872, 312] width 314 height 44
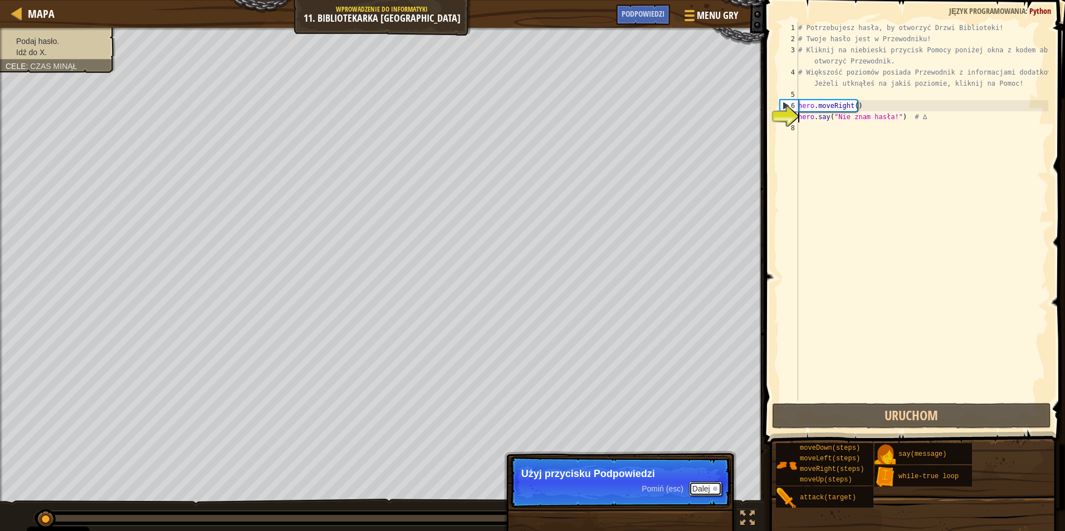
click at [695, 484] on button "Dalej" at bounding box center [705, 489] width 33 height 14
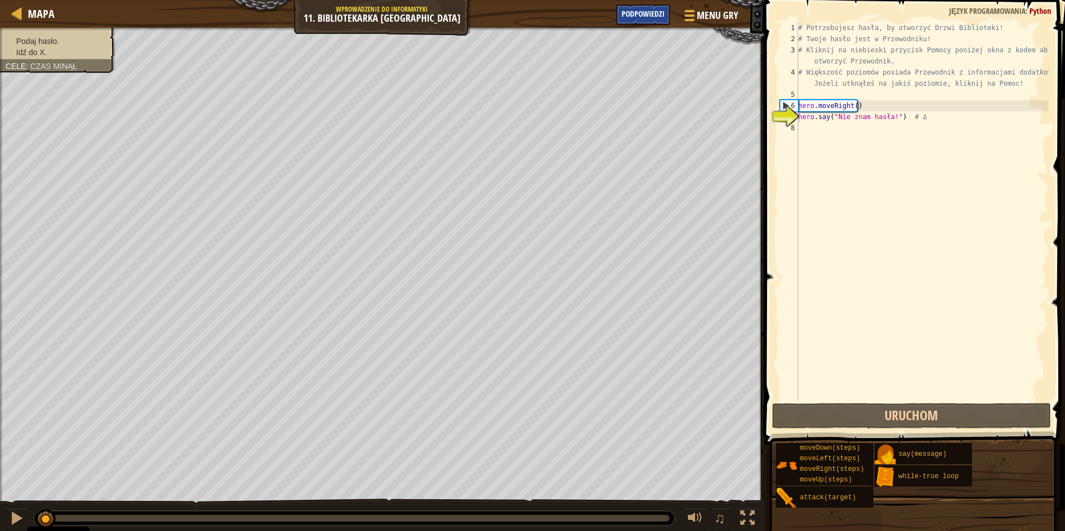
click at [643, 11] on span "Podpowiedzi" at bounding box center [643, 13] width 43 height 11
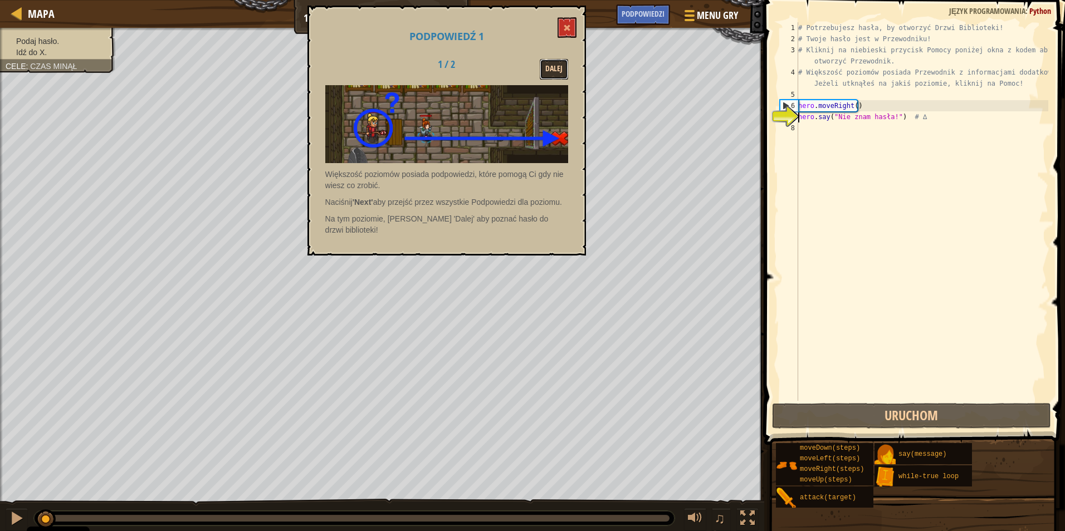
click at [554, 70] on button "Dalej" at bounding box center [554, 69] width 28 height 21
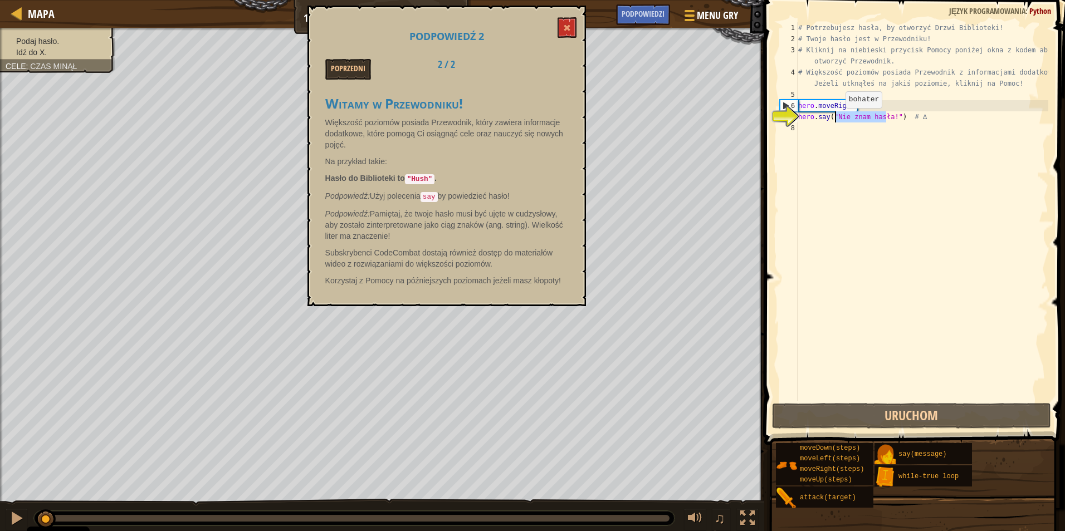
drag, startPoint x: 885, startPoint y: 116, endPoint x: 836, endPoint y: 119, distance: 48.6
click at [836, 119] on div "# Potrzebujesz hasła, by otworzyć Drzwi Biblioteki! # Twoje hasło jest w Przewo…" at bounding box center [922, 222] width 252 height 401
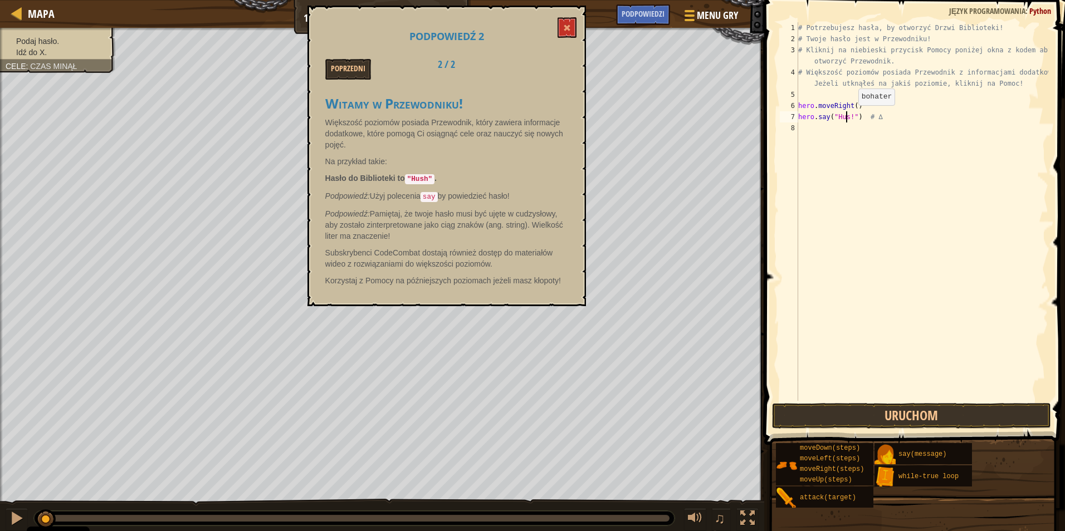
scroll to position [5, 4]
type textarea "hero.say("Hush!") # ∆"
click at [886, 420] on button "Uruchom" at bounding box center [911, 416] width 279 height 26
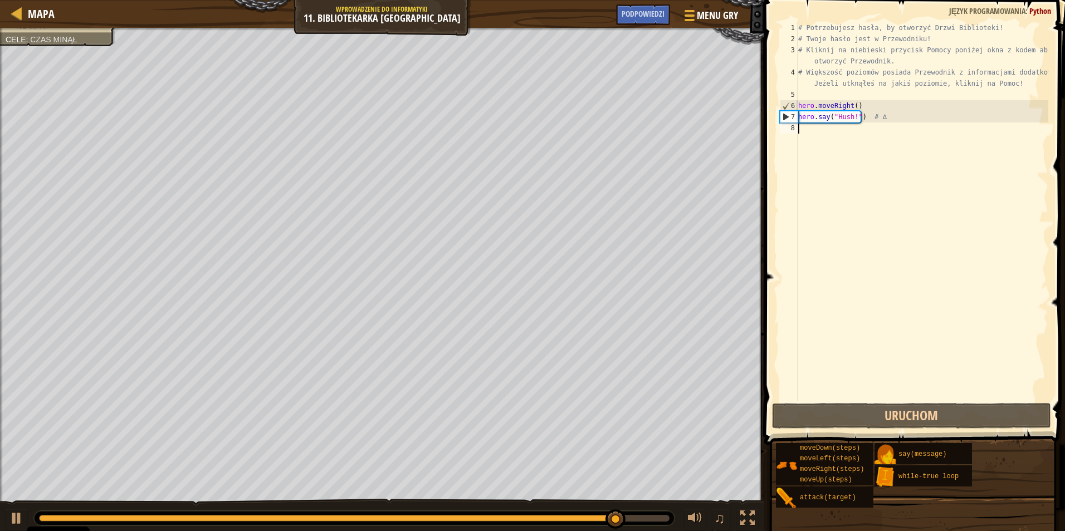
click at [820, 130] on div "# Potrzebujesz hasła, by otworzyć Drzwi Biblioteki! # Twoje hasło jest w Przewo…" at bounding box center [922, 222] width 252 height 401
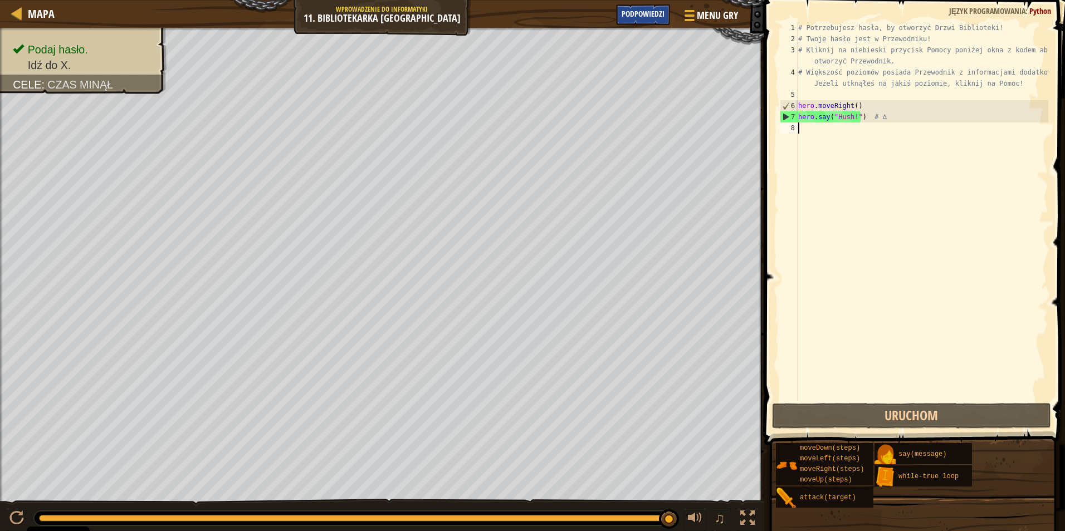
click at [623, 9] on div "Podpowiedzi" at bounding box center [643, 14] width 54 height 21
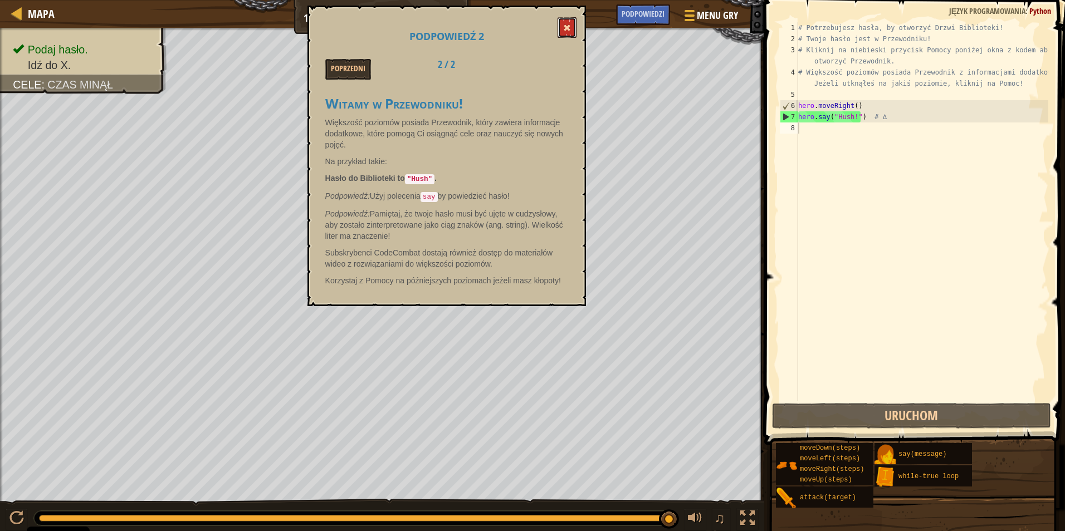
click at [561, 27] on button at bounding box center [567, 27] width 19 height 21
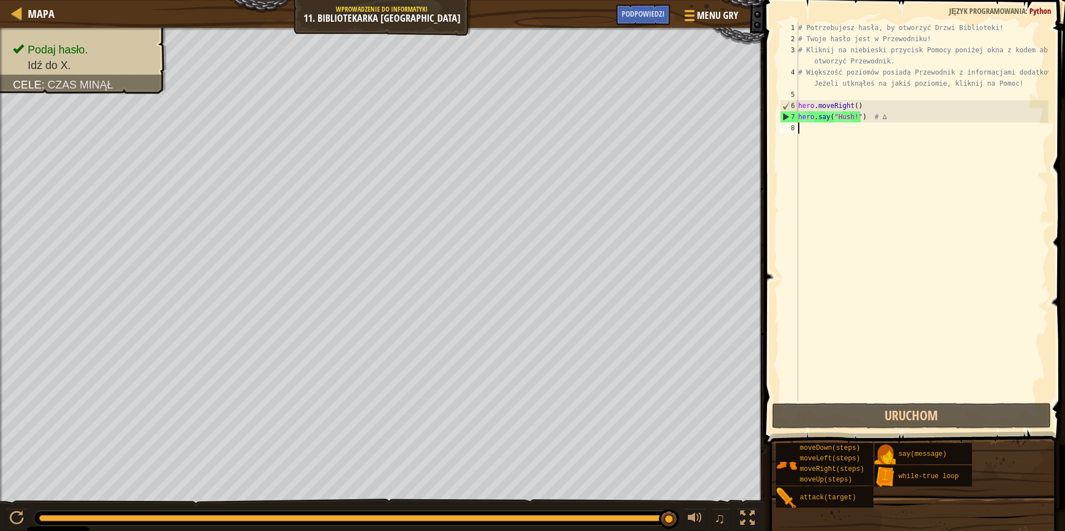
type textarea "h"
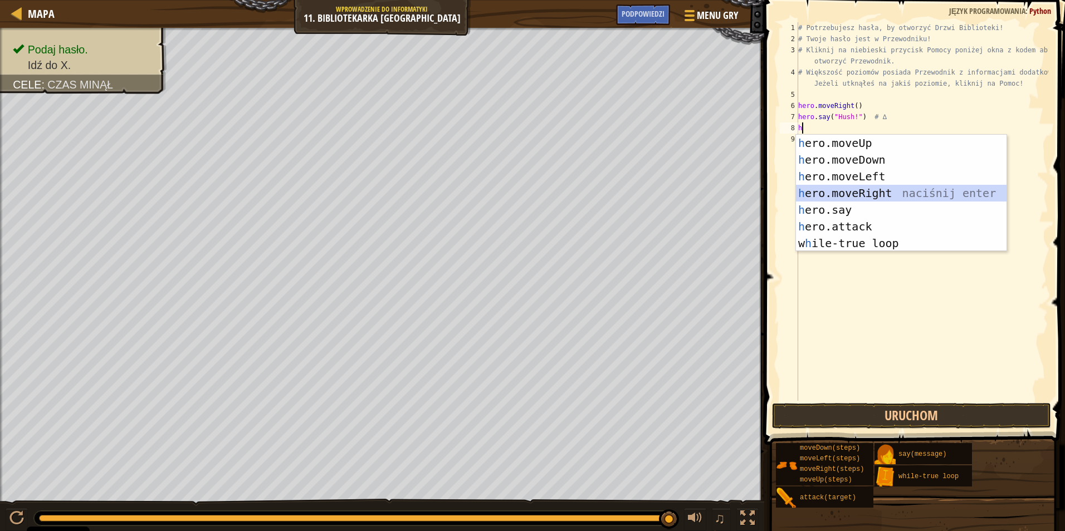
click at [849, 196] on div "h ero.moveUp naciśnij enter h ero.moveDown naciśnij enter h ero.moveLeft naciśn…" at bounding box center [901, 210] width 211 height 150
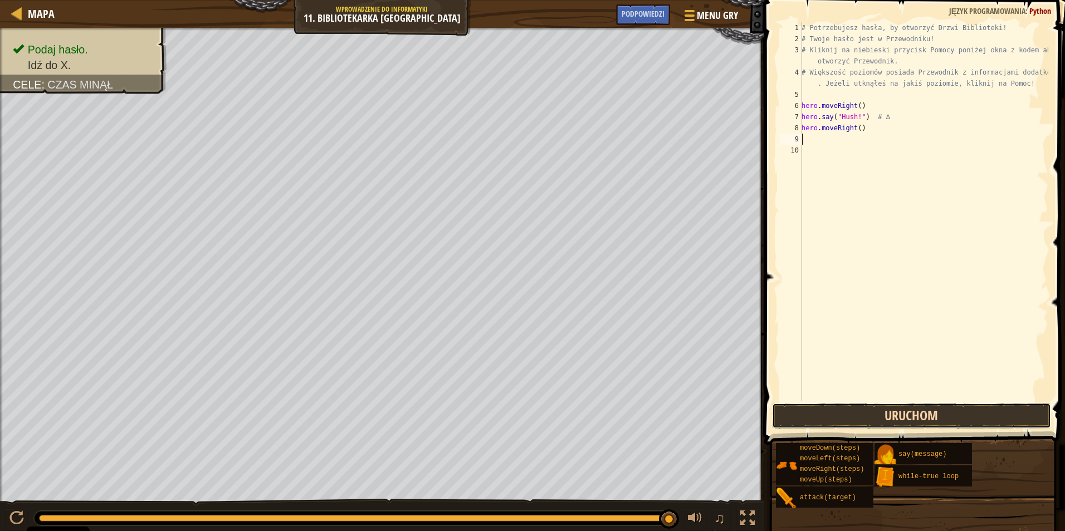
click at [889, 417] on button "Uruchom" at bounding box center [911, 416] width 279 height 26
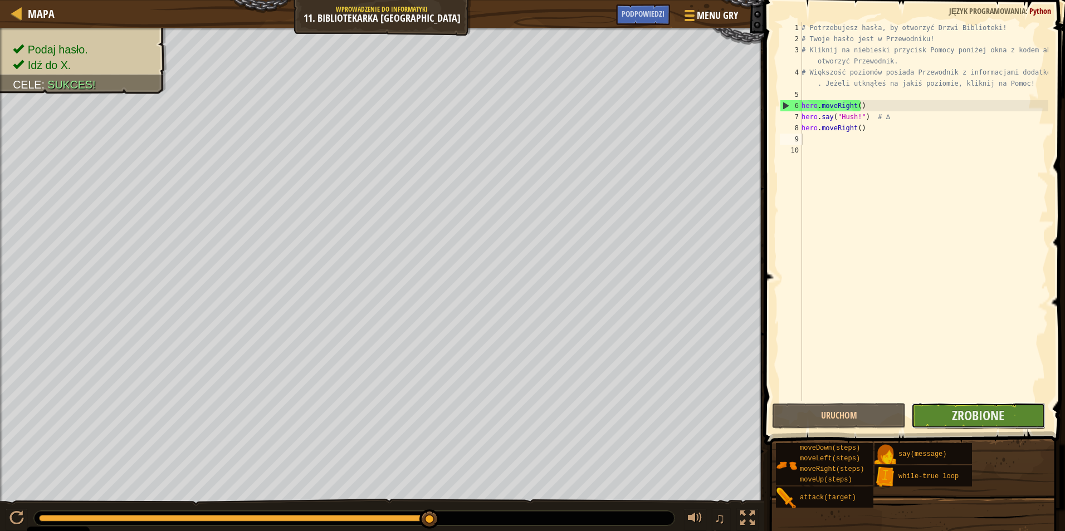
click at [947, 413] on button "Zrobione" at bounding box center [978, 416] width 134 height 26
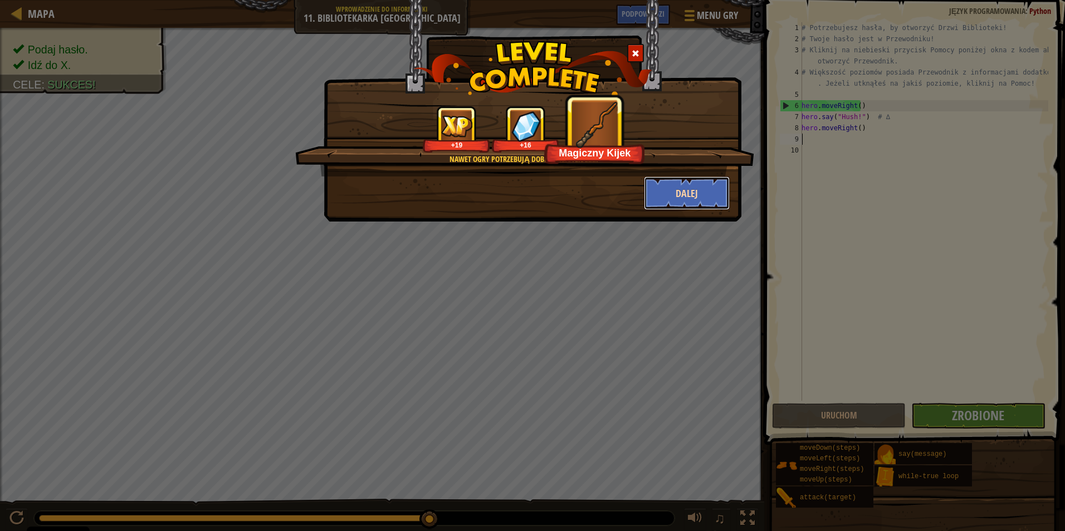
click at [653, 194] on button "Dalej" at bounding box center [687, 193] width 86 height 33
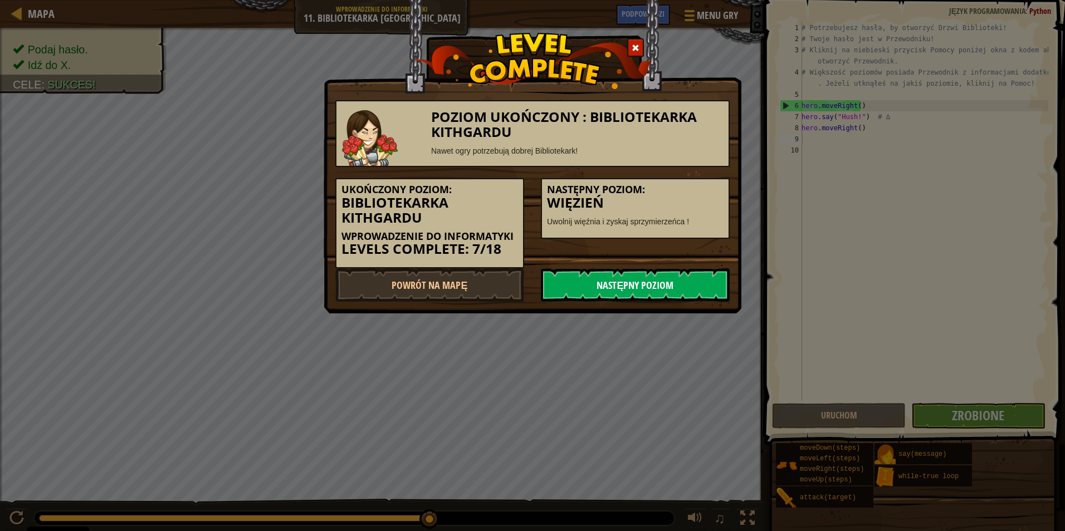
click at [642, 280] on link "Następny poziom" at bounding box center [635, 284] width 189 height 33
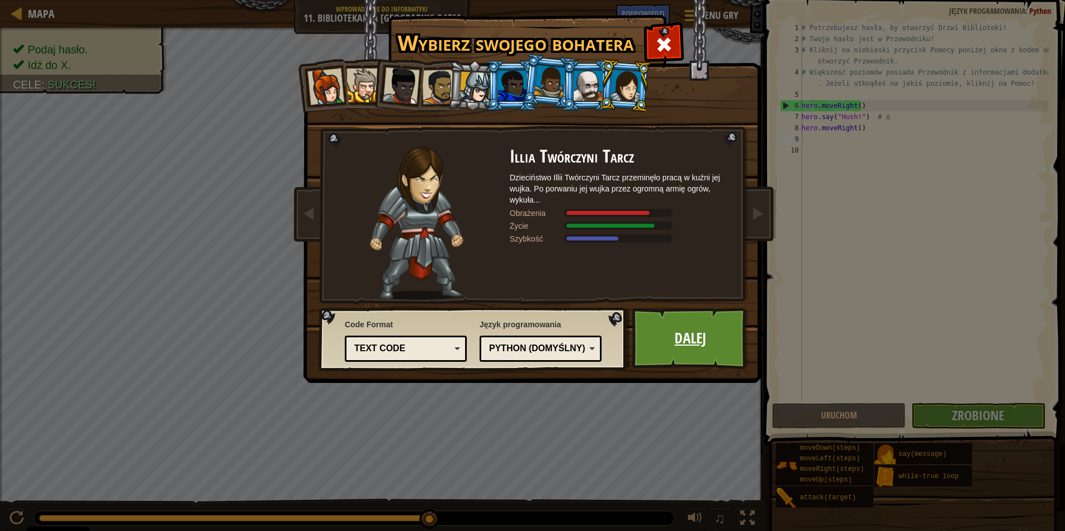
click at [660, 340] on link "Dalej" at bounding box center [690, 338] width 116 height 61
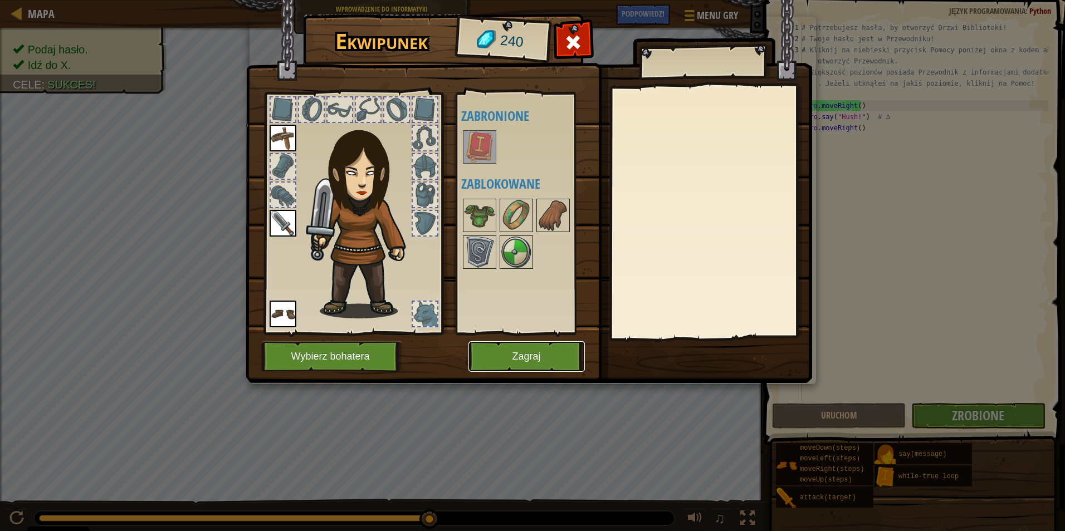
click at [501, 361] on button "Zagraj" at bounding box center [526, 356] width 116 height 31
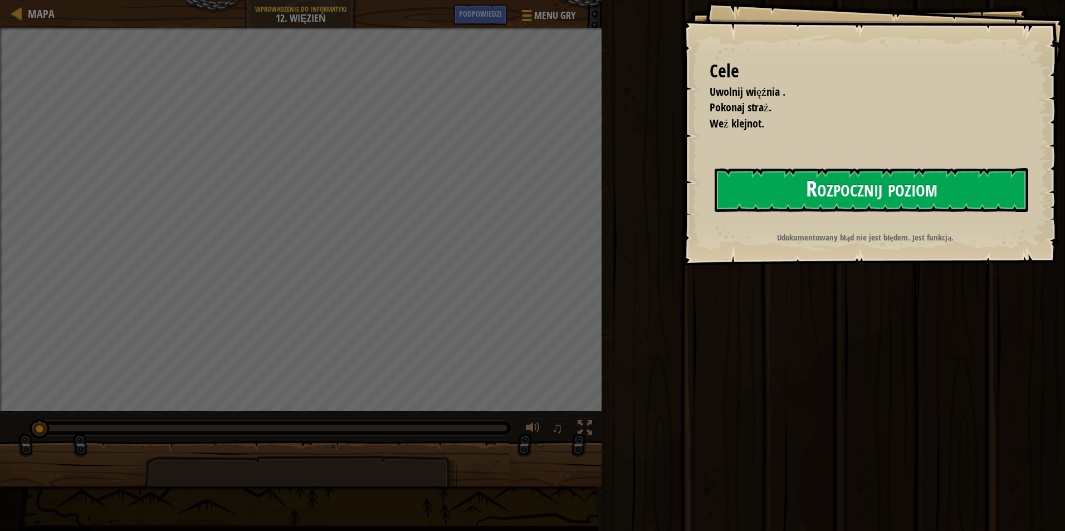
click at [732, 180] on button "Rozpocznij poziom" at bounding box center [872, 190] width 314 height 44
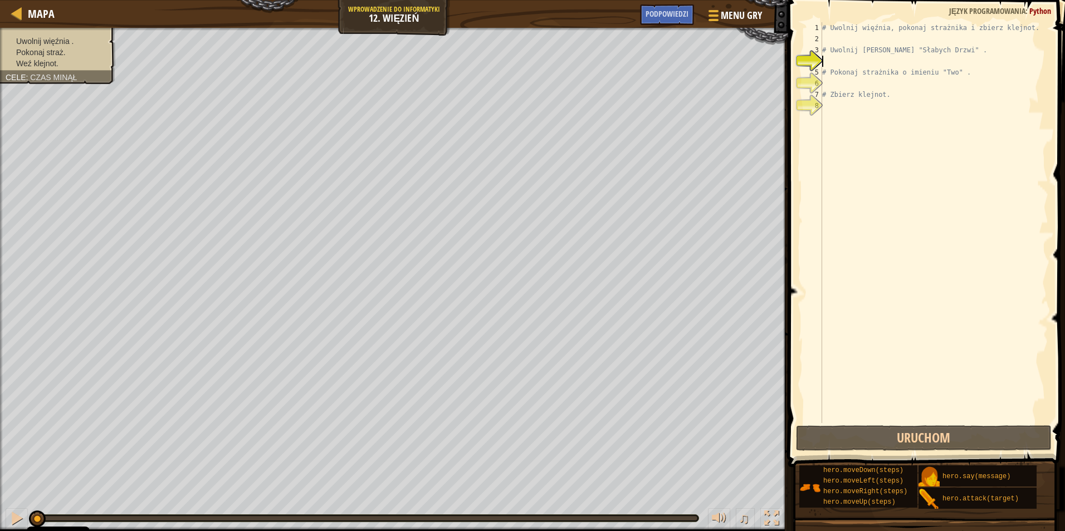
click at [827, 39] on div "# Uwolnij więźnia, pokonaj strażnika i zbierz klejnot. # [PERSON_NAME] zza "Sła…" at bounding box center [934, 233] width 228 height 423
type textarea "h"
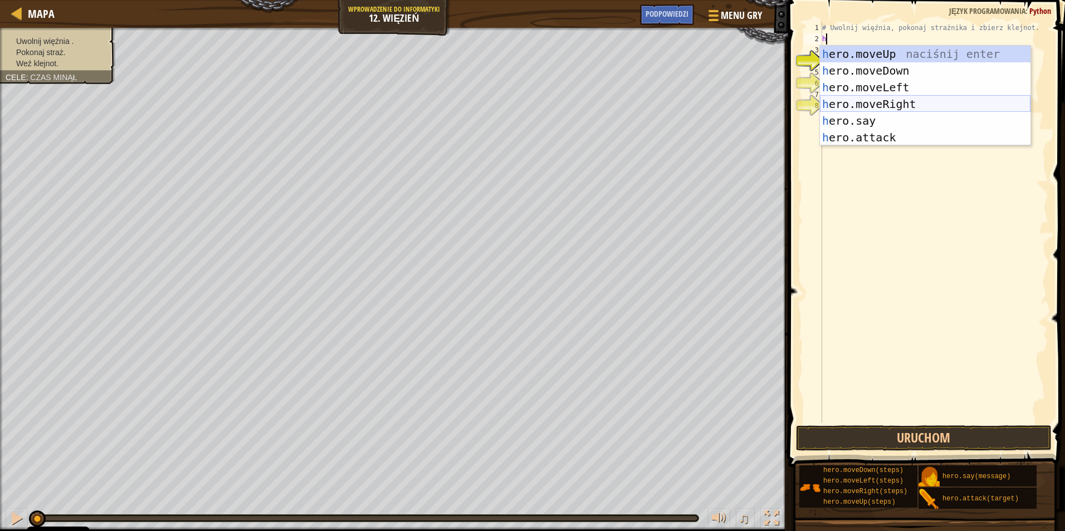
click at [887, 105] on div "h ero.moveUp naciśnij enter h ero.moveDown naciśnij enter h ero.moveLeft naciśn…" at bounding box center [925, 113] width 211 height 134
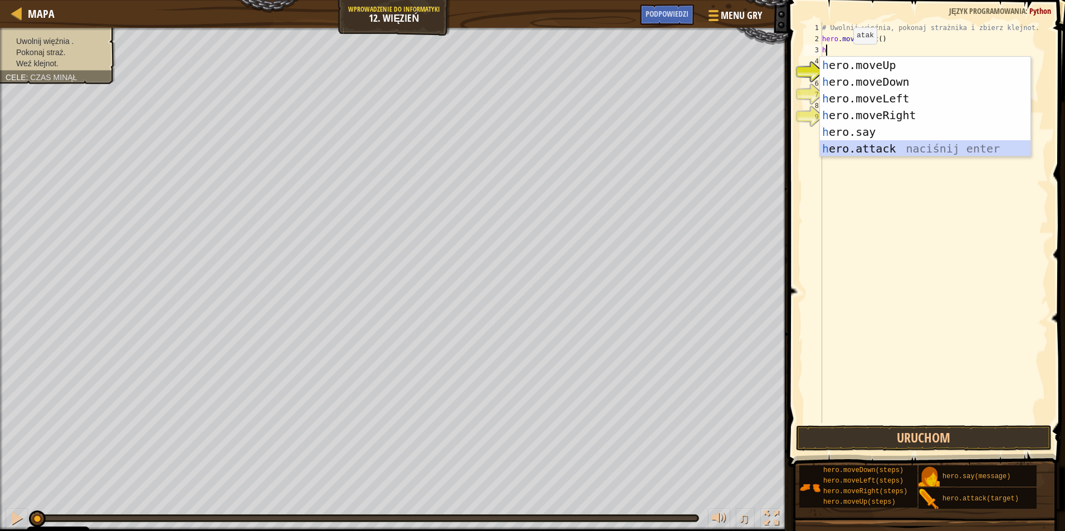
click at [869, 148] on div "h ero.moveUp naciśnij enter h ero.moveDown naciśnij enter h ero.moveLeft naciśn…" at bounding box center [925, 124] width 211 height 134
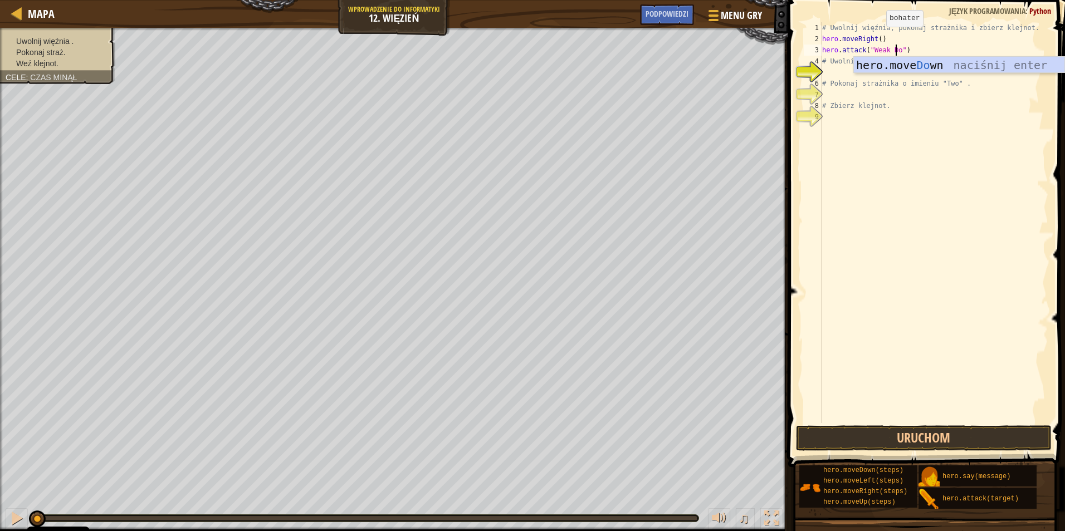
scroll to position [5, 6]
type textarea "hero.attack("Weak Door")"
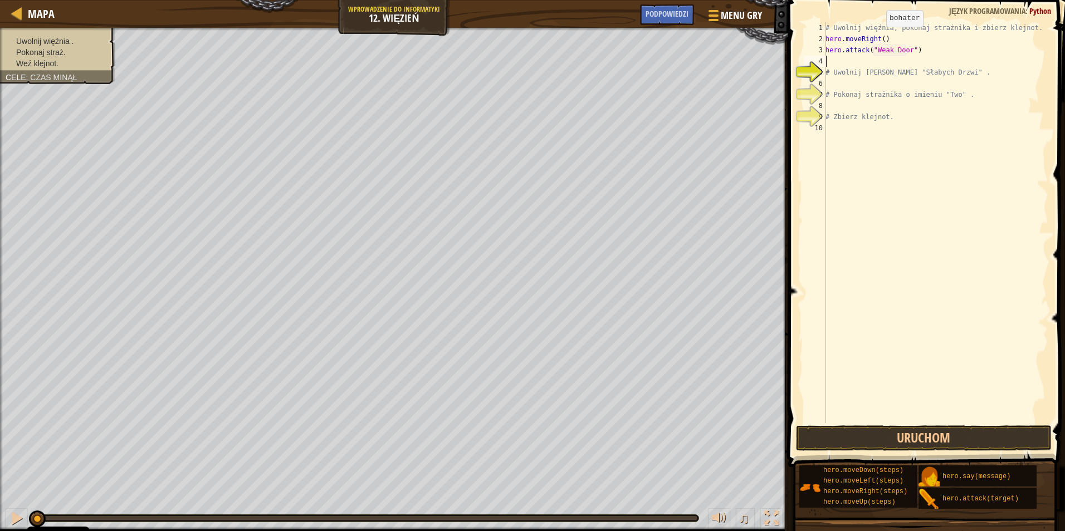
scroll to position [5, 0]
click at [915, 438] on button "Uruchom" at bounding box center [924, 439] width 256 height 26
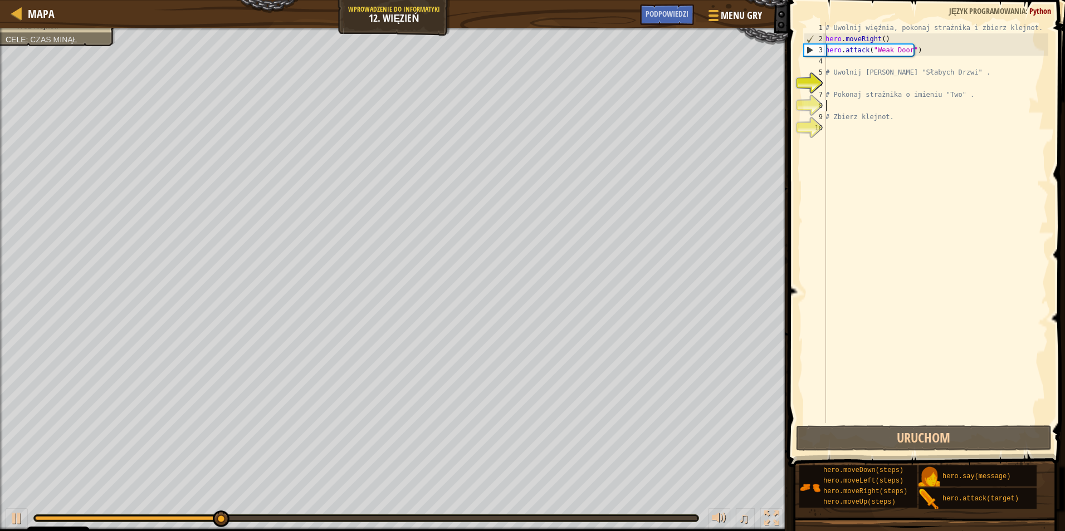
click at [833, 107] on div "# Uwolnij więźnia, pokonaj strażnika i zbierz klejnot. hero . moveRight ( ) her…" at bounding box center [935, 233] width 225 height 423
click at [831, 62] on div "# Uwolnij więźnia, pokonaj strażnika i zbierz klejnot. hero . moveRight ( ) her…" at bounding box center [935, 233] width 225 height 423
type textarea "h"
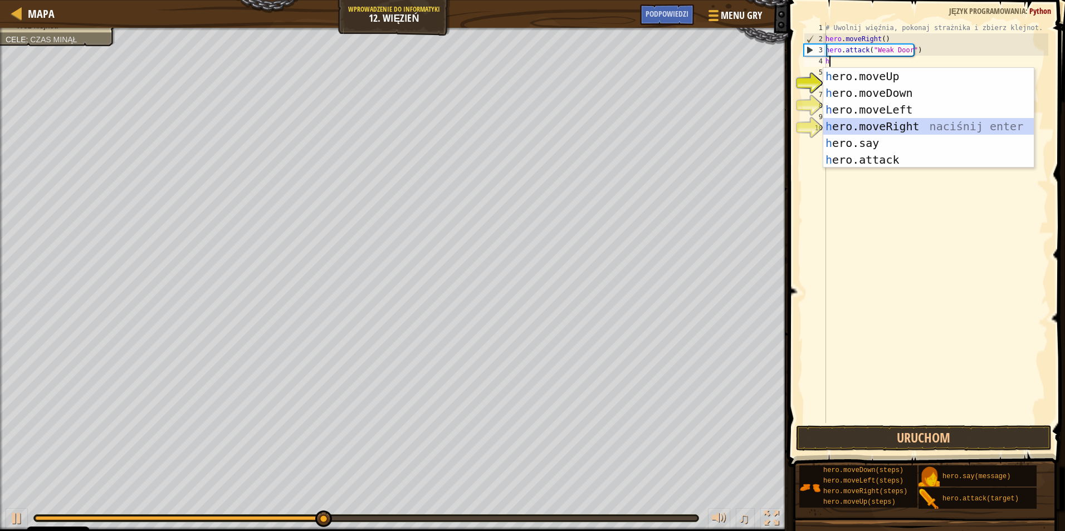
click at [869, 124] on div "h ero.moveUp naciśnij enter h ero.moveDown naciśnij enter h ero.moveLeft naciśn…" at bounding box center [928, 135] width 211 height 134
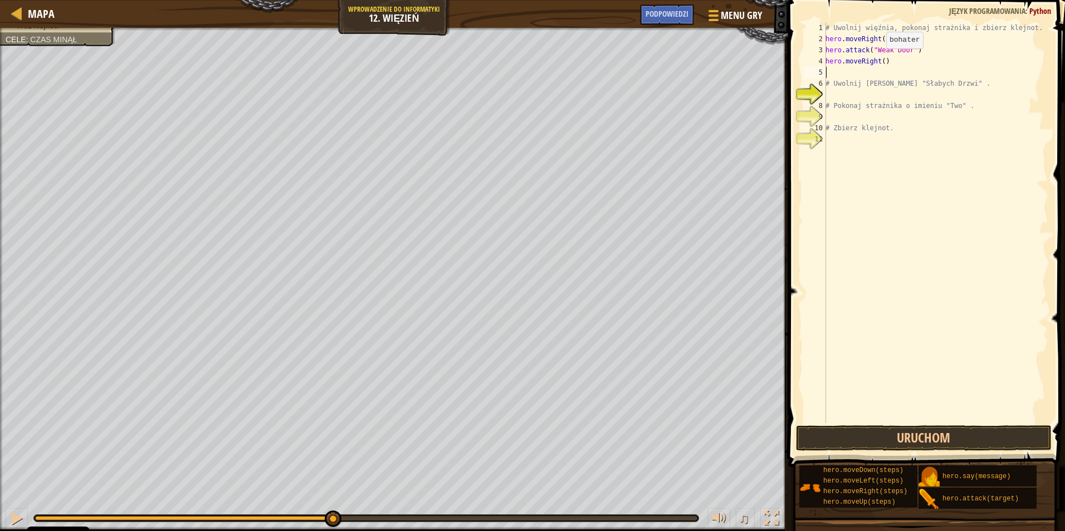
click at [880, 60] on div "# Uwolnij więźnia, pokonaj strażnika i zbierz klejnot. hero . moveRight ( ) her…" at bounding box center [935, 233] width 225 height 423
type textarea "hero.moveRight(3)"
click at [941, 441] on button "Uruchom" at bounding box center [924, 439] width 256 height 26
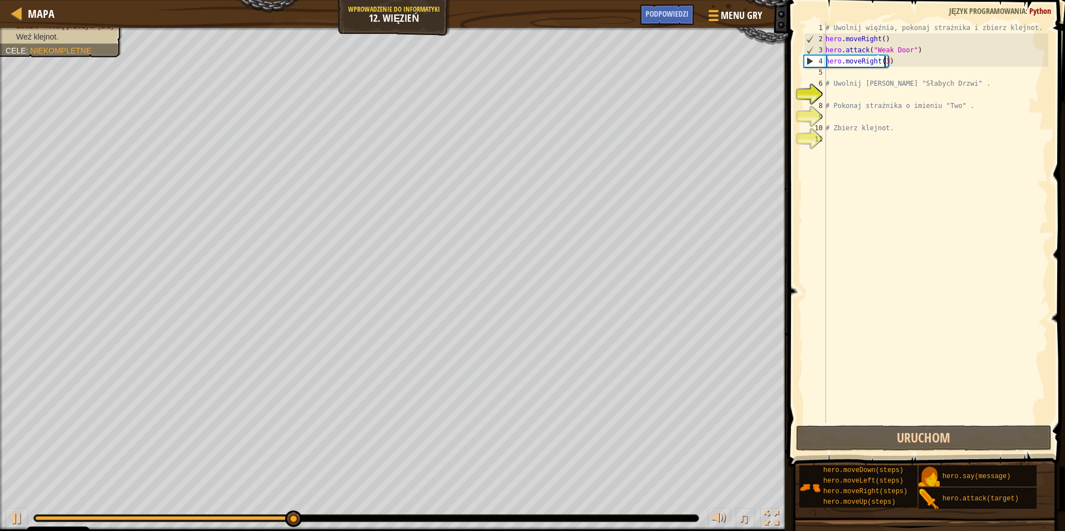
click at [834, 75] on div "# Uwolnij więźnia, pokonaj strażnika i zbierz klejnot. hero . moveRight ( ) her…" at bounding box center [935, 233] width 225 height 423
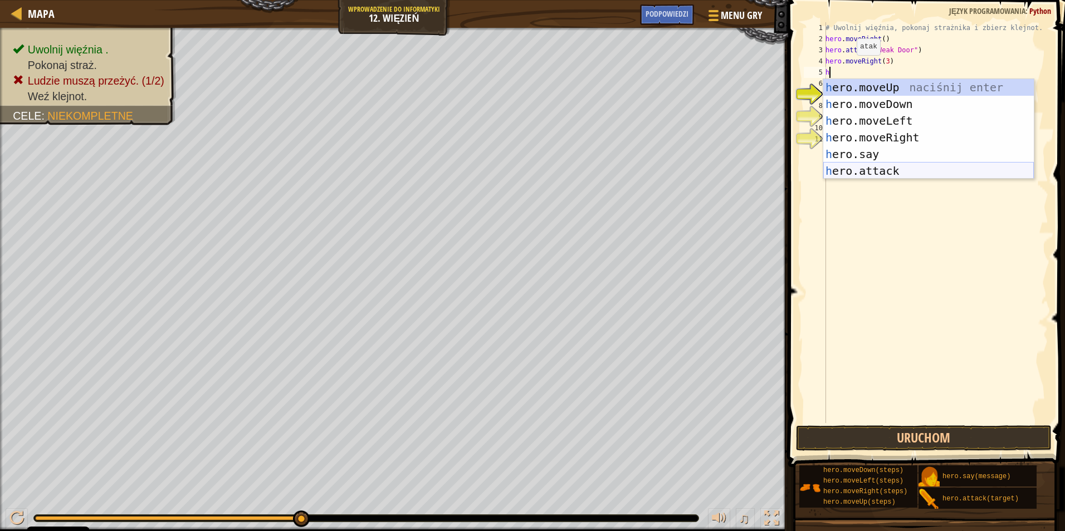
drag, startPoint x: 861, startPoint y: 169, endPoint x: 865, endPoint y: 124, distance: 45.3
click at [861, 168] on div "h ero.moveUp naciśnij enter h ero.moveDown naciśnij enter h ero.moveLeft naciśn…" at bounding box center [928, 146] width 211 height 134
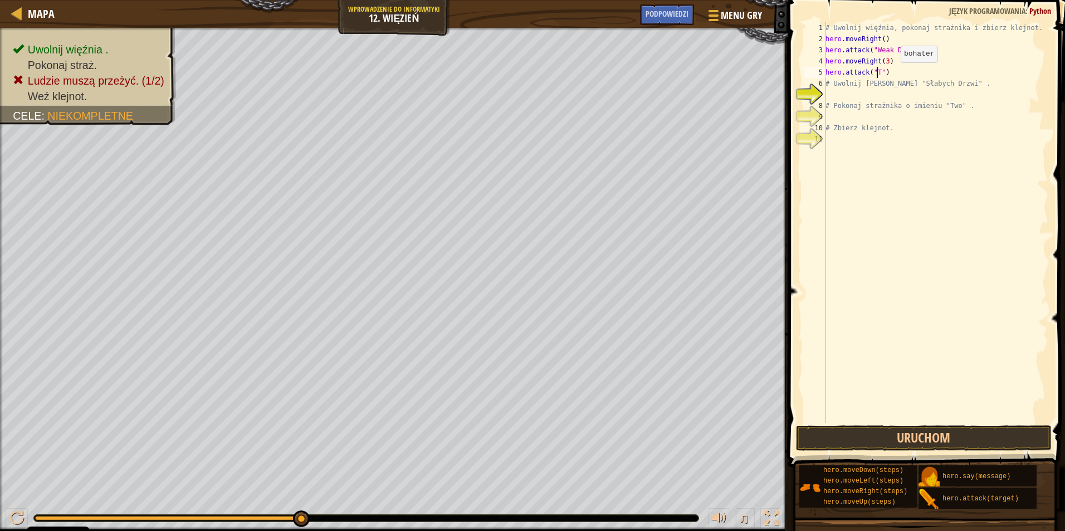
scroll to position [5, 4]
type textarea "hero.attack("Two")"
click at [833, 97] on div "# Uwolnij więźnia, pokonaj strażnika i zbierz klejnot. hero . moveRight ( ) her…" at bounding box center [935, 233] width 225 height 423
click at [830, 85] on div "# Uwolnij więźnia, pokonaj strażnika i zbierz klejnot. hero . moveRight ( ) her…" at bounding box center [935, 233] width 225 height 423
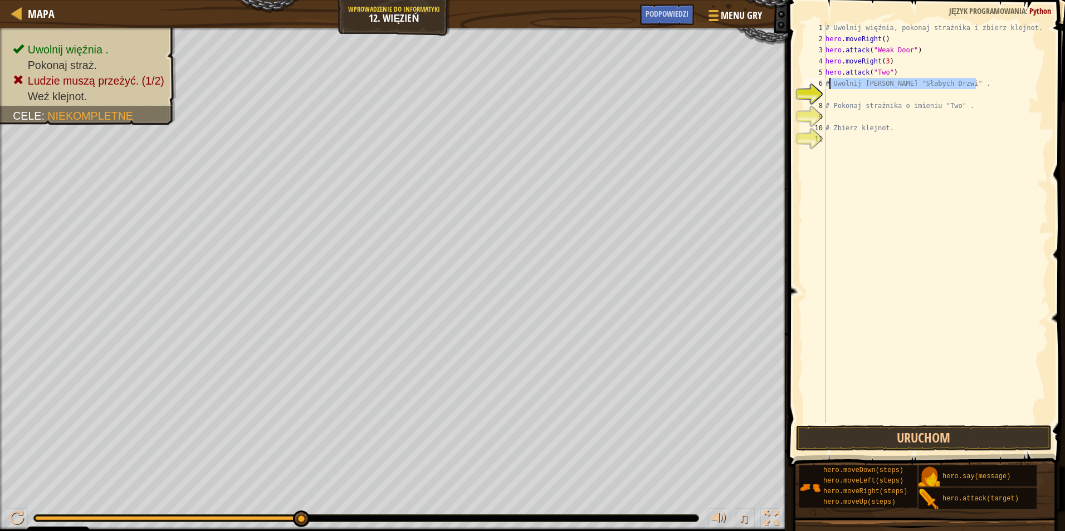
drag, startPoint x: 974, startPoint y: 82, endPoint x: 830, endPoint y: 80, distance: 143.7
click at [830, 80] on div "# Uwolnij więźnia, pokonaj strażnika i zbierz klejnot. hero . moveRight ( ) her…" at bounding box center [935, 233] width 225 height 423
type textarea "#"
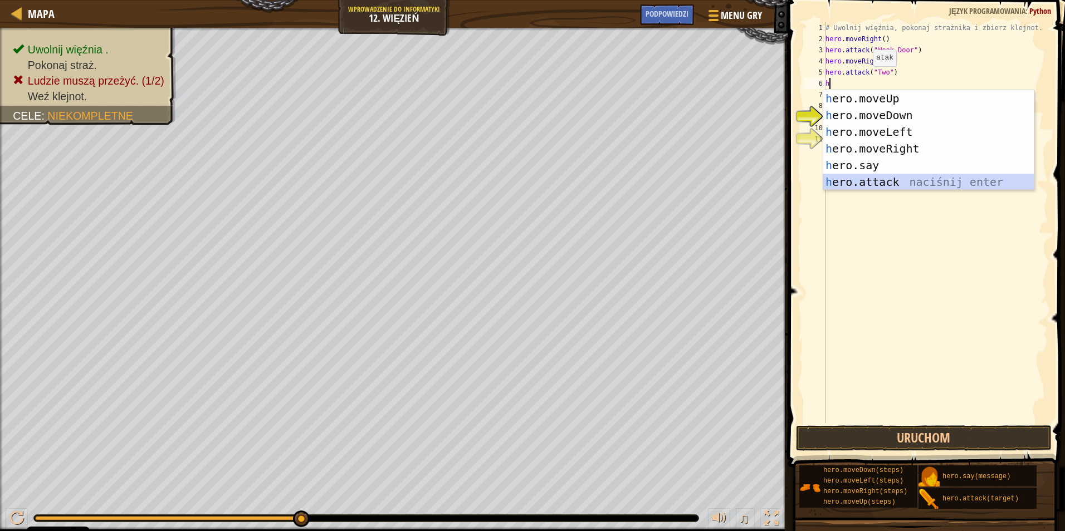
click at [868, 183] on div "h ero.moveUp naciśnij enter h ero.moveDown naciśnij enter h ero.moveLeft naciśn…" at bounding box center [928, 157] width 211 height 134
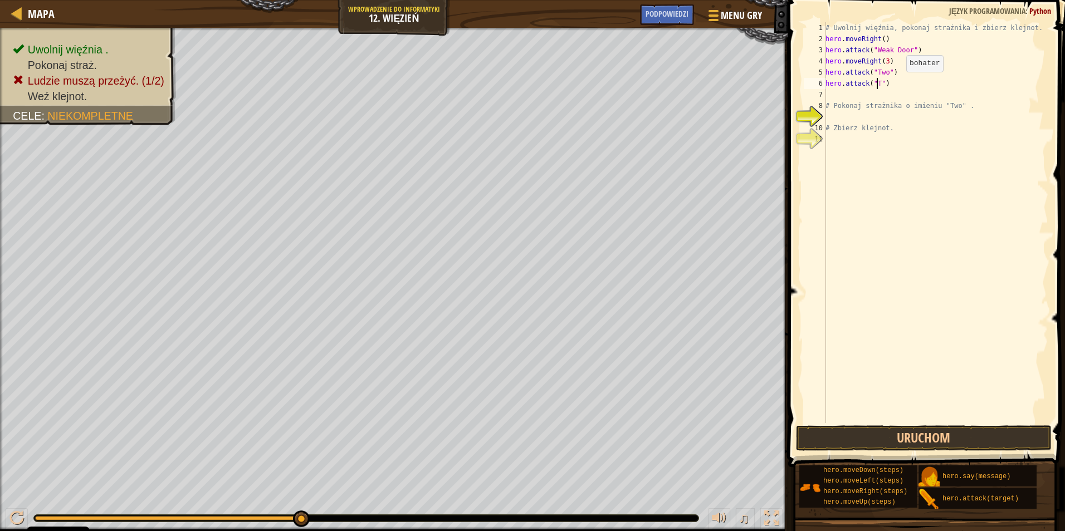
scroll to position [5, 4]
type textarea "hero.attack("Two")"
click at [921, 430] on button "Uruchom" at bounding box center [924, 439] width 256 height 26
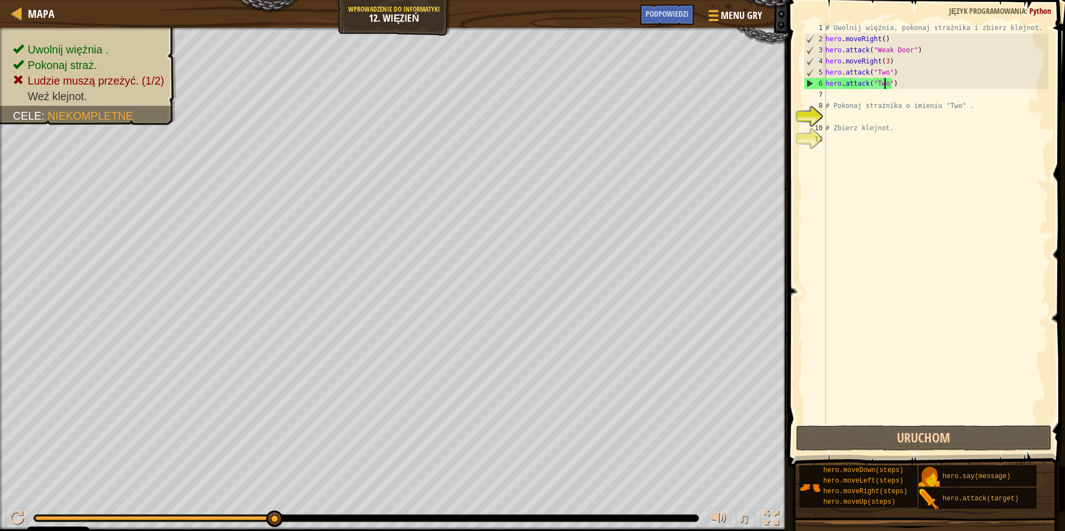
click at [833, 95] on div "# Uwolnij więźnia, pokonaj strażnika i zbierz klejnot. hero . moveRight ( ) her…" at bounding box center [935, 233] width 225 height 423
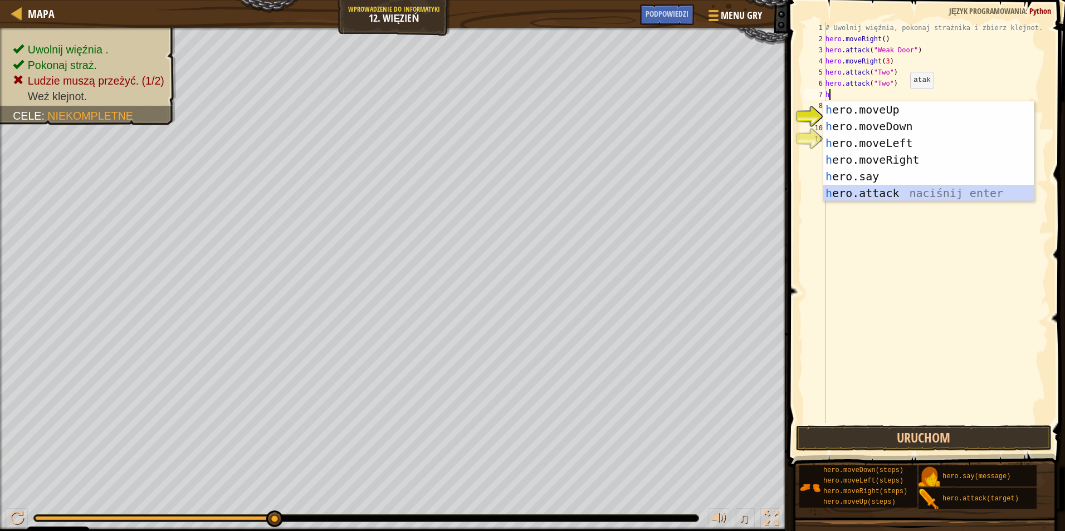
click at [881, 191] on div "h ero.moveUp naciśnij enter h ero.moveDown naciśnij enter h ero.moveLeft naciśn…" at bounding box center [928, 168] width 211 height 134
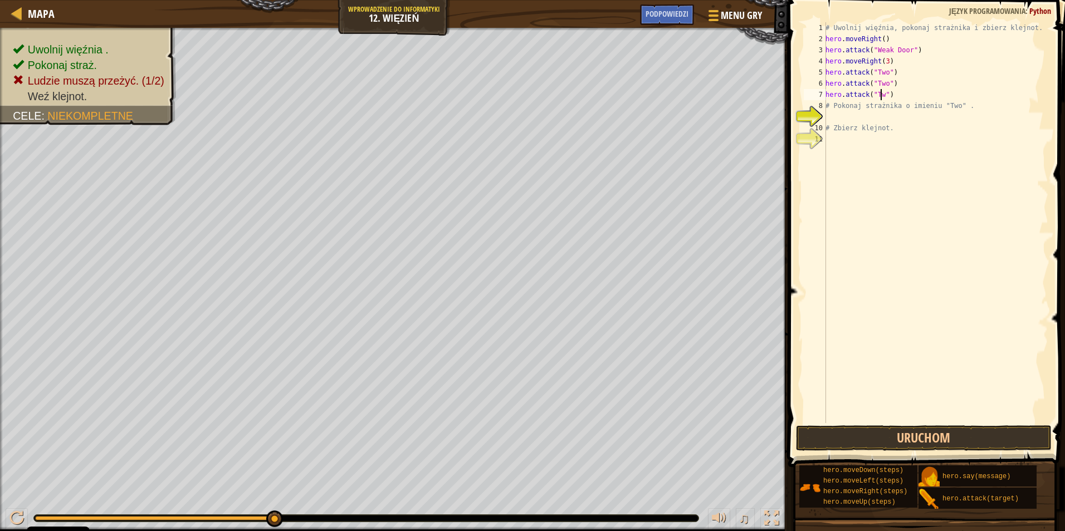
scroll to position [5, 4]
type textarea "hero.attack("Two")"
click at [896, 440] on button "Uruchom" at bounding box center [924, 439] width 256 height 26
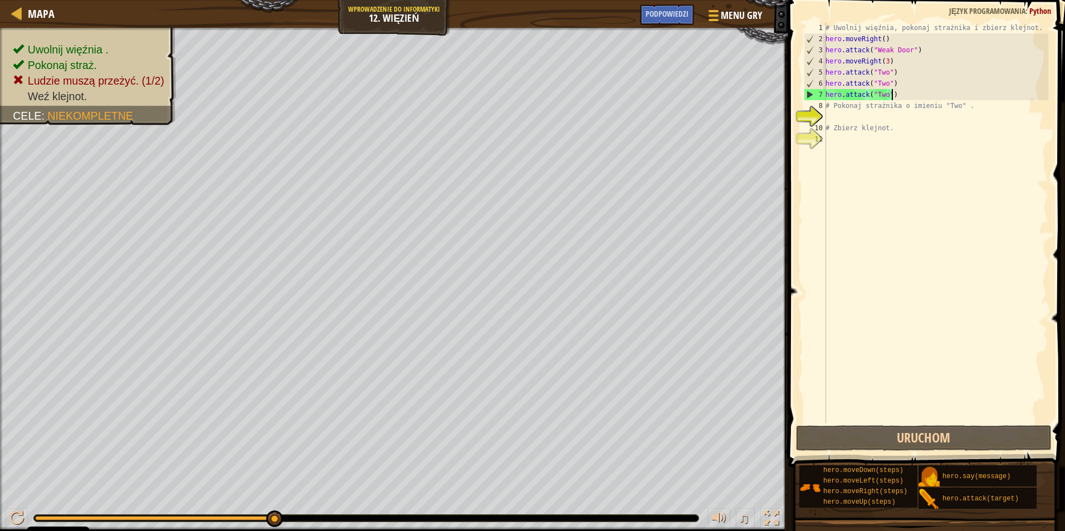
drag, startPoint x: 895, startPoint y: 93, endPoint x: 902, endPoint y: 91, distance: 7.4
click at [902, 91] on div "# Uwolnij więźnia, pokonaj strażnika i zbierz klejnot. hero . moveRight ( ) her…" at bounding box center [935, 233] width 225 height 423
drag, startPoint x: 895, startPoint y: 97, endPoint x: 822, endPoint y: 95, distance: 73.0
click at [822, 95] on div "hero.attack("Two") 1 2 3 4 5 6 7 8 9 10 11 # Uwolnij więźnia, pokonaj strażnika…" at bounding box center [925, 222] width 247 height 401
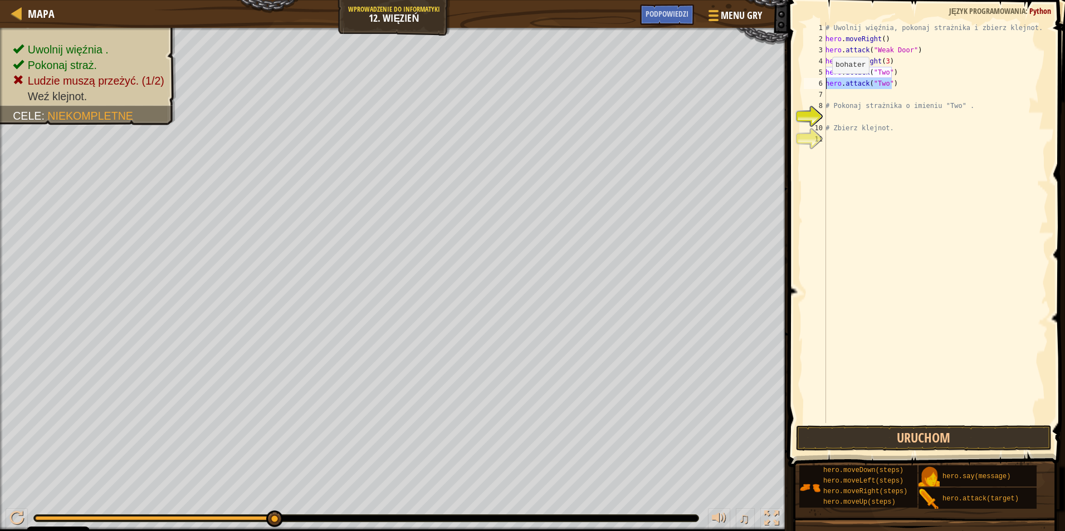
drag, startPoint x: 892, startPoint y: 86, endPoint x: 825, endPoint y: 85, distance: 66.3
click at [825, 85] on div "1 2 3 4 5 6 7 8 9 10 11 # Uwolnij więźnia, pokonaj strażnika i zbierz klejnot. …" at bounding box center [925, 222] width 247 height 401
type textarea "hero.attack("Two")"
drag, startPoint x: 897, startPoint y: 73, endPoint x: 813, endPoint y: 76, distance: 84.2
click at [813, 76] on div "1 2 3 4 5 6 7 8 9 10 11 # Uwolnij więźnia, pokonaj strażnika i zbierz klejnot. …" at bounding box center [925, 222] width 247 height 401
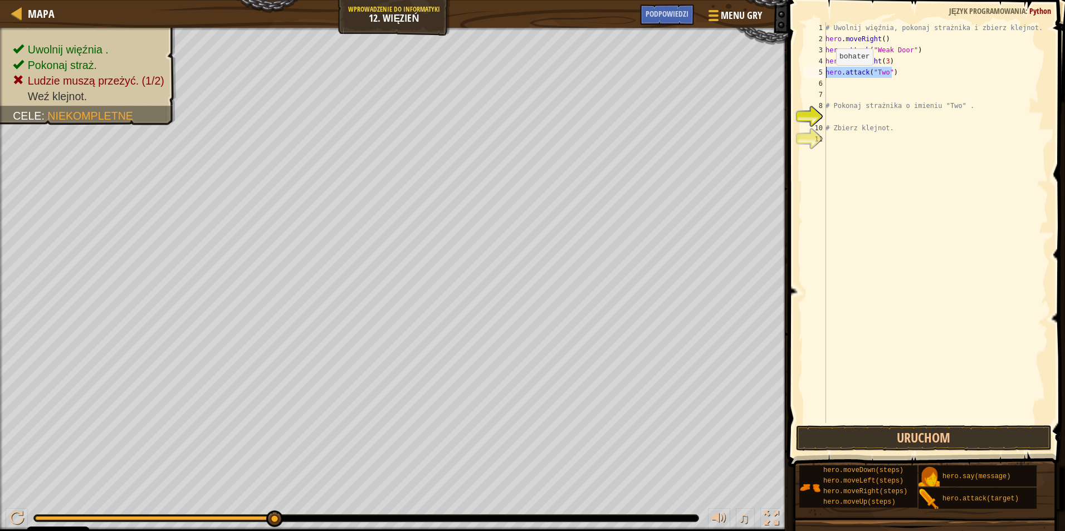
type textarea "hero.attack("Two")"
type textarea "h"
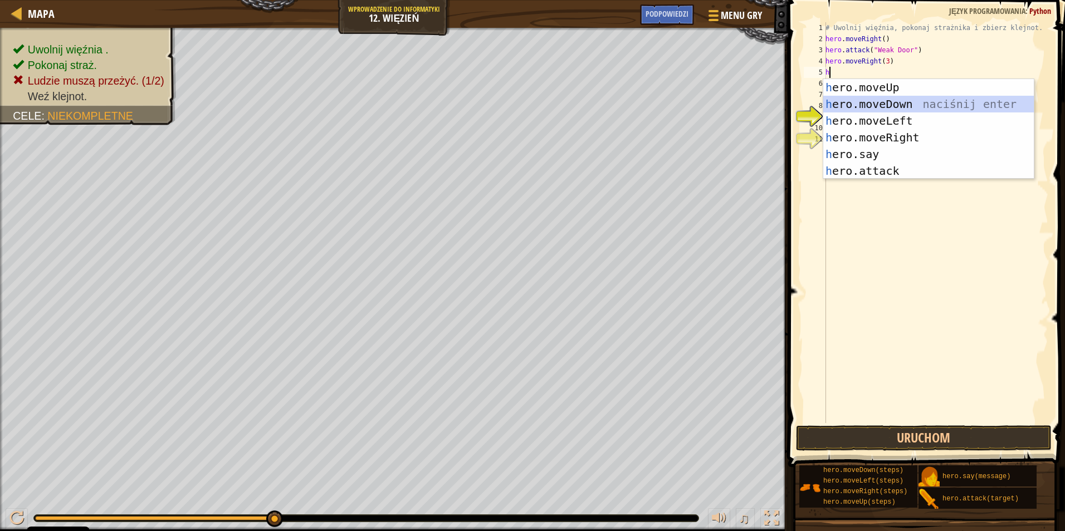
click at [888, 100] on div "h ero.moveUp naciśnij enter h ero.moveDown naciśnij enter h ero.moveLeft naciśn…" at bounding box center [928, 146] width 211 height 134
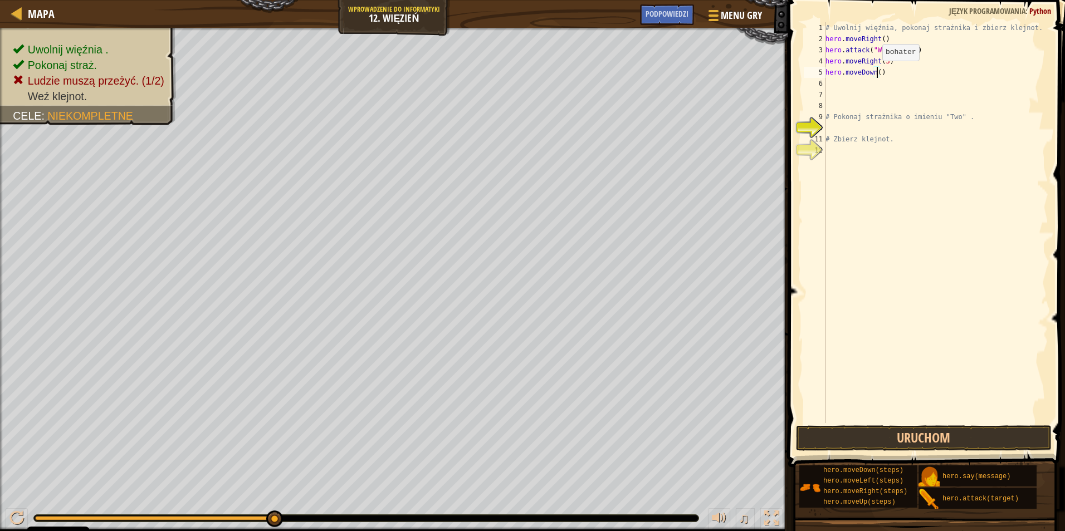
click at [876, 72] on div "# Uwolnij więźnia, pokonaj strażnika i zbierz klejnot. hero . moveRight ( ) her…" at bounding box center [935, 233] width 225 height 423
type textarea "hero.moveDown(3)"
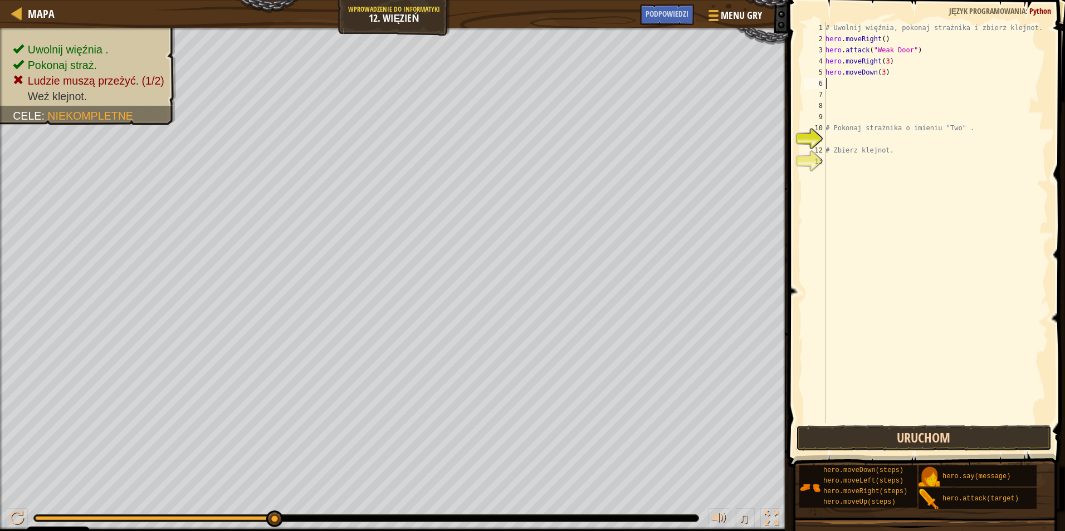
click at [973, 431] on button "Uruchom" at bounding box center [924, 439] width 256 height 26
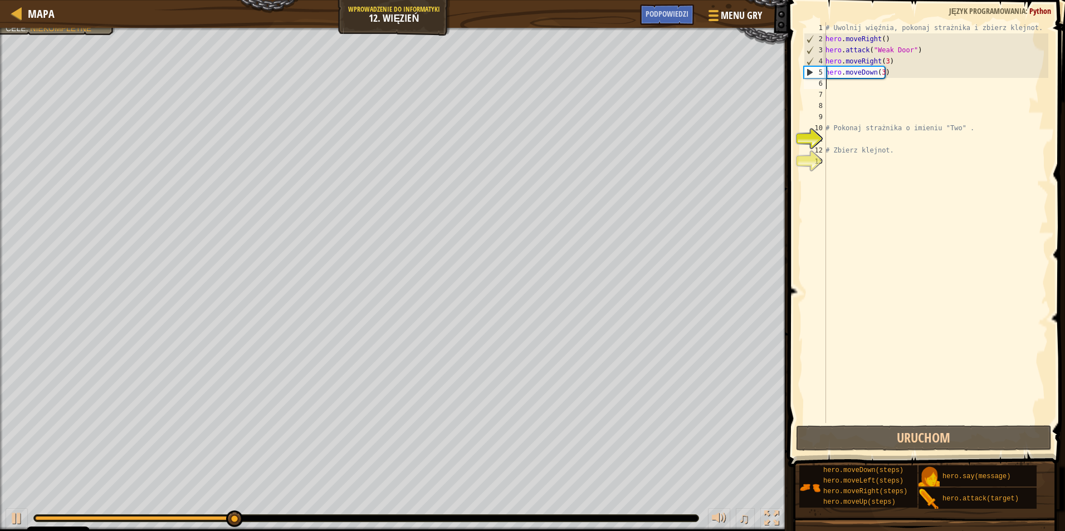
type textarea "h"
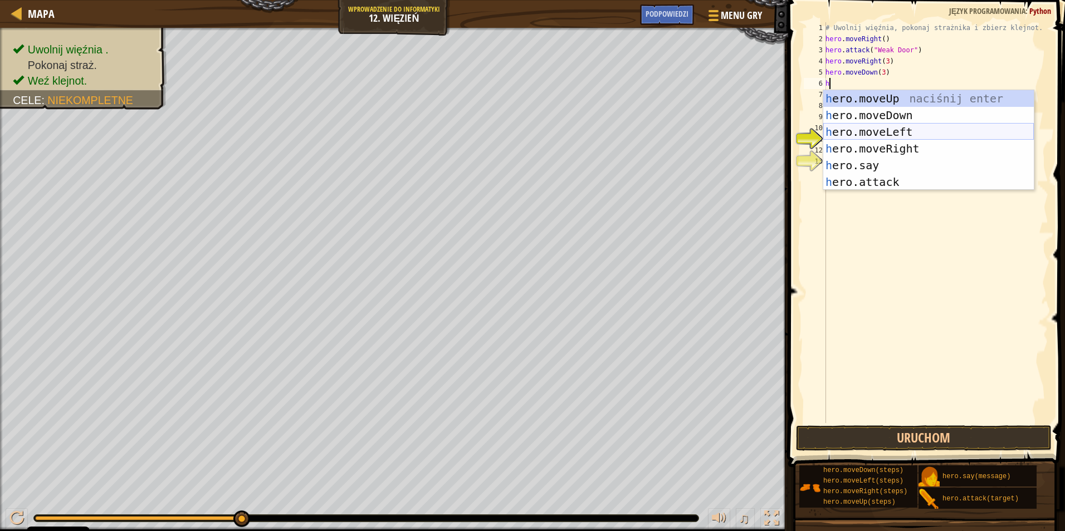
click at [908, 131] on div "h ero.moveUp naciśnij enter h ero.moveDown naciśnij enter h ero.moveLeft naciśn…" at bounding box center [928, 157] width 211 height 134
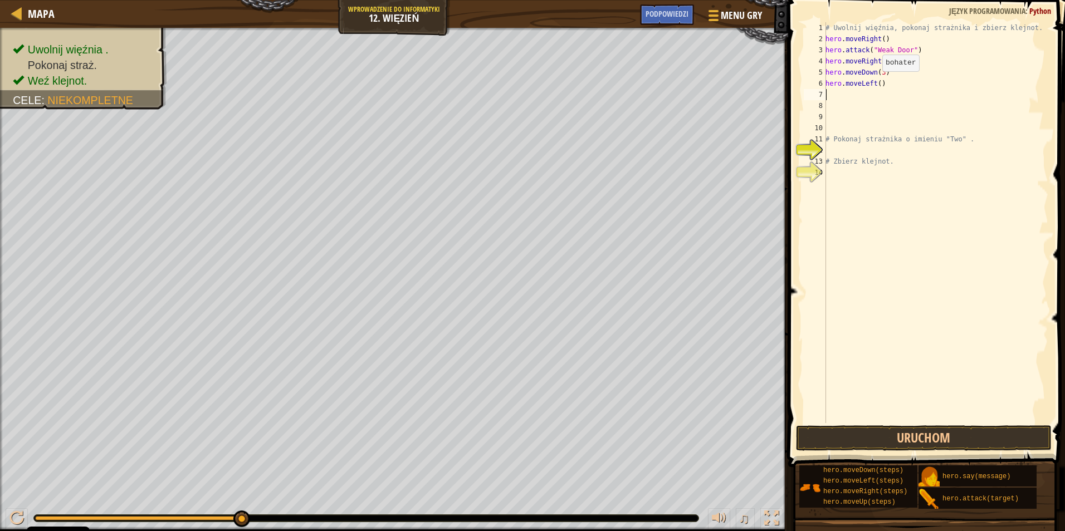
click at [876, 82] on div "# Uwolnij więźnia, pokonaj strażnika i zbierz klejnot. hero . moveRight ( ) her…" at bounding box center [935, 233] width 225 height 423
type textarea "hero.moveLeft(2)"
click at [891, 433] on button "Uruchom" at bounding box center [924, 439] width 256 height 26
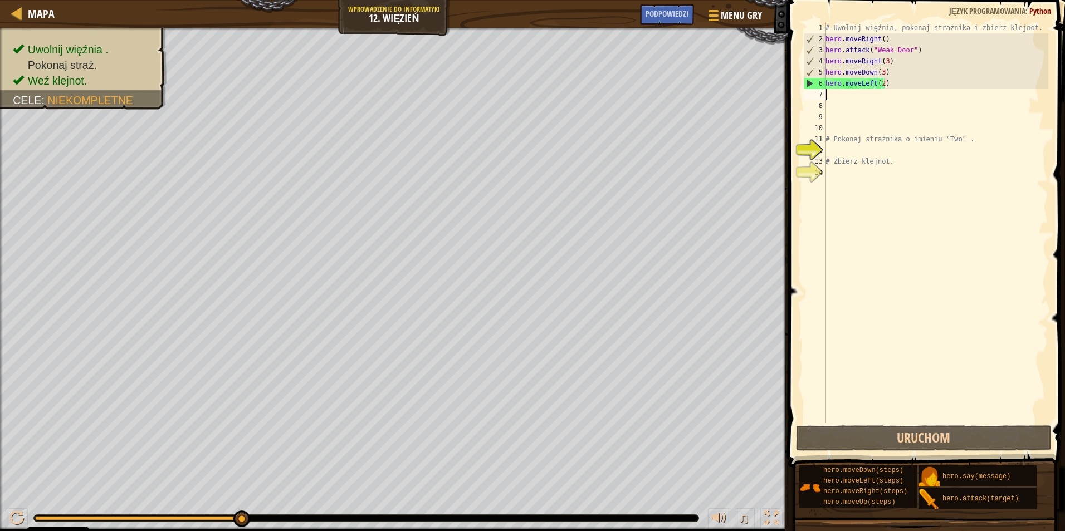
click at [832, 95] on div "# Uwolnij więźnia, pokonaj strażnika i zbierz klejnot. hero . moveRight ( ) her…" at bounding box center [935, 233] width 225 height 423
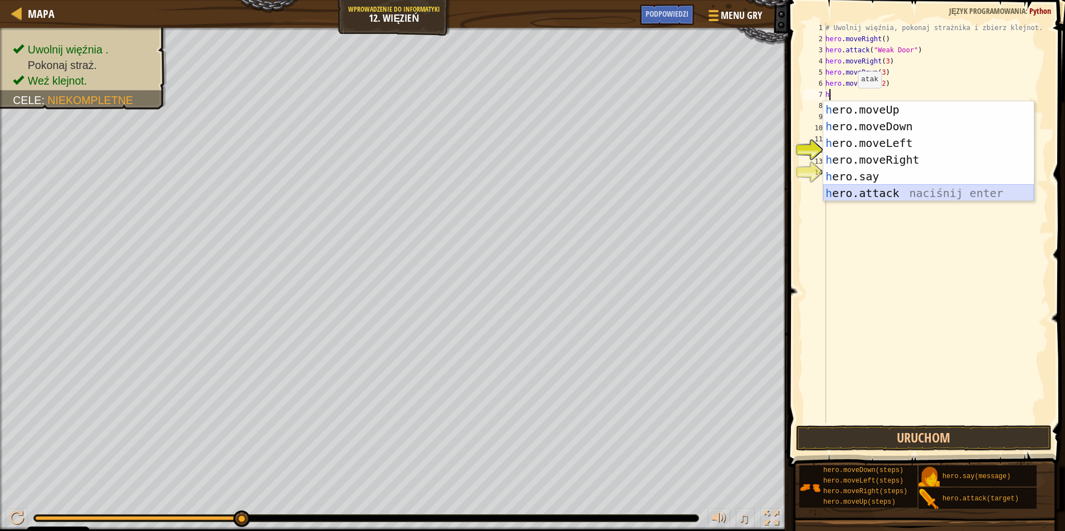
click at [873, 189] on div "h ero.moveUp naciśnij enter h ero.moveDown naciśnij enter h ero.moveLeft naciśn…" at bounding box center [928, 168] width 211 height 134
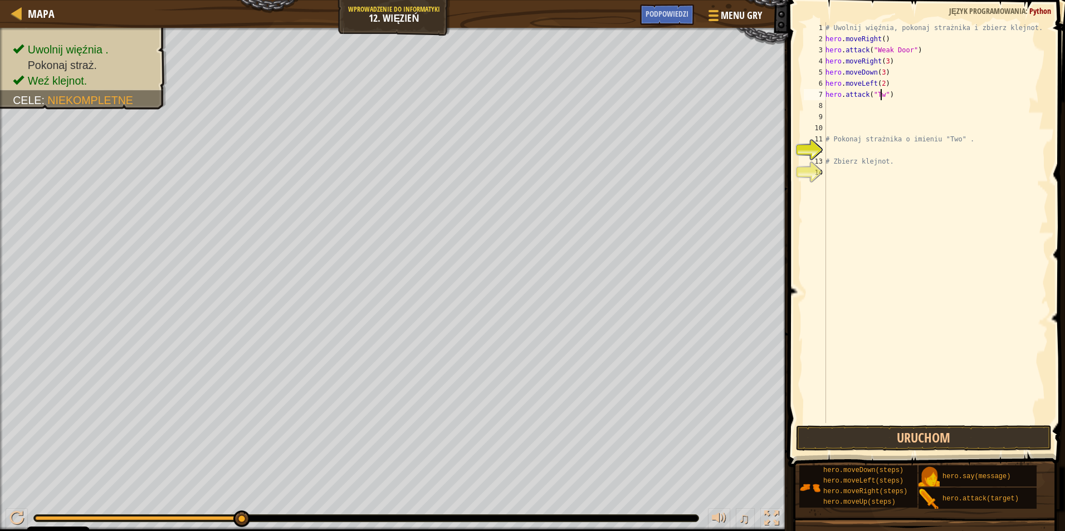
scroll to position [5, 4]
type textarea "hero.attack("Two")"
click at [840, 110] on div "# Uwolnij więźnia, pokonaj strażnika i zbierz klejnot. hero . moveRight ( ) her…" at bounding box center [935, 233] width 225 height 423
click at [832, 109] on div "# Uwolnij więźnia, pokonaj strażnika i zbierz klejnot. hero . moveRight ( ) her…" at bounding box center [935, 233] width 225 height 423
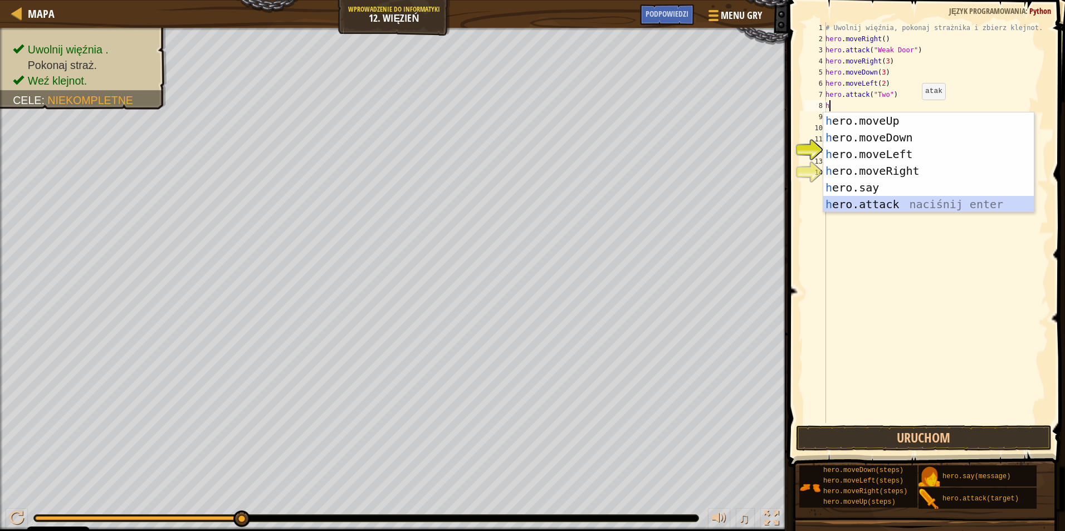
click at [867, 204] on div "h ero.moveUp naciśnij enter h ero.moveDown naciśnij enter h ero.moveLeft naciśn…" at bounding box center [928, 180] width 211 height 134
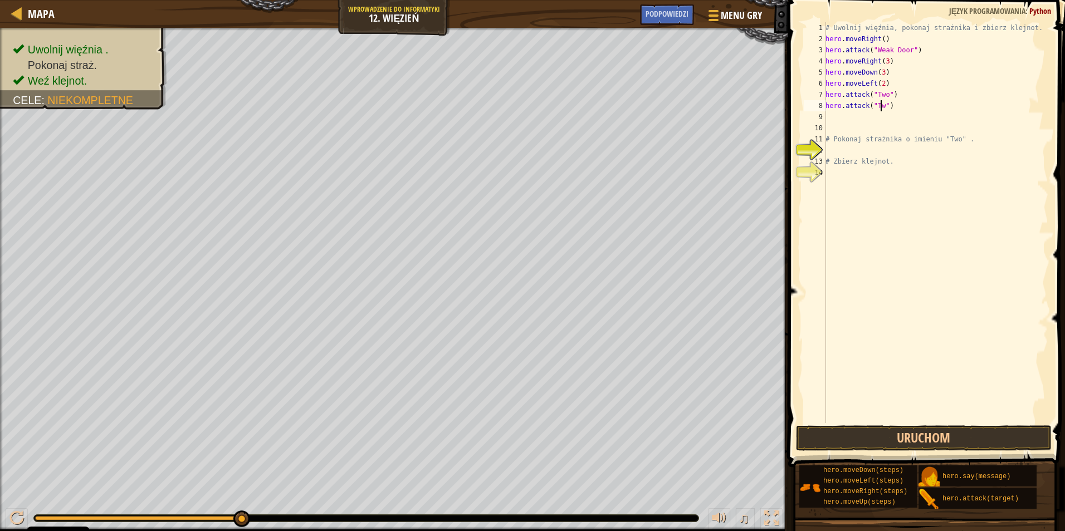
scroll to position [5, 4]
type textarea "hero.attack("Two")"
click at [912, 432] on button "Uruchom" at bounding box center [924, 439] width 256 height 26
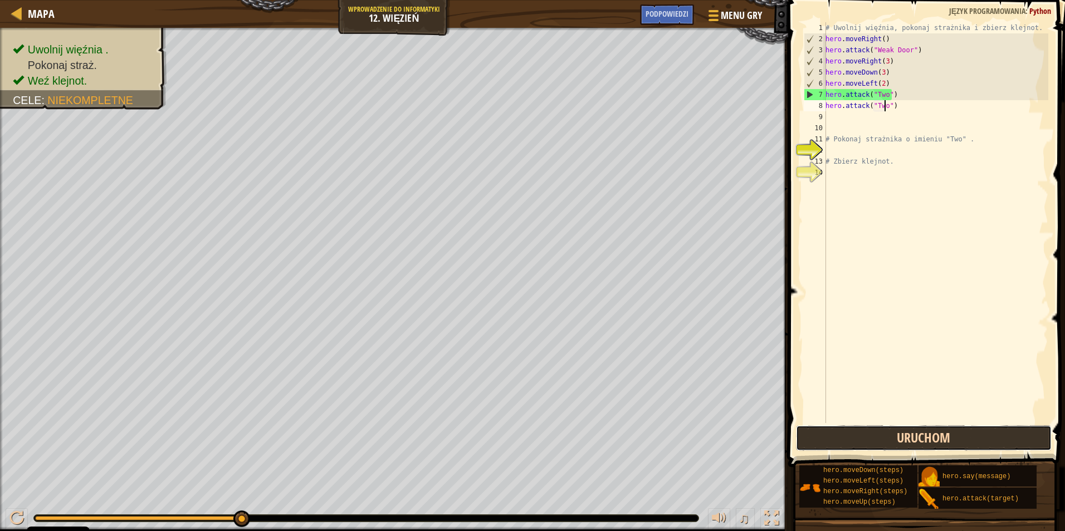
click at [926, 442] on button "Uruchom" at bounding box center [924, 439] width 256 height 26
click at [838, 120] on div "# Uwolnij więźnia, pokonaj strażnika i zbierz klejnot. hero . moveRight ( ) her…" at bounding box center [935, 233] width 225 height 423
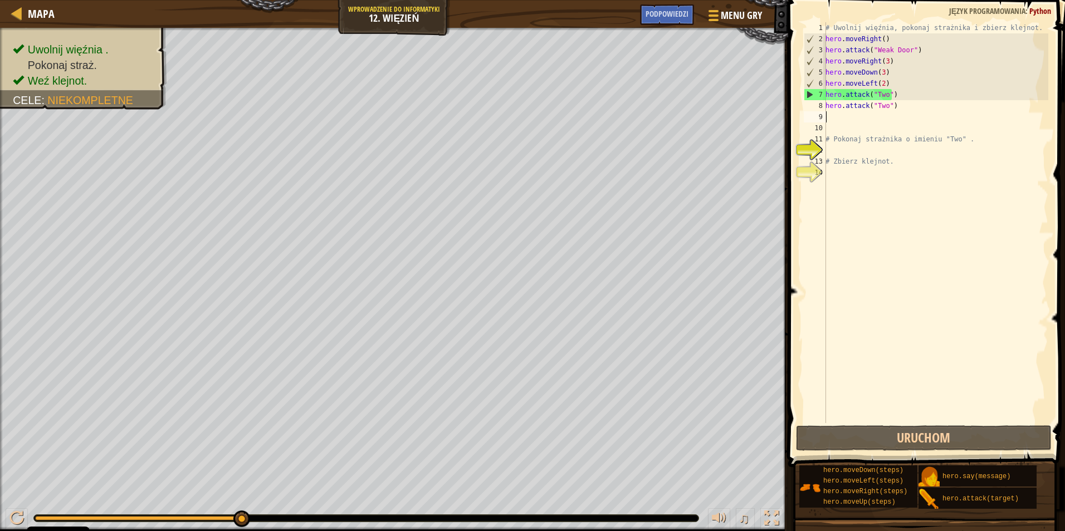
scroll to position [5, 0]
type textarea "h"
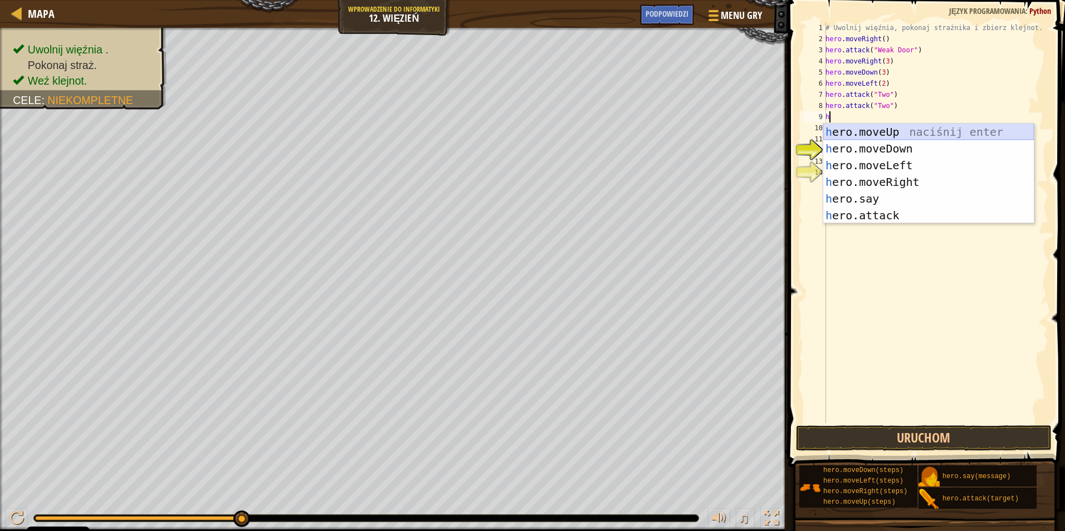
click at [885, 135] on div "h ero.moveUp naciśnij enter h ero.moveDown naciśnij enter h ero.moveLeft naciśn…" at bounding box center [928, 191] width 211 height 134
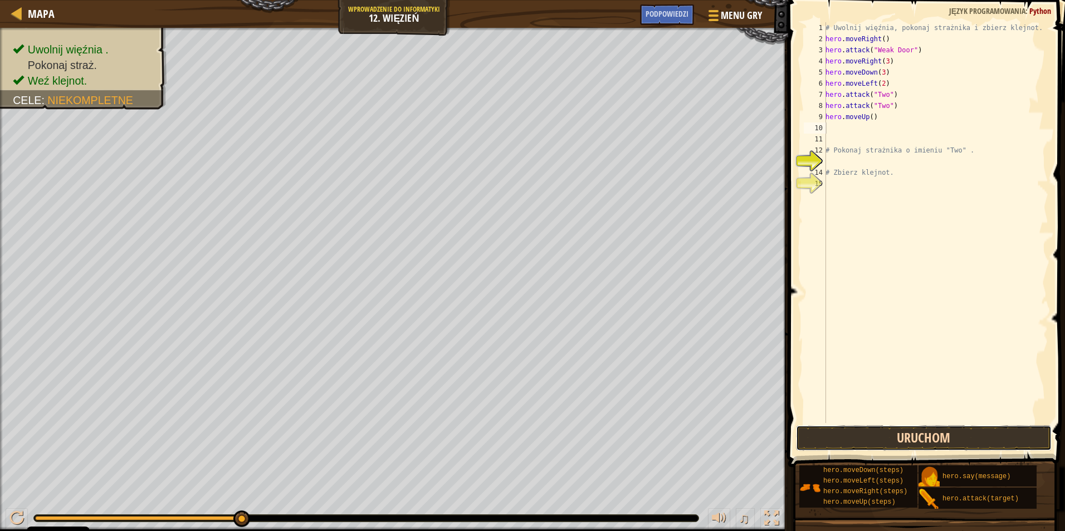
click at [844, 438] on button "Uruchom" at bounding box center [924, 439] width 256 height 26
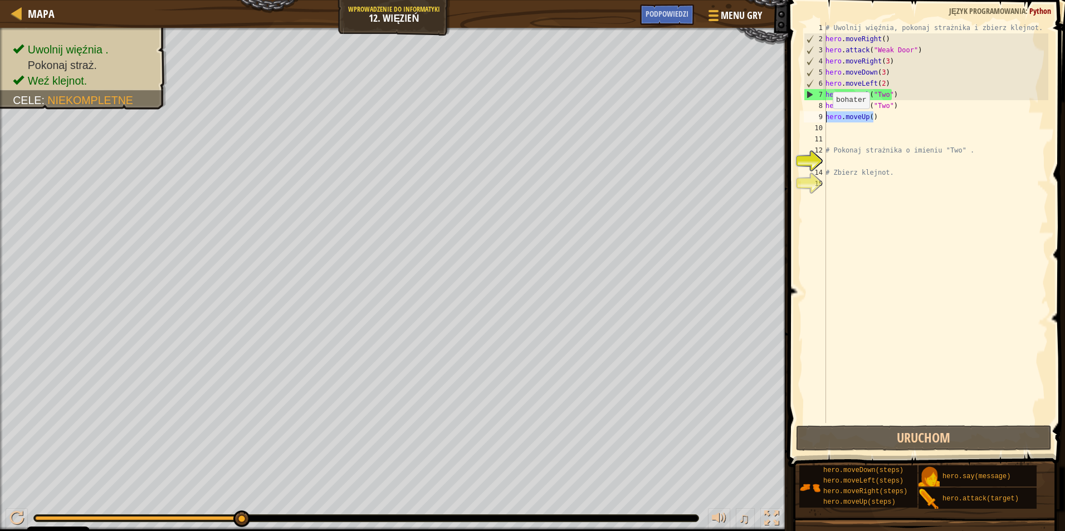
drag, startPoint x: 876, startPoint y: 116, endPoint x: 825, endPoint y: 120, distance: 50.9
click at [825, 120] on div "1 2 3 4 5 6 7 8 9 10 11 12 13 14 15 # Uwolnij więźnia, pokonaj strażnika i zbie…" at bounding box center [925, 222] width 247 height 401
type textarea "hero.moveUp()"
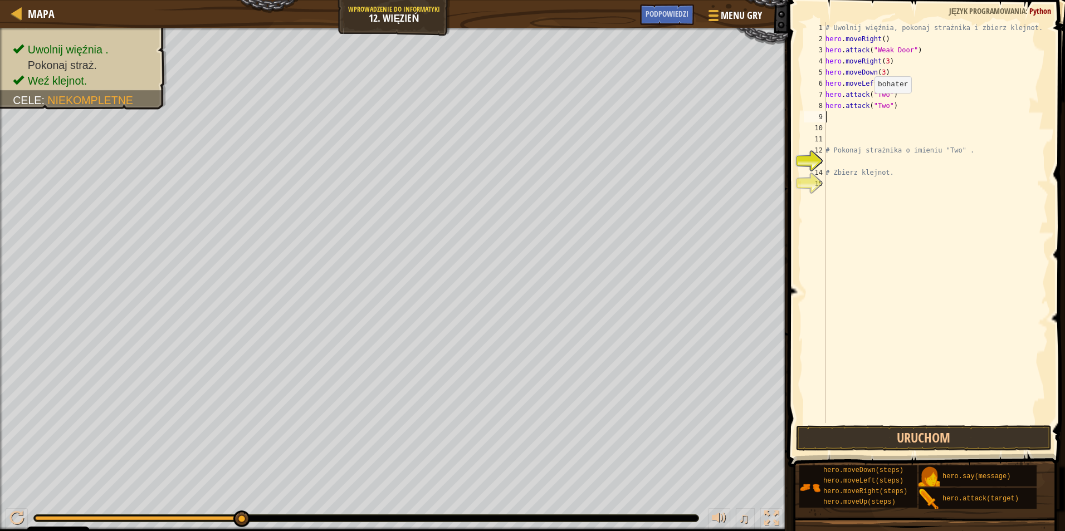
type textarea "h"
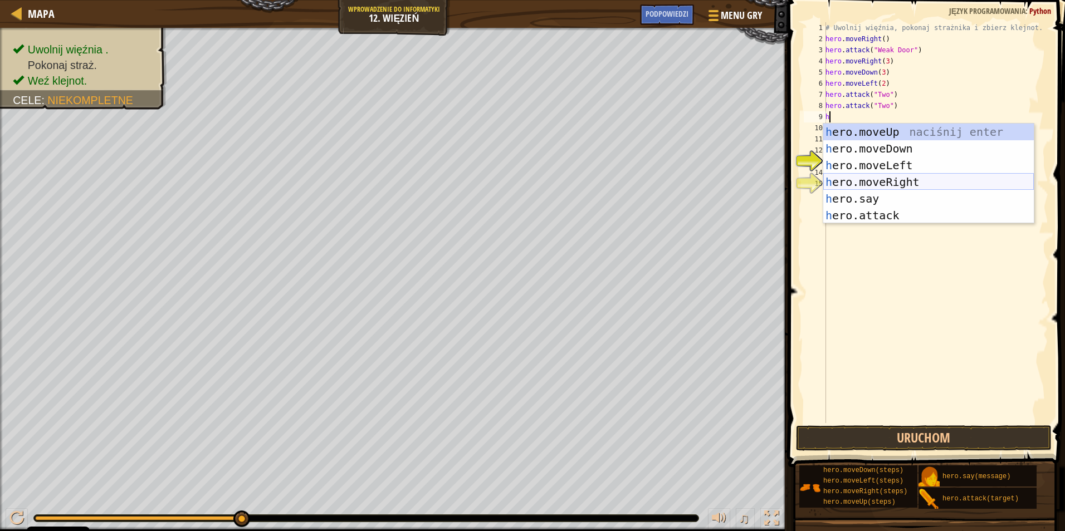
click at [880, 183] on div "h ero.moveUp naciśnij enter h ero.moveDown naciśnij enter h ero.moveLeft naciśn…" at bounding box center [928, 191] width 211 height 134
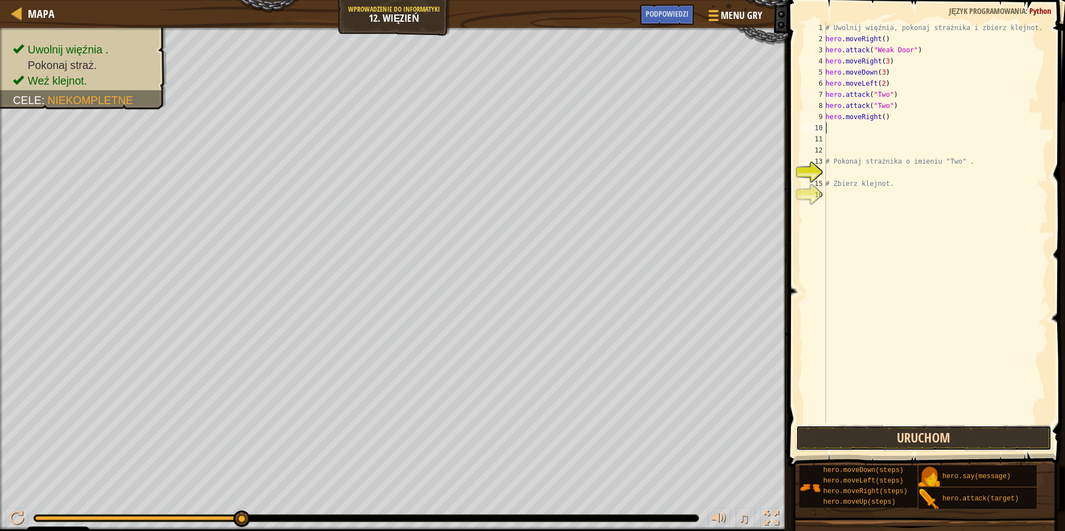
click at [930, 434] on button "Uruchom" at bounding box center [924, 439] width 256 height 26
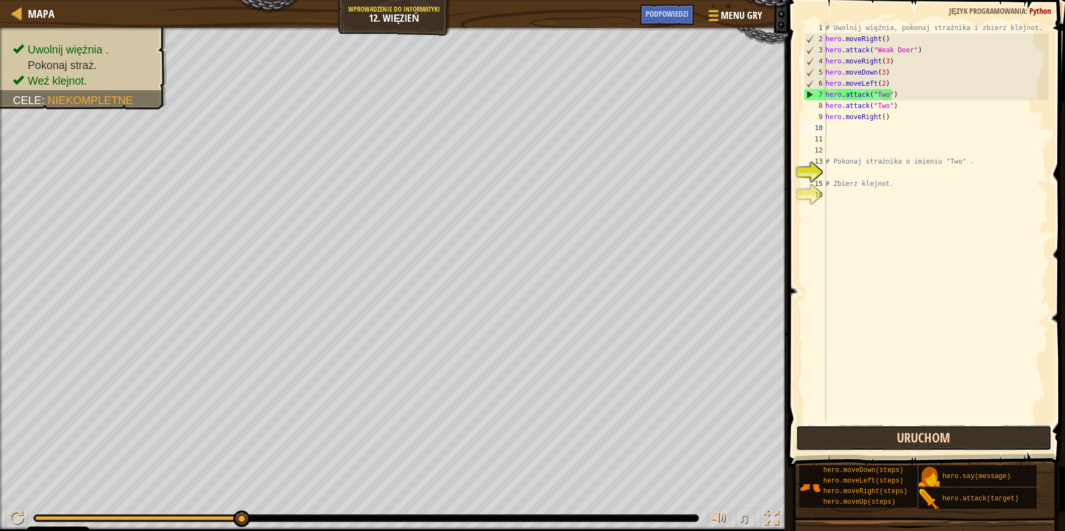
click at [877, 434] on button "Uruchom" at bounding box center [924, 439] width 256 height 26
type textarea "h"
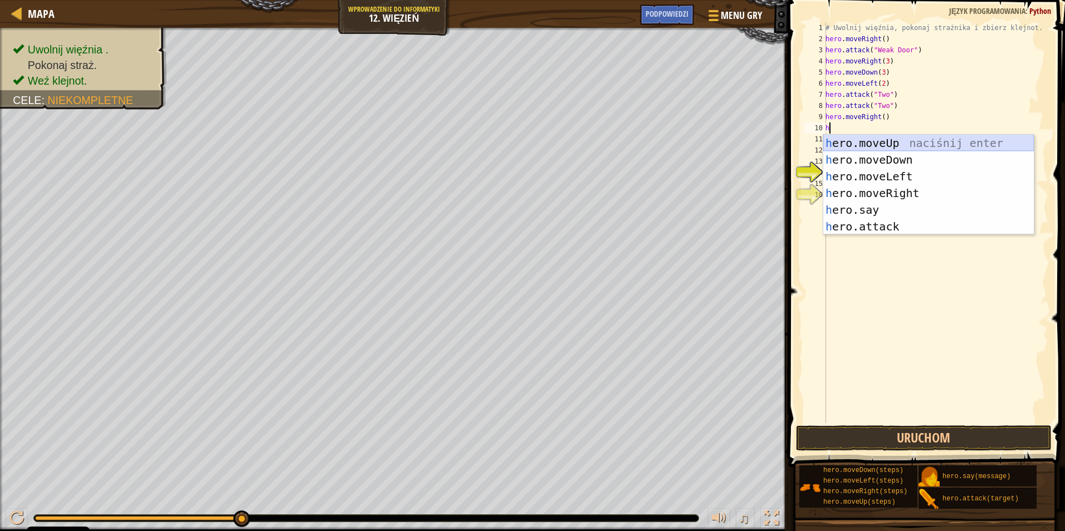
click at [898, 143] on div "h ero.moveUp naciśnij enter h ero.moveDown naciśnij enter h ero.moveLeft naciśn…" at bounding box center [928, 202] width 211 height 134
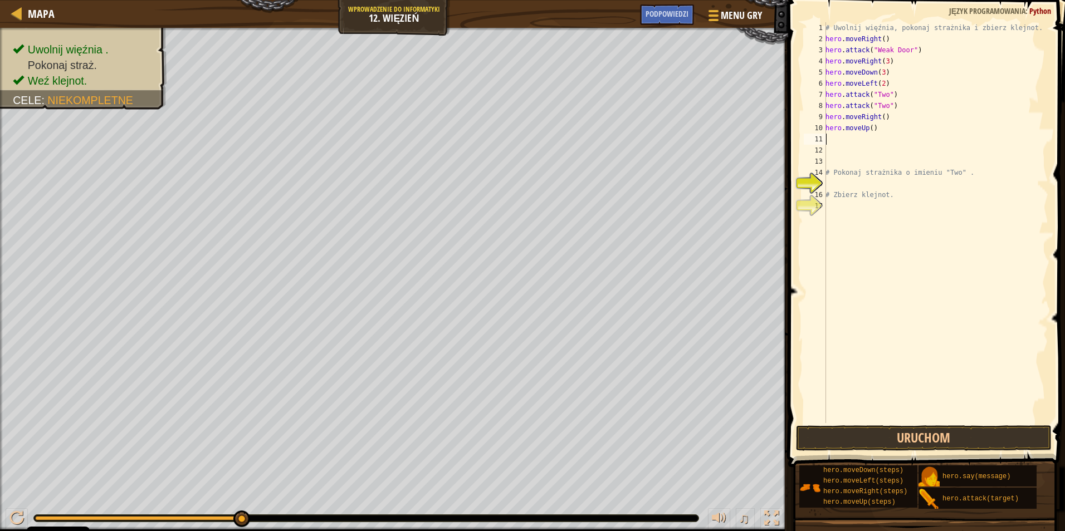
type textarea "h"
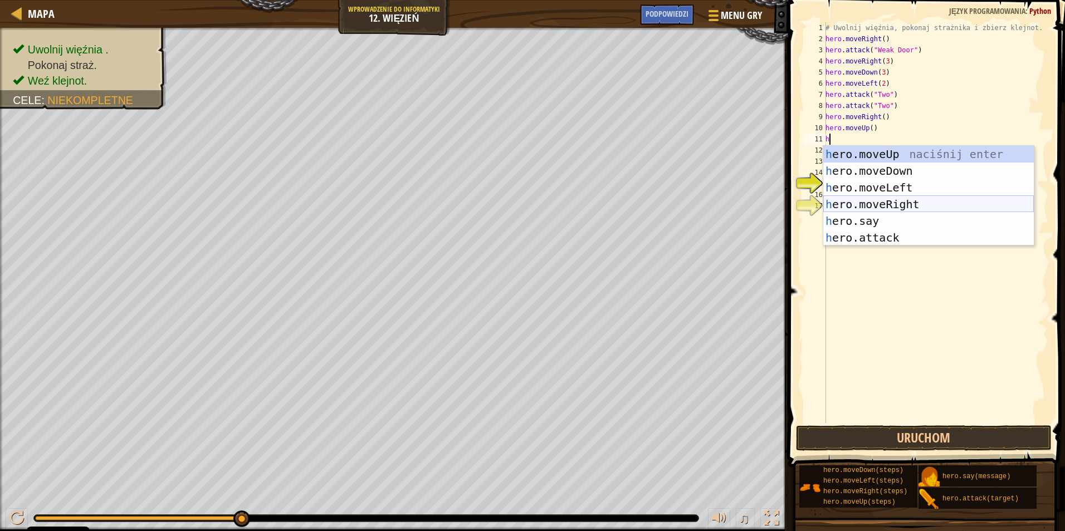
click at [908, 207] on div "h ero.moveUp naciśnij enter h ero.moveDown naciśnij enter h ero.moveLeft naciśn…" at bounding box center [928, 213] width 211 height 134
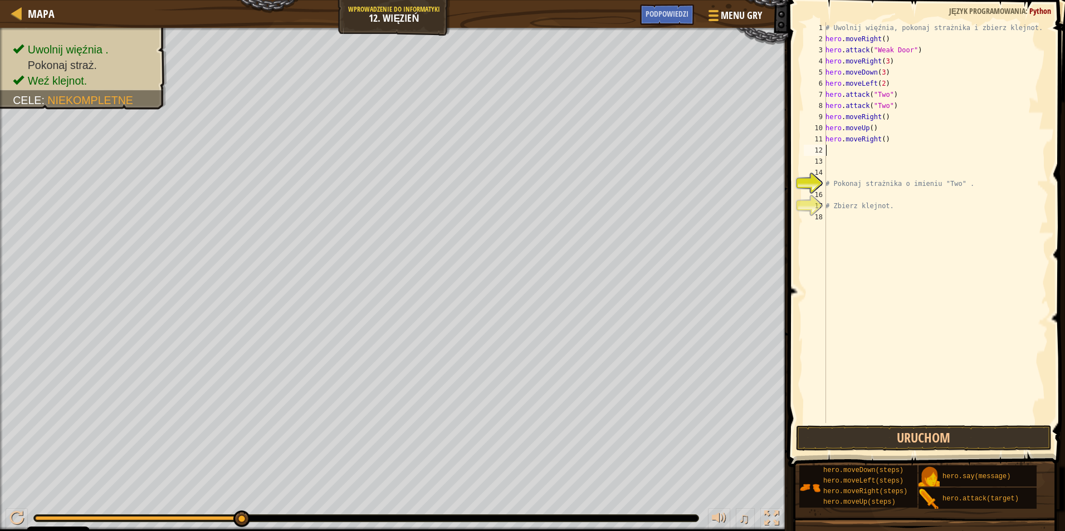
type textarea "h"
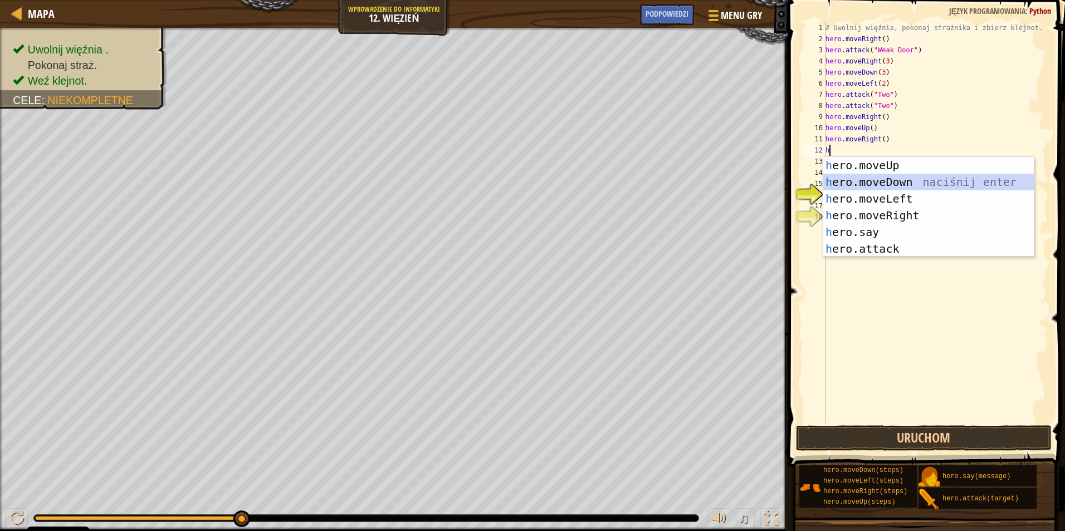
click at [902, 180] on div "h ero.moveUp naciśnij enter h ero.moveDown naciśnij enter h ero.moveLeft naciśn…" at bounding box center [928, 224] width 211 height 134
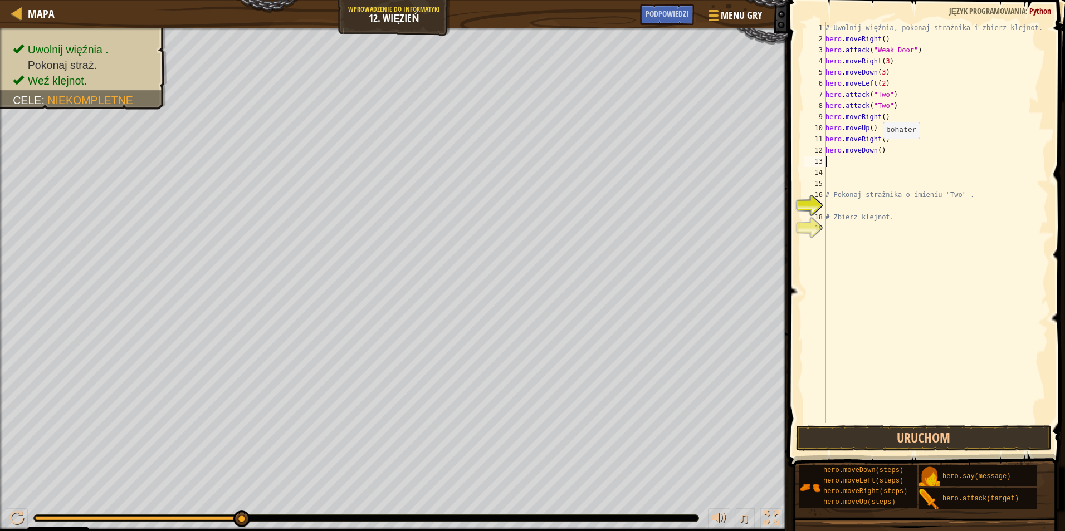
click at [877, 150] on div "# Uwolnij więźnia, pokonaj strażnika i zbierz klejnot. hero . moveRight ( ) her…" at bounding box center [935, 233] width 225 height 423
type textarea "hero.moveDown(2)"
click at [966, 428] on button "Uruchom" at bounding box center [924, 439] width 256 height 26
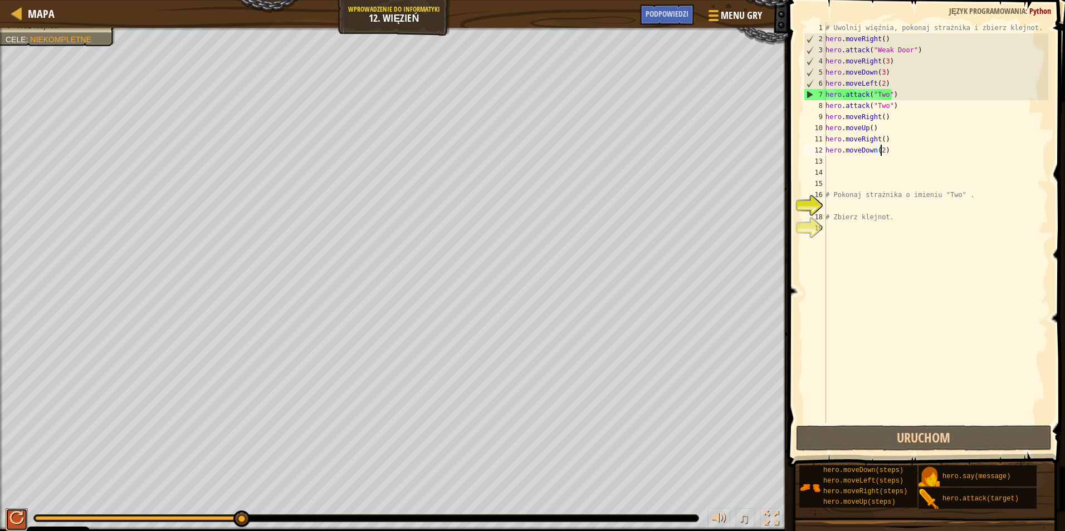
click at [17, 516] on div at bounding box center [16, 518] width 14 height 14
click at [663, 4] on div "Mapa Wprowadzenie do Informatyki 12. Więzień Menu gry Zrobione Podpowiedzi" at bounding box center [394, 14] width 788 height 28
click at [660, 10] on span "Podpowiedzi" at bounding box center [667, 13] width 43 height 11
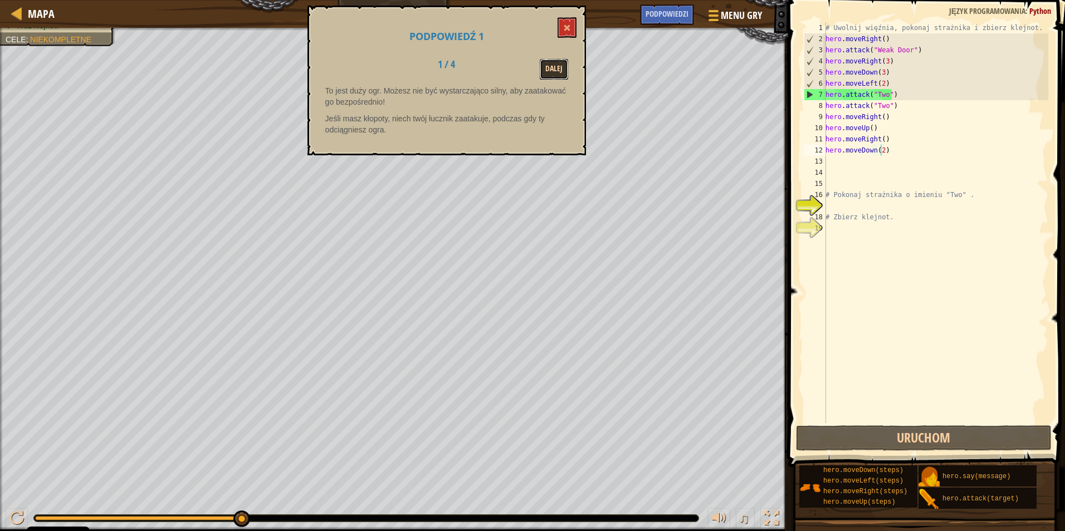
click at [560, 69] on button "Dalej" at bounding box center [554, 69] width 28 height 21
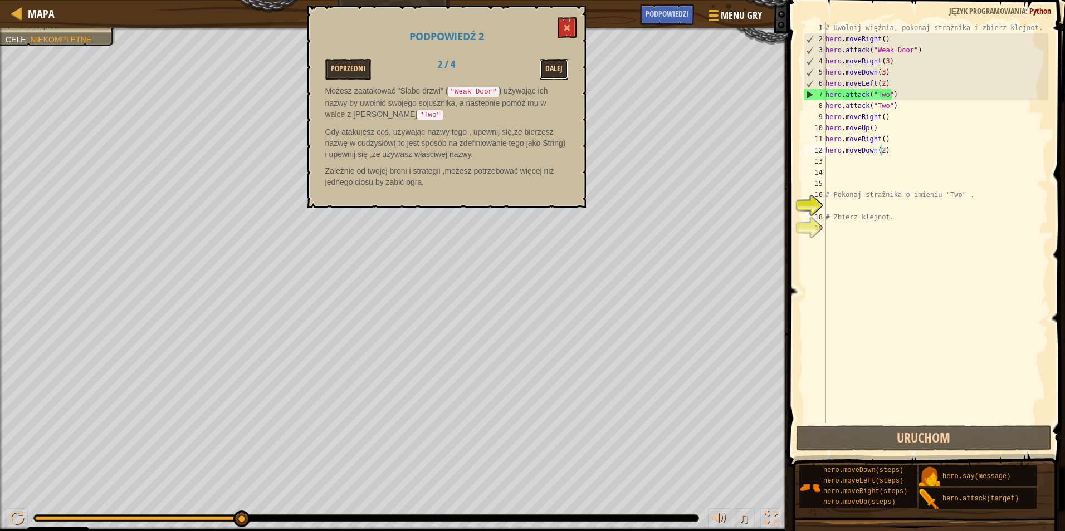
click at [560, 69] on button "Dalej" at bounding box center [554, 69] width 28 height 21
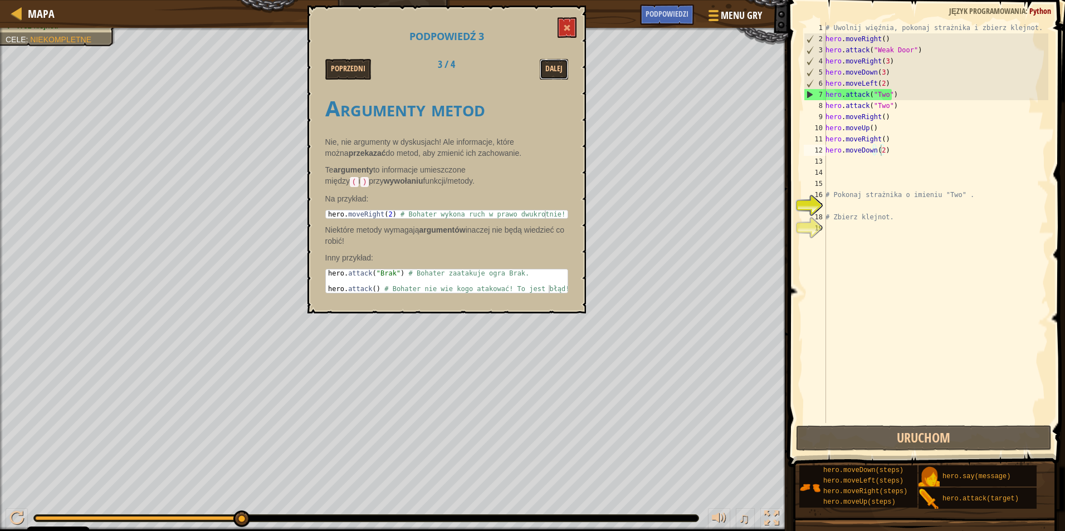
click at [560, 69] on button "Dalej" at bounding box center [554, 69] width 28 height 21
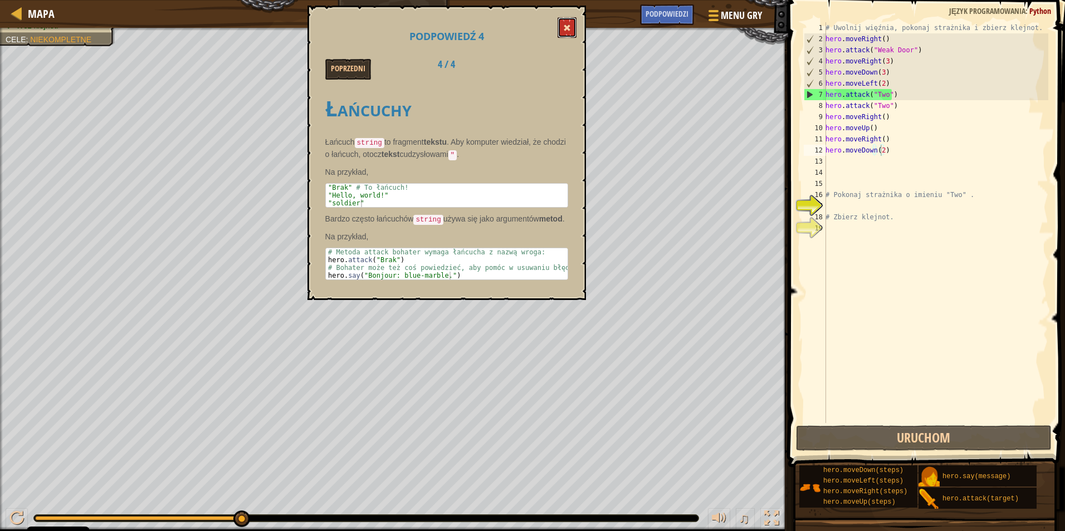
click at [563, 24] on button at bounding box center [567, 27] width 19 height 21
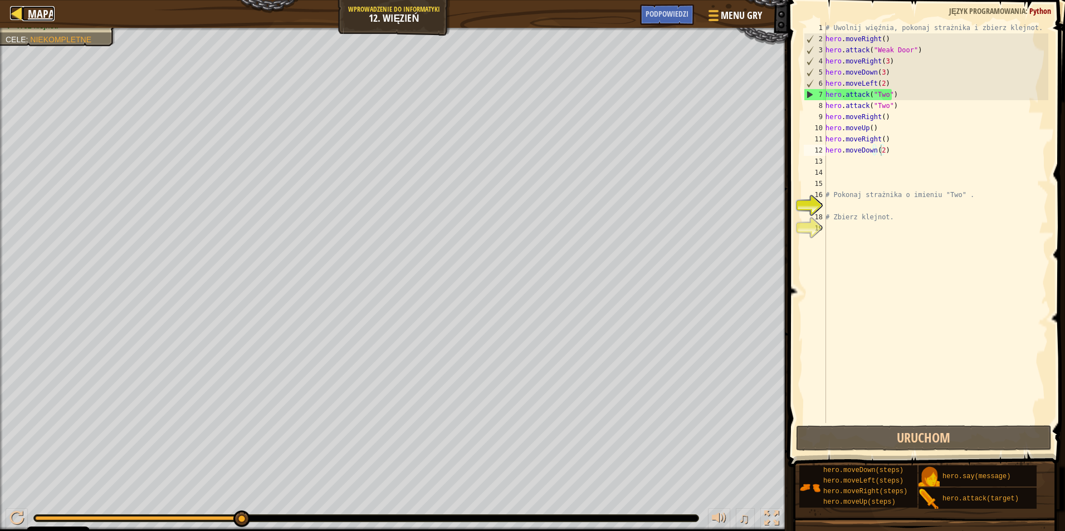
click at [31, 9] on span "Mapa" at bounding box center [41, 13] width 27 height 15
select select "pl"
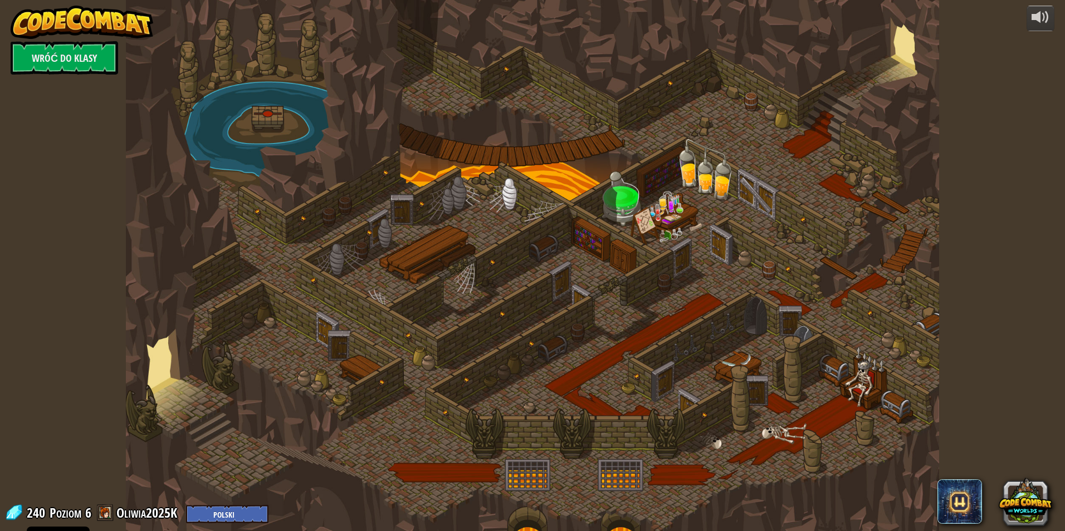
select select "pl"
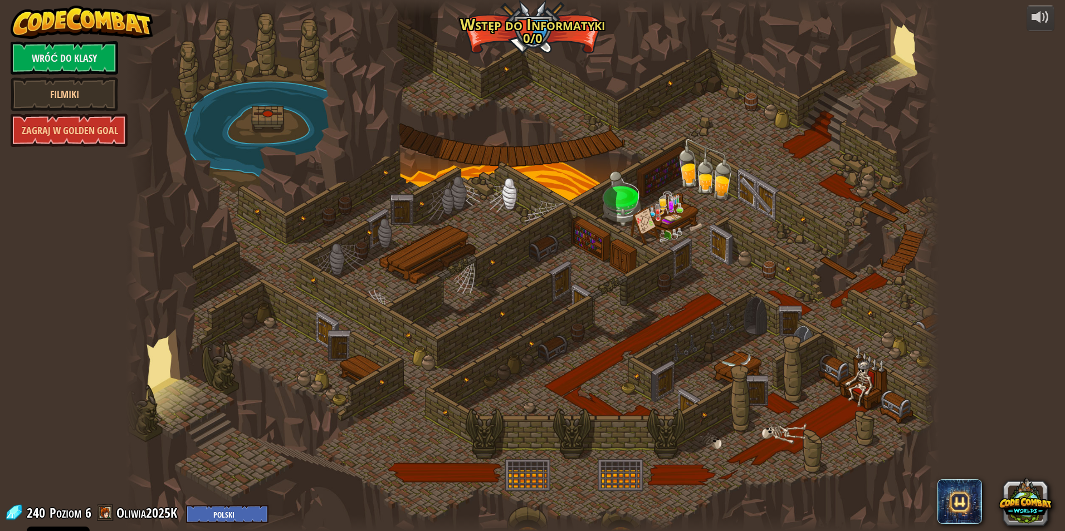
select select "pl"
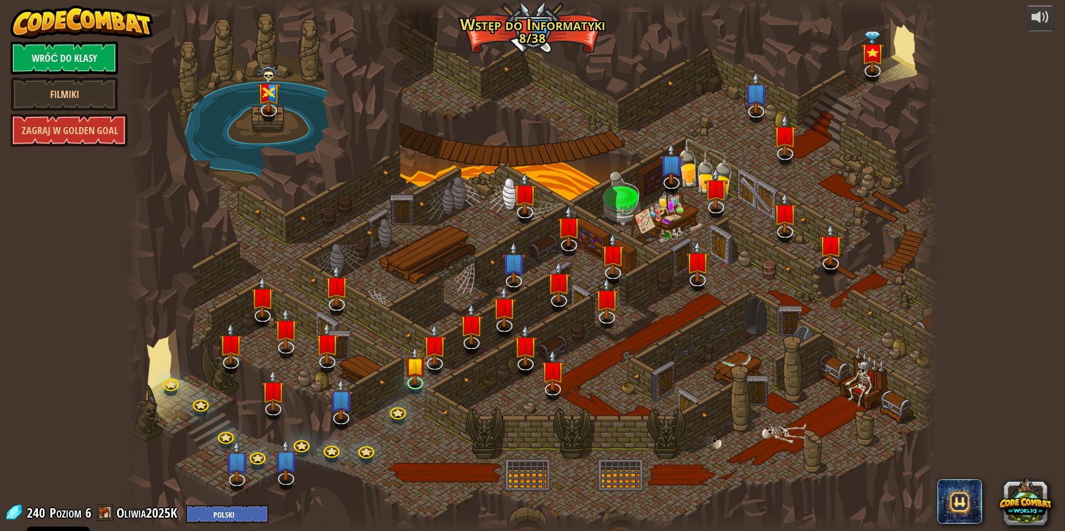
select select "pl"
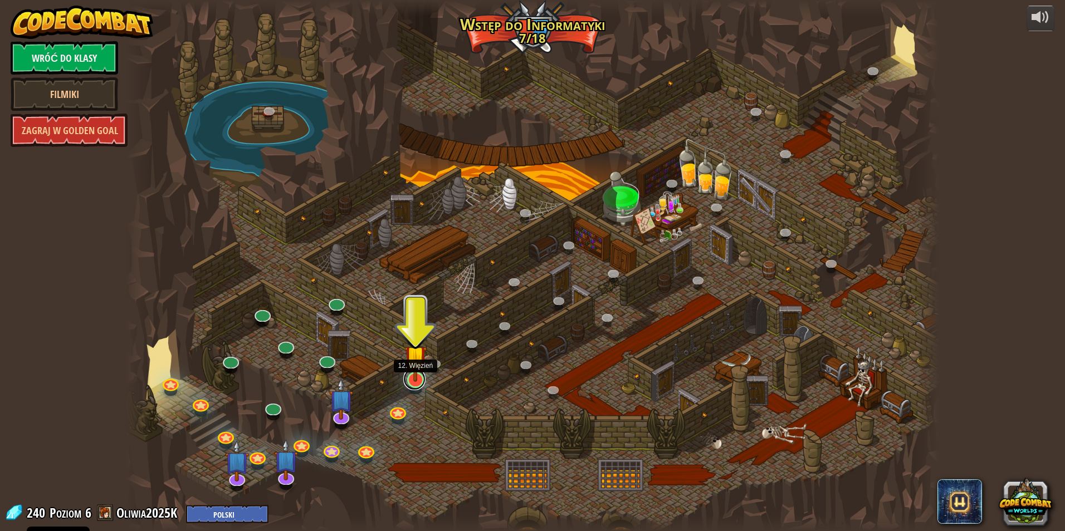
click at [414, 382] on link at bounding box center [414, 379] width 22 height 22
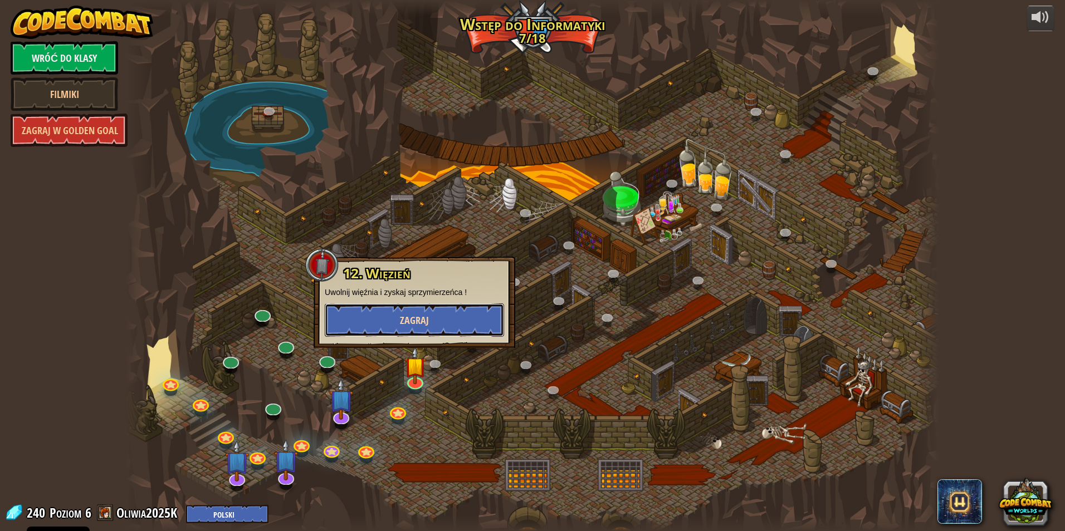
click at [419, 331] on button "Zagraj" at bounding box center [414, 320] width 179 height 33
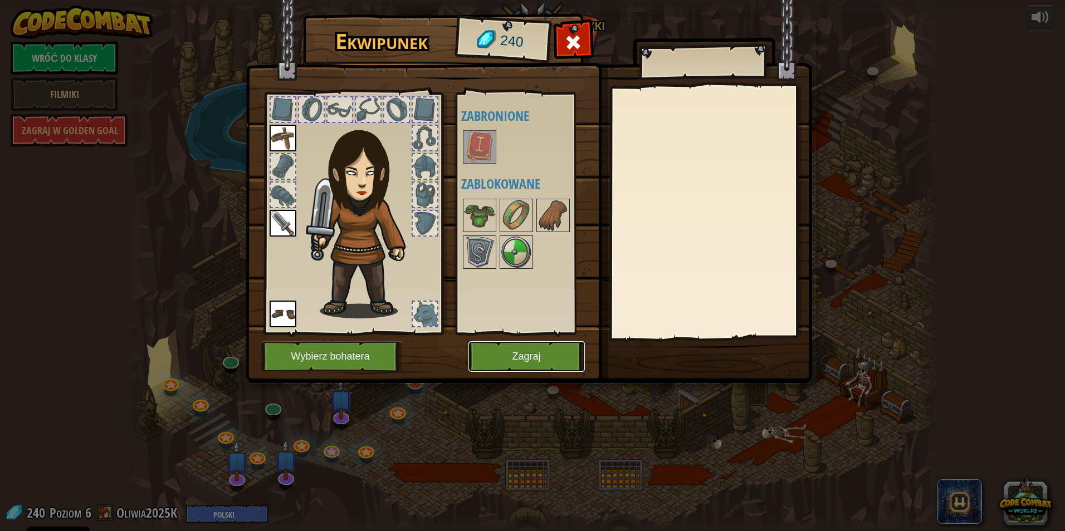
click at [505, 347] on button "Zagraj" at bounding box center [526, 356] width 116 height 31
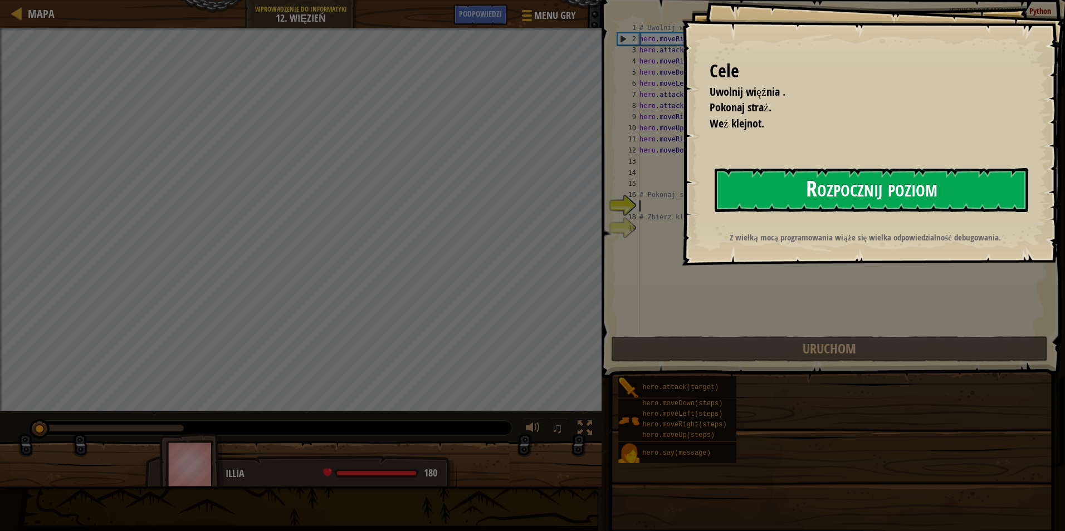
click at [906, 175] on button "Rozpocznij poziom" at bounding box center [872, 190] width 314 height 44
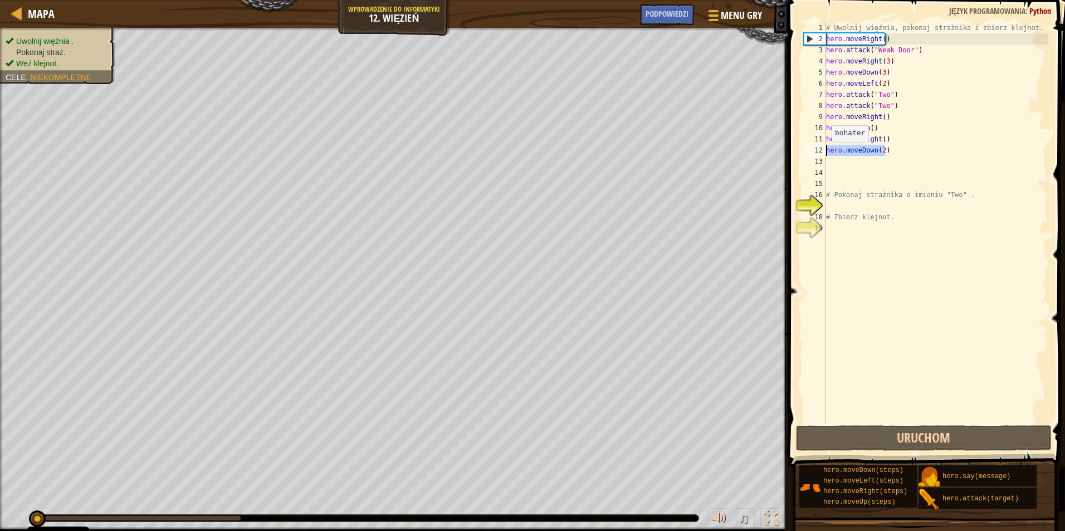
drag, startPoint x: 895, startPoint y: 146, endPoint x: 823, endPoint y: 154, distance: 71.7
click at [823, 154] on div "1 2 3 4 5 6 7 8 9 10 11 12 13 14 15 16 17 18 19 # Uwolnij więźnia, pokonaj stra…" at bounding box center [925, 222] width 247 height 401
type textarea "hero.moveDown(2)"
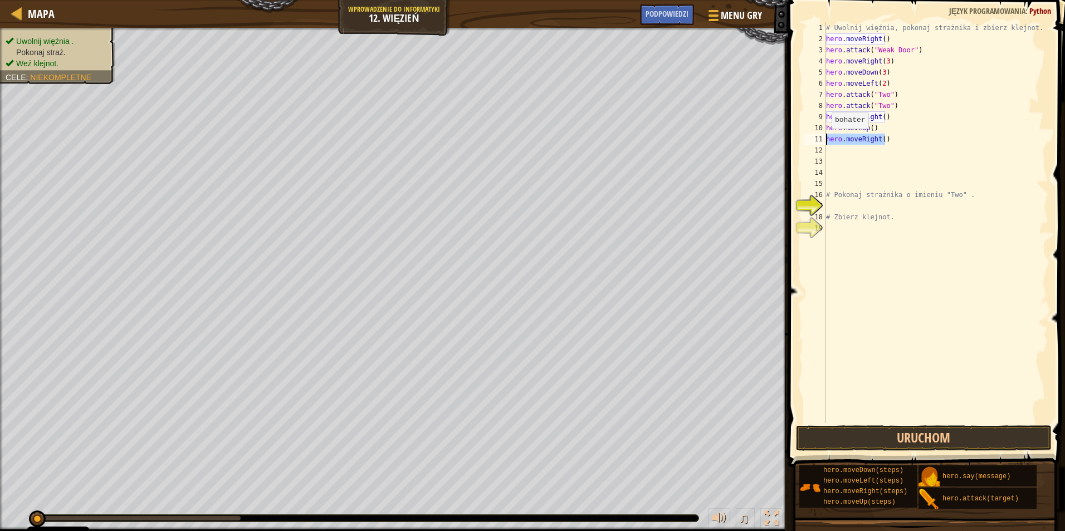
drag, startPoint x: 888, startPoint y: 134, endPoint x: 822, endPoint y: 140, distance: 67.1
click at [822, 140] on div "1 2 3 4 5 6 7 8 9 10 11 12 13 14 15 16 17 18 19 # Uwolnij więźnia, pokonaj stra…" at bounding box center [925, 222] width 247 height 401
type textarea "hero.moveRight()"
drag, startPoint x: 878, startPoint y: 129, endPoint x: 814, endPoint y: 129, distance: 63.5
click at [814, 129] on div "1 2 3 4 5 6 7 8 9 10 11 12 13 14 15 16 17 18 19 # Uwolnij więźnia, pokonaj stra…" at bounding box center [925, 222] width 247 height 401
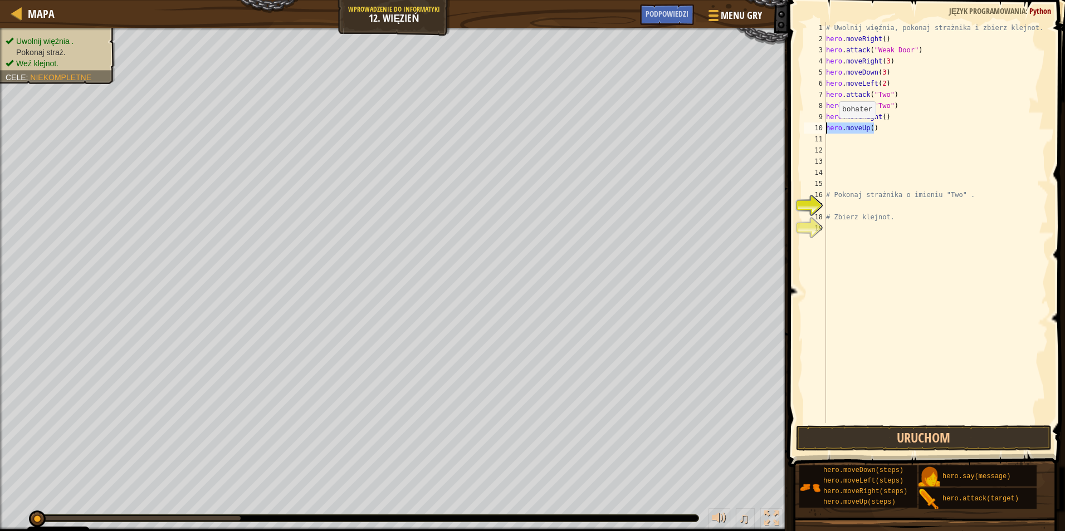
type textarea "hero.moveUp()"
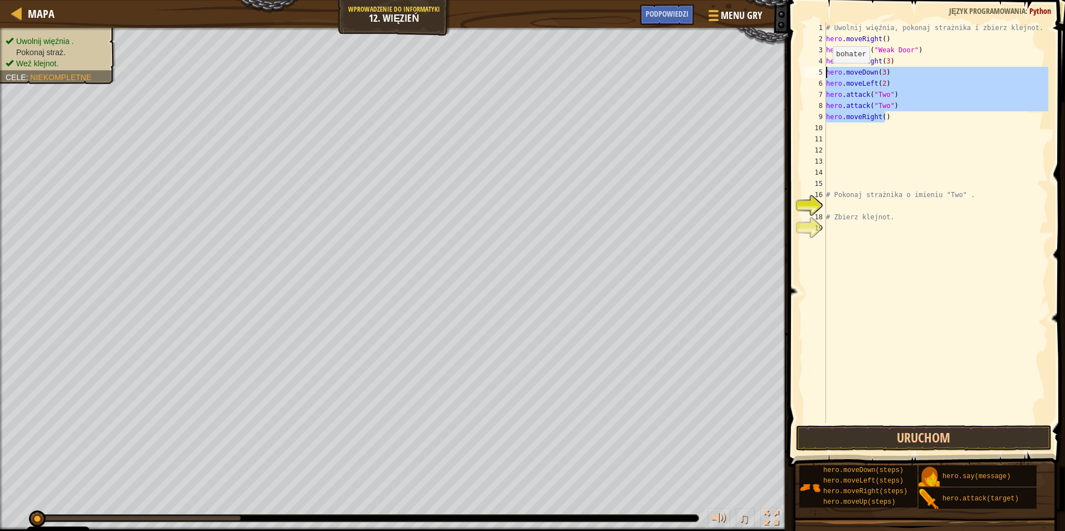
drag, startPoint x: 884, startPoint y: 119, endPoint x: 827, endPoint y: 74, distance: 72.6
click at [827, 74] on div "# Uwolnij więźnia, pokonaj strażnika i zbierz klejnot. hero . moveRight ( ) her…" at bounding box center [936, 233] width 224 height 423
type textarea "hero.moveDown(3) hero.moveLeft(2)"
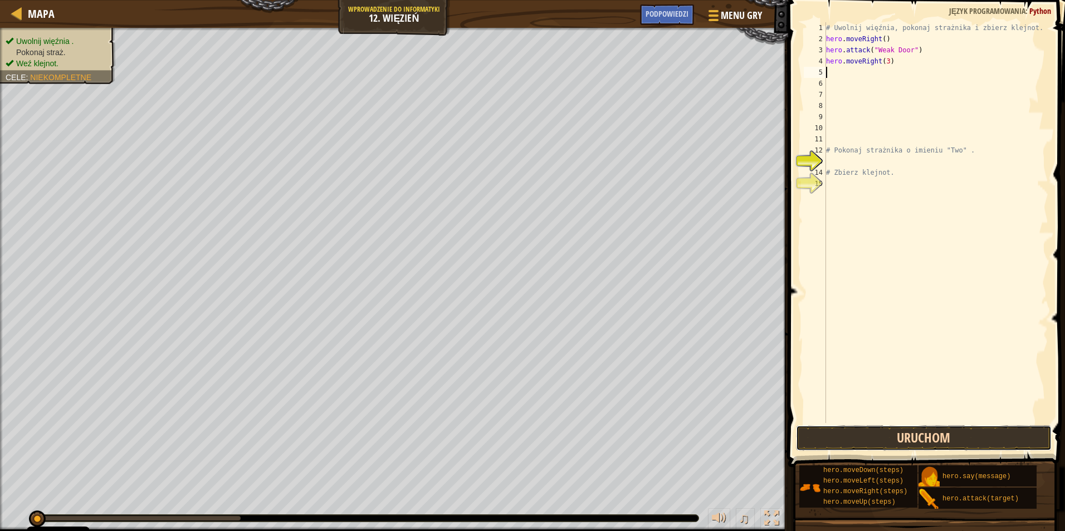
click at [874, 448] on button "Uruchom" at bounding box center [924, 439] width 256 height 26
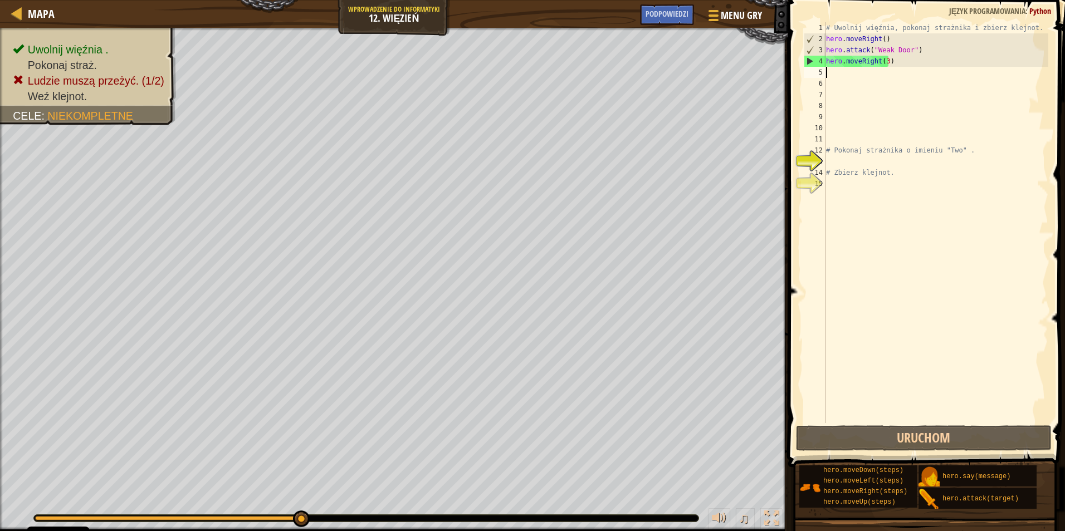
type textarea "h"
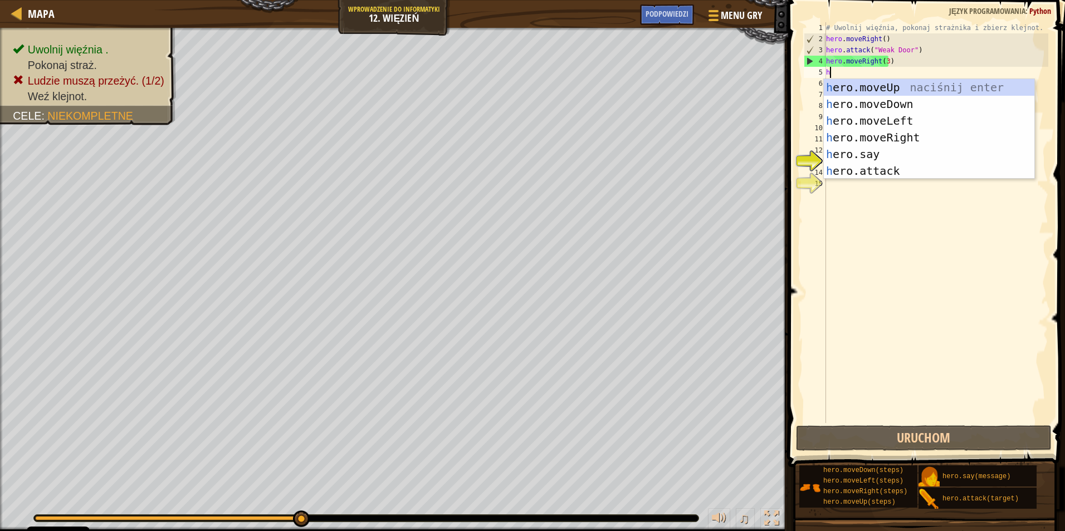
scroll to position [5, 0]
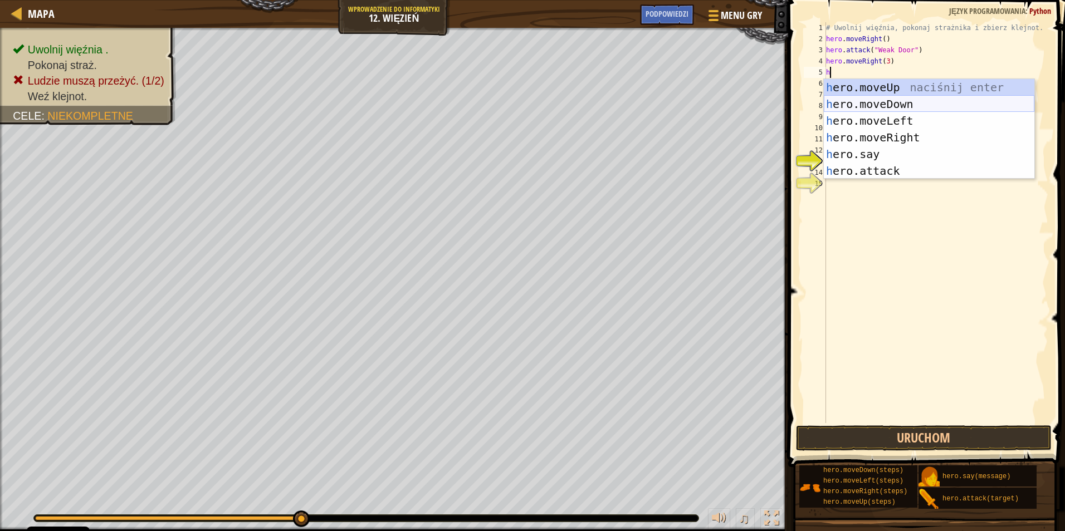
click at [878, 105] on div "h ero.moveUp naciśnij enter h ero.moveDown naciśnij enter h ero.moveLeft naciśn…" at bounding box center [929, 146] width 211 height 134
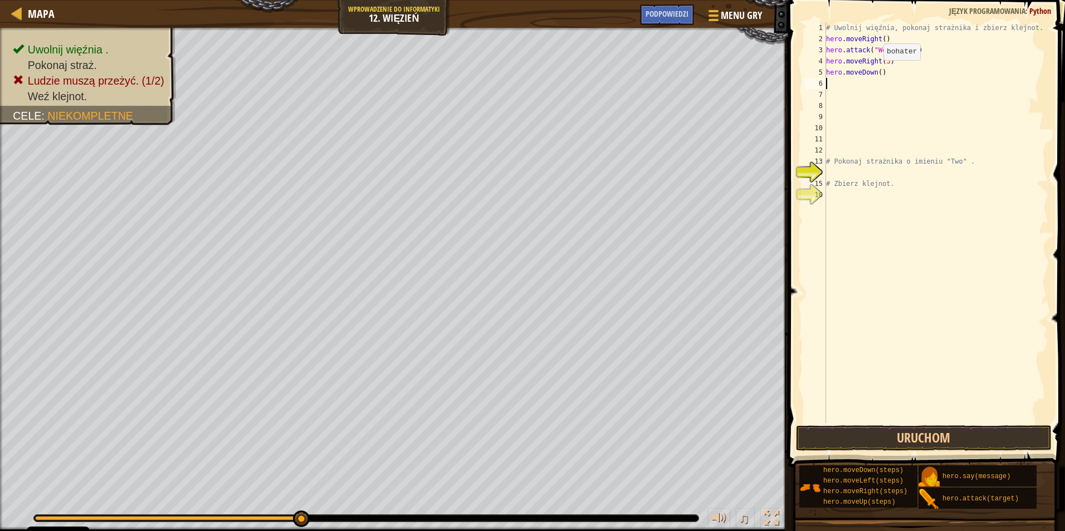
click at [878, 71] on div "# Uwolnij więźnia, pokonaj strażnika i zbierz klejnot. hero . moveRight ( ) her…" at bounding box center [936, 233] width 224 height 423
type textarea "hero.moveDown(4)"
click at [847, 85] on div "# Uwolnij więźnia, pokonaj strażnika i zbierz klejnot. hero . moveRight ( ) her…" at bounding box center [936, 233] width 224 height 423
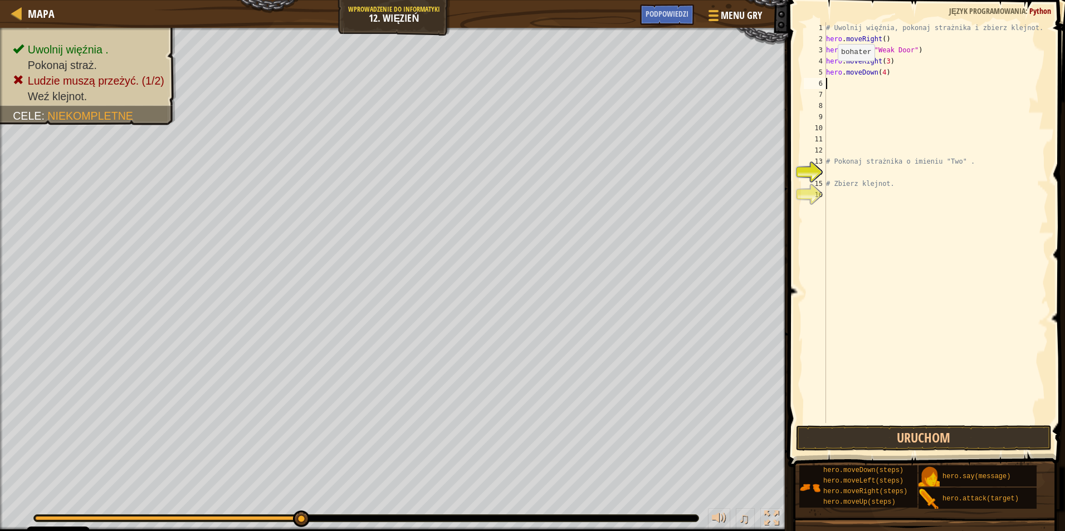
type textarea "h"
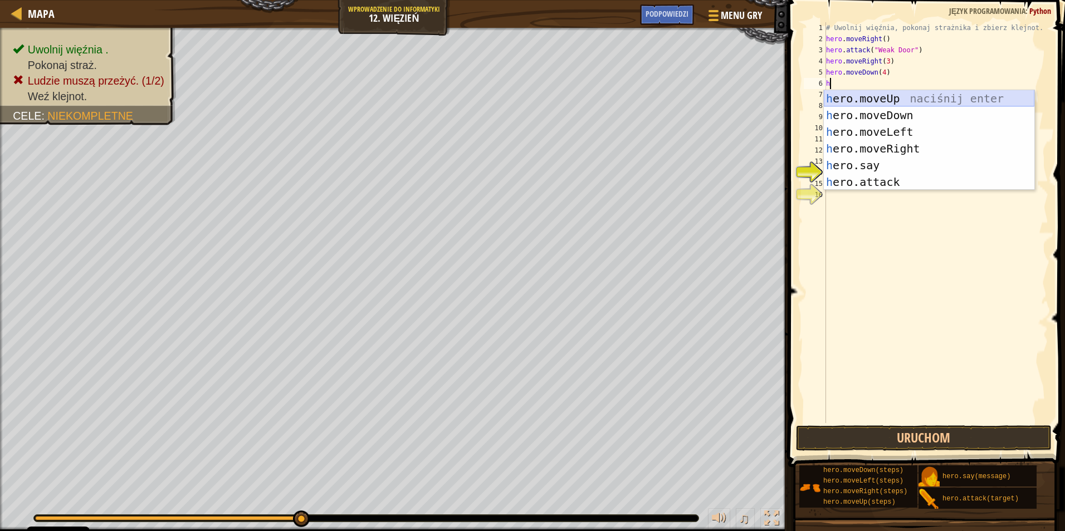
click at [905, 98] on div "h ero.moveUp naciśnij enter h ero.moveDown naciśnij enter h ero.moveLeft naciśn…" at bounding box center [929, 157] width 211 height 134
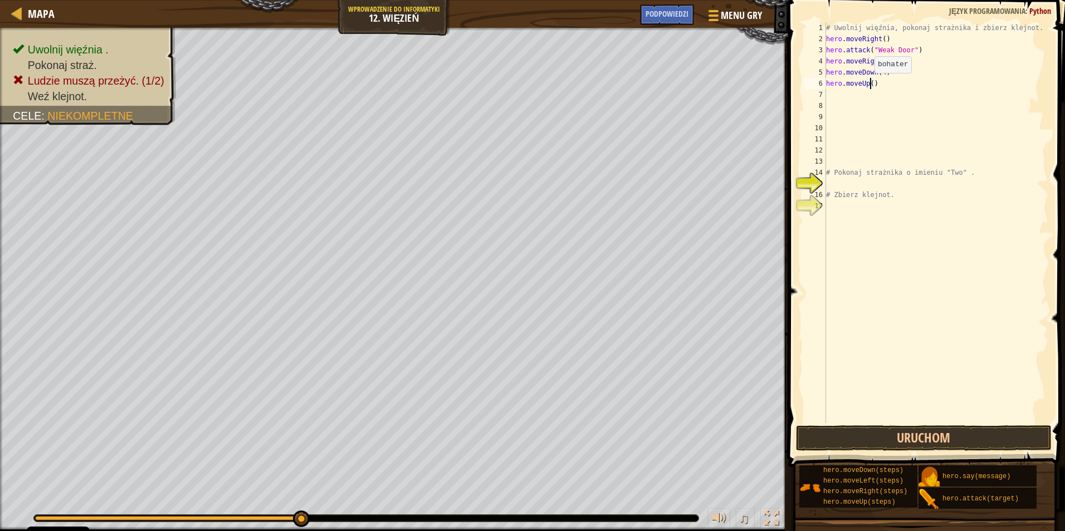
click at [869, 84] on div "# Uwolnij więźnia, pokonaj strażnika i zbierz klejnot. hero . moveRight ( ) her…" at bounding box center [936, 233] width 224 height 423
type textarea "hero.moveUp(2)"
click at [843, 97] on div "# Uwolnij więźnia, pokonaj strażnika i zbierz klejnot. hero . moveRight ( ) her…" at bounding box center [936, 233] width 224 height 423
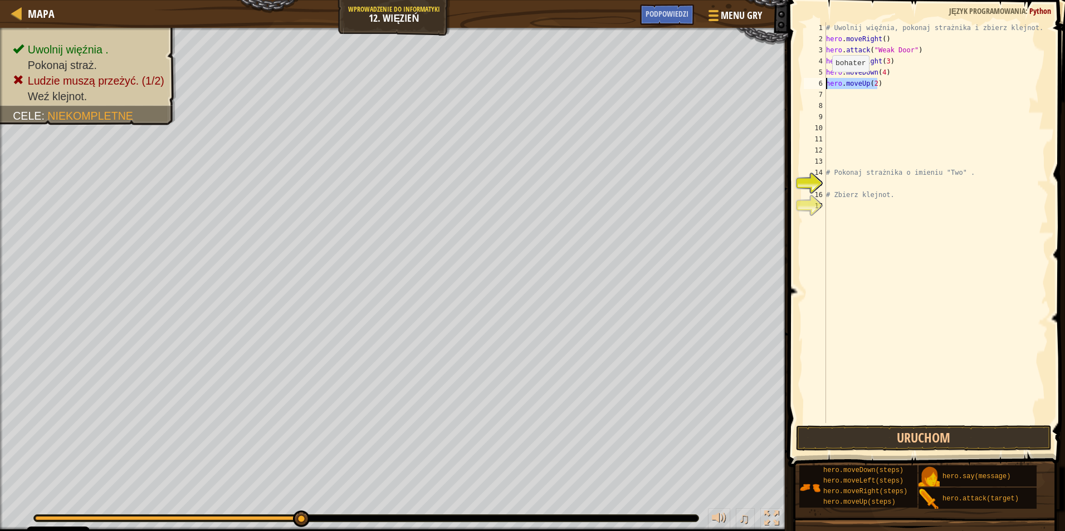
drag, startPoint x: 879, startPoint y: 84, endPoint x: 822, endPoint y: 85, distance: 56.8
click at [822, 85] on div "1 2 3 4 5 6 7 8 9 10 11 12 13 14 15 16 17 # Uwolnij więźnia, pokonaj strażnika …" at bounding box center [925, 222] width 247 height 401
type textarea "hero.moveUp(2)"
type textarea "h"
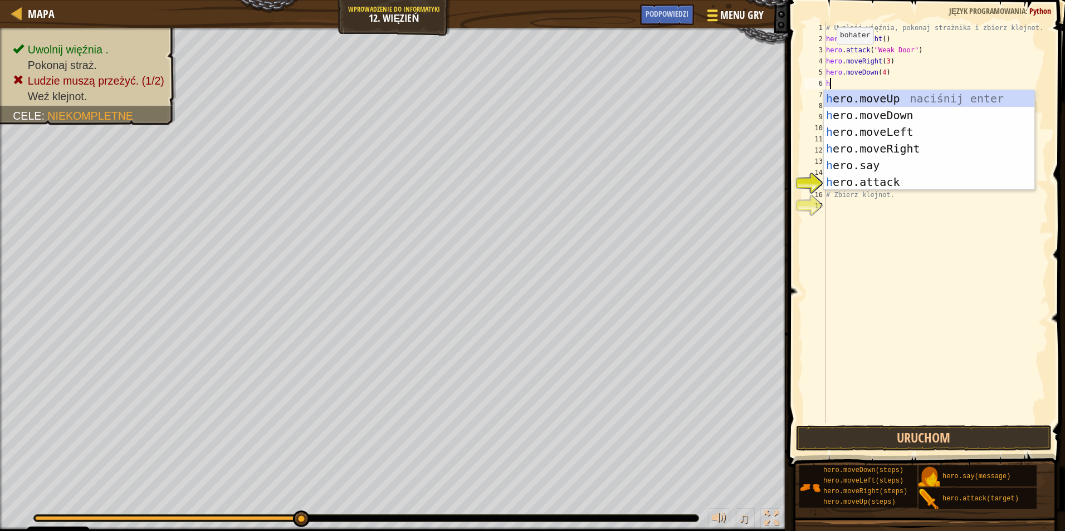
click at [718, 22] on div "Mapa Wprowadzenie do Informatyki 12. Więzień Menu gry Zrobione Podpowiedzi 1 הה…" at bounding box center [532, 265] width 1065 height 531
click at [862, 137] on div "h ero.moveUp naciśnij enter h ero.moveDown naciśnij enter h ero.moveLeft naciśn…" at bounding box center [929, 157] width 211 height 134
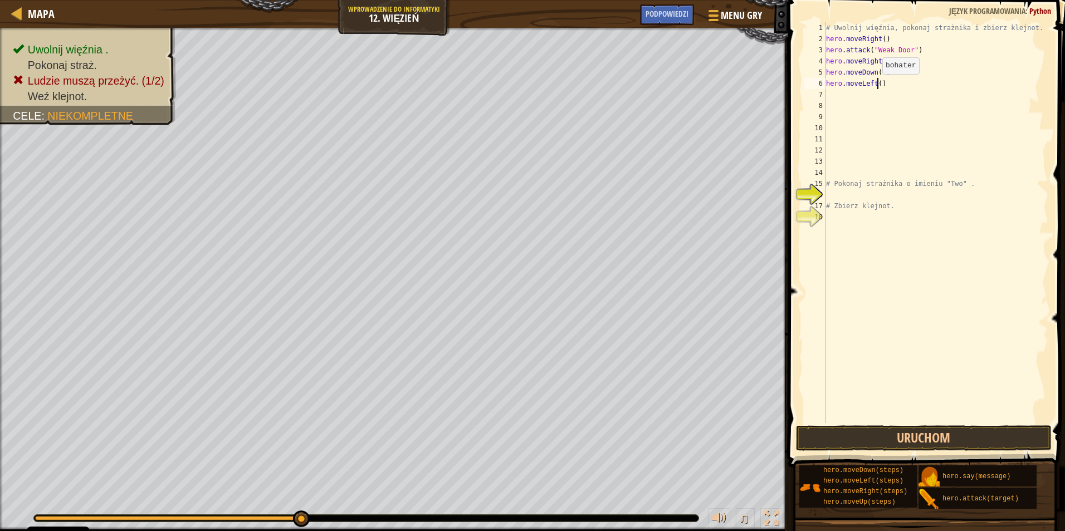
click at [877, 85] on div "# Uwolnij więźnia, pokonaj strażnika i zbierz klejnot. hero . moveRight ( ) her…" at bounding box center [936, 233] width 224 height 423
type textarea "hero.moveLeft()"
drag, startPoint x: 877, startPoint y: 85, endPoint x: 878, endPoint y: 107, distance: 21.8
drag, startPoint x: 878, startPoint y: 107, endPoint x: 845, endPoint y: 87, distance: 39.0
click at [837, 98] on div "# Uwolnij więźnia, pokonaj strażnika i zbierz klejnot. hero . moveRight ( ) her…" at bounding box center [936, 233] width 224 height 423
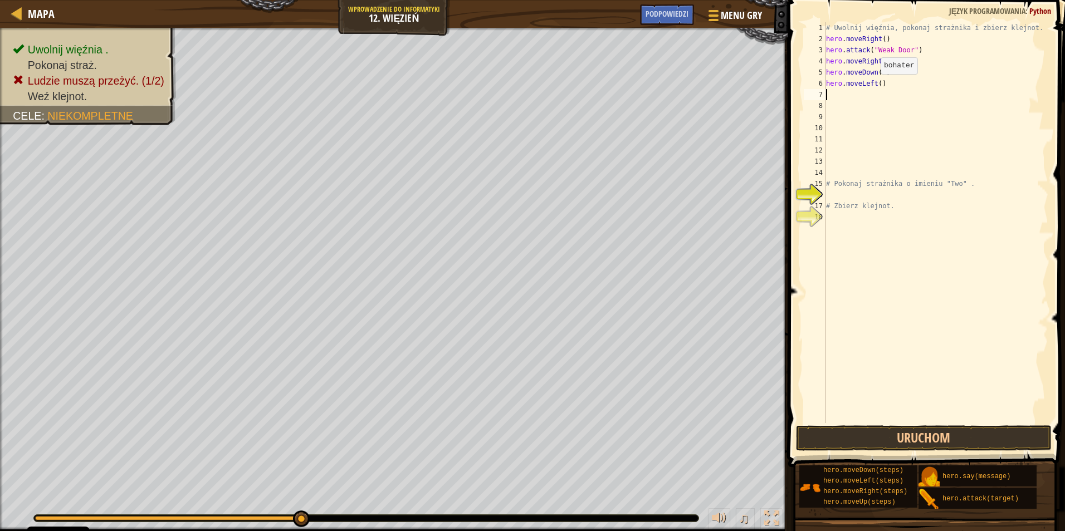
click at [875, 85] on div "# Uwolnij więźnia, pokonaj strażnika i zbierz klejnot. hero . moveRight ( ) her…" at bounding box center [936, 233] width 224 height 423
click at [879, 84] on div "# Uwolnij więźnia, pokonaj strażnika i zbierz klejnot. hero . moveRight ( ) her…" at bounding box center [936, 233] width 224 height 423
type textarea "hero.moveLeft(2)"
click at [837, 99] on div "# Uwolnij więźnia, pokonaj strażnika i zbierz klejnot. hero . moveRight ( ) her…" at bounding box center [936, 233] width 224 height 423
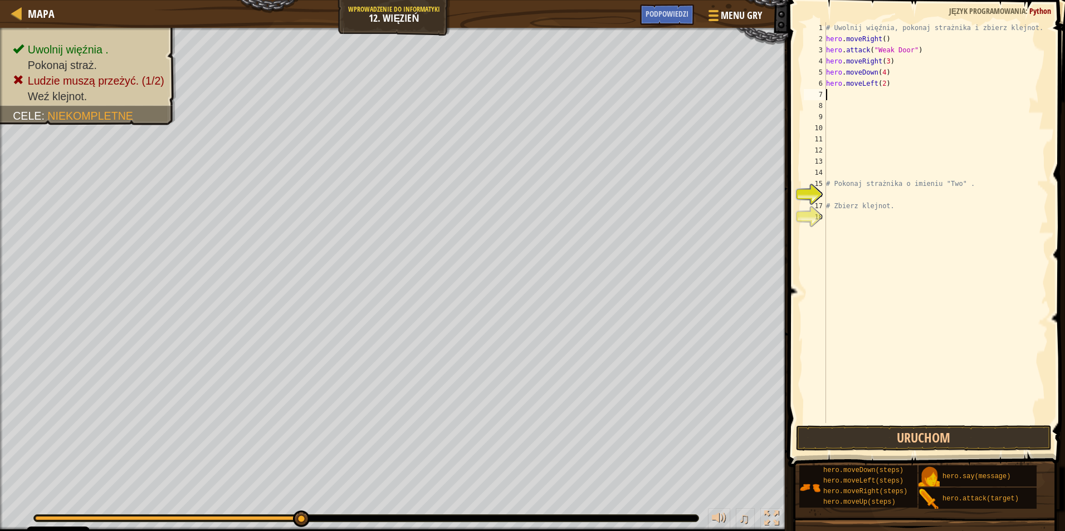
scroll to position [5, 0]
type textarea "h"
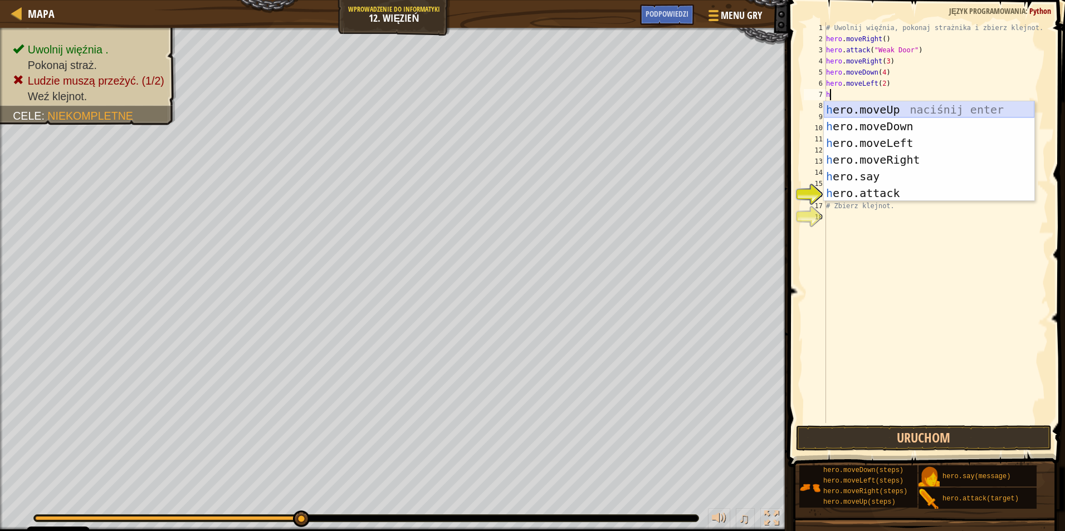
click at [891, 114] on div "h ero.moveUp naciśnij enter h ero.moveDown naciśnij enter h ero.moveLeft naciśn…" at bounding box center [929, 168] width 211 height 134
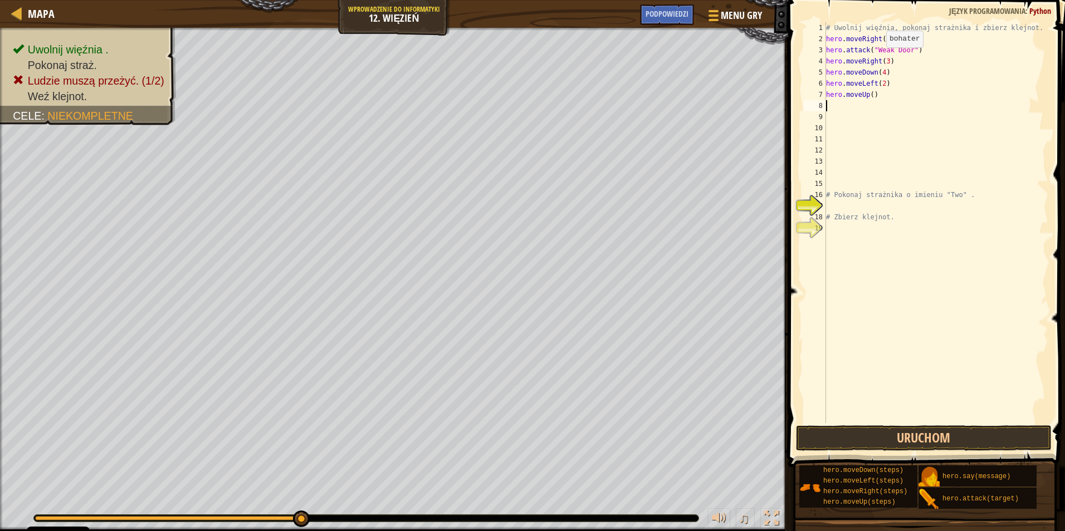
type textarea "h"
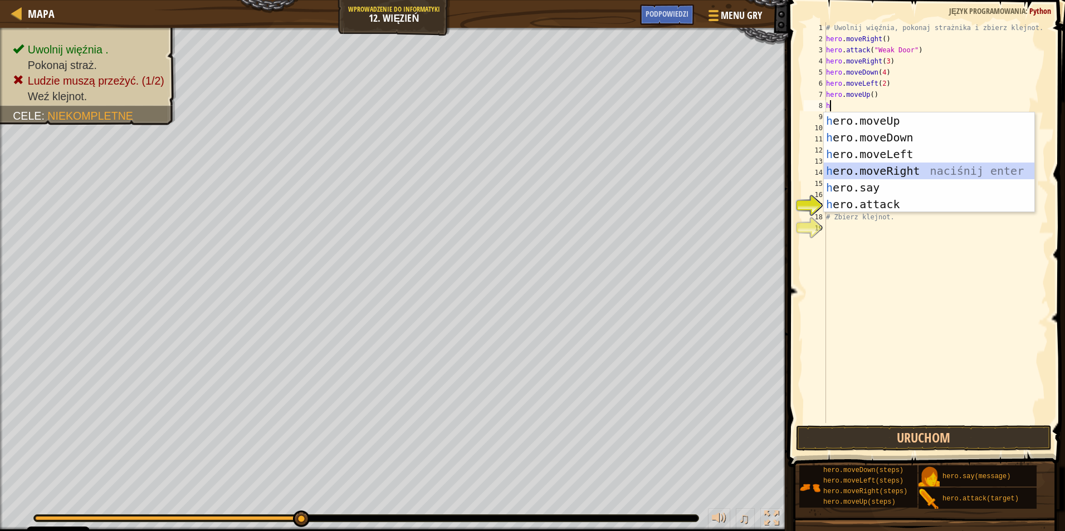
click at [888, 165] on div "h ero.moveUp naciśnij enter h ero.moveDown naciśnij enter h ero.moveLeft naciśn…" at bounding box center [929, 180] width 211 height 134
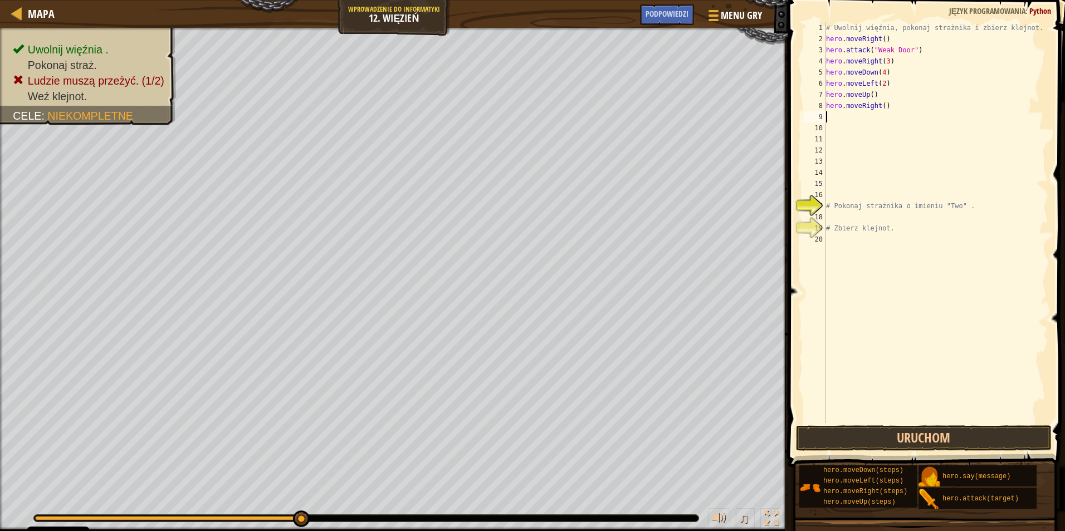
click at [847, 119] on div "# Uwolnij więźnia, pokonaj strażnika i zbierz klejnot. hero . moveRight ( ) her…" at bounding box center [936, 233] width 224 height 423
type textarea "h"
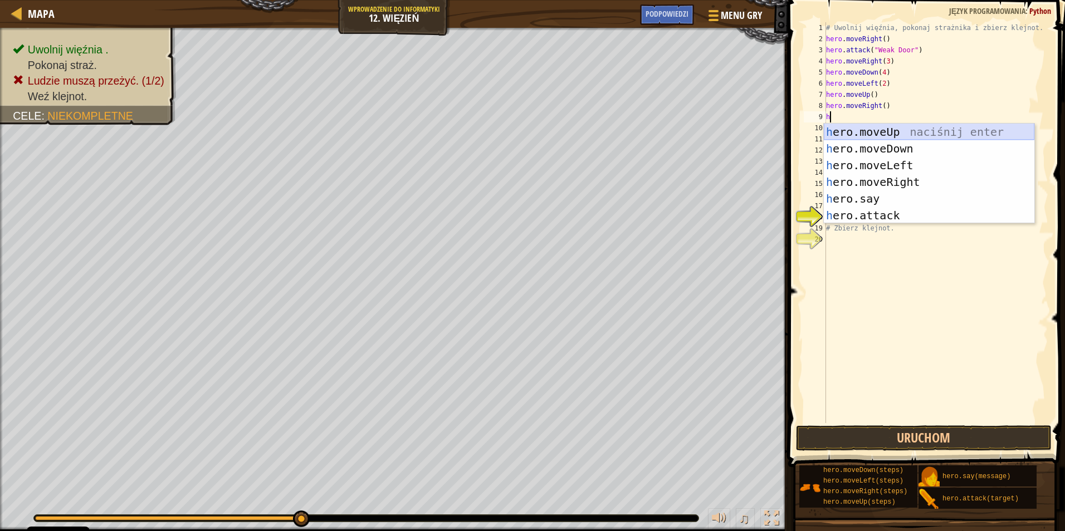
click at [880, 130] on div "h ero.moveUp naciśnij enter h ero.moveDown naciśnij enter h ero.moveLeft naciśn…" at bounding box center [929, 191] width 211 height 134
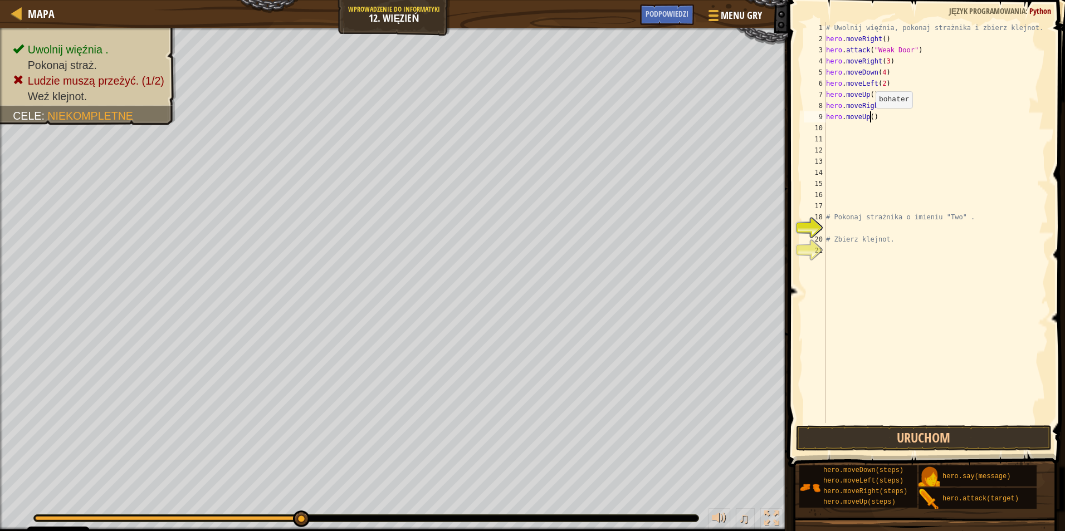
click at [870, 119] on div "# Uwolnij więźnia, pokonaj strażnika i zbierz klejnot. hero . moveRight ( ) her…" at bounding box center [936, 233] width 224 height 423
type textarea "hero.moveUp(2)"
click at [830, 127] on div "# Uwolnij więźnia, pokonaj strażnika i zbierz klejnot. hero . moveRight ( ) her…" at bounding box center [936, 233] width 224 height 423
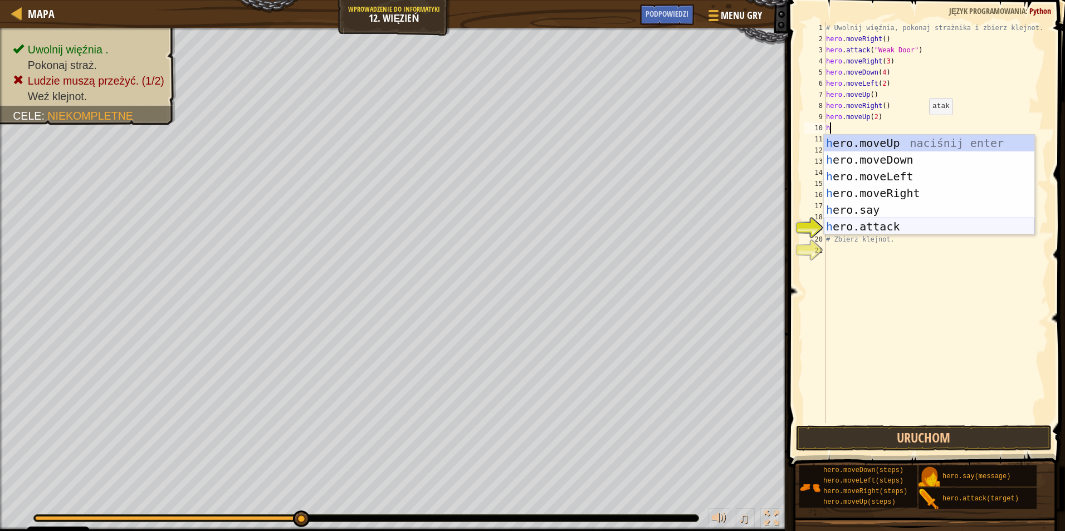
drag, startPoint x: 879, startPoint y: 226, endPoint x: 878, endPoint y: 217, distance: 8.4
click at [878, 226] on div "h ero.moveUp naciśnij enter h ero.moveDown naciśnij enter h ero.moveLeft naciśn…" at bounding box center [929, 202] width 211 height 134
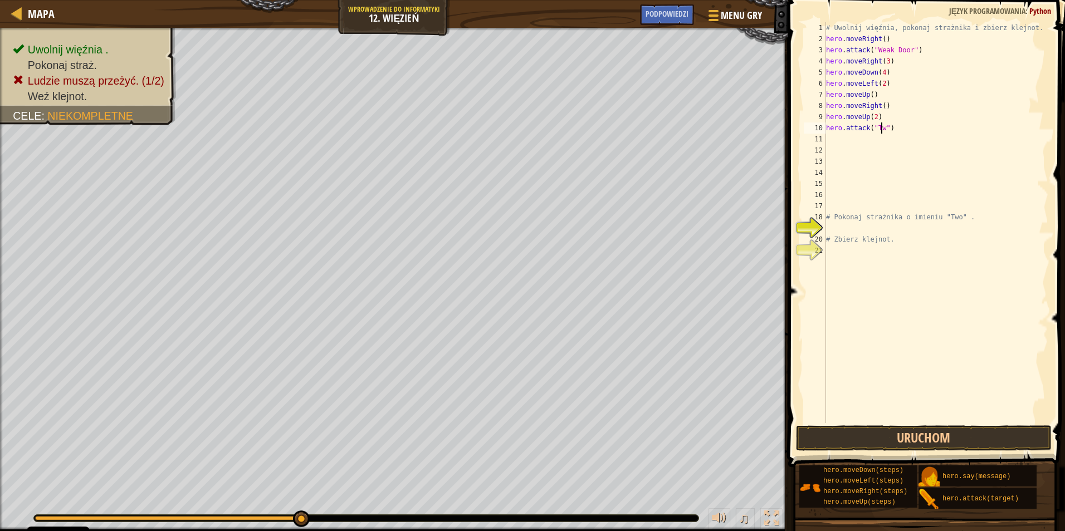
scroll to position [5, 4]
type textarea "hero.attack("Two")"
drag, startPoint x: 827, startPoint y: 132, endPoint x: 894, endPoint y: 130, distance: 67.4
click at [894, 130] on div "# Uwolnij więźnia, pokonaj strażnika i zbierz klejnot. hero . moveRight ( ) her…" at bounding box center [936, 233] width 224 height 423
paste textarea
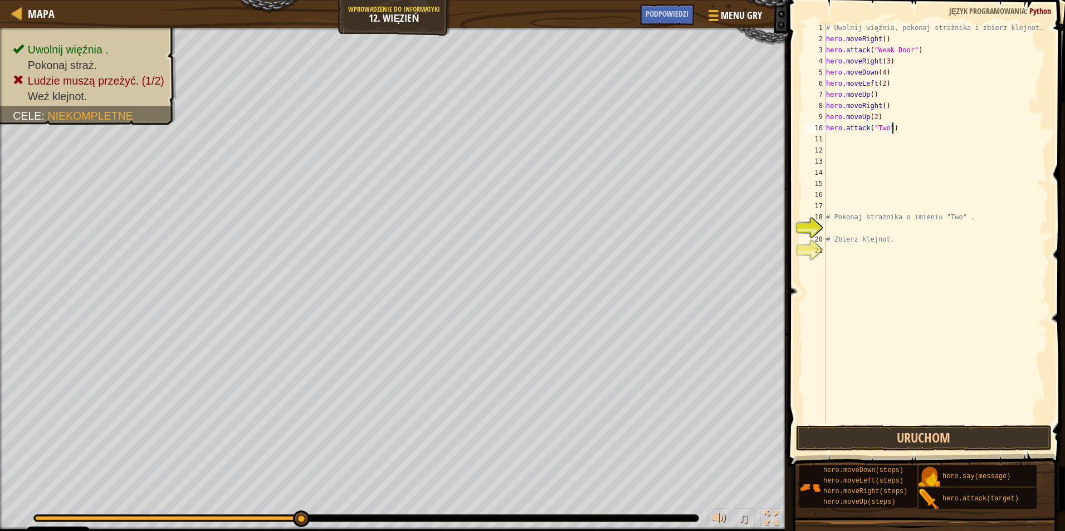
click at [834, 141] on div "# Uwolnij więźnia, pokonaj strażnika i zbierz klejnot. hero . moveRight ( ) her…" at bounding box center [936, 233] width 224 height 423
paste textarea "hero.attack("Two")"
type textarea "hero.attack("Two")"
click at [844, 154] on div "# Uwolnij więźnia, pokonaj strażnika i zbierz klejnot. hero . moveRight ( ) her…" at bounding box center [936, 233] width 224 height 423
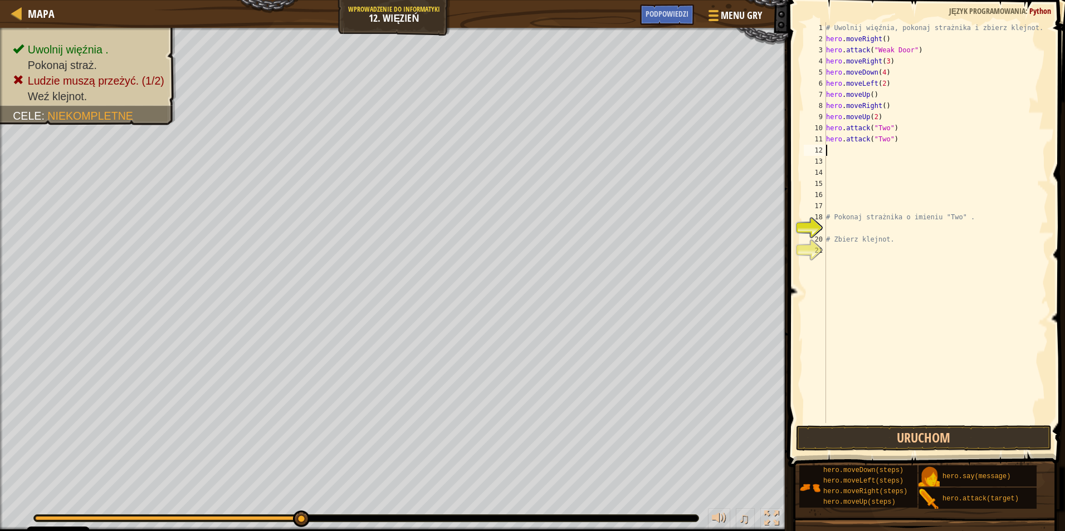
paste textarea "hero.attack("Two")"
type textarea "hero.attack("Two")"
click at [903, 433] on button "Uruchom" at bounding box center [924, 439] width 256 height 26
